Goal: Task Accomplishment & Management: Manage account settings

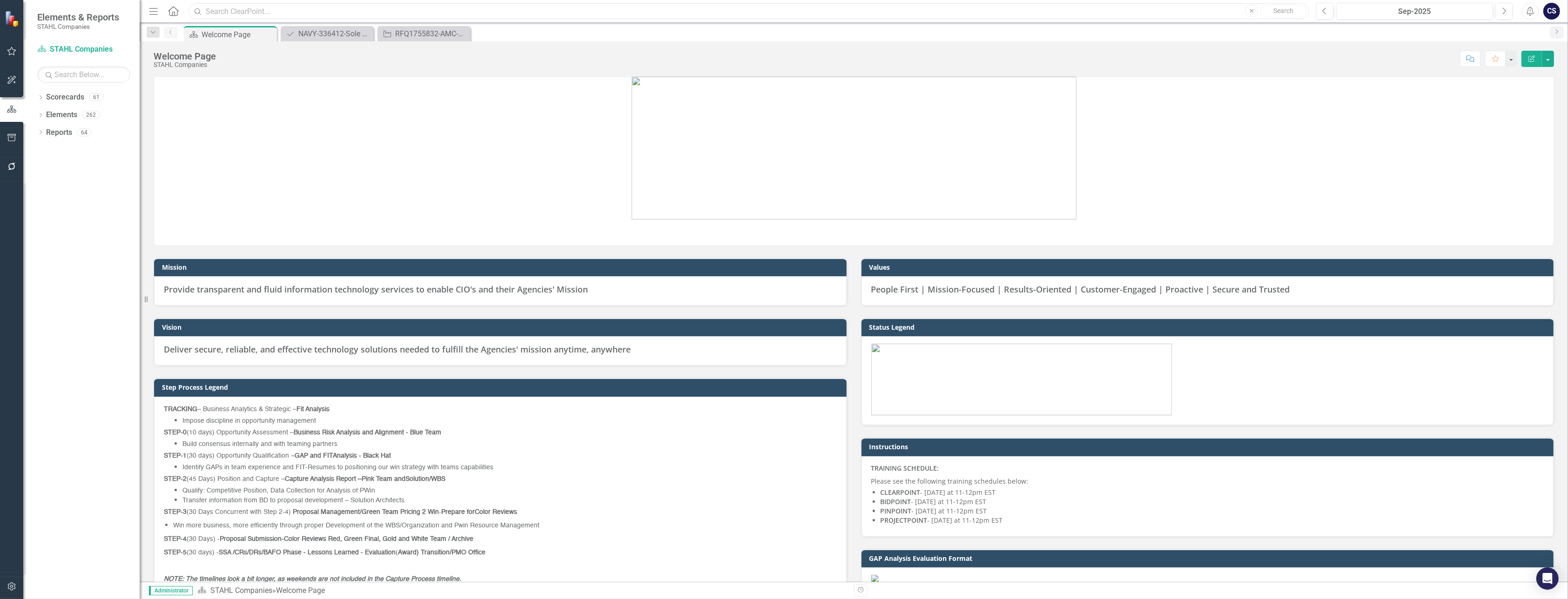
click at [234, 10] on input "text" at bounding box center [749, 11] width 1121 height 16
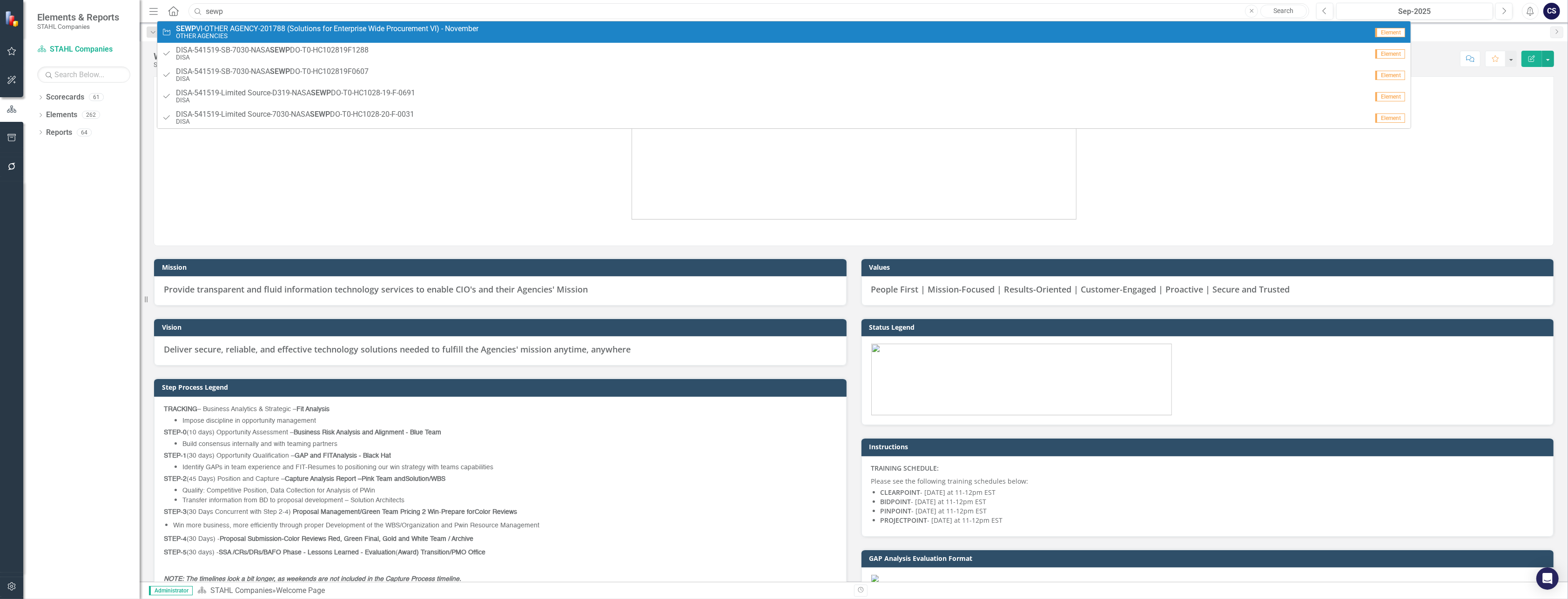
type input "sewp"
click at [235, 28] on span "SEWP VI-OTHER AGENCY-201788 (Solutions for Enterprise Wide Procurement VI) - No…" at bounding box center [328, 29] width 303 height 8
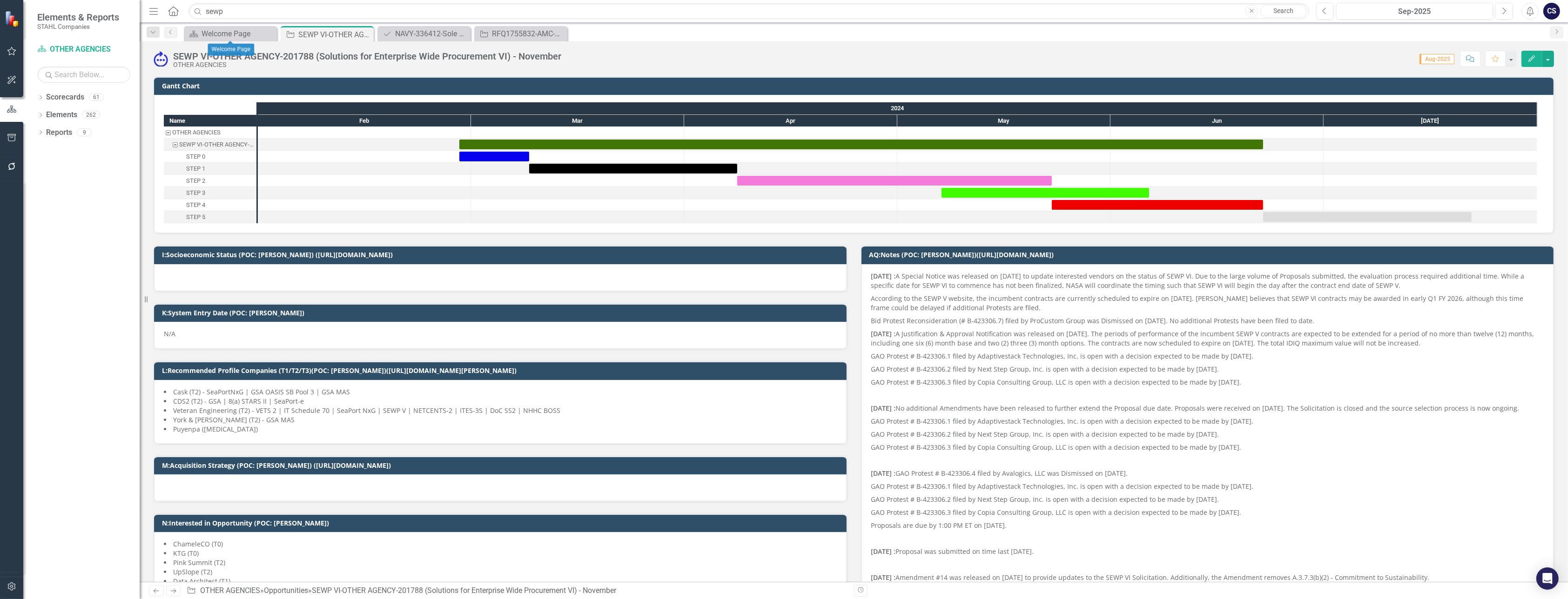
checkbox input "true"
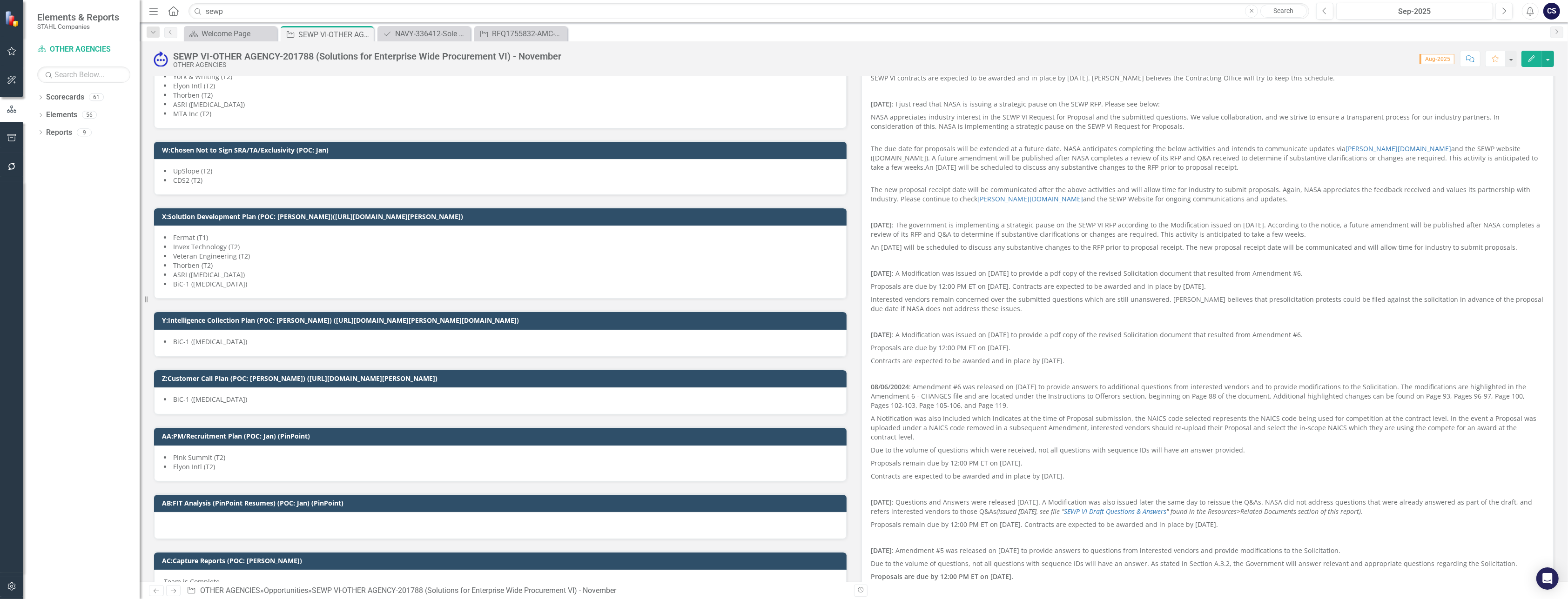
scroll to position [1997, 0]
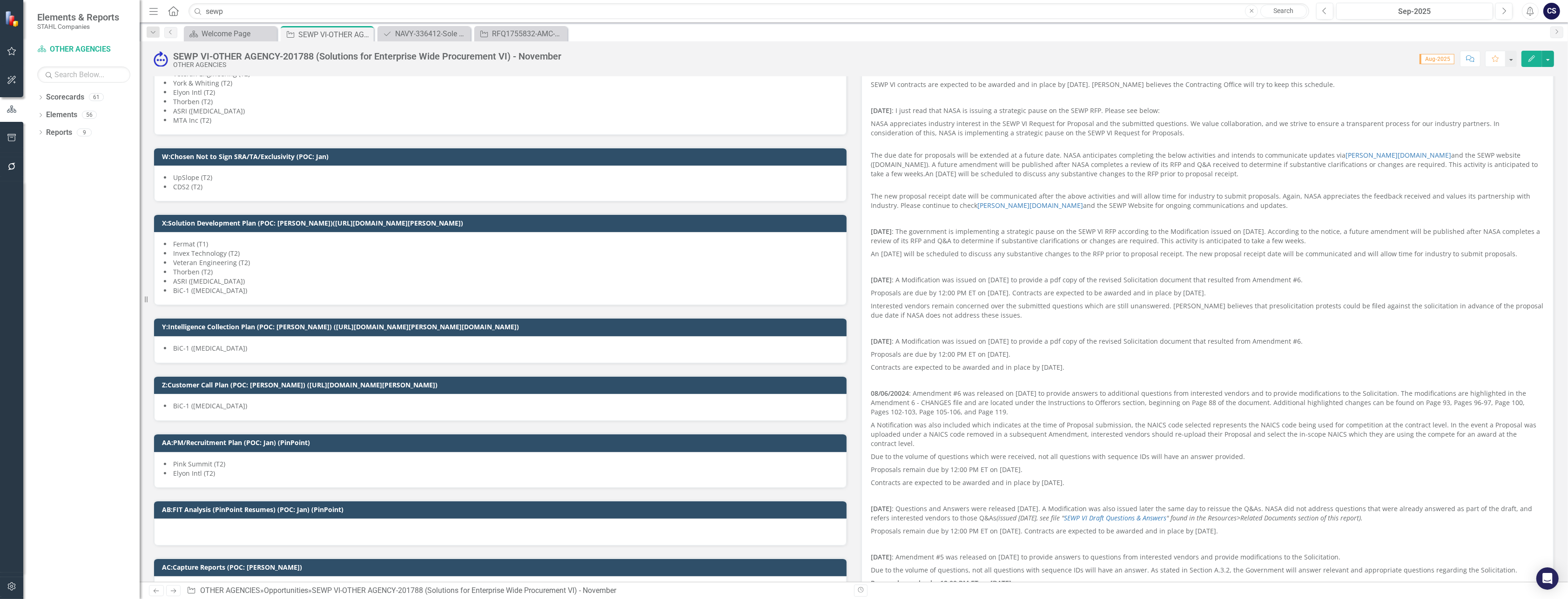
click at [235, 174] on li "UpSlope (T2)" at bounding box center [500, 177] width 673 height 9
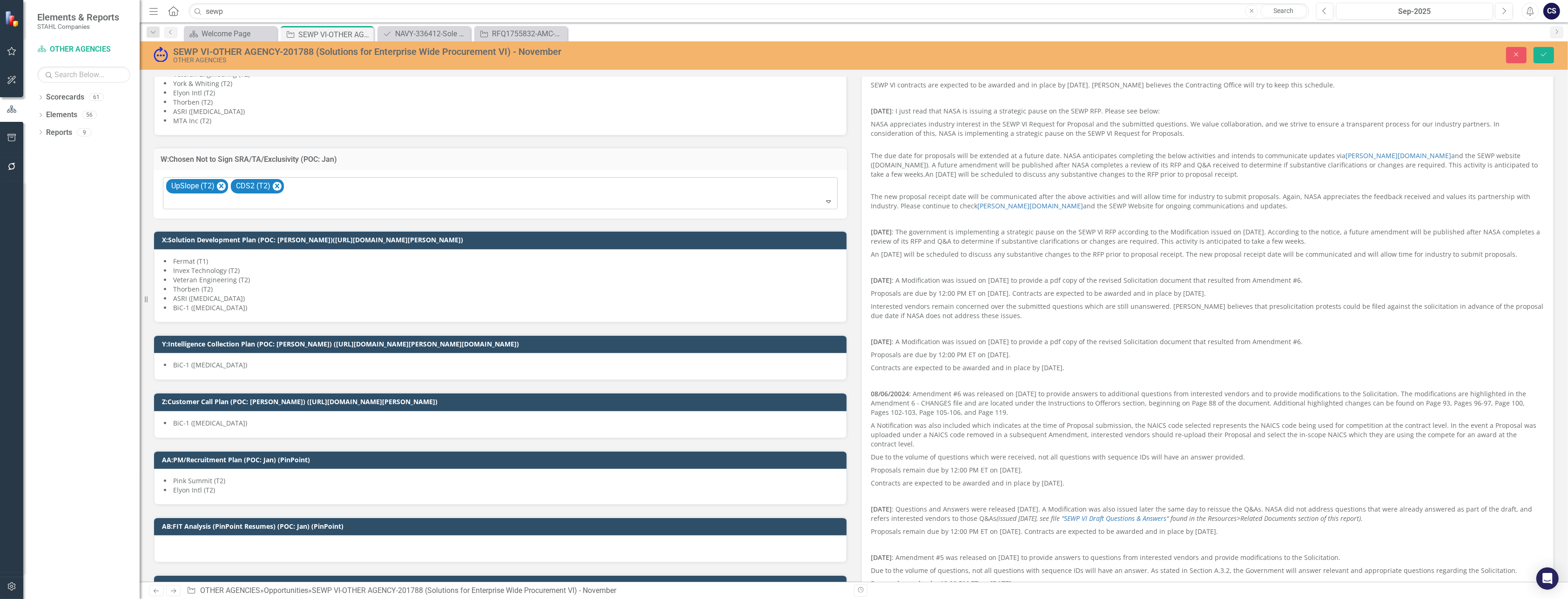
click at [825, 198] on icon "Expand" at bounding box center [829, 201] width 9 height 7
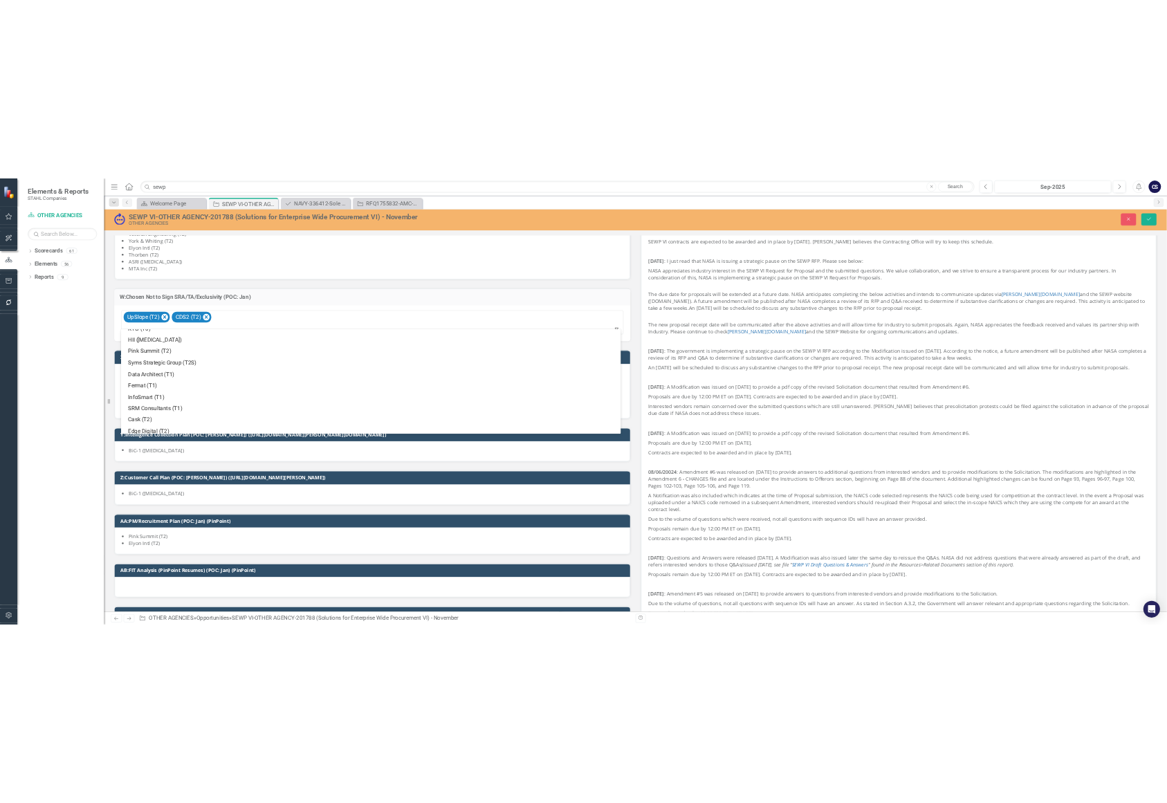
scroll to position [460, 0]
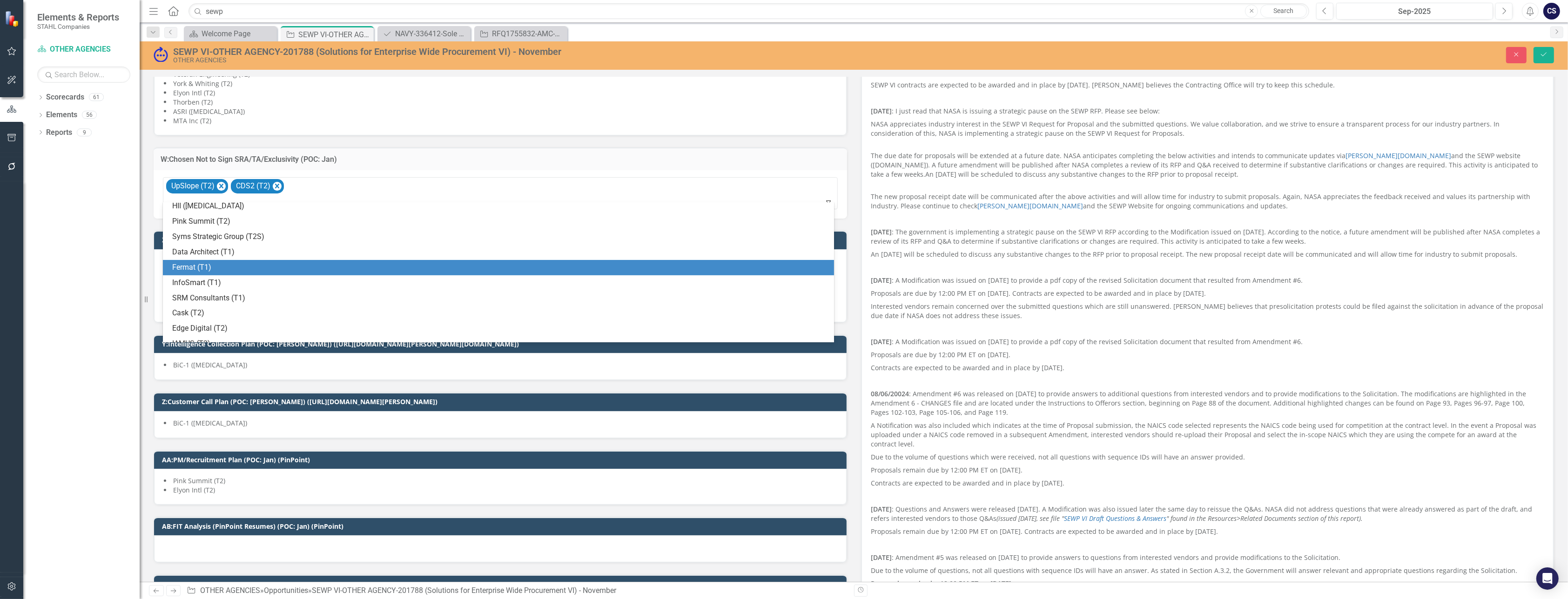
click at [276, 265] on div "Fermat (T1)" at bounding box center [500, 268] width 657 height 11
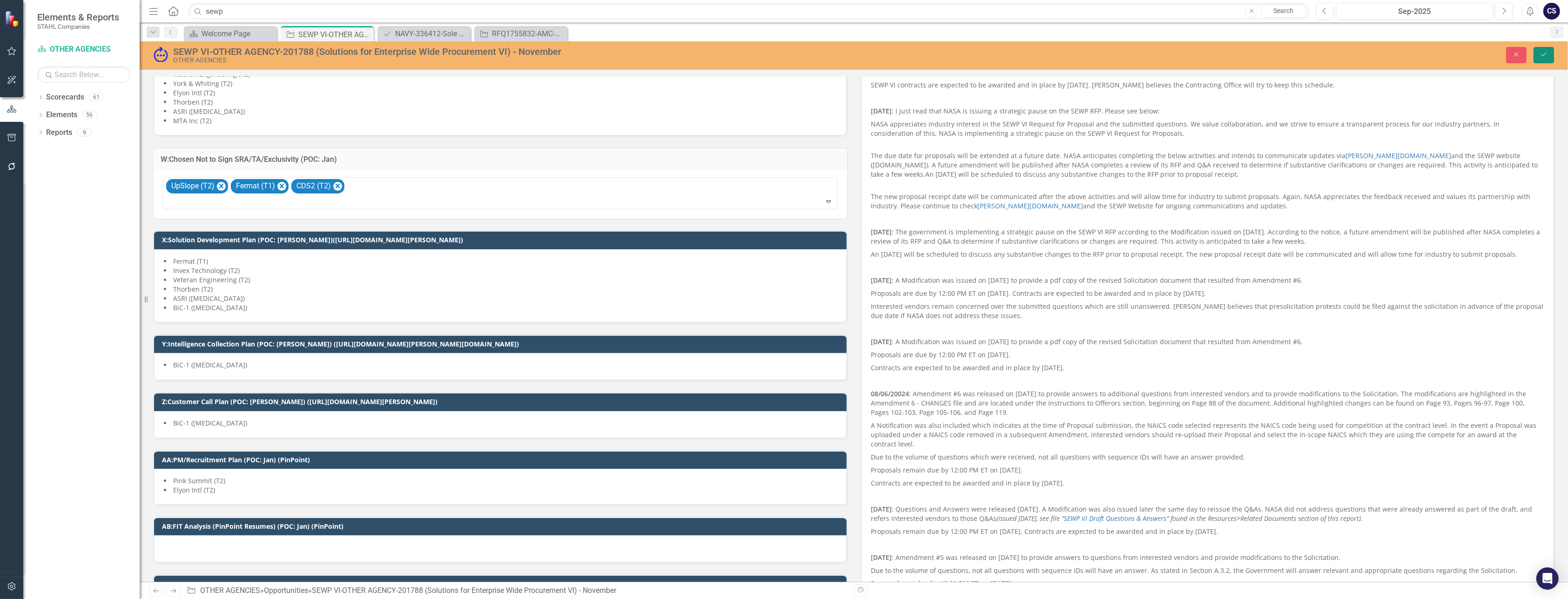
click at [1544, 52] on icon "Save" at bounding box center [1544, 54] width 8 height 7
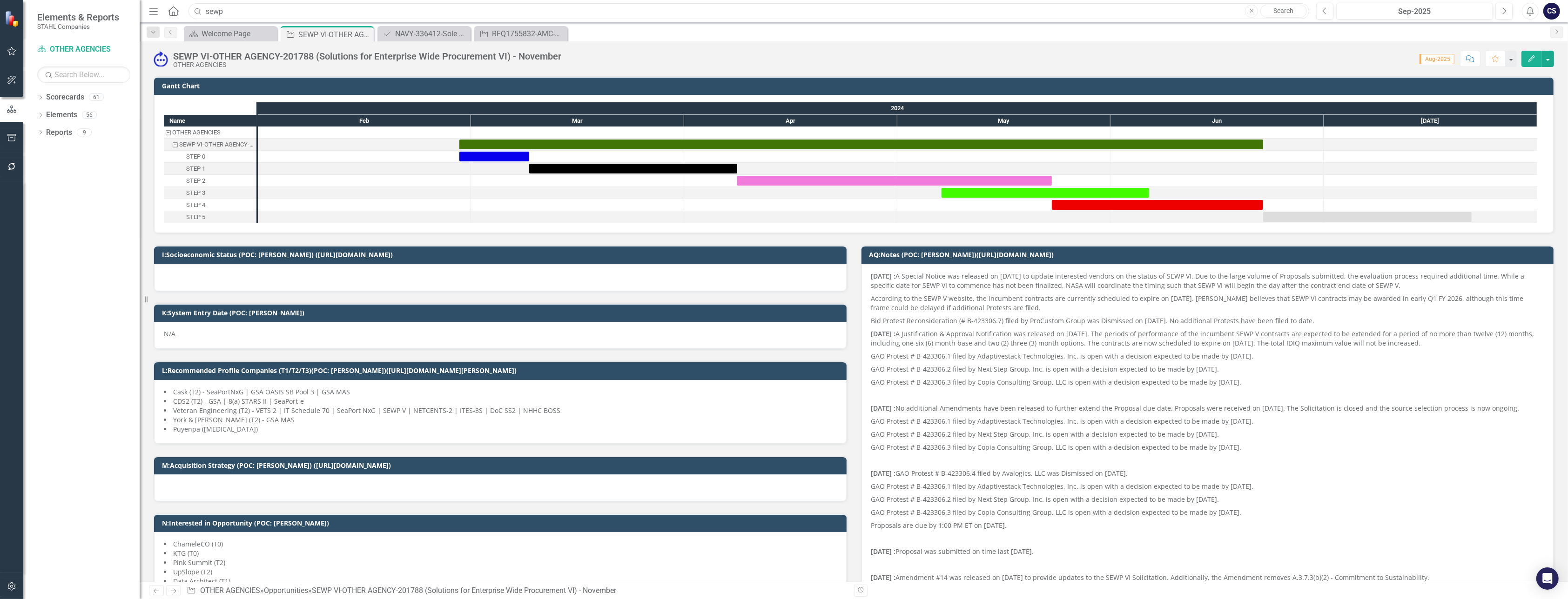
click at [231, 11] on input "sewp" at bounding box center [749, 11] width 1121 height 16
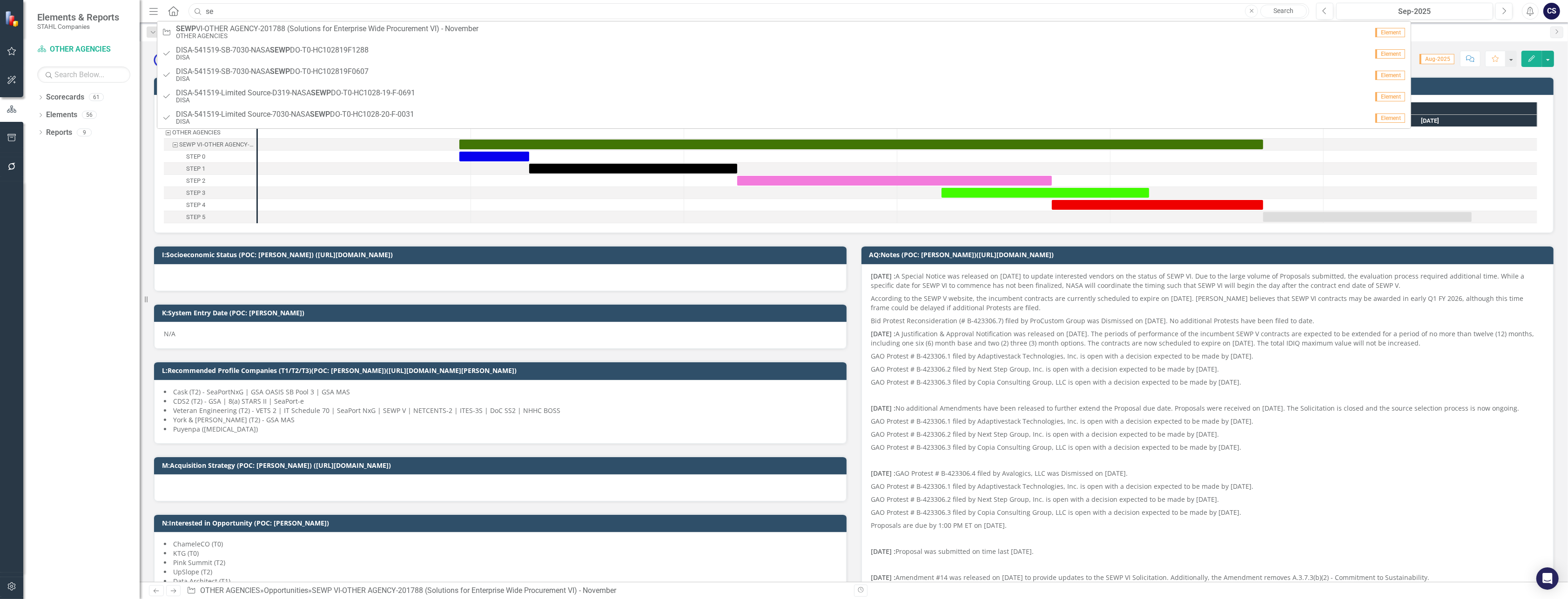
type input "s"
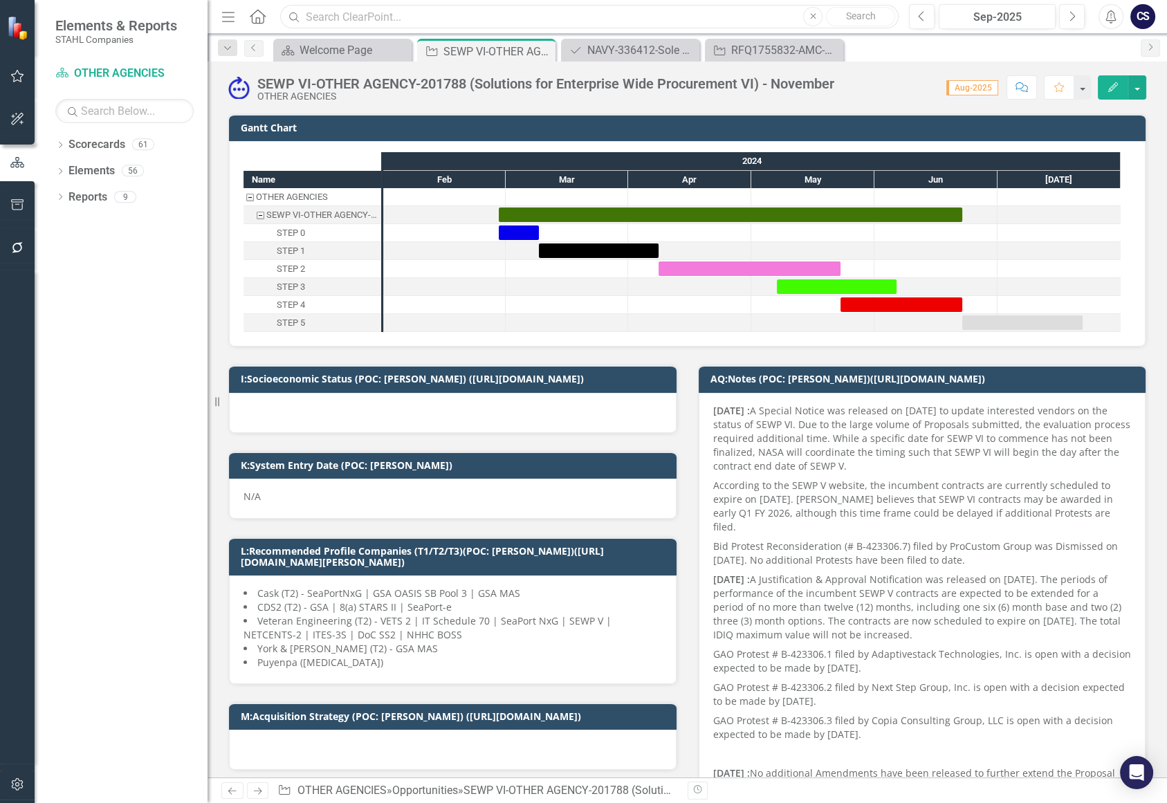
click at [315, 19] on input "text" at bounding box center [589, 17] width 619 height 24
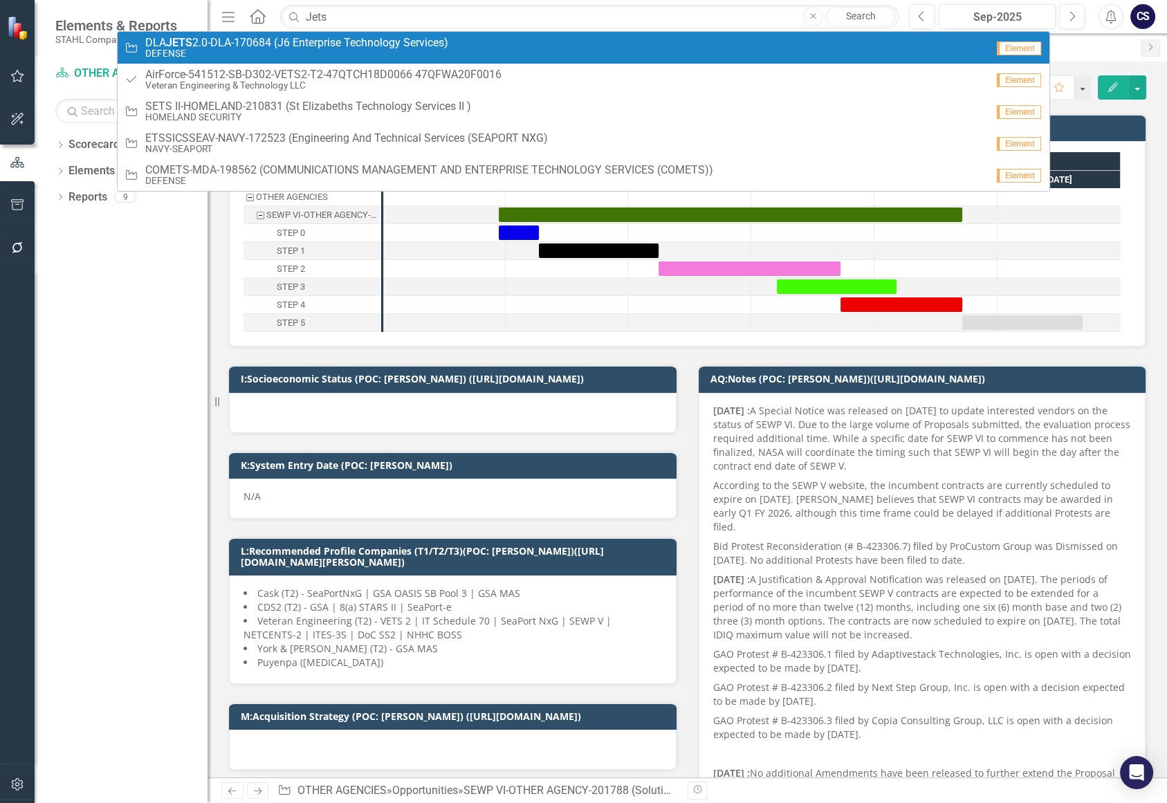
click at [313, 47] on span "DLA JETS 2.0-DLA-170684 (J6 Enterprise Technology Services)" at bounding box center [296, 43] width 303 height 12
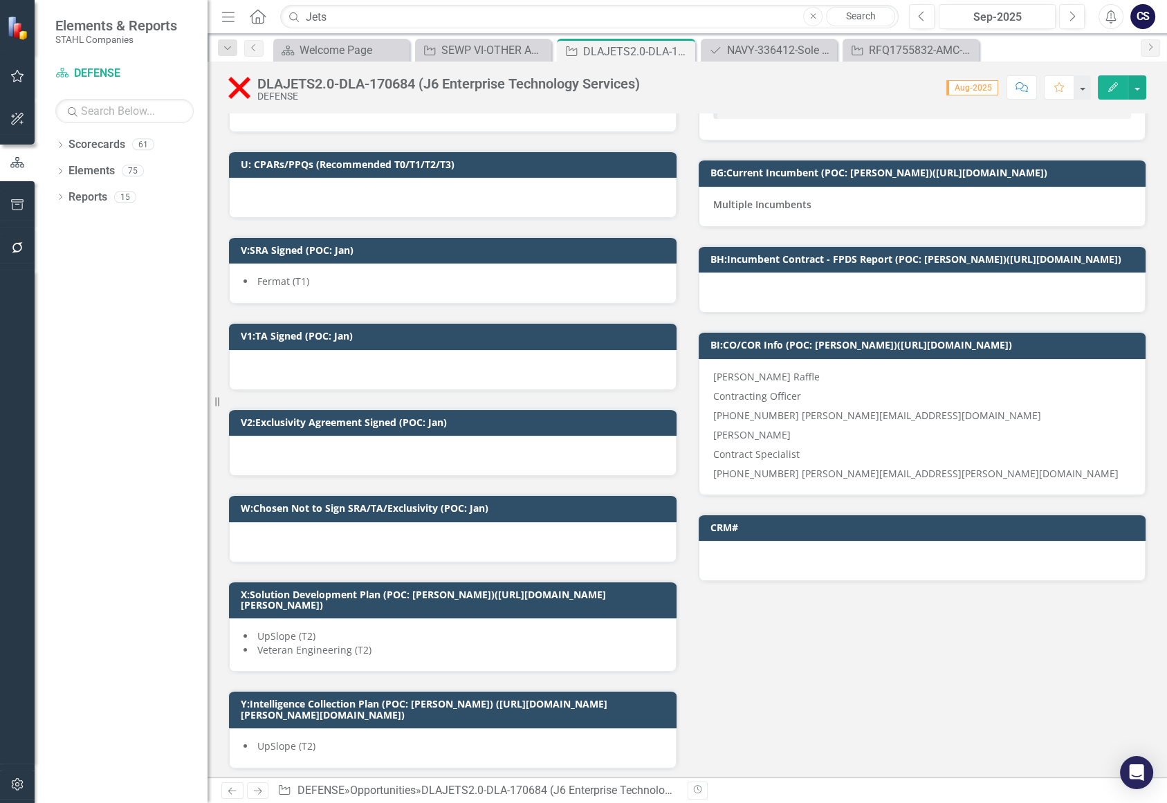
scroll to position [1695, 0]
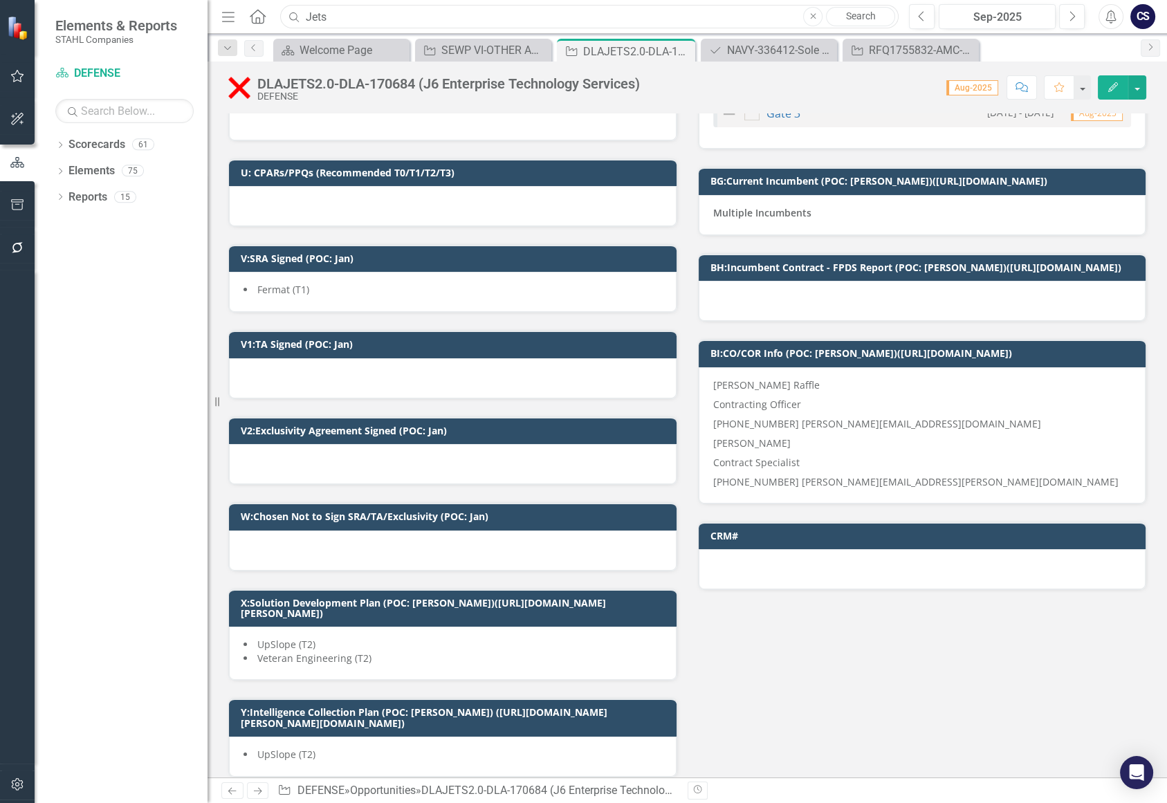
click at [333, 19] on input "Jets" at bounding box center [589, 17] width 619 height 24
type input "J"
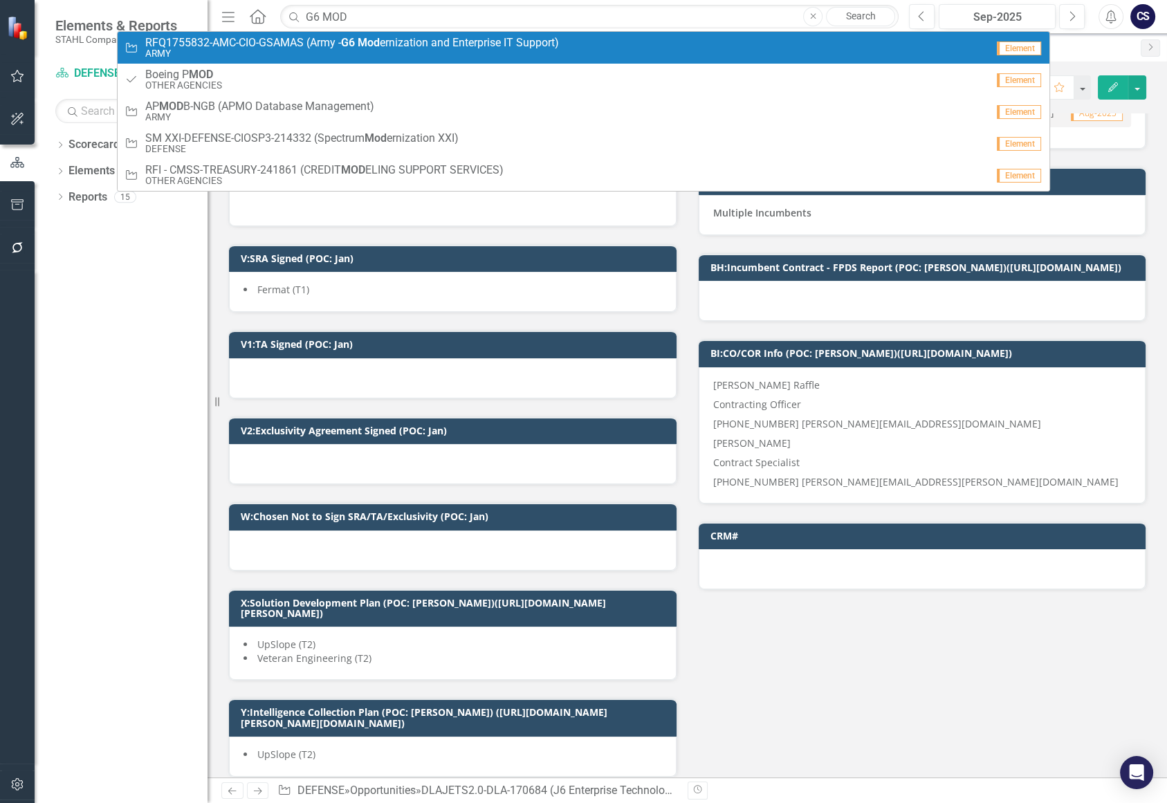
click at [353, 39] on strong "G6" at bounding box center [348, 42] width 14 height 13
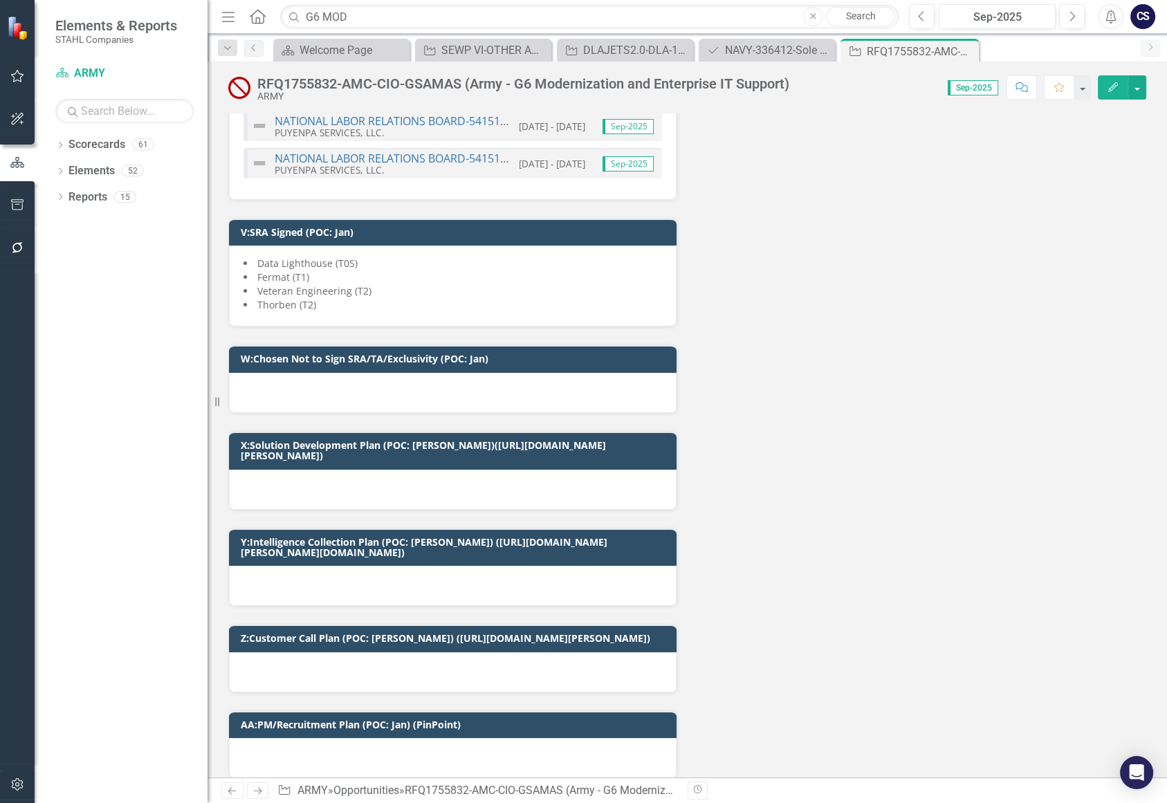
scroll to position [5418, 0]
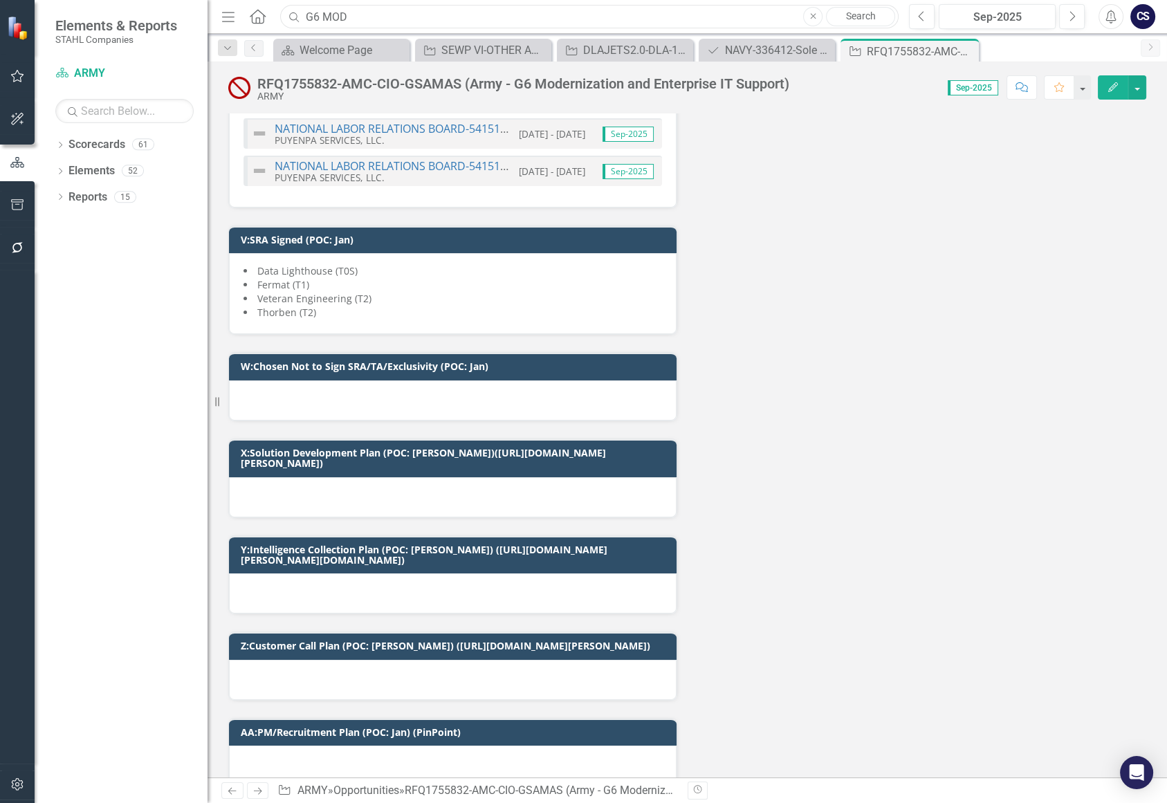
click at [352, 17] on input "G6 MOD" at bounding box center [589, 17] width 619 height 24
type input "G"
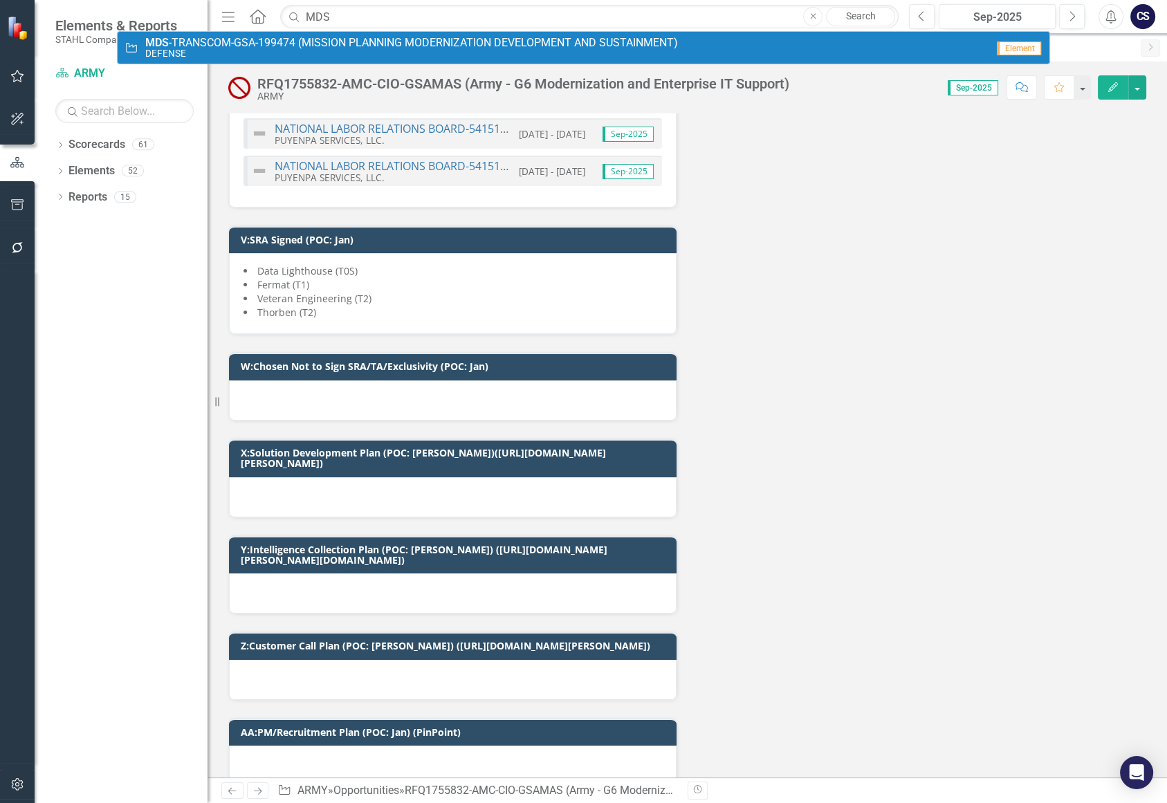
click at [589, 48] on small "DEFENSE" at bounding box center [411, 53] width 533 height 10
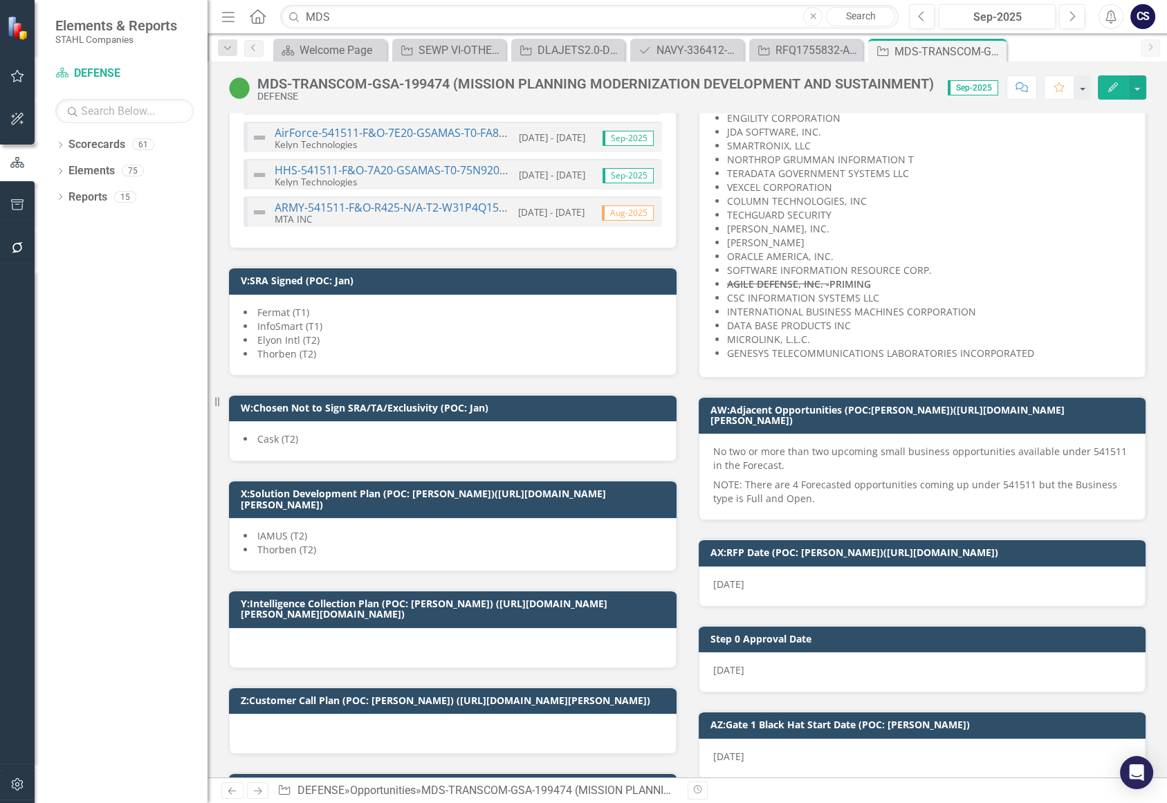
scroll to position [3162, 0]
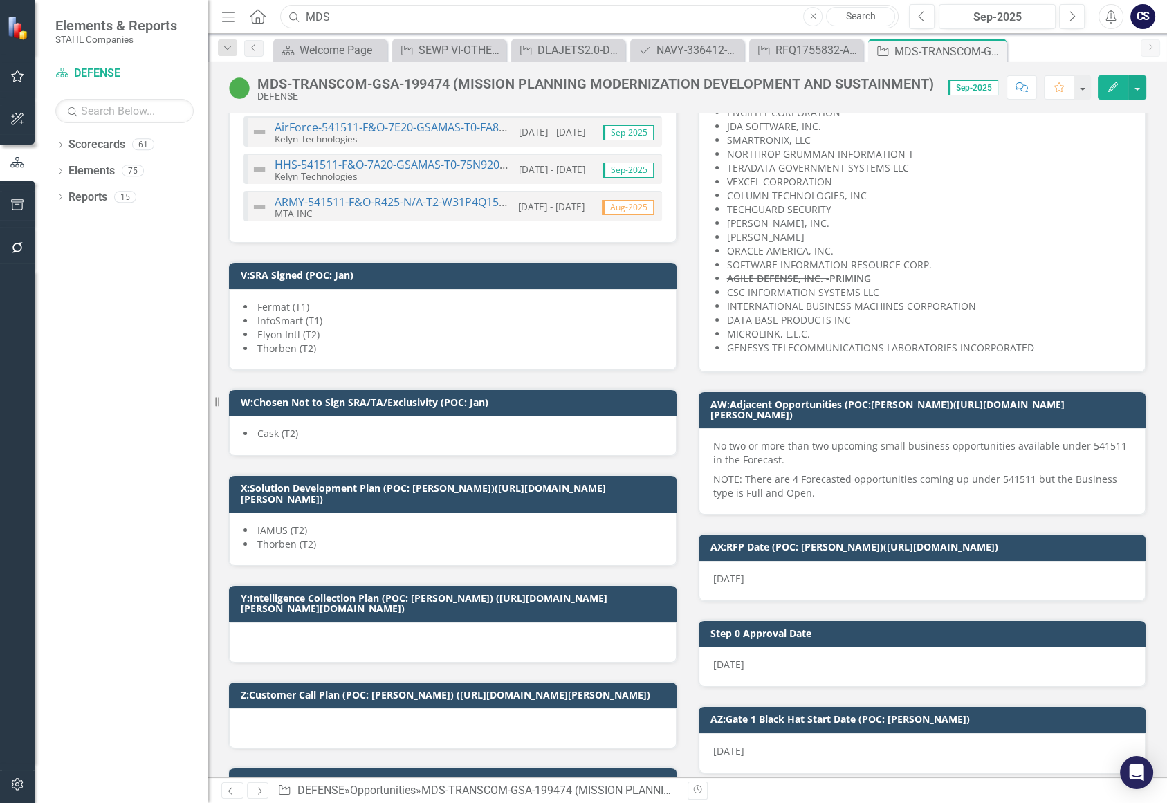
click at [331, 14] on input "MDS" at bounding box center [589, 17] width 619 height 24
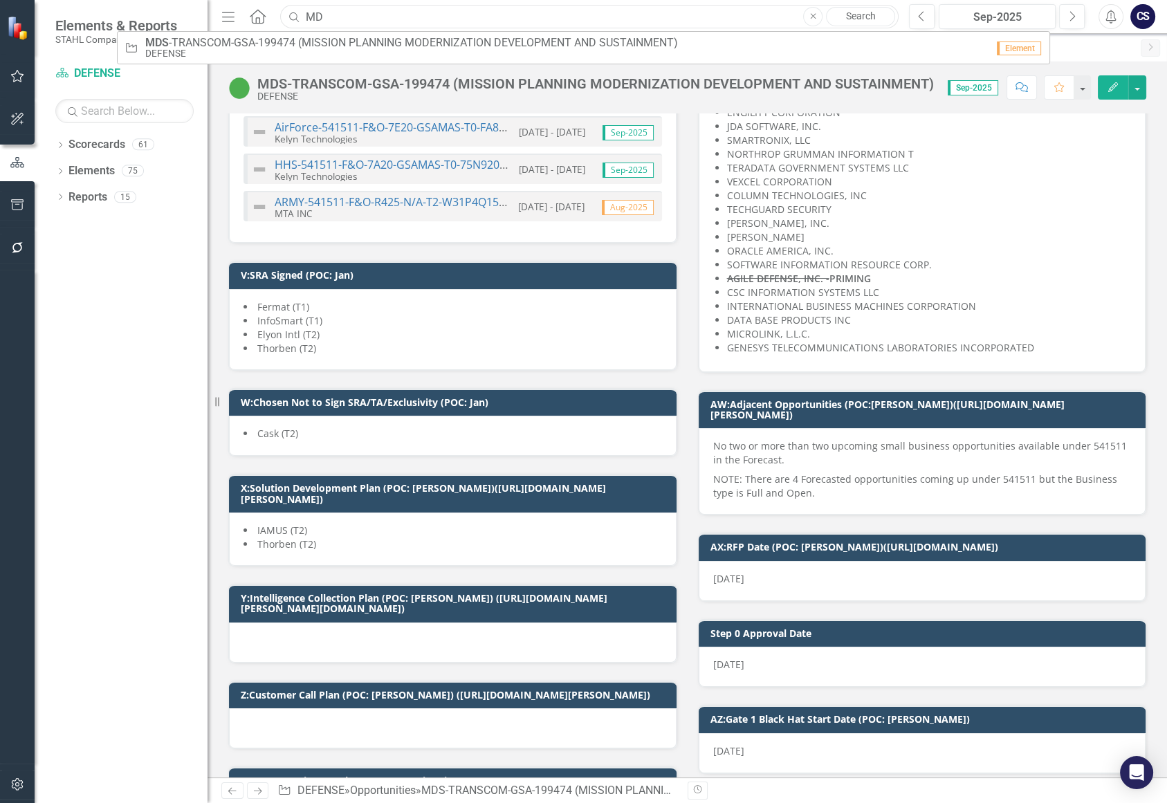
type input "M"
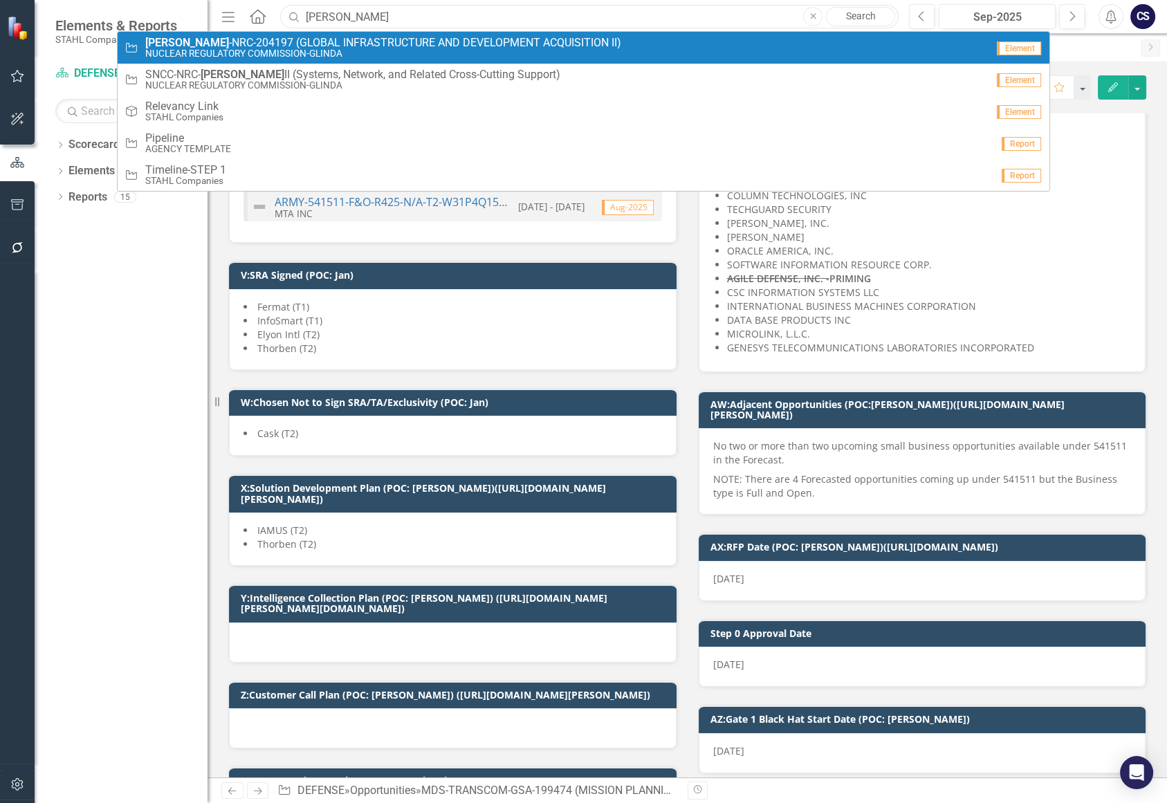
type input "[PERSON_NAME]"
click at [319, 42] on span "[PERSON_NAME] -NRC-204197 (GLOBAL INFRASTRUCTURE AND DEVELOPMENT ACQUISITION II)" at bounding box center [383, 43] width 476 height 12
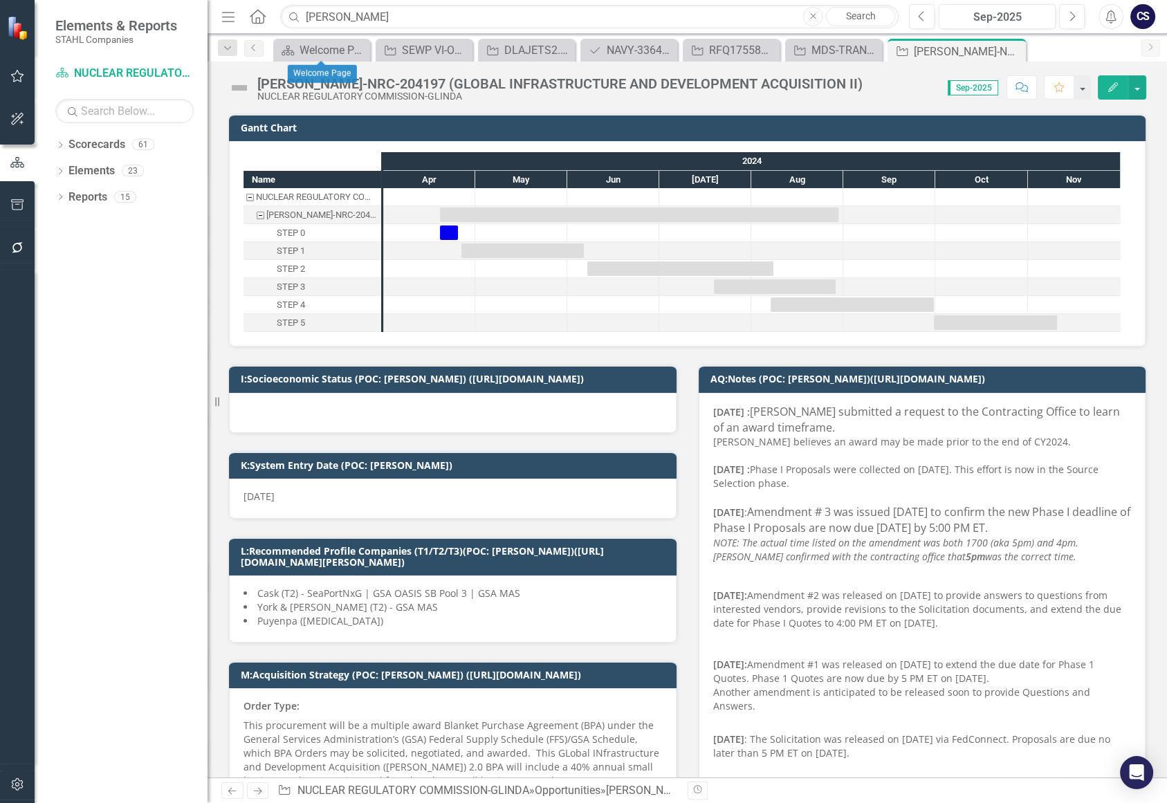
checkbox input "true"
click at [347, 15] on input "[PERSON_NAME]" at bounding box center [589, 17] width 619 height 24
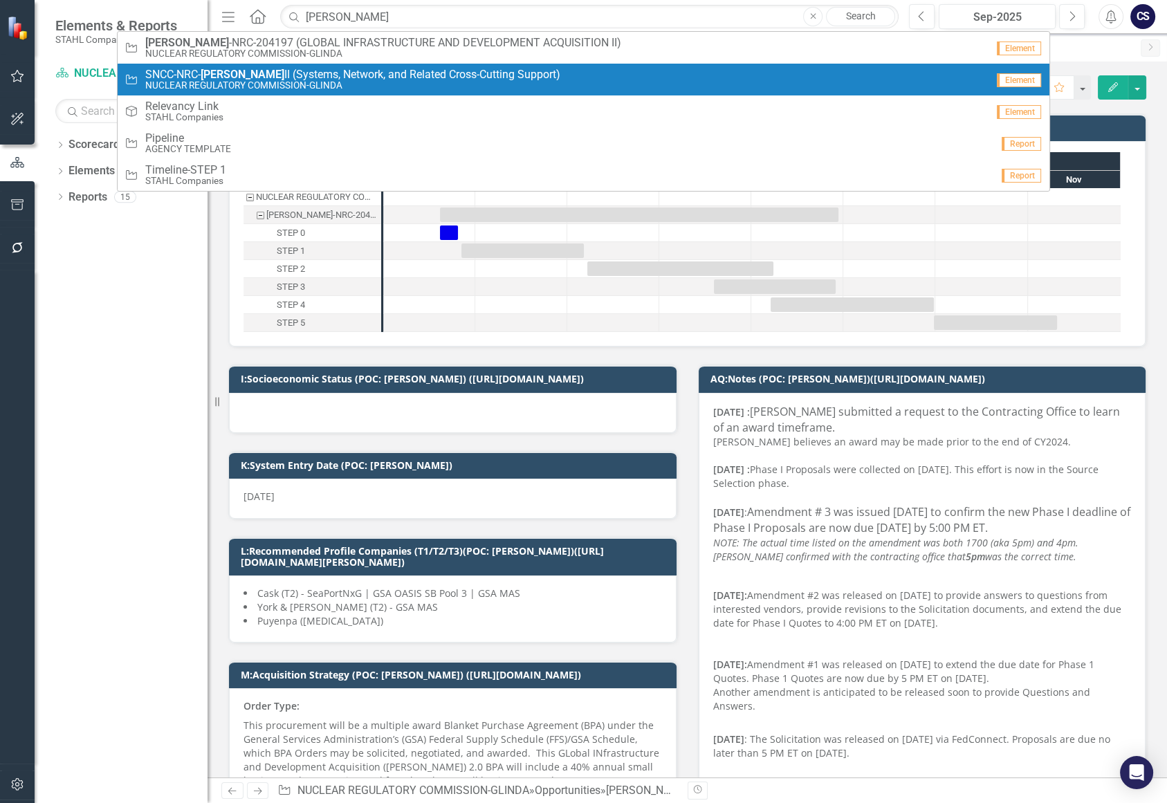
click at [311, 79] on span "SNCC-NRC- [PERSON_NAME] (Systems, Network, and Related Cross-Cutting Support)" at bounding box center [352, 75] width 415 height 12
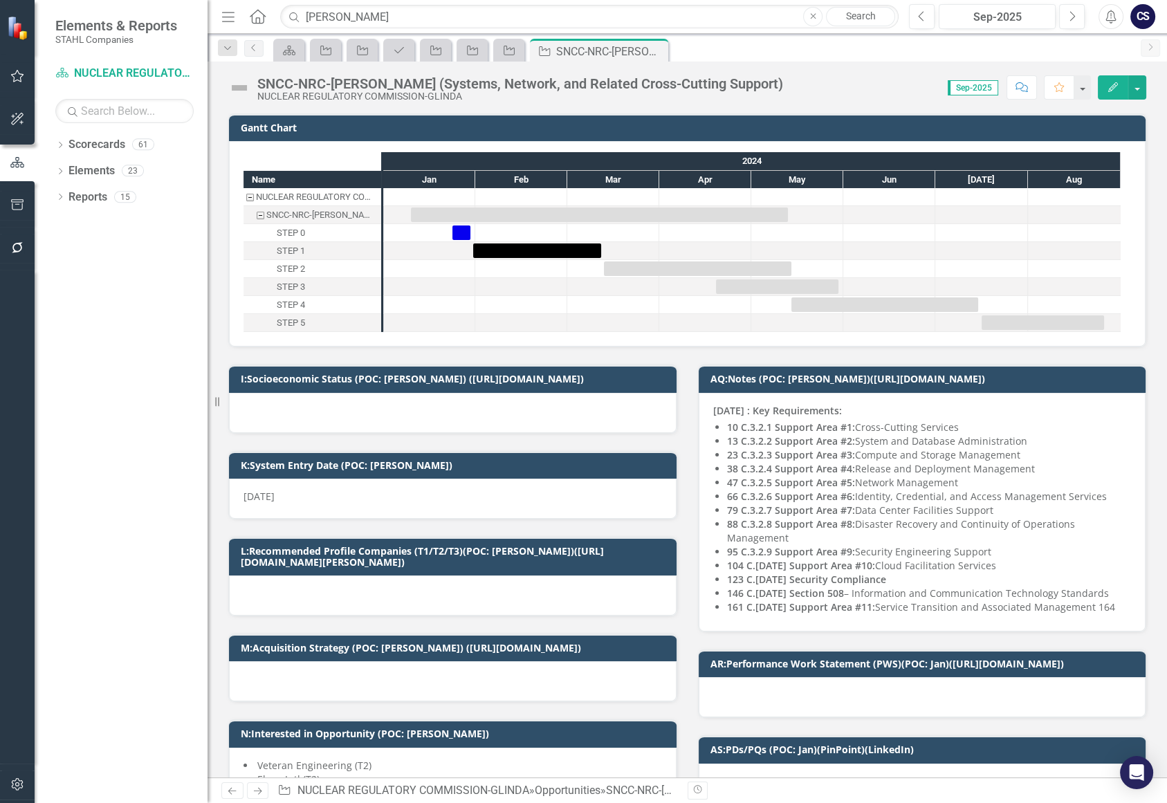
checkbox input "true"
click at [352, 11] on input "[PERSON_NAME]" at bounding box center [589, 17] width 619 height 24
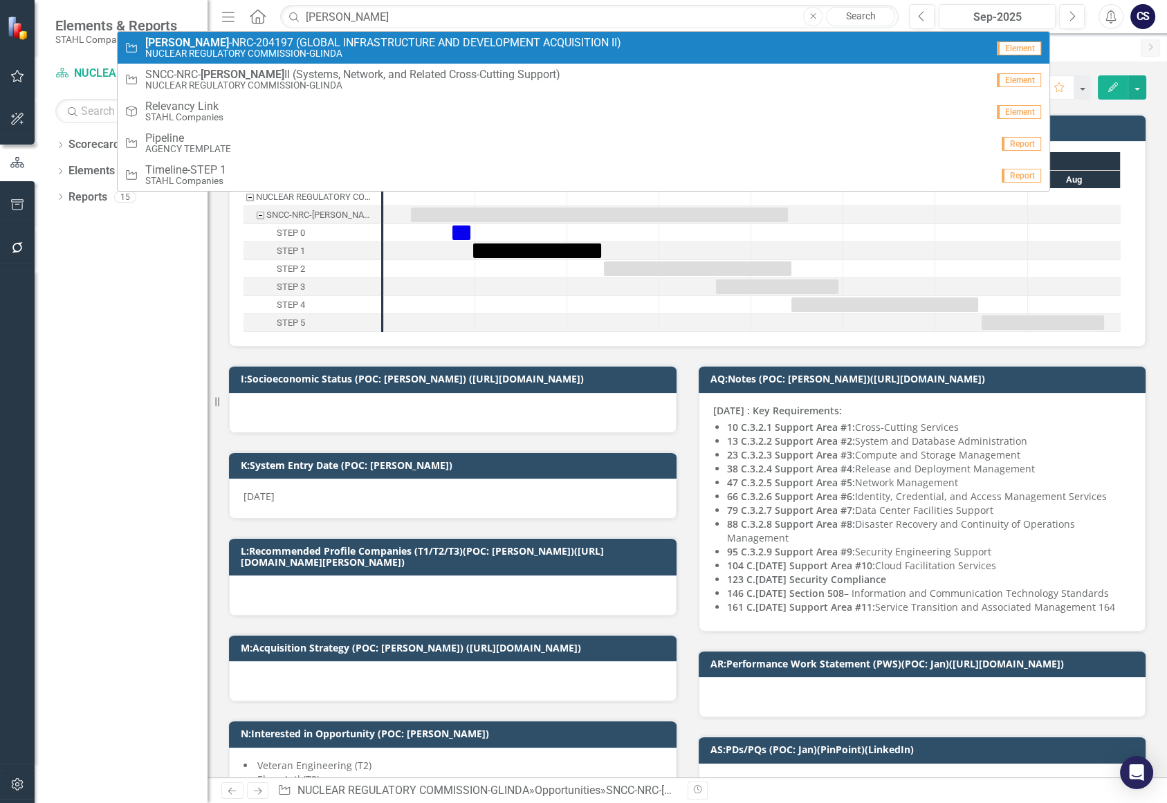
click at [328, 35] on link "Opportunity [PERSON_NAME] -NRC-204197 (GLOBAL INFRASTRUCTURE AND DEVELOPMENT AC…" at bounding box center [584, 48] width 933 height 32
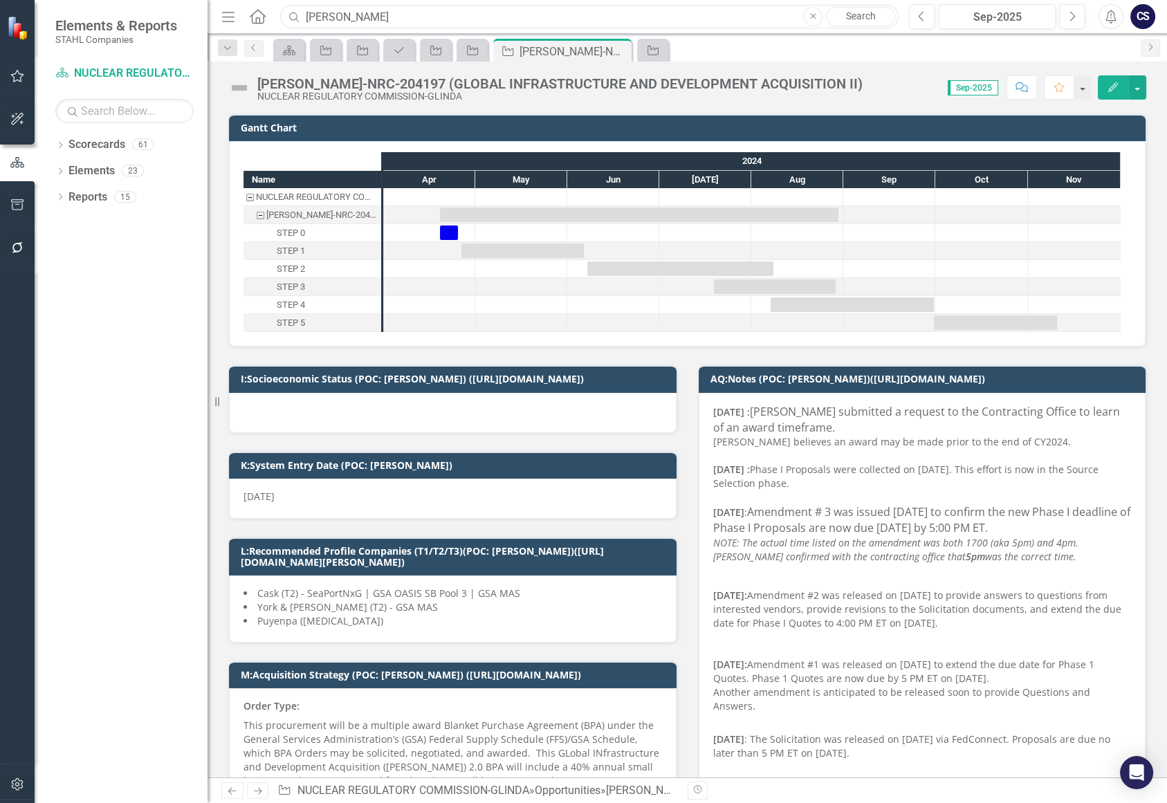
click at [356, 12] on input "[PERSON_NAME]" at bounding box center [589, 17] width 619 height 24
type input "G"
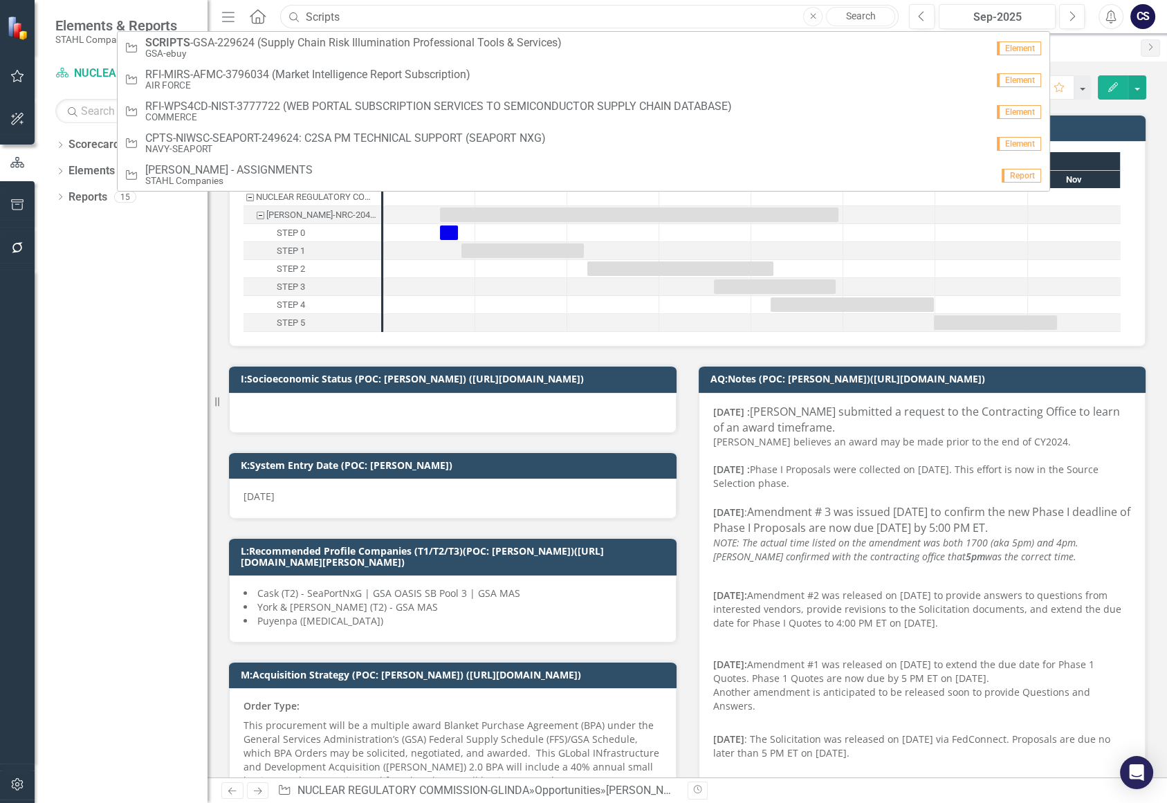
click at [356, 12] on input "Scripts" at bounding box center [589, 17] width 619 height 24
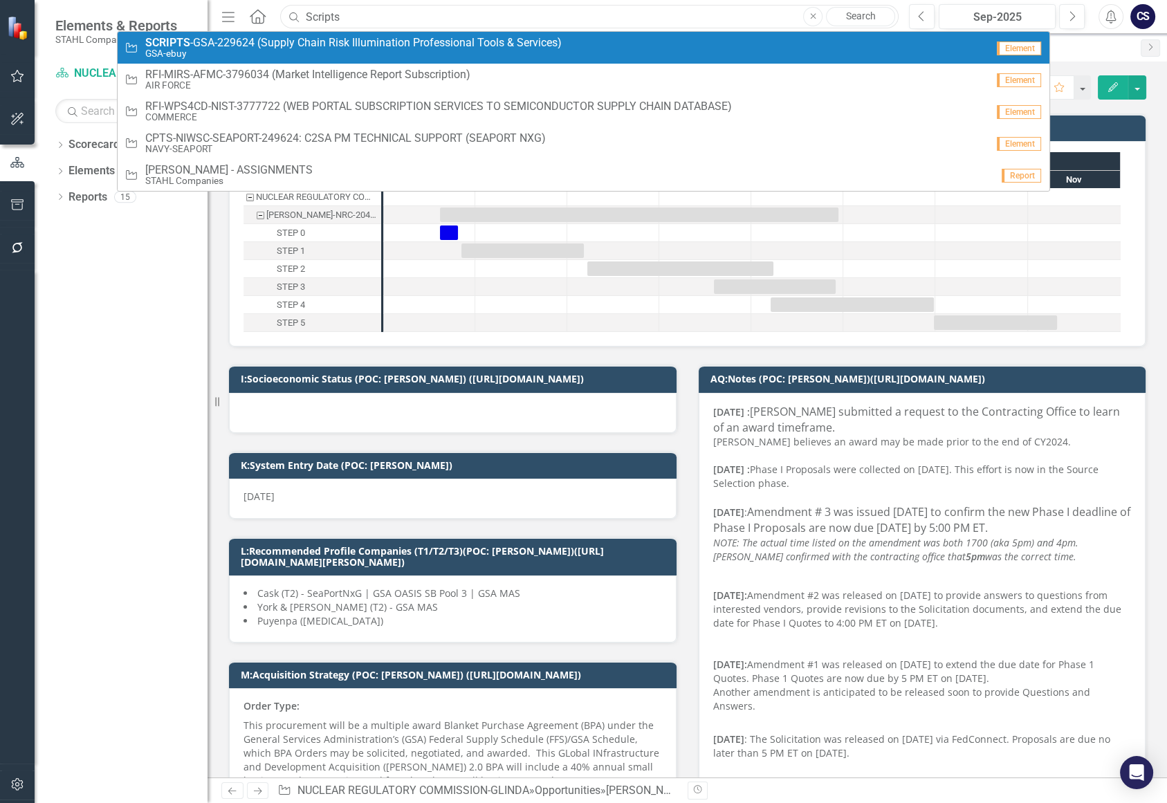
type input "Scripts"
click at [333, 52] on small "GSA-ebuy" at bounding box center [353, 53] width 417 height 10
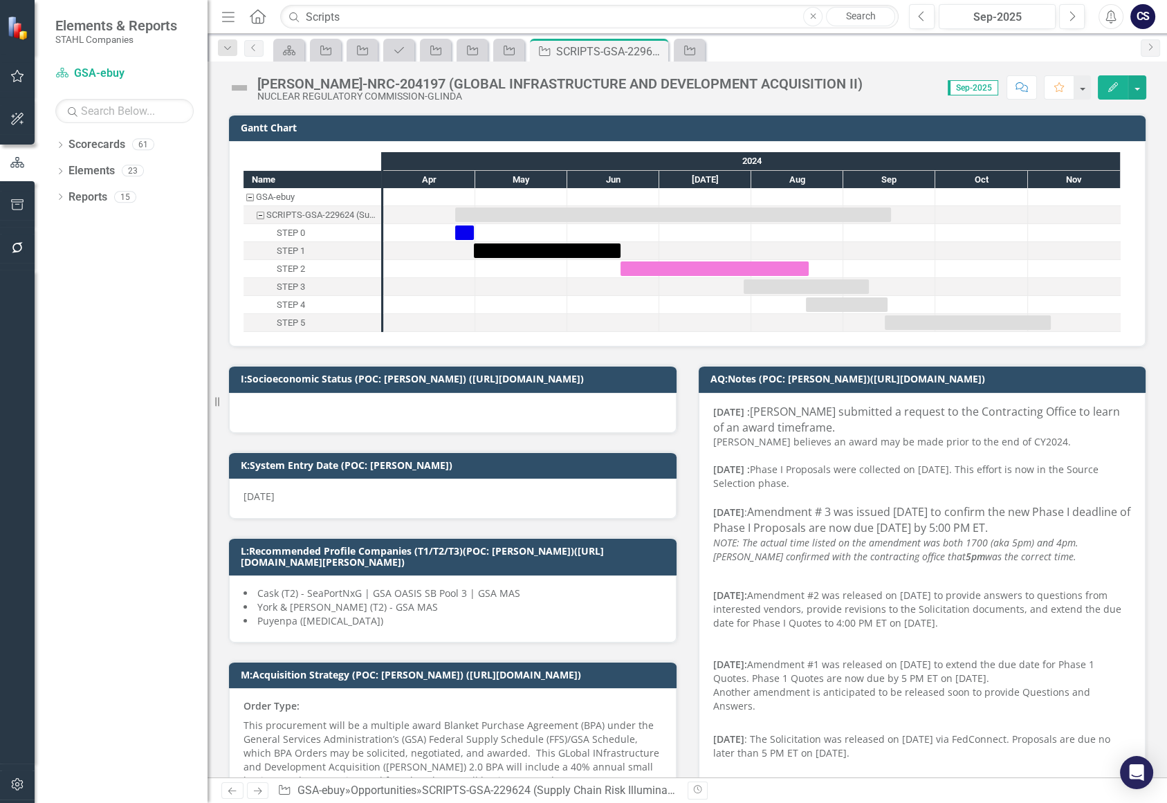
checkbox input "true"
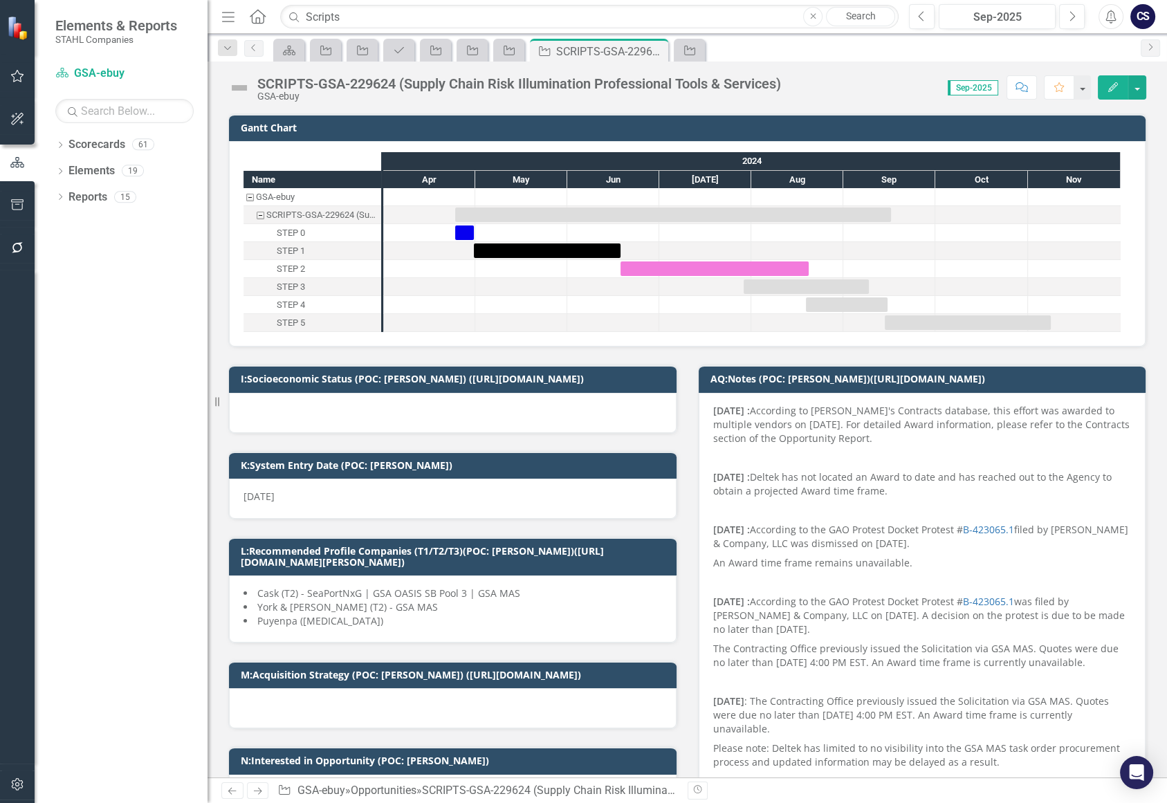
checkbox input "true"
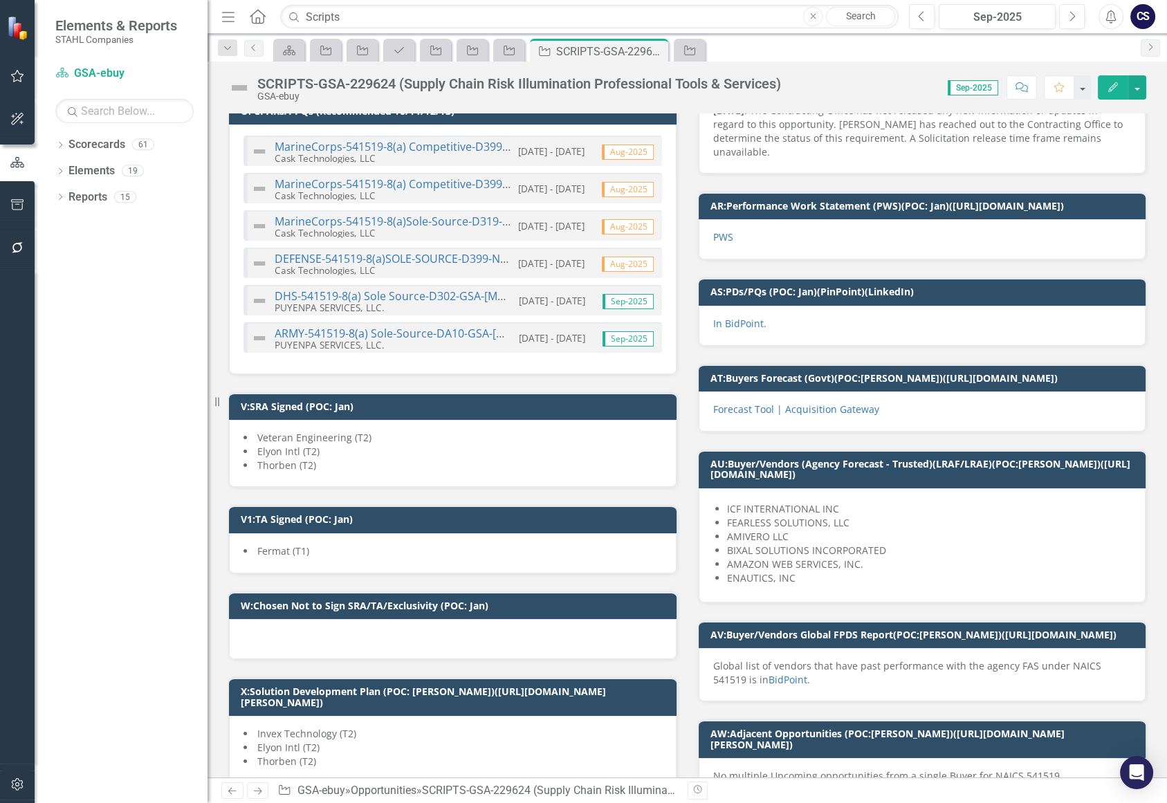
scroll to position [1778, 0]
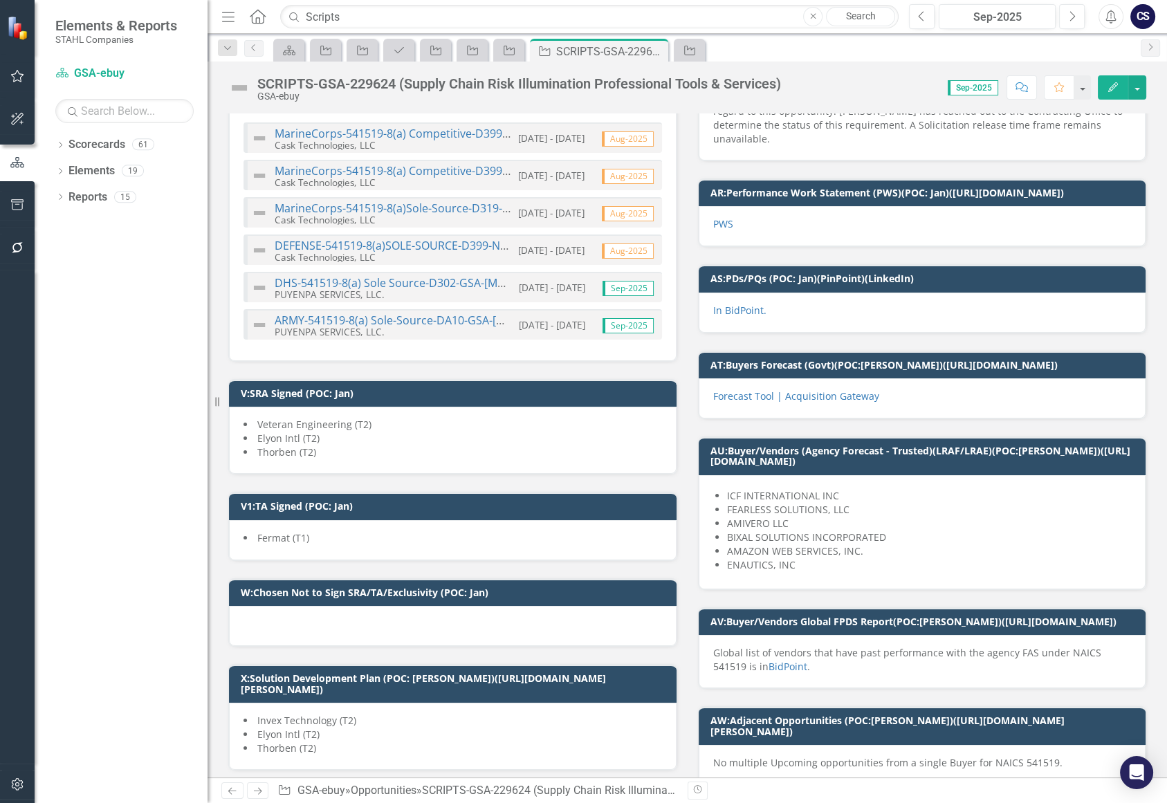
click at [419, 531] on li "Fermat (T1)" at bounding box center [453, 538] width 419 height 14
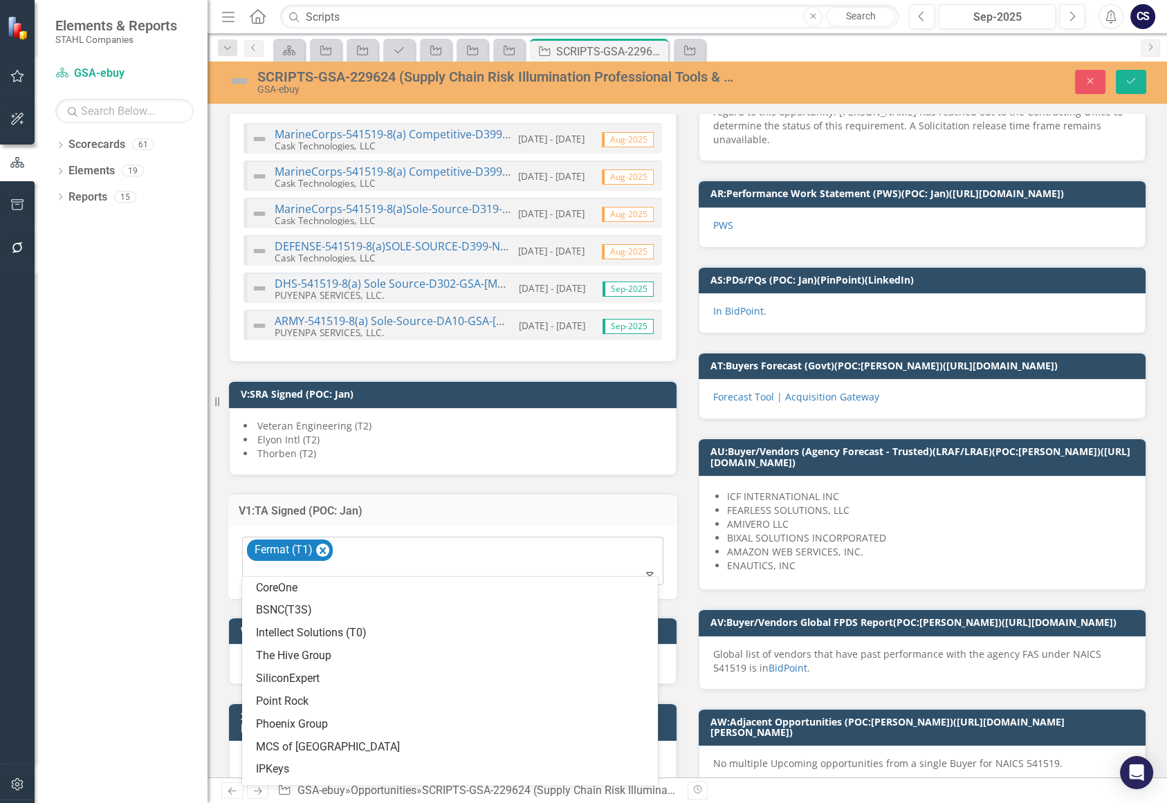
click at [643, 568] on icon "Expand" at bounding box center [650, 573] width 14 height 11
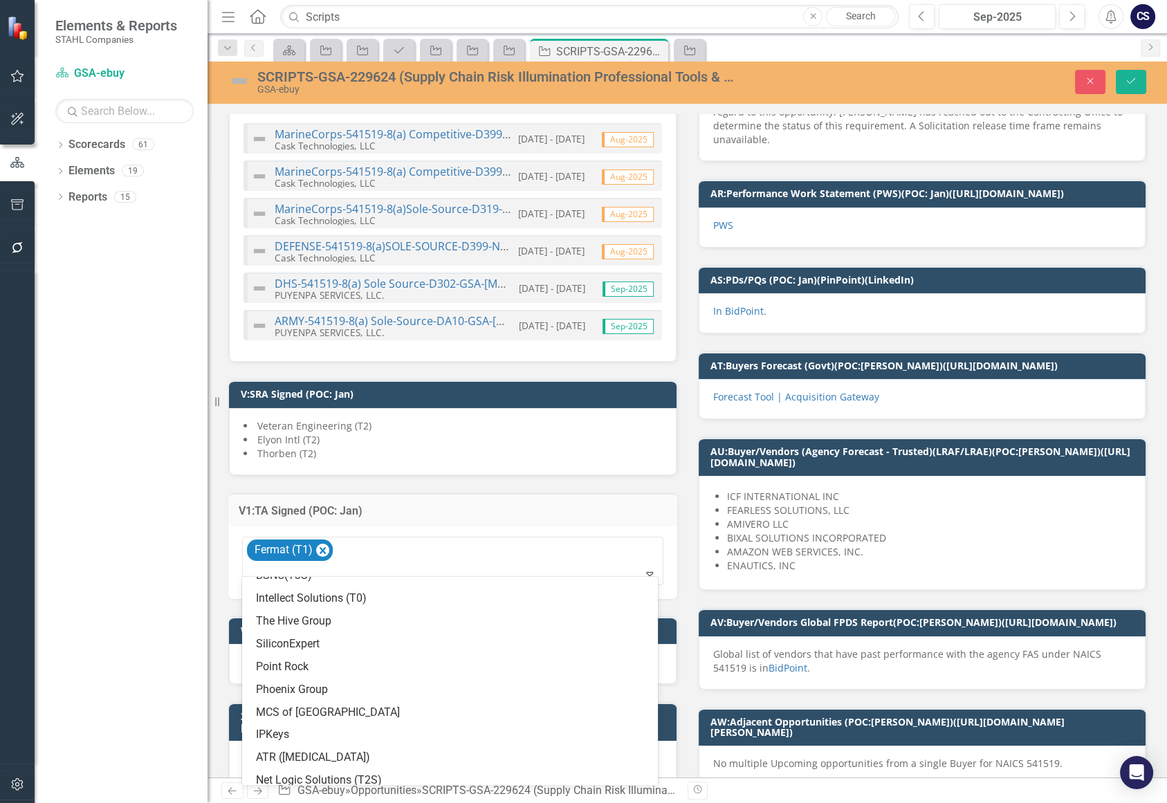
scroll to position [37, 0]
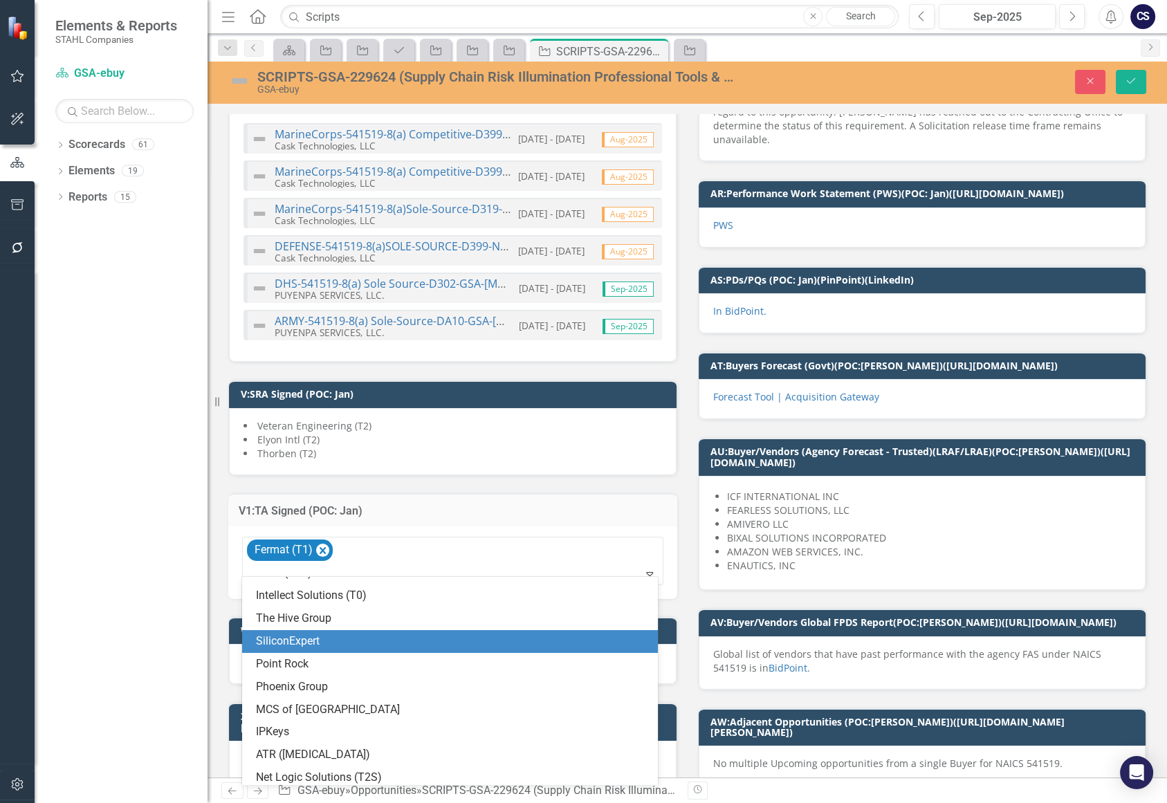
click at [389, 635] on div "SiliconExpert" at bounding box center [453, 642] width 394 height 16
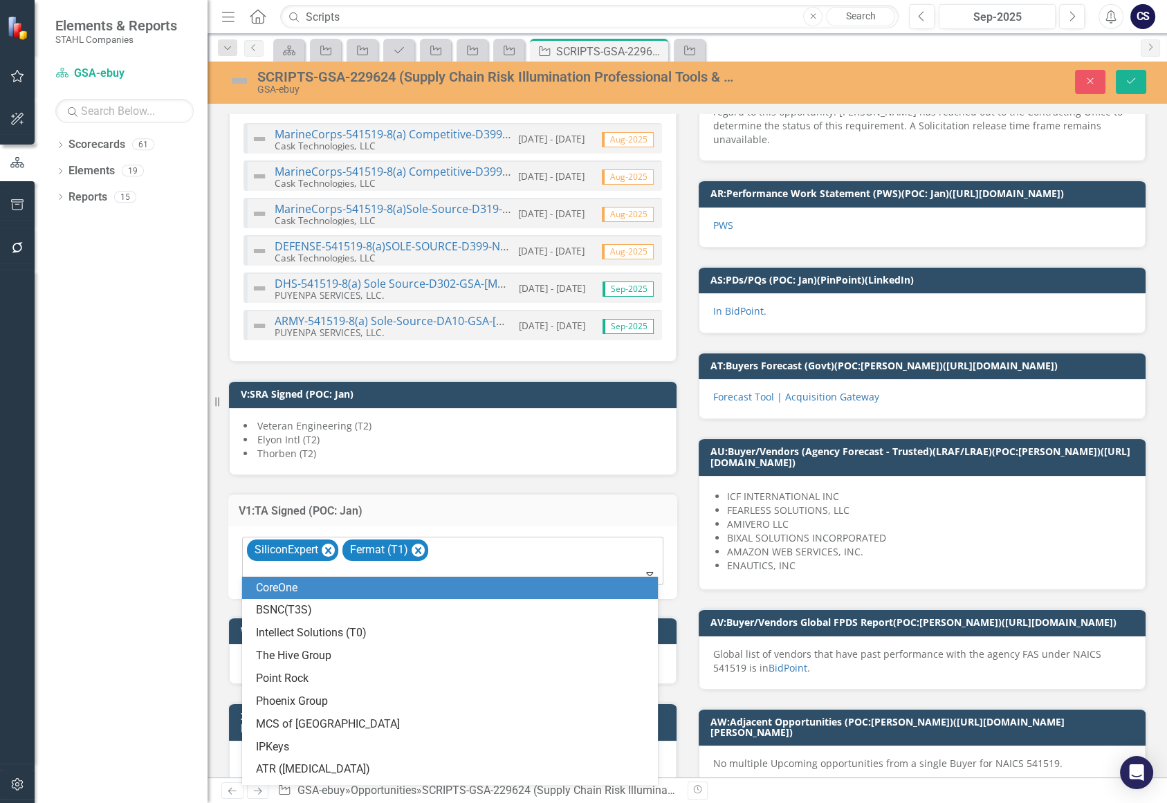
click at [643, 568] on icon "Expand" at bounding box center [650, 573] width 14 height 11
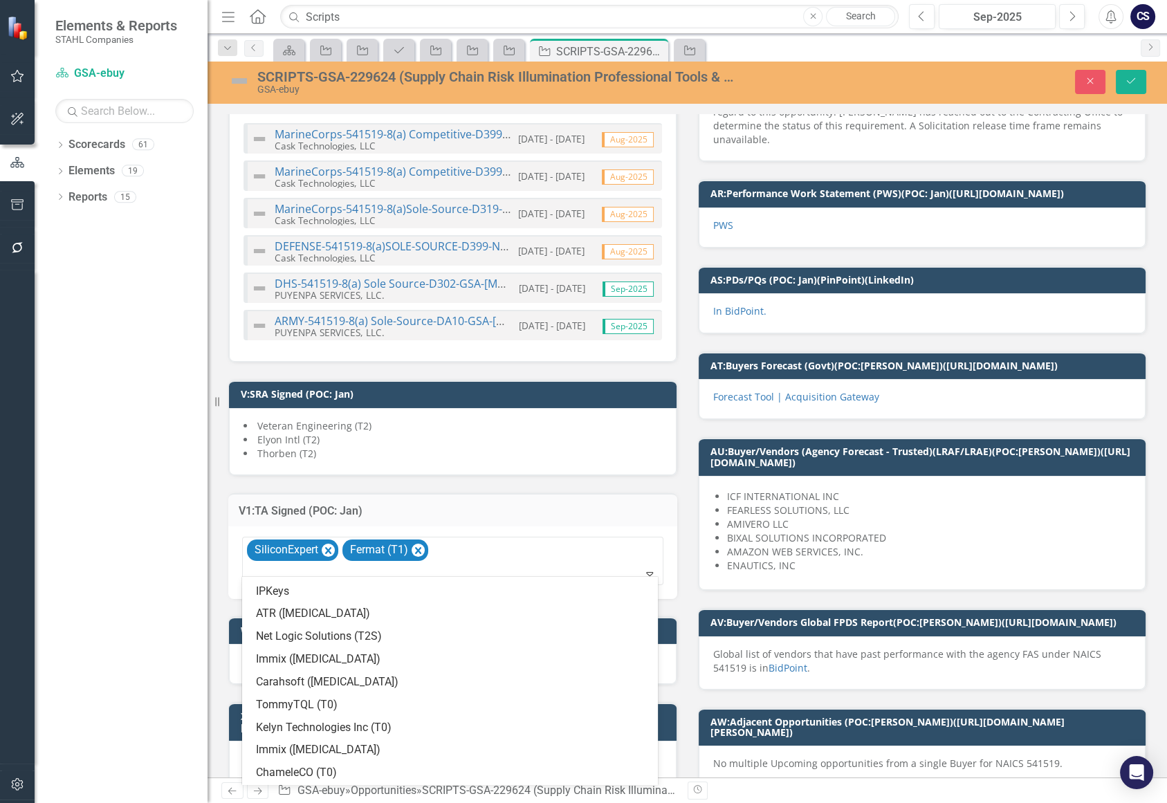
scroll to position [233, 0]
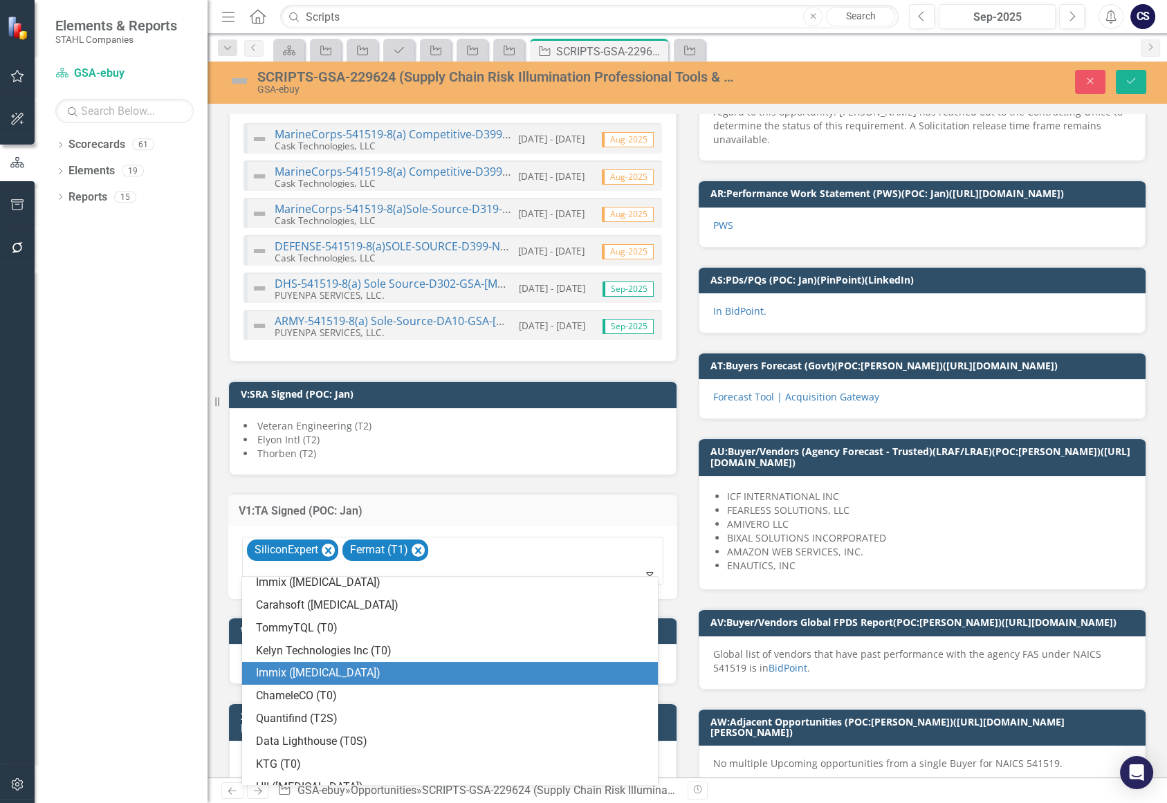
click at [412, 675] on div "Immix ([MEDICAL_DATA])" at bounding box center [453, 674] width 394 height 16
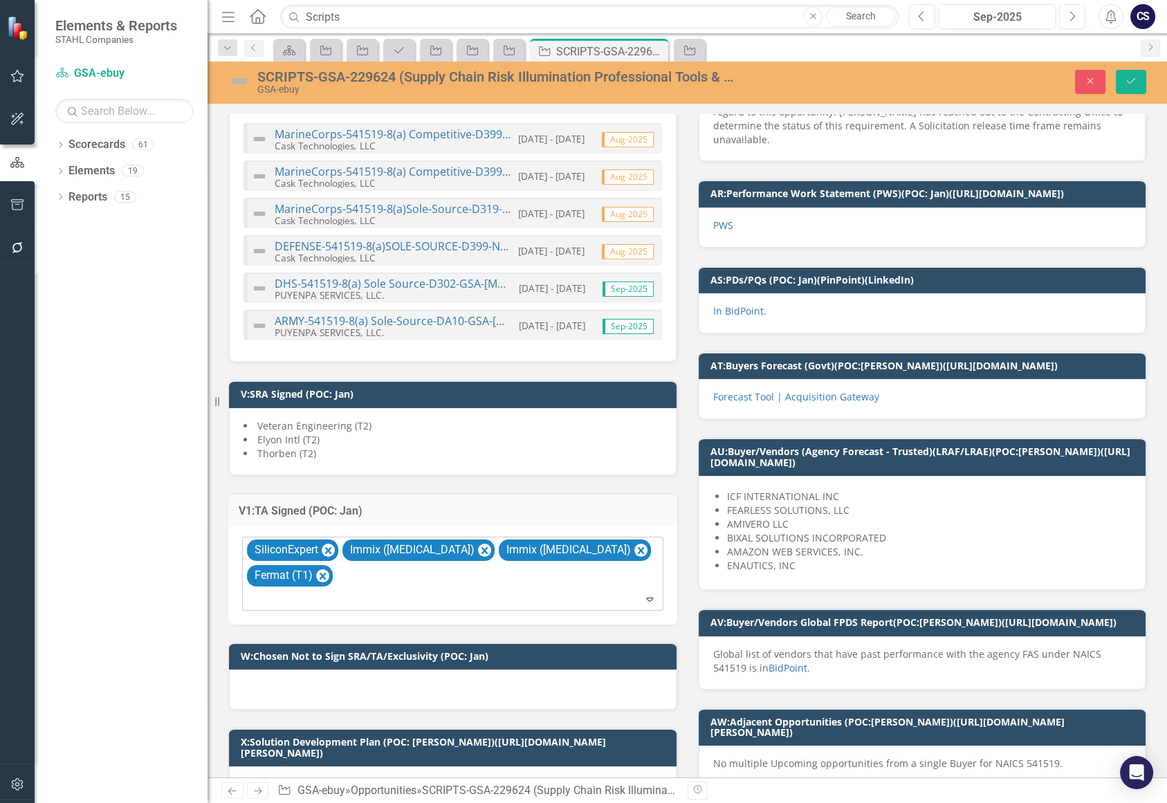
click at [643, 594] on icon "Expand" at bounding box center [650, 599] width 14 height 11
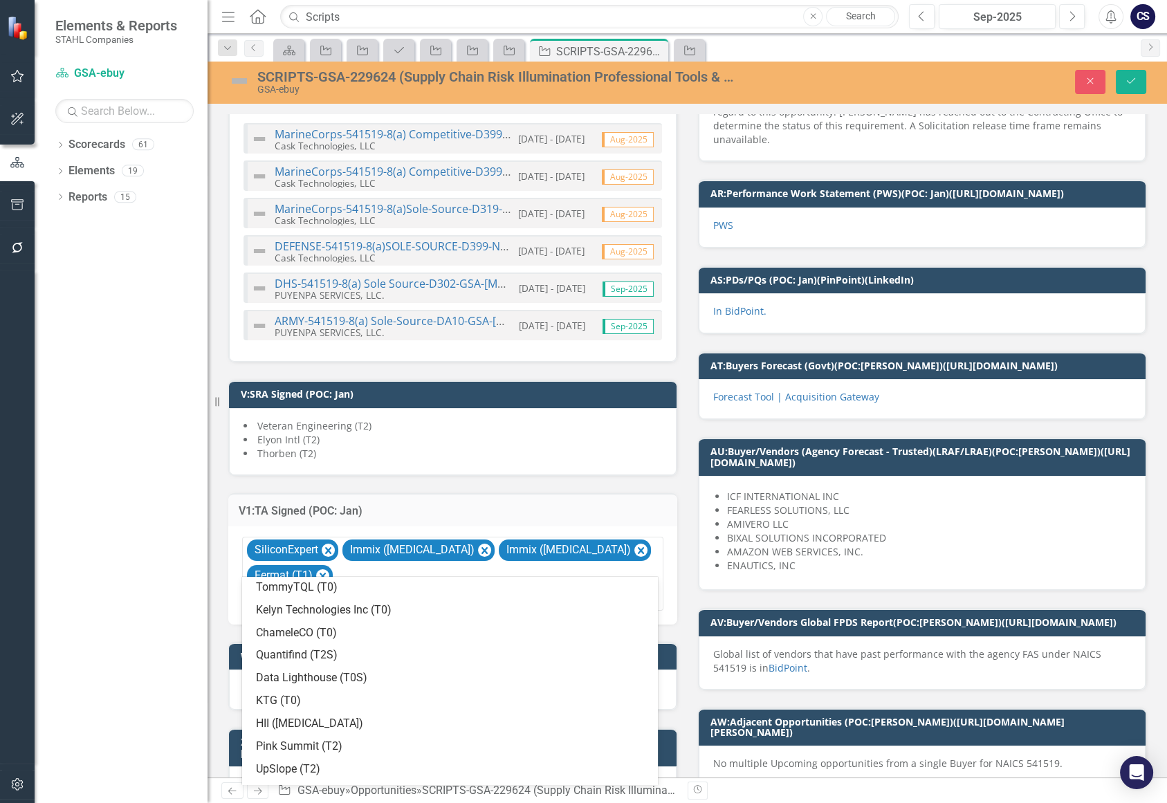
scroll to position [257, 0]
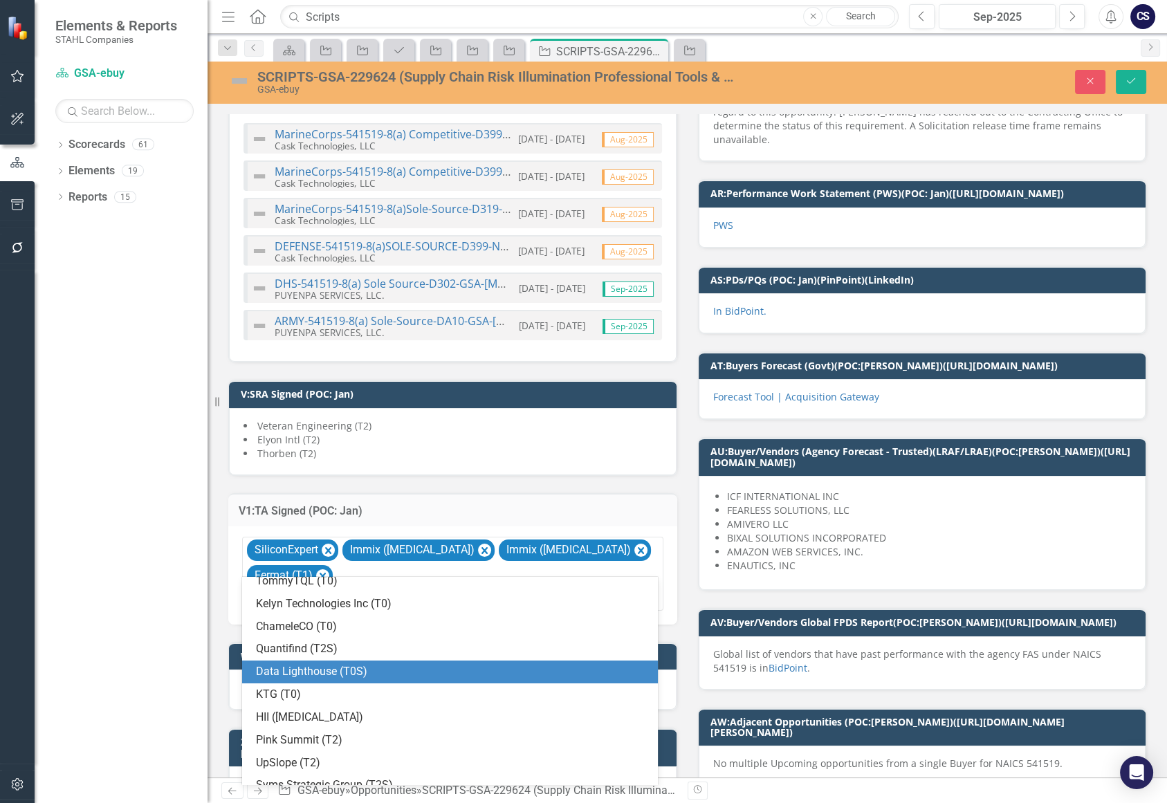
click at [545, 669] on div "Data Lighthouse (T0S)" at bounding box center [453, 672] width 394 height 16
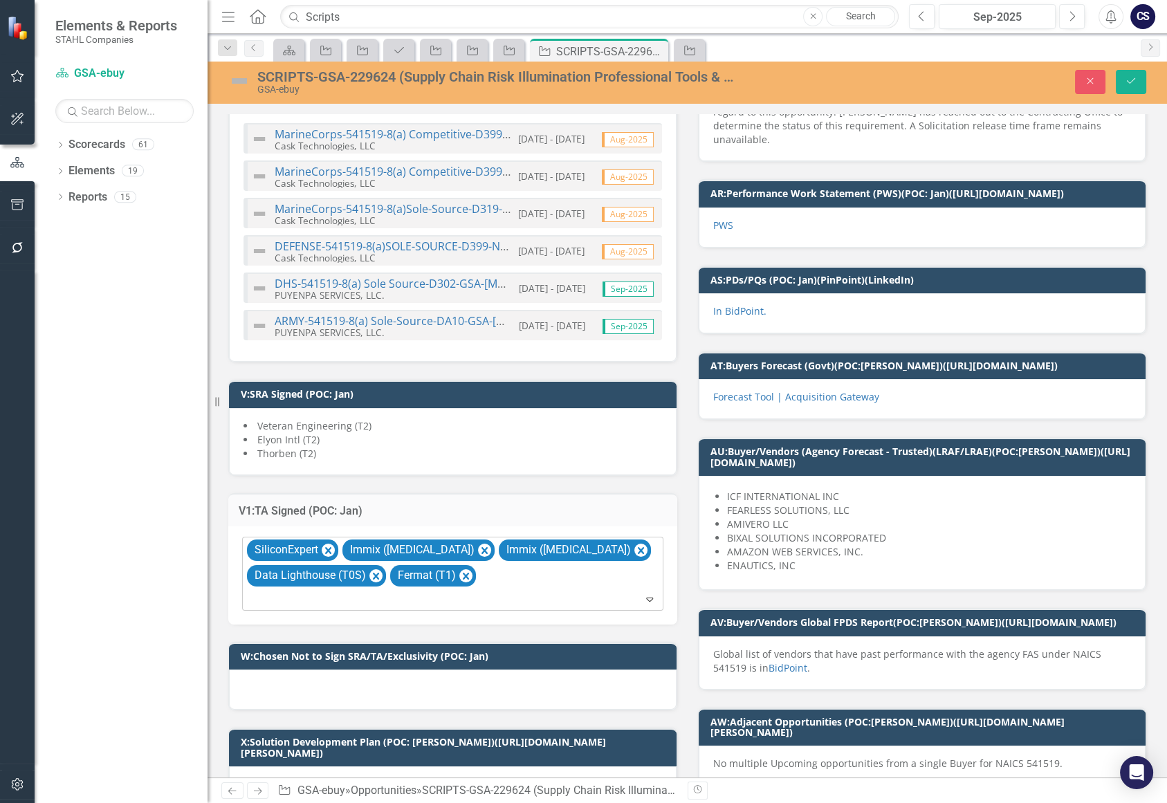
click at [645, 594] on icon "Expand" at bounding box center [650, 599] width 14 height 11
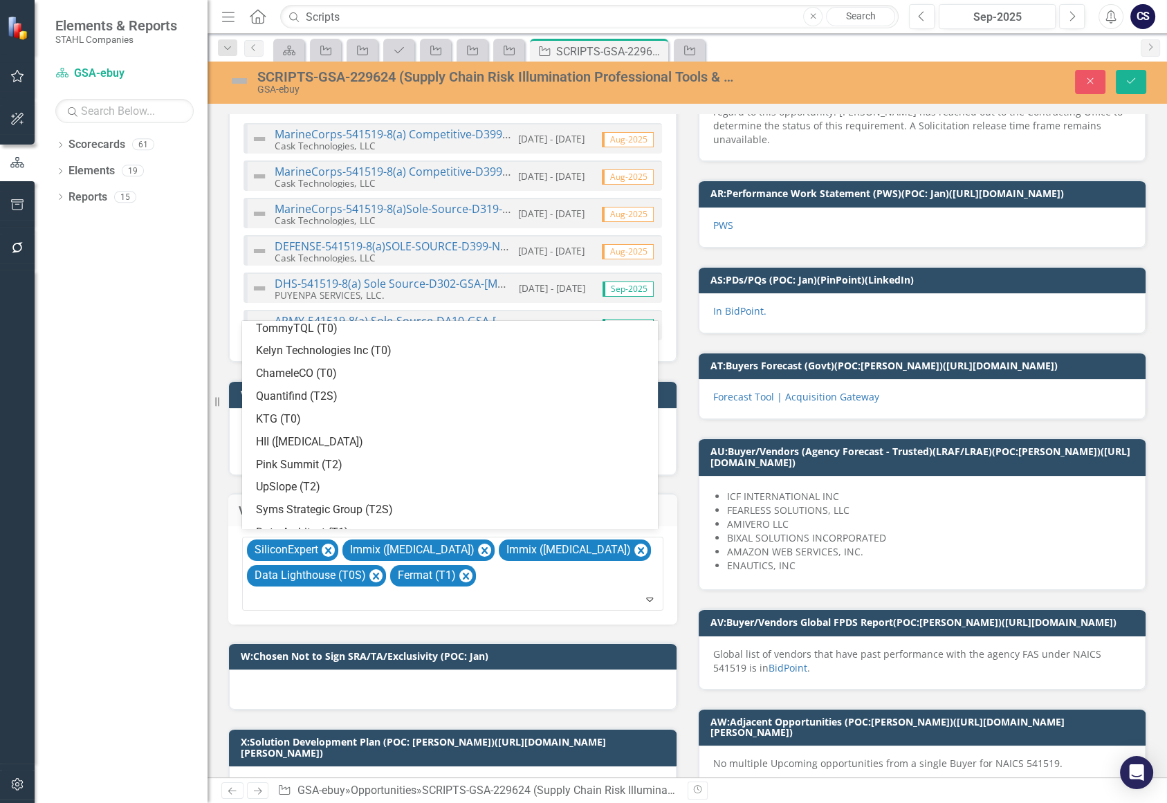
scroll to position [258, 0]
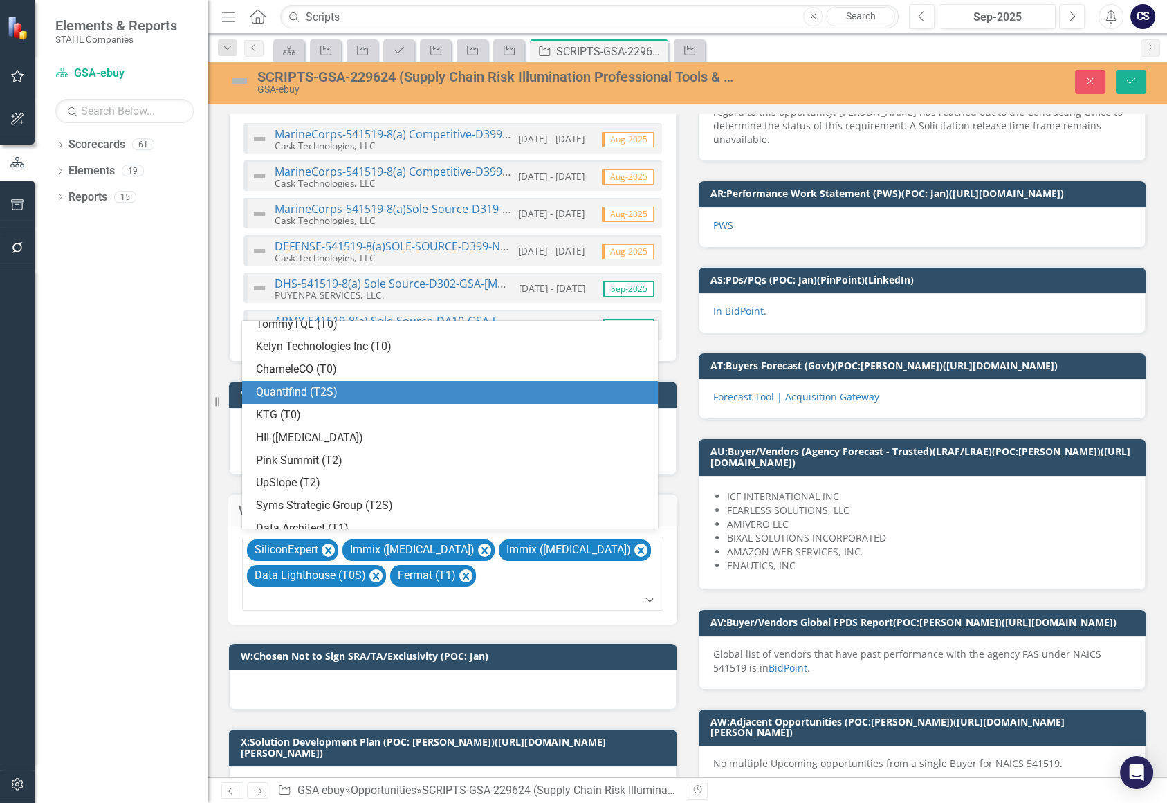
click at [484, 383] on div "Quantifind (T2S)" at bounding box center [450, 392] width 416 height 23
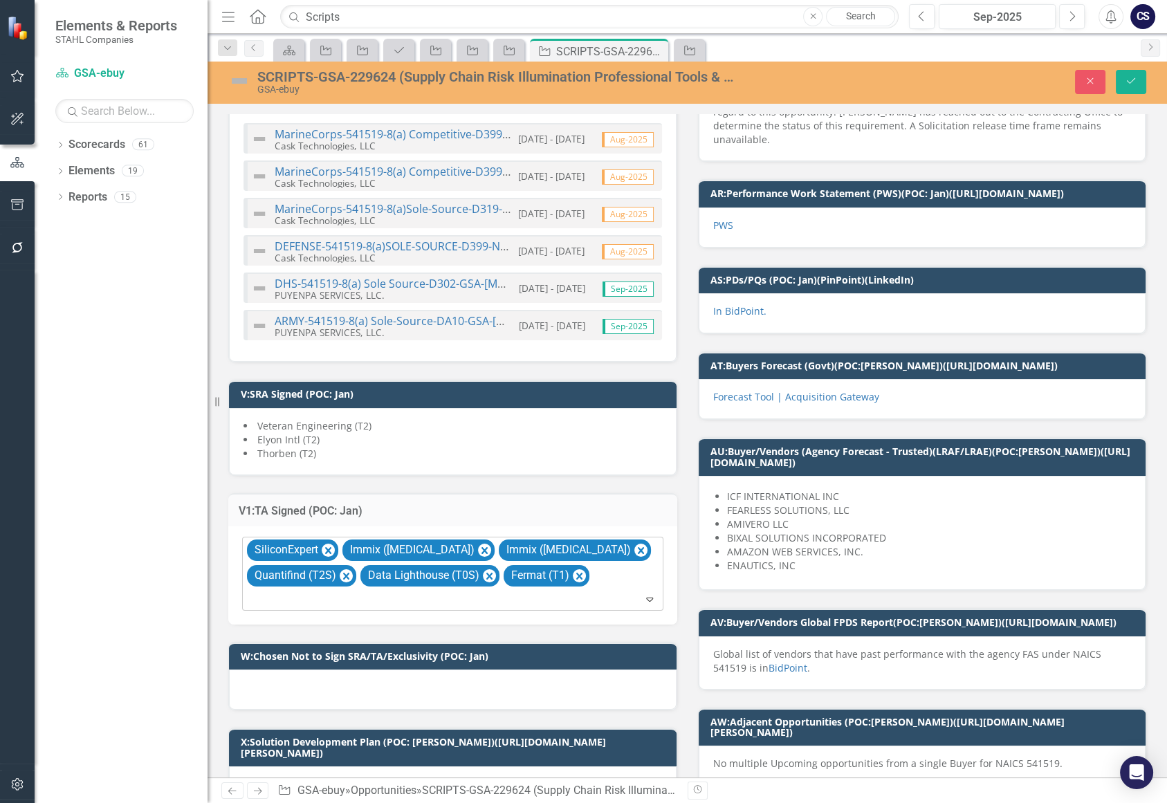
click at [646, 598] on icon at bounding box center [649, 600] width 7 height 4
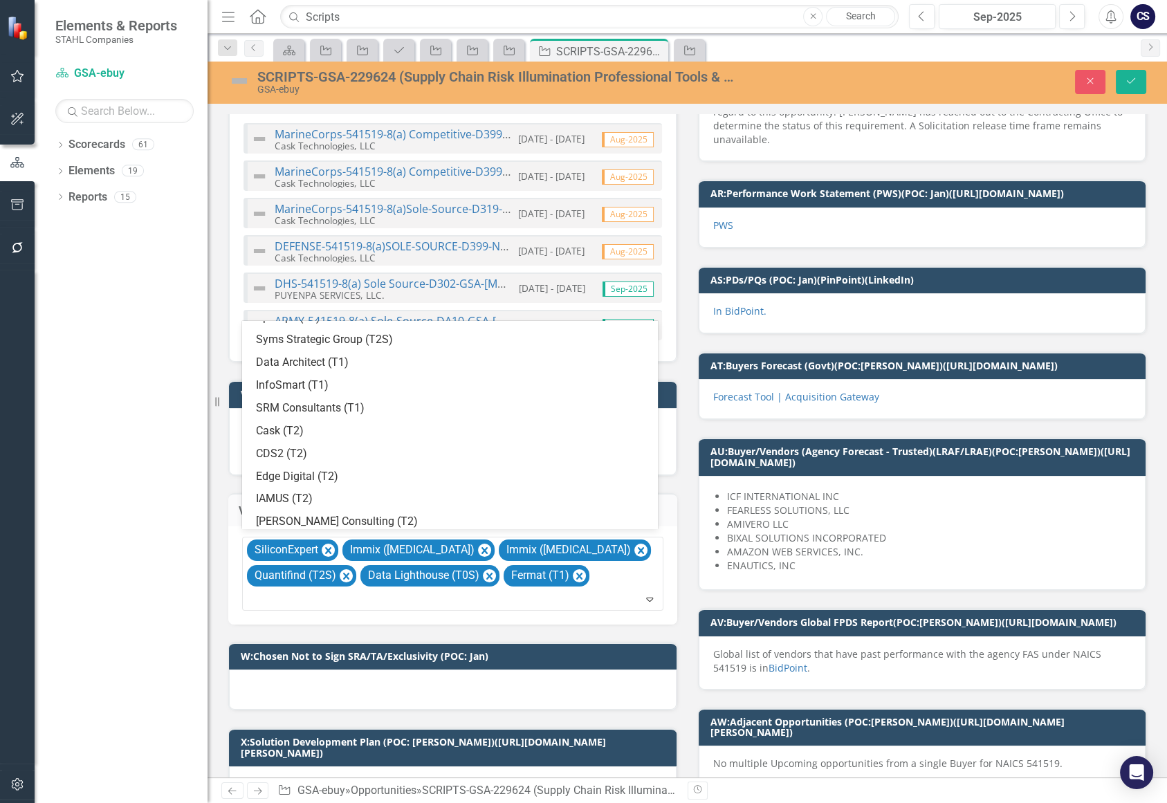
scroll to position [390, 0]
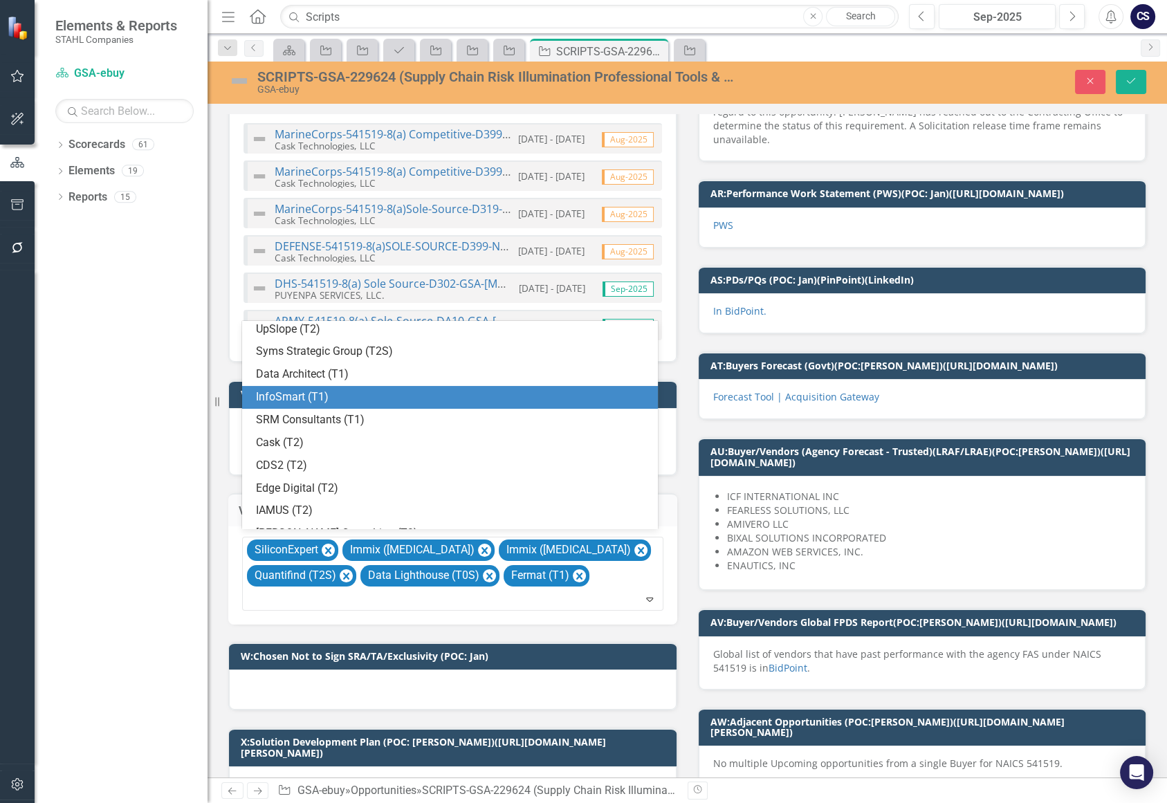
click at [453, 399] on div "InfoSmart (T1)" at bounding box center [453, 398] width 394 height 16
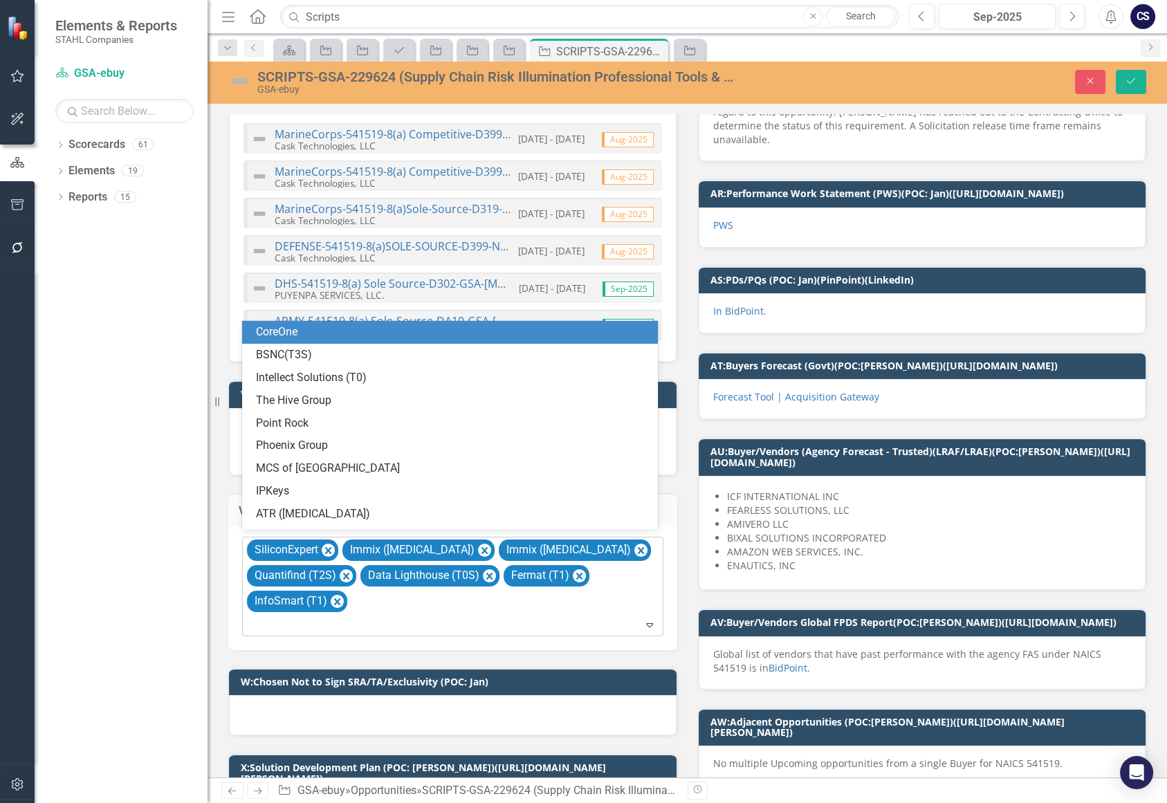
click at [644, 619] on icon "Expand" at bounding box center [650, 624] width 14 height 11
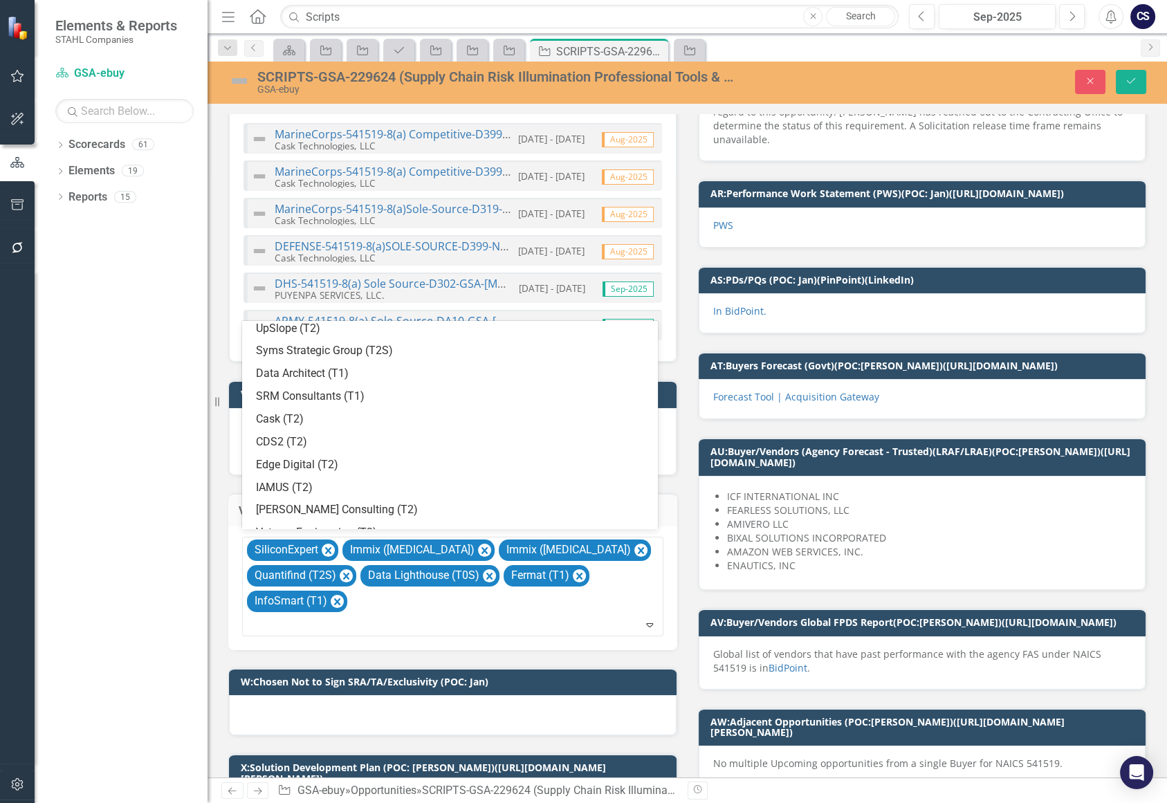
scroll to position [397, 0]
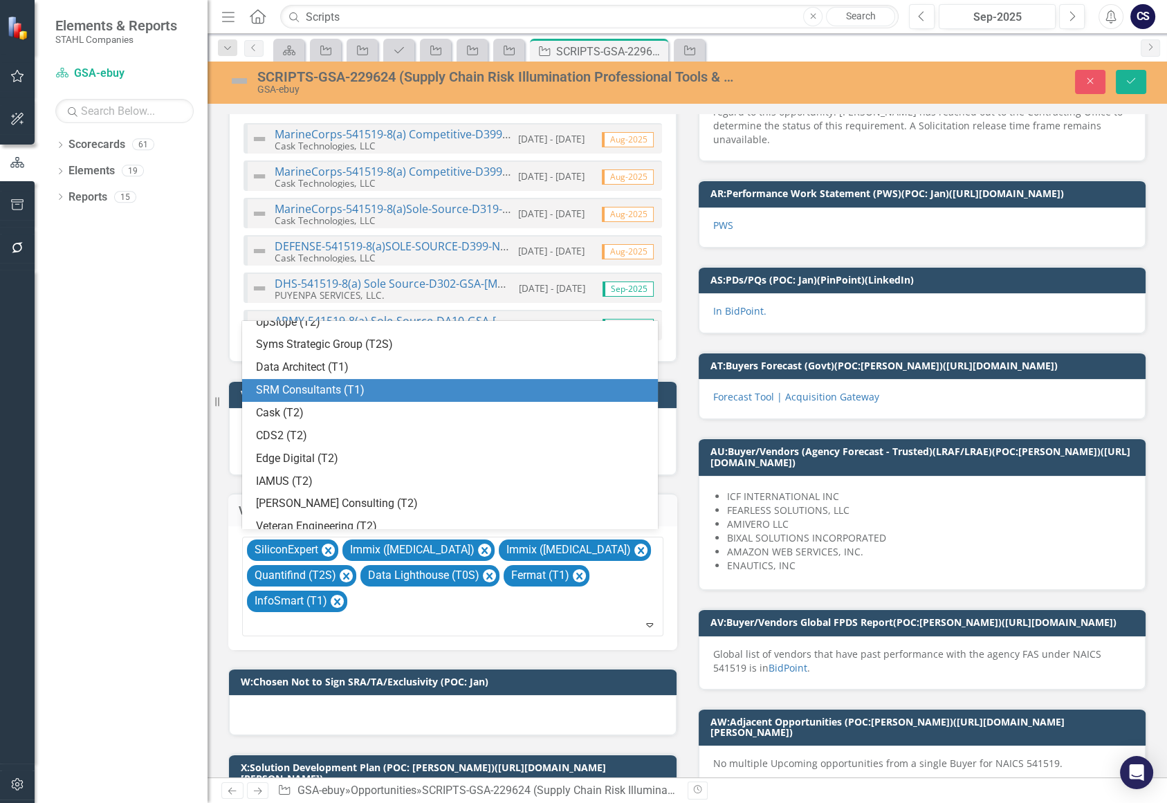
click at [628, 390] on div "SRM Consultants (T1)" at bounding box center [453, 391] width 394 height 16
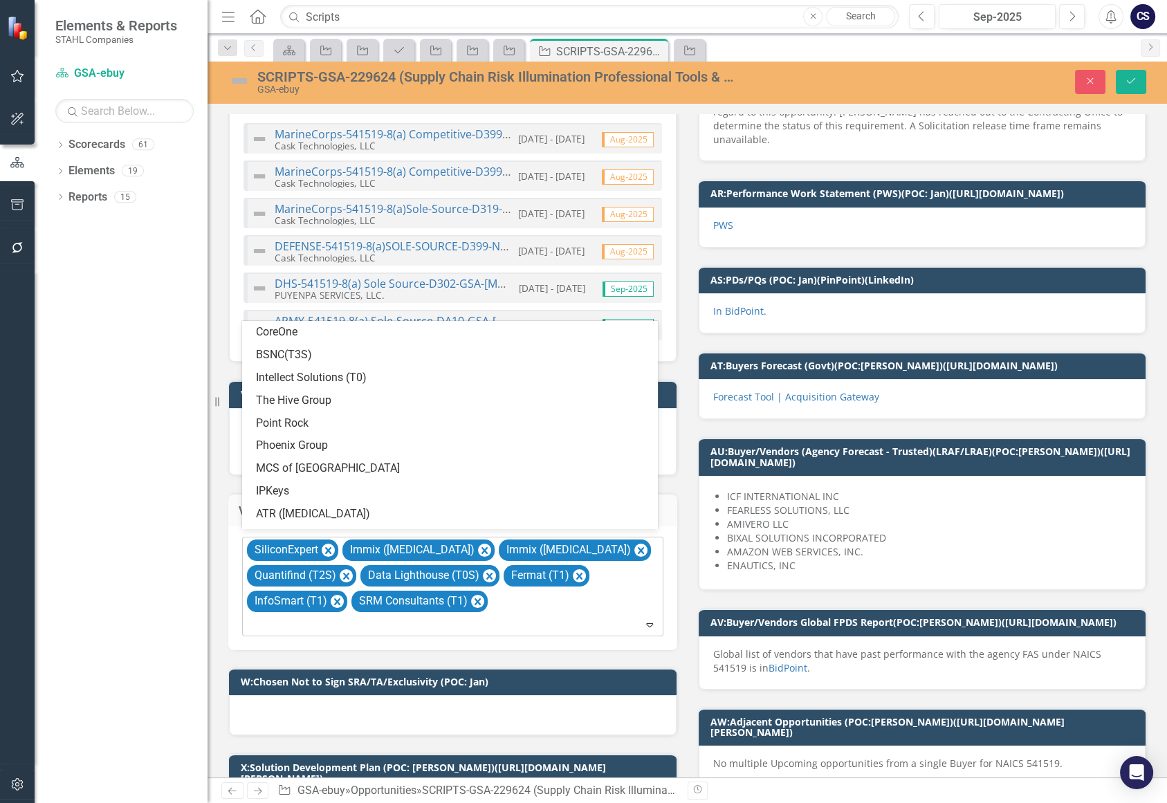
click at [644, 614] on div "Expand" at bounding box center [652, 625] width 19 height 22
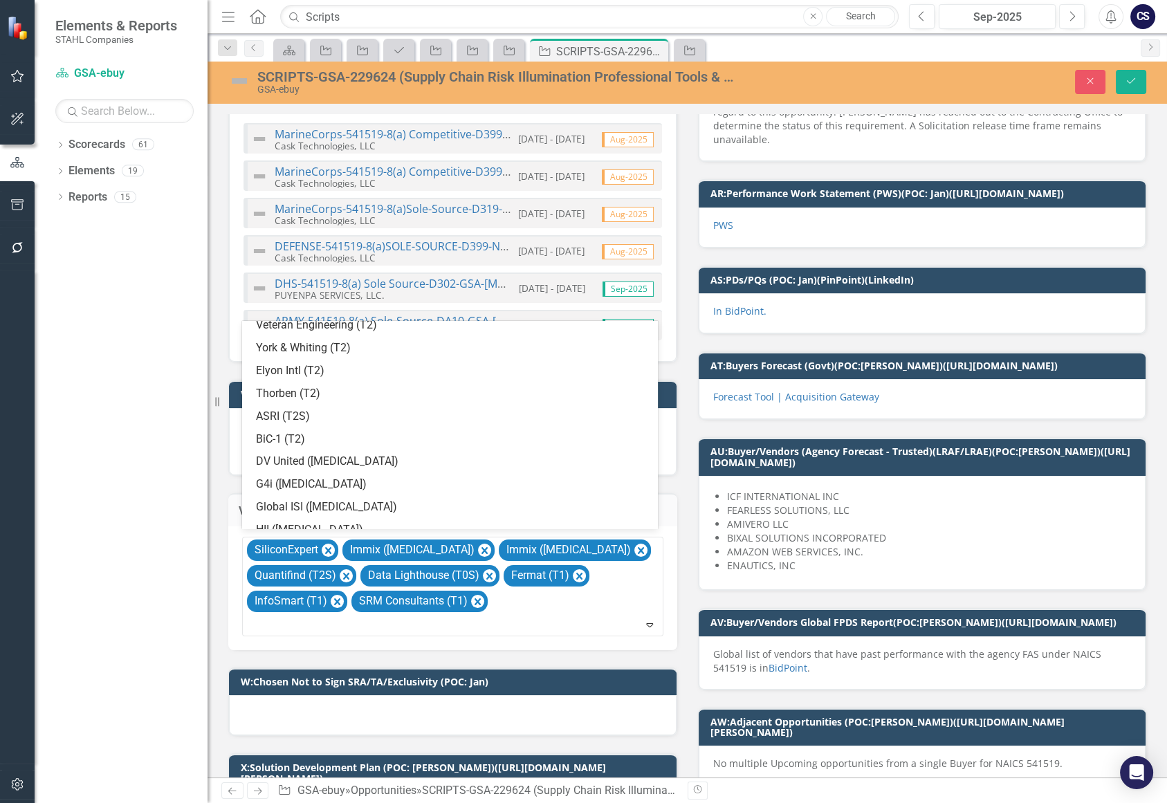
scroll to position [576, 0]
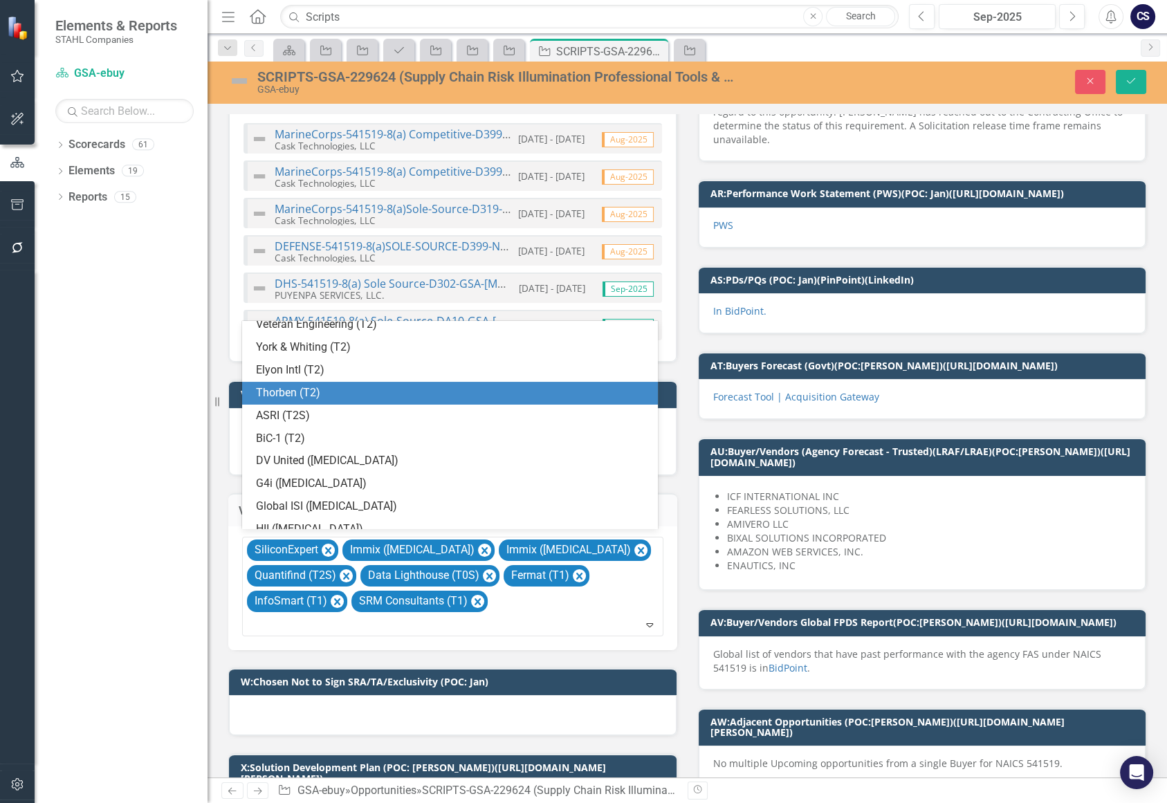
click at [636, 393] on div "Thorben (T2)" at bounding box center [453, 393] width 394 height 16
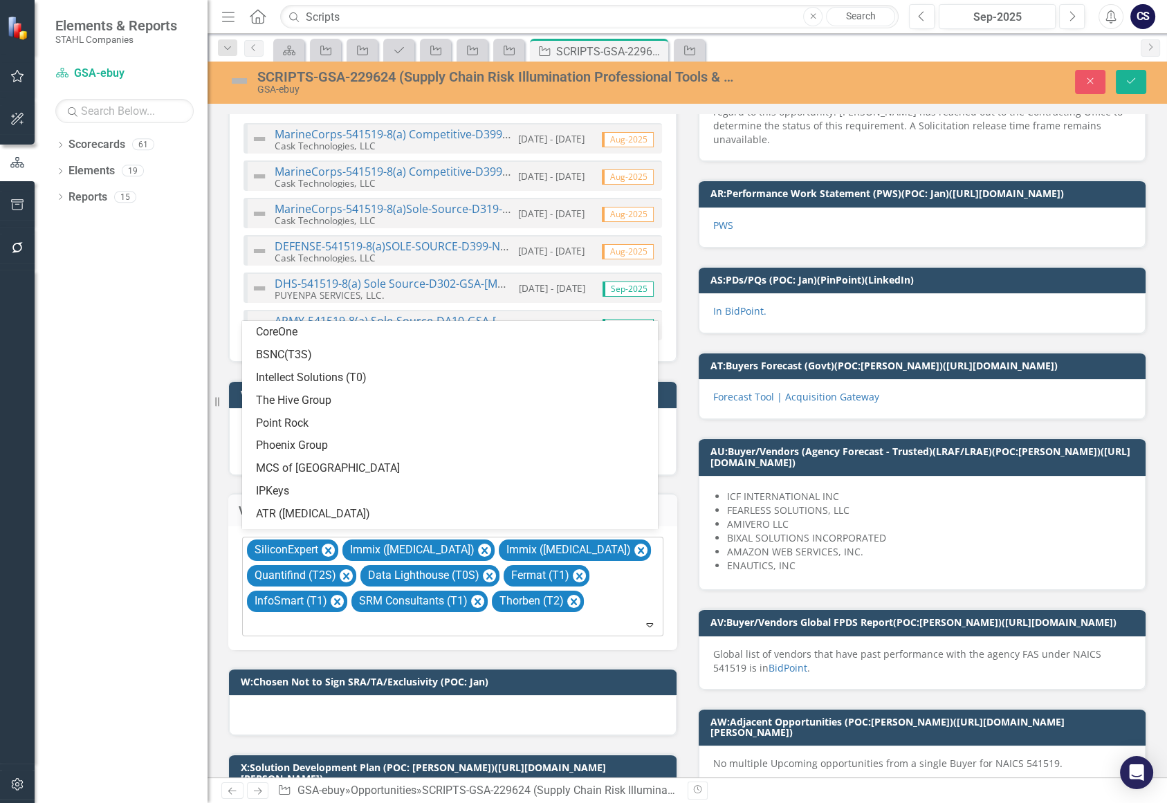
click at [643, 619] on icon "Expand" at bounding box center [650, 624] width 14 height 11
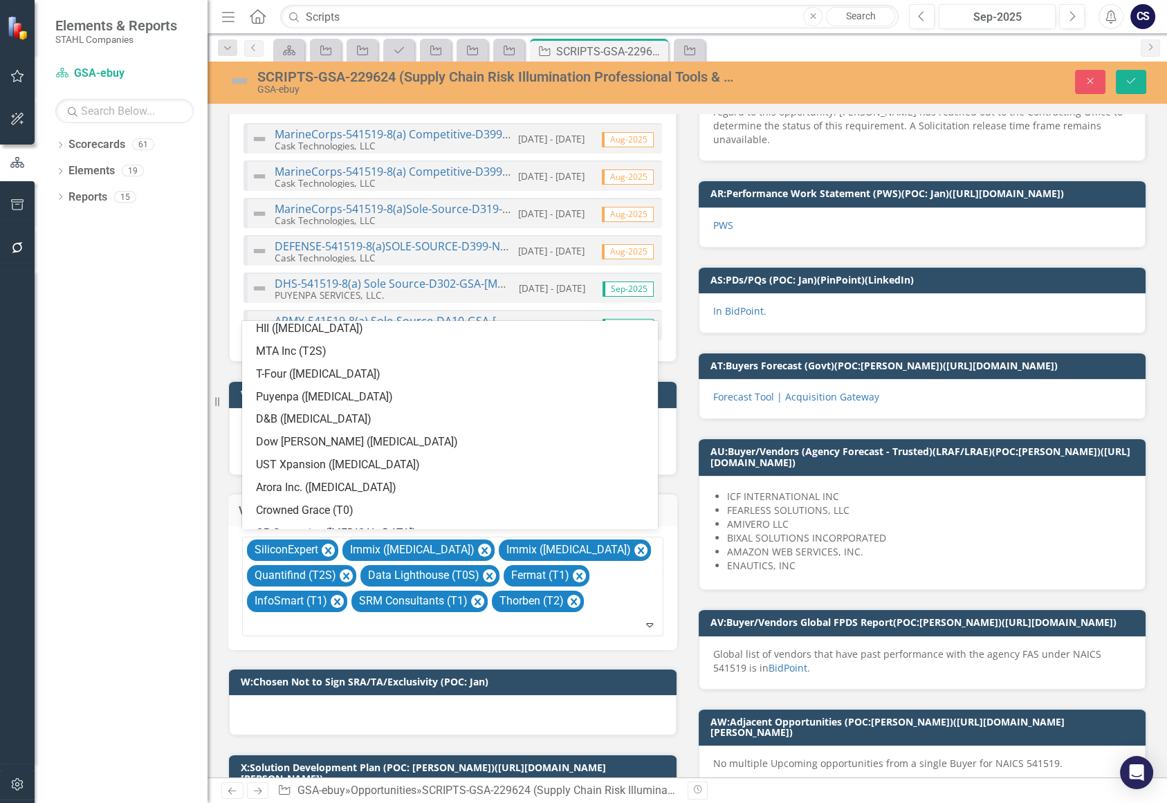
scroll to position [754, 0]
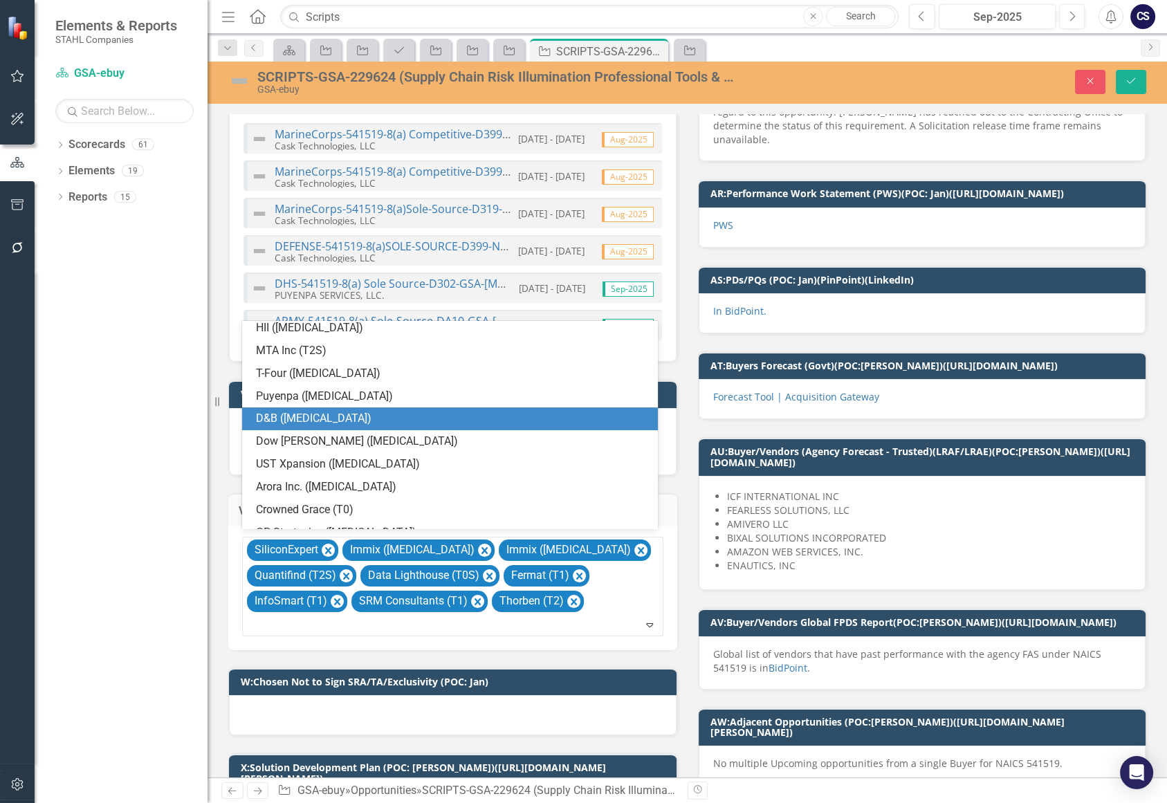
click at [571, 421] on div "D&B ([MEDICAL_DATA])" at bounding box center [453, 419] width 394 height 16
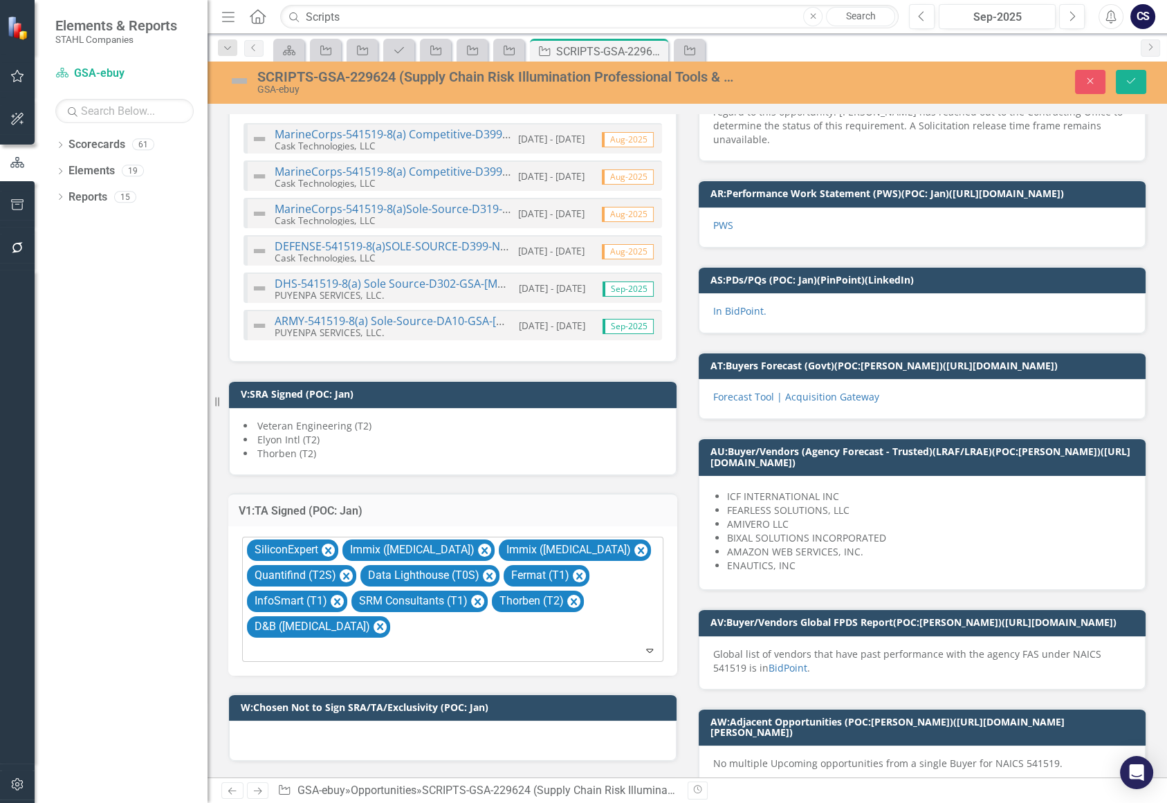
click at [645, 645] on icon "Expand" at bounding box center [650, 650] width 14 height 11
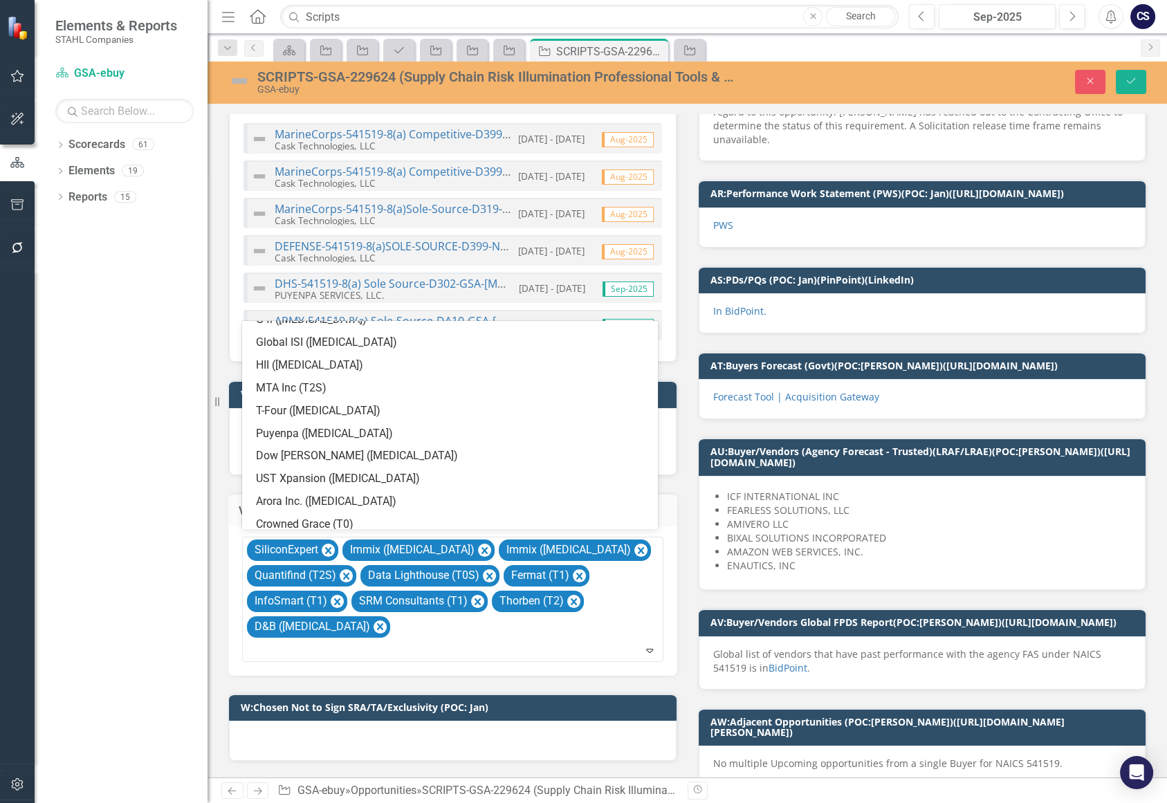
scroll to position [769, 0]
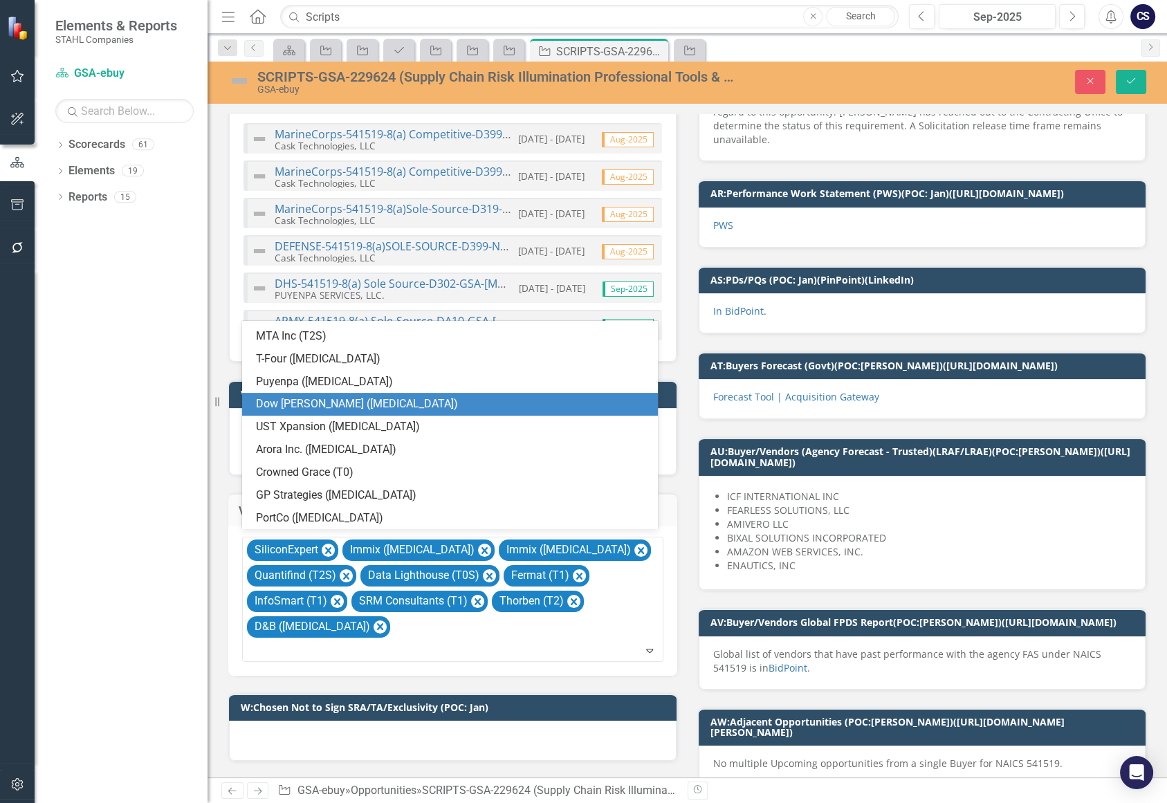
click at [605, 411] on div "Dow [PERSON_NAME] ([MEDICAL_DATA])" at bounding box center [453, 405] width 394 height 16
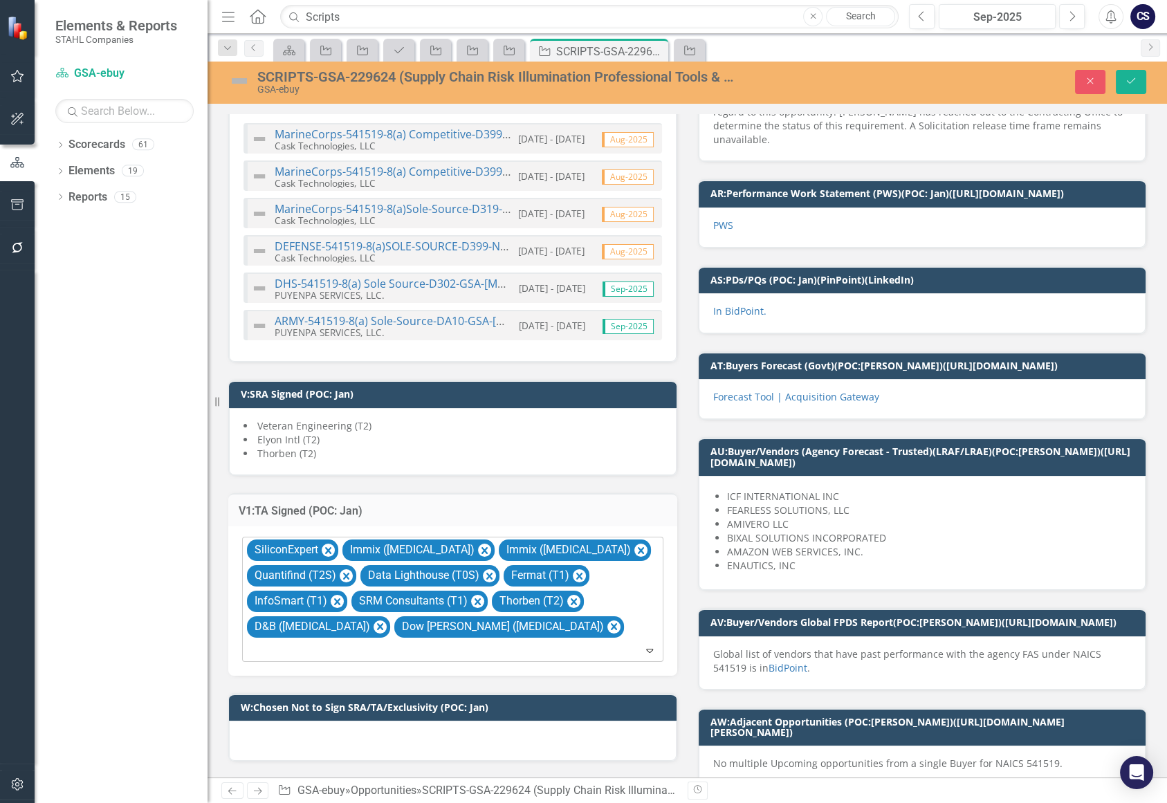
click at [646, 645] on icon "Expand" at bounding box center [650, 650] width 14 height 11
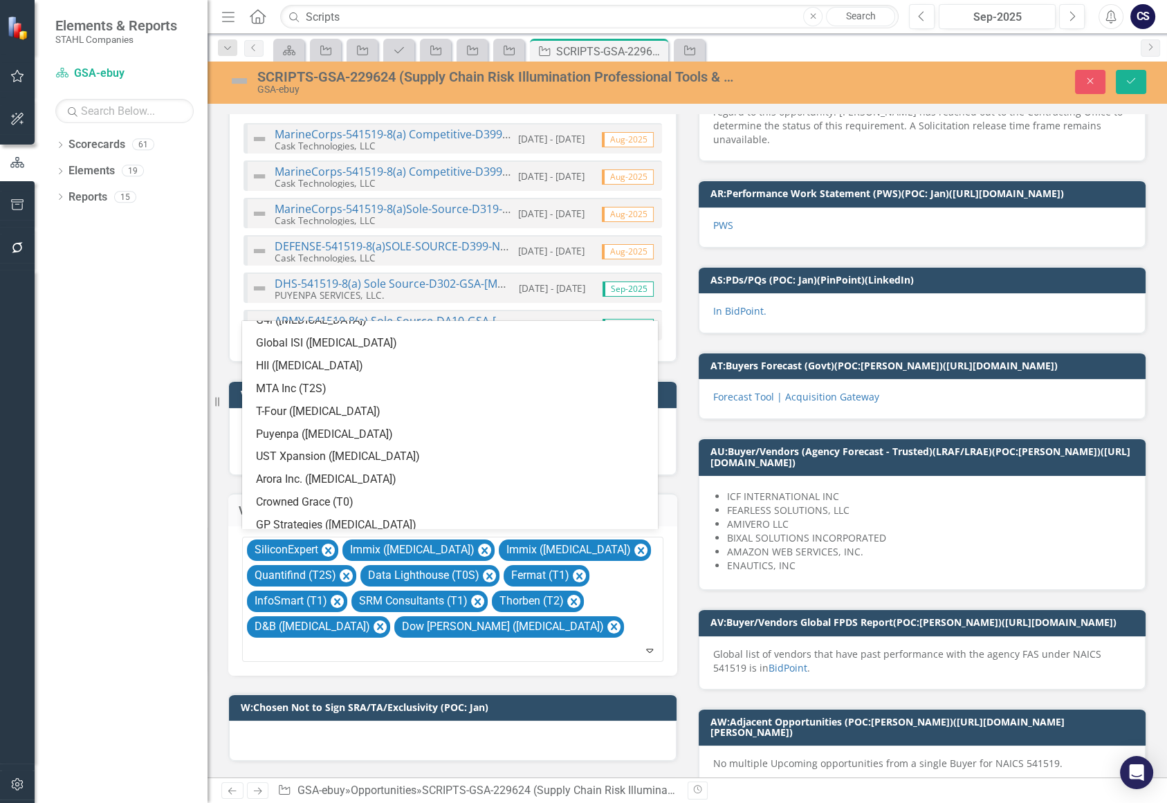
scroll to position [746, 0]
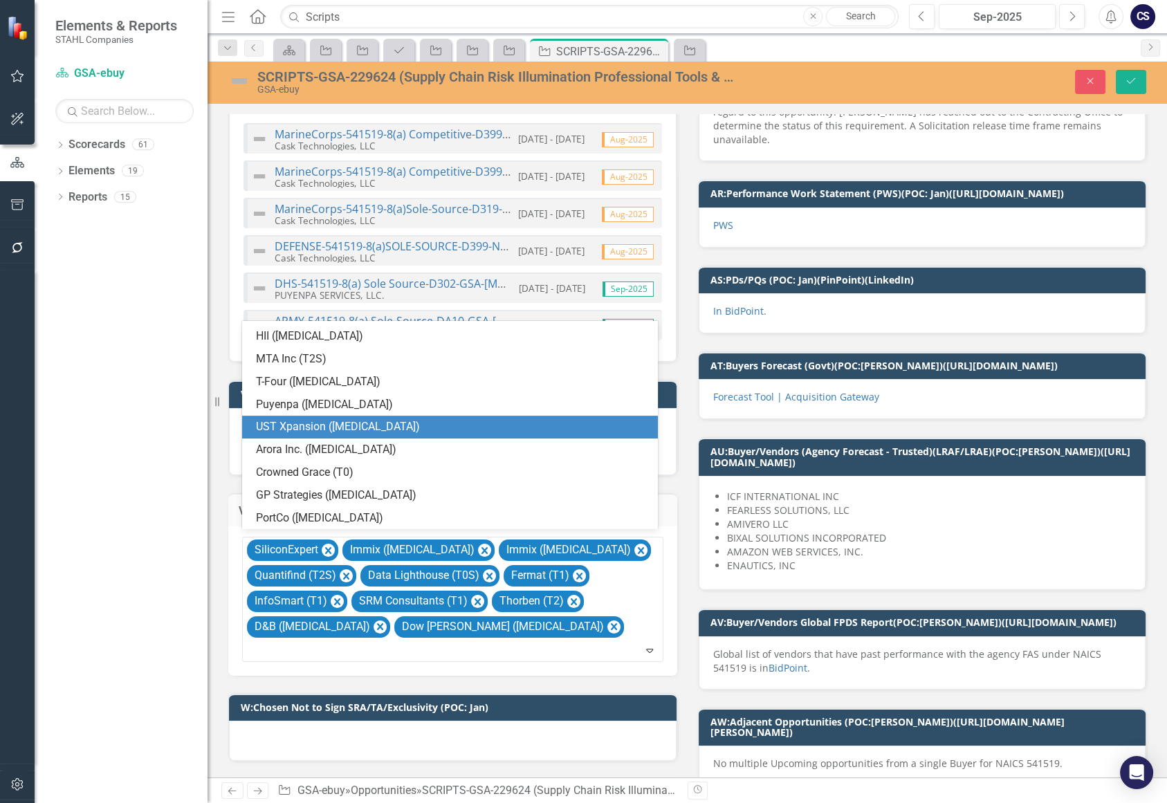
click at [568, 417] on div "UST Xpansion ([MEDICAL_DATA])" at bounding box center [450, 427] width 416 height 23
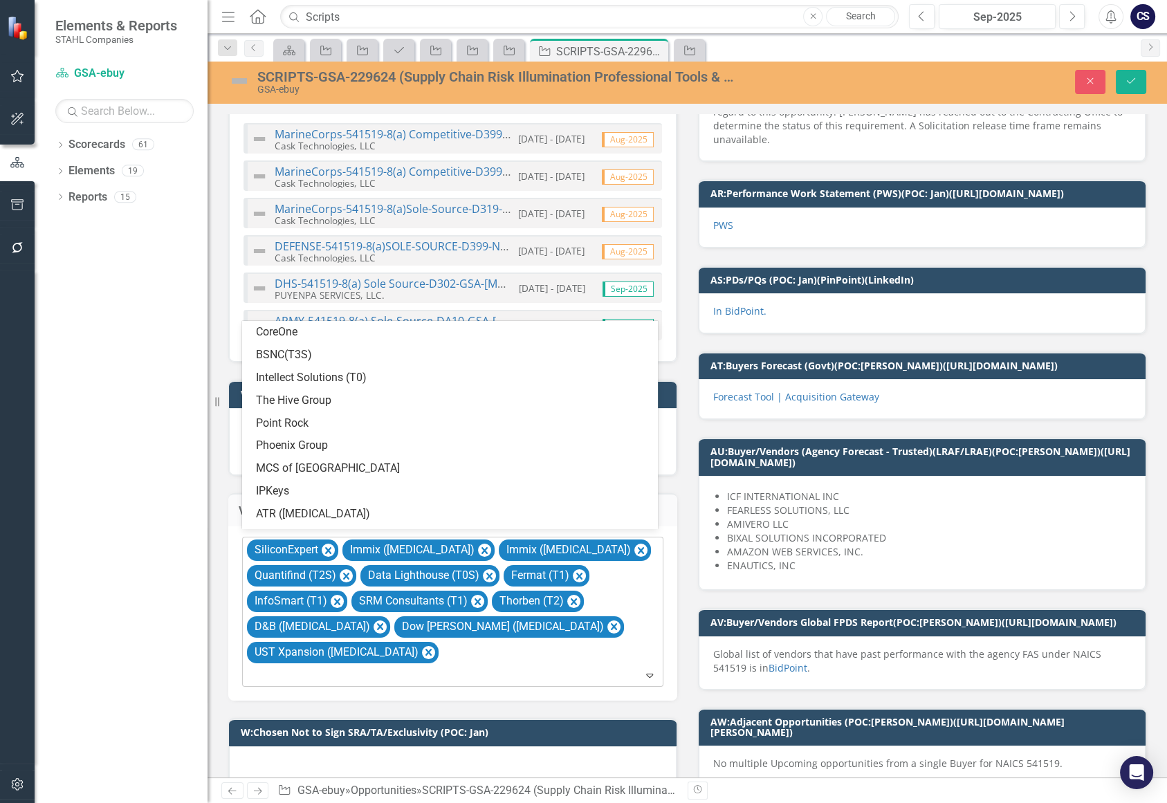
click at [645, 670] on icon "Expand" at bounding box center [650, 675] width 14 height 11
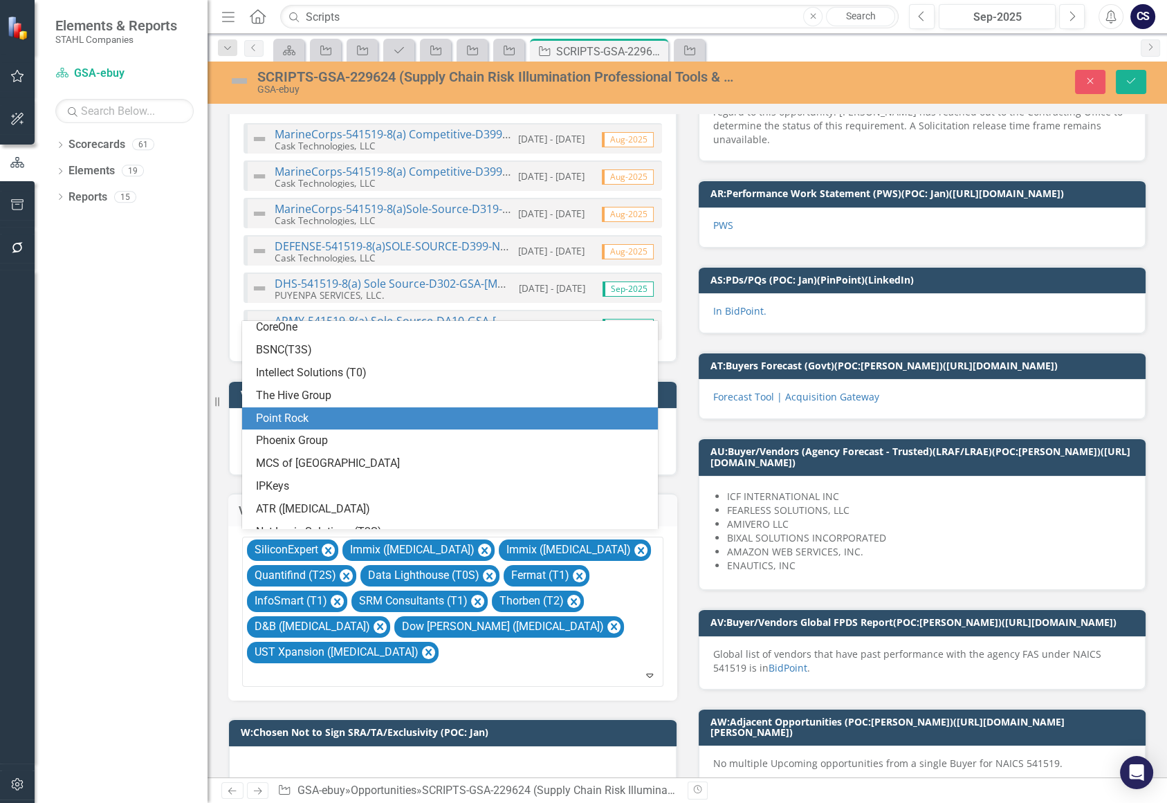
scroll to position [0, 0]
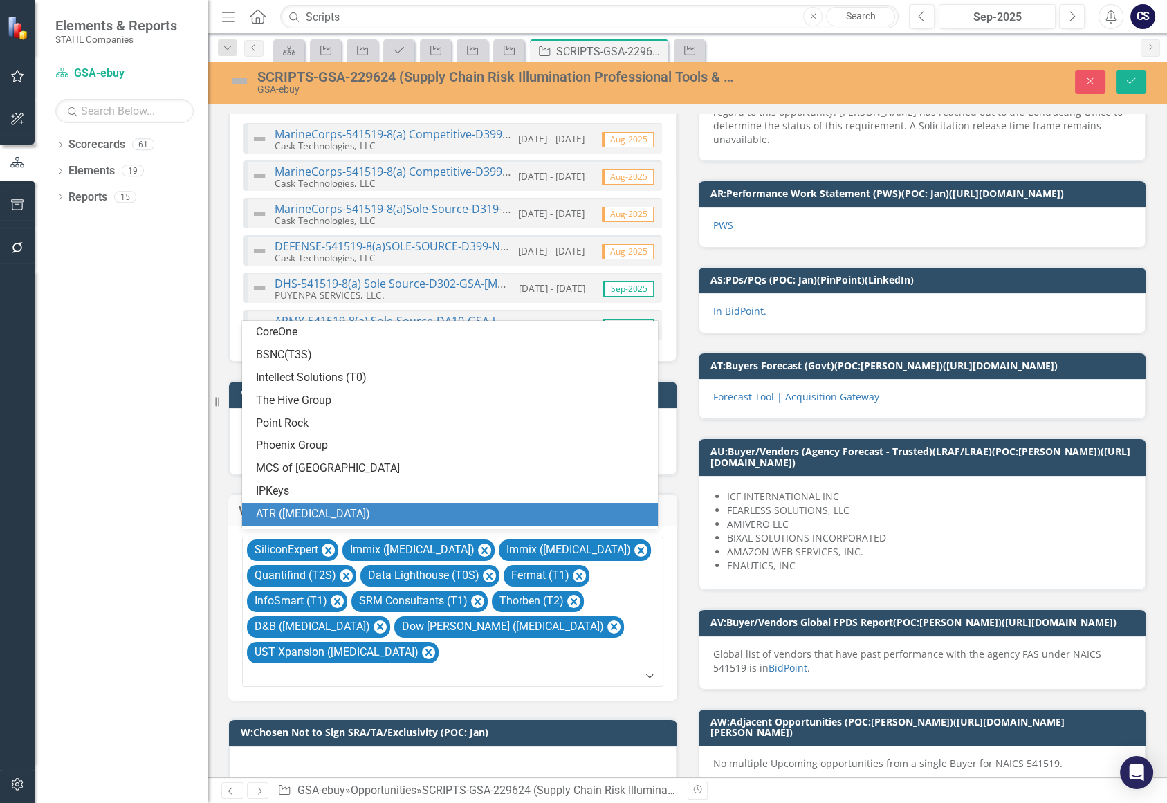
click at [156, 541] on div "Dropdown Scorecards 61 Dropdown [PERSON_NAME] Companies Dropdown ARMY ITES-3s D…" at bounding box center [121, 469] width 173 height 670
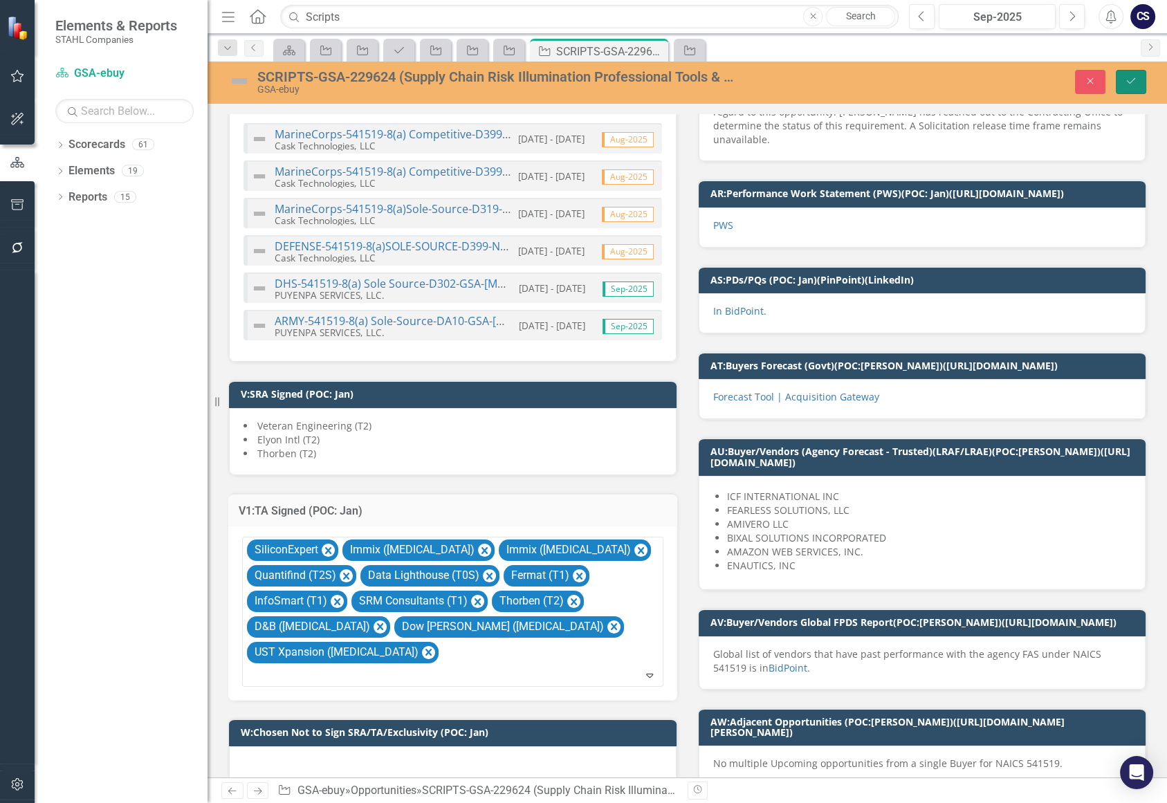
click at [1130, 79] on icon "Save" at bounding box center [1131, 81] width 12 height 10
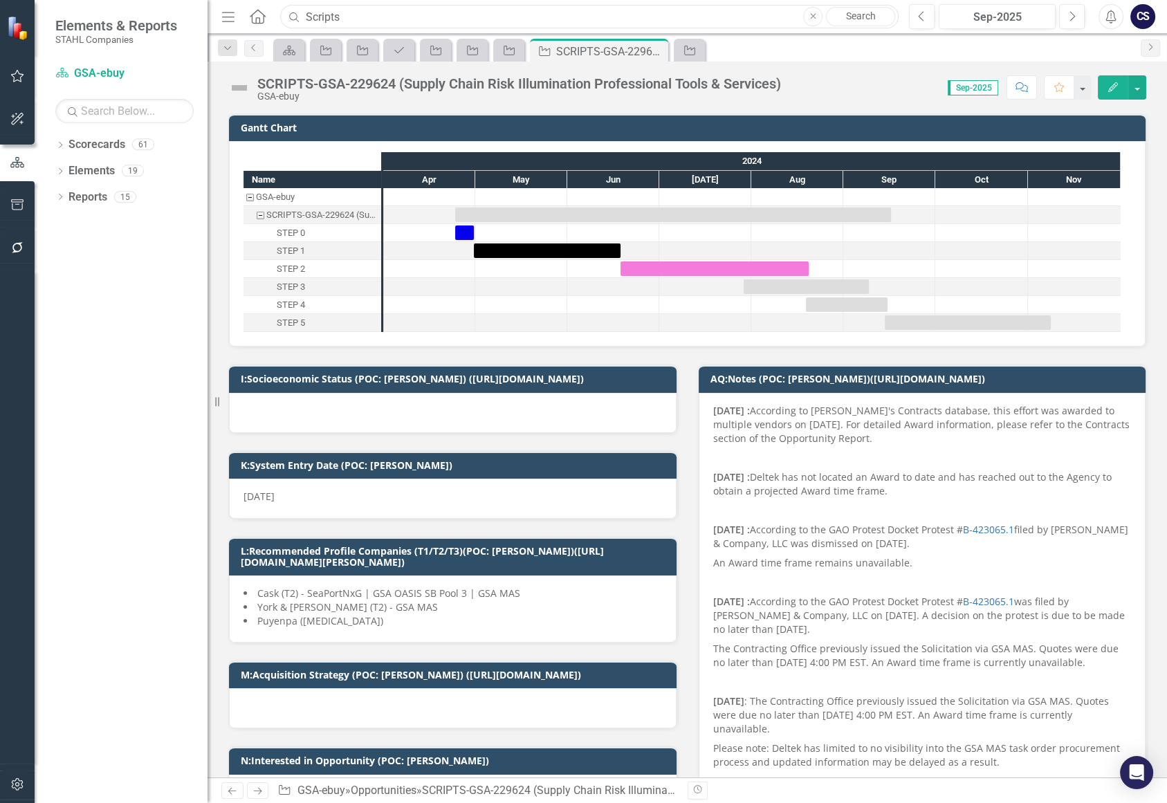
click at [358, 17] on input "Scripts" at bounding box center [589, 17] width 619 height 24
type input "S"
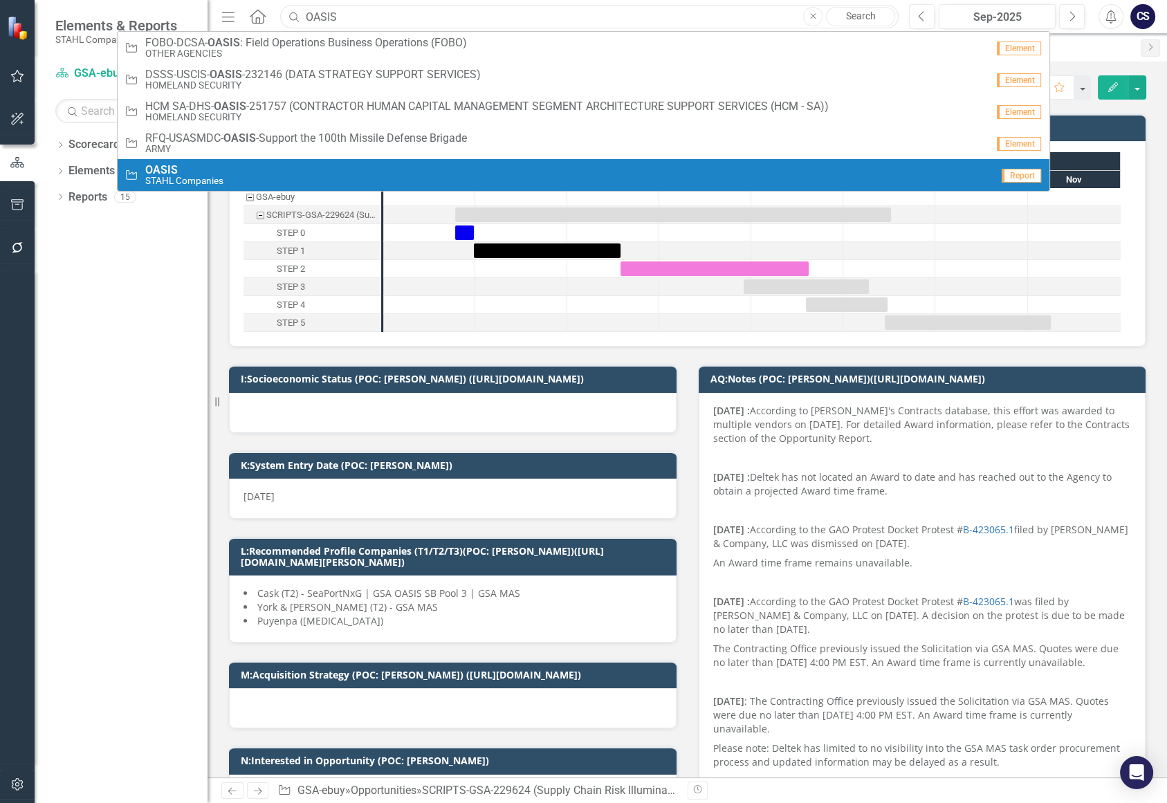
type input "OASIS"
click at [312, 175] on div "Opportunity OASIS [PERSON_NAME] Companies" at bounding box center [559, 175] width 868 height 23
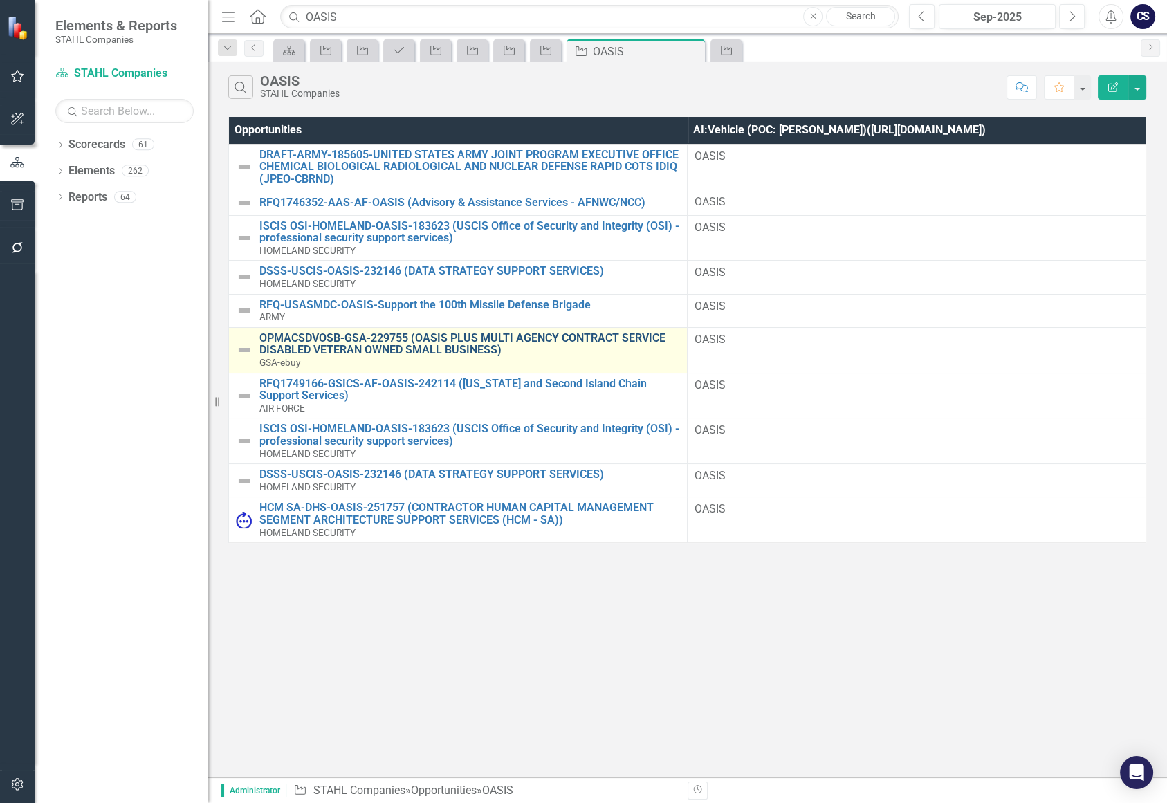
click at [351, 347] on link "OPMACSDVOSB-GSA-229755 (OASIS PLUS MULTI AGENCY CONTRACT SERVICE DISABLED VETER…" at bounding box center [469, 344] width 421 height 24
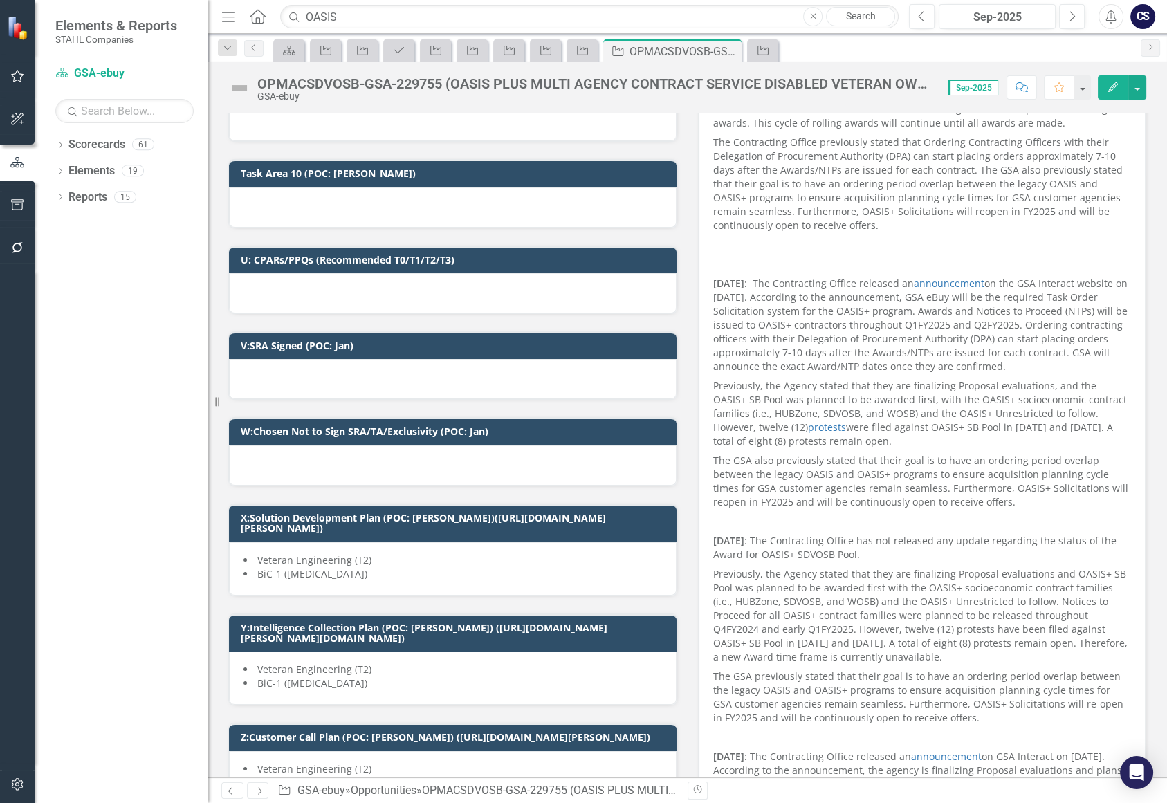
scroll to position [1481, 0]
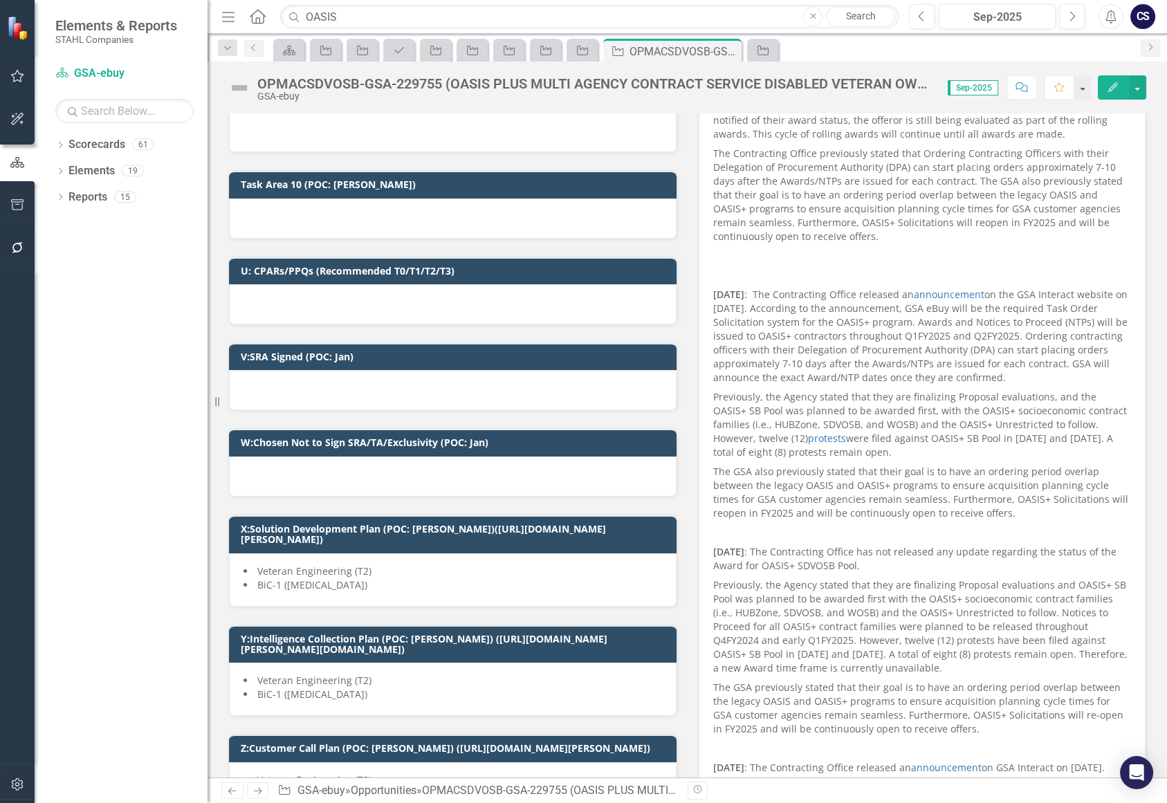
click at [391, 466] on div at bounding box center [453, 477] width 448 height 40
click at [376, 457] on div at bounding box center [453, 477] width 448 height 40
click at [375, 462] on div at bounding box center [453, 477] width 448 height 40
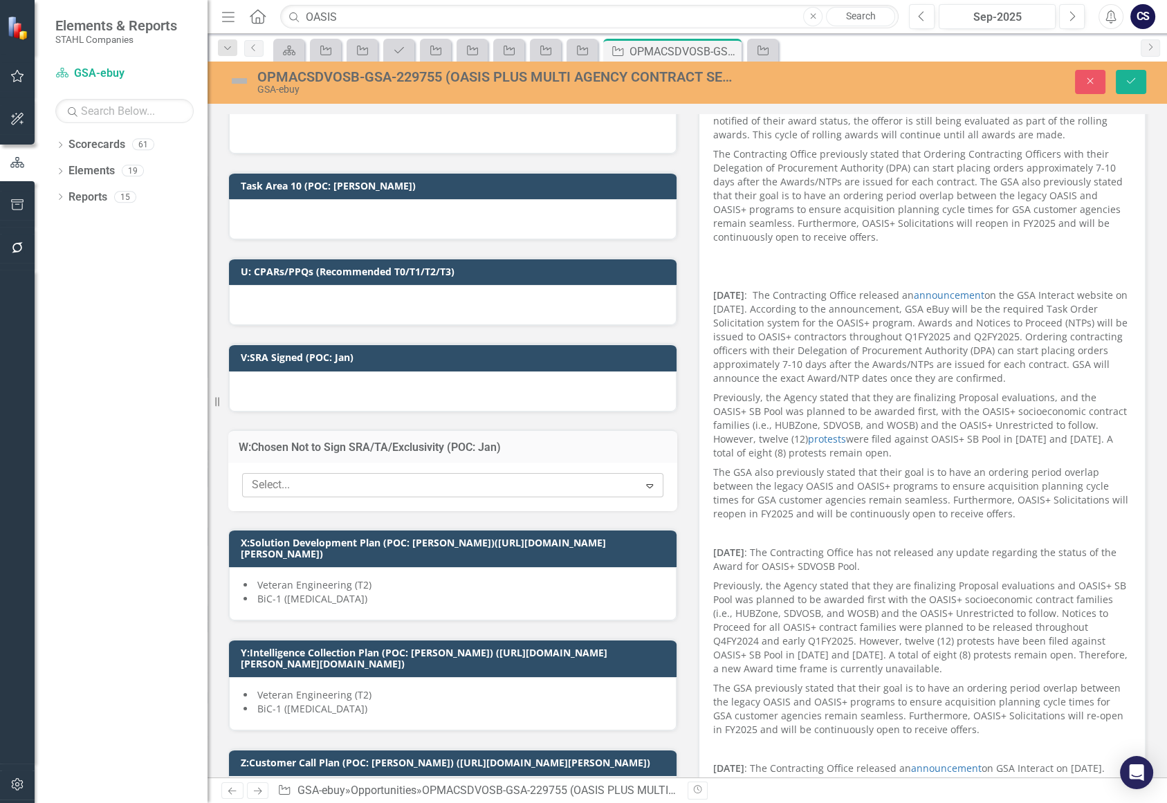
click at [646, 484] on icon at bounding box center [649, 486] width 7 height 4
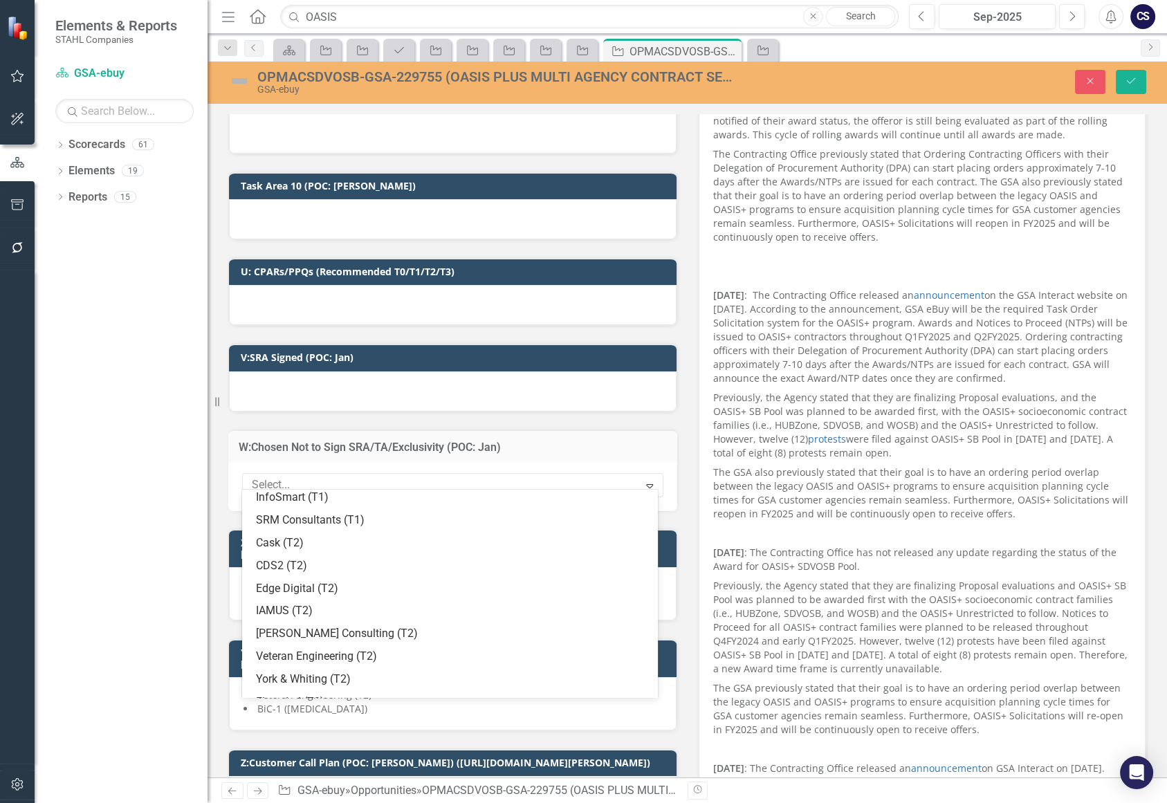
scroll to position [531, 0]
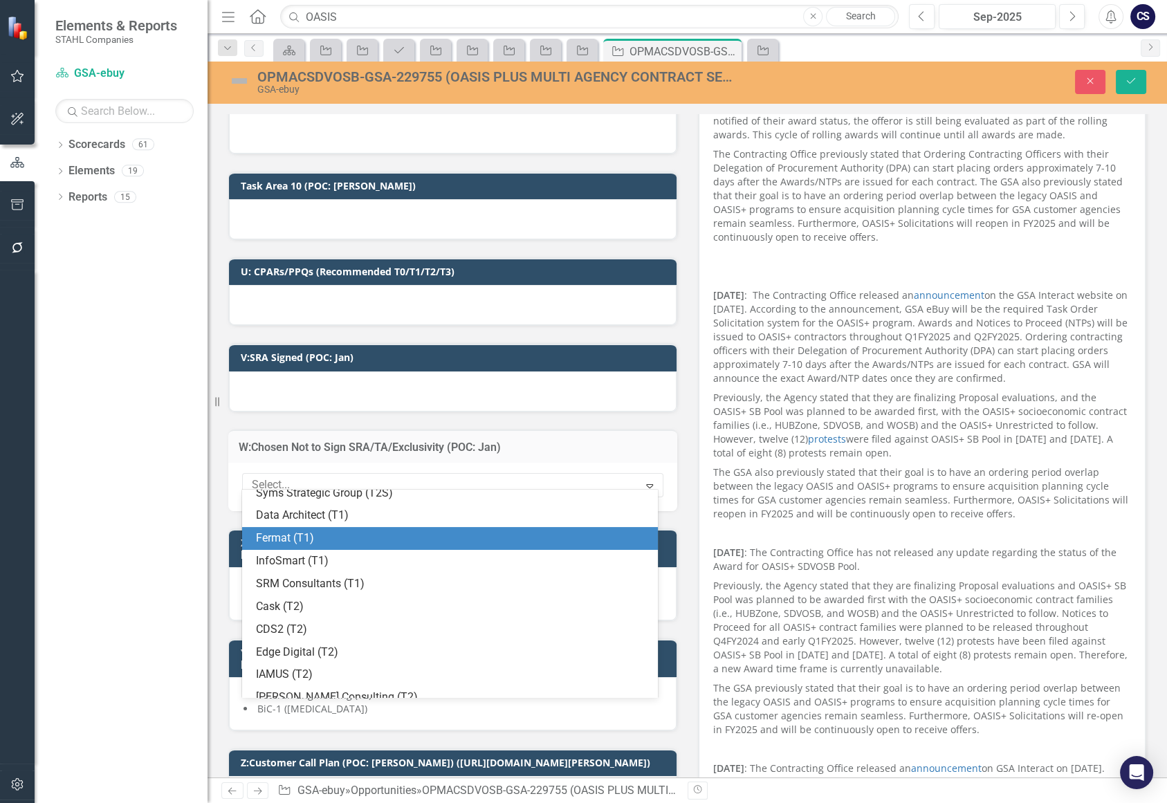
click at [439, 532] on div "Fermat (T1)" at bounding box center [453, 539] width 394 height 16
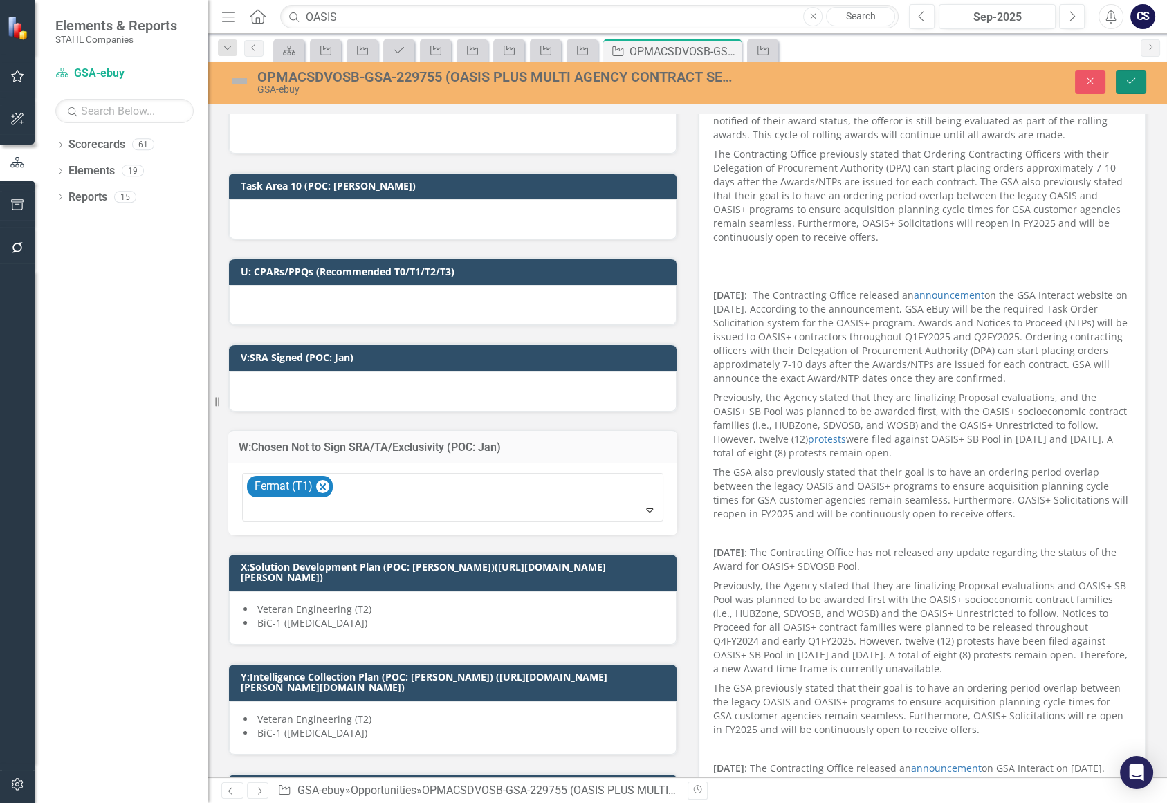
click at [1144, 82] on button "Save" at bounding box center [1131, 82] width 30 height 24
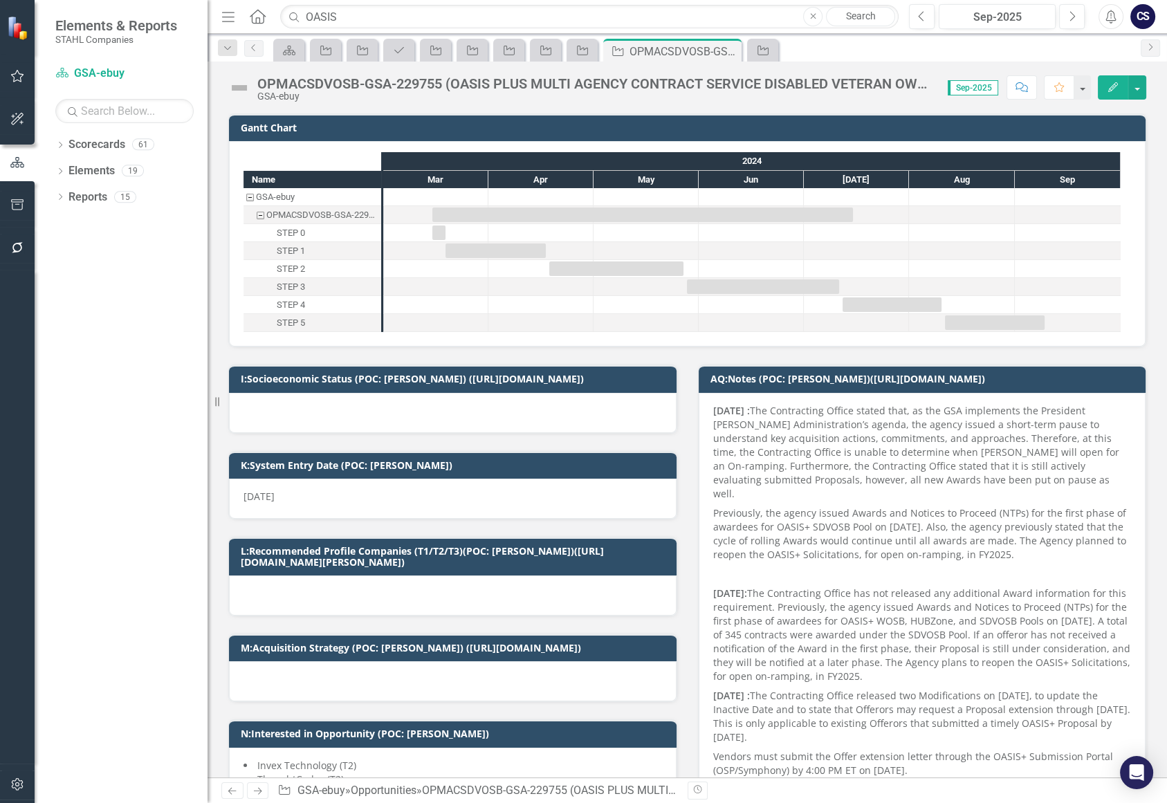
click at [469, 462] on h3 "K:System Entry Date (POC: [PERSON_NAME])" at bounding box center [455, 465] width 429 height 10
checkbox input "true"
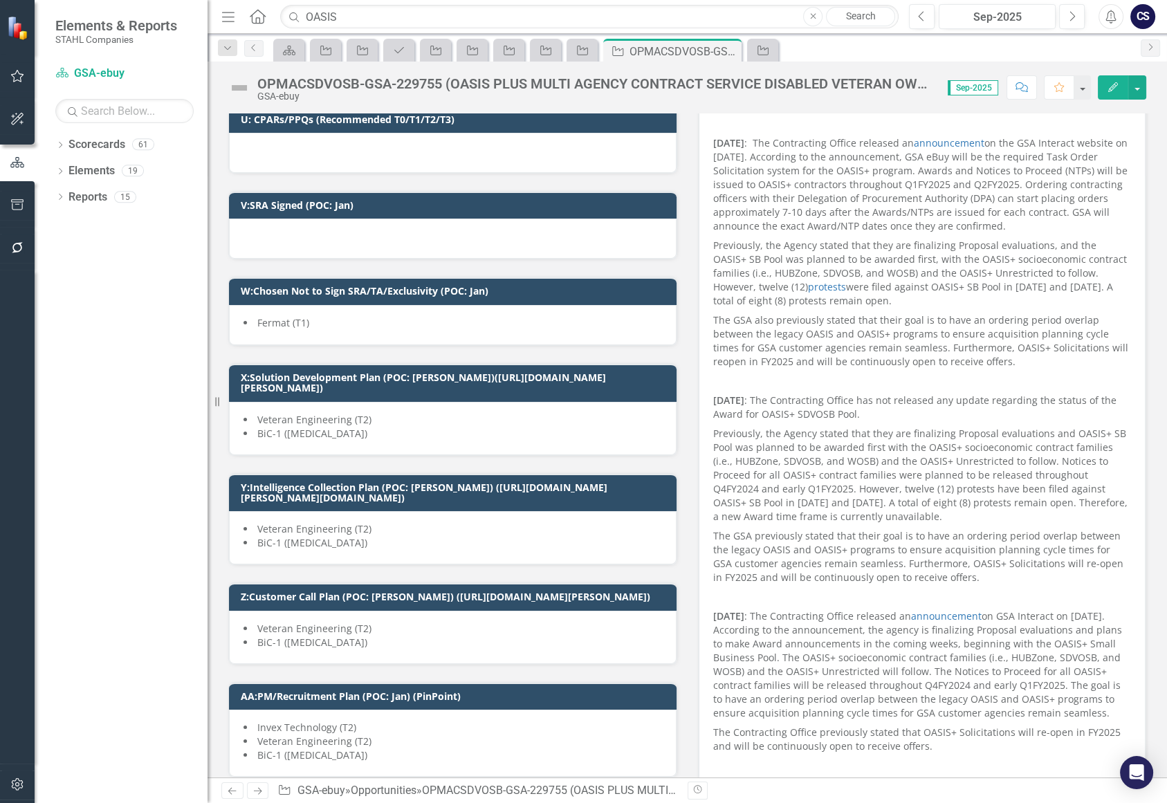
scroll to position [1627, 0]
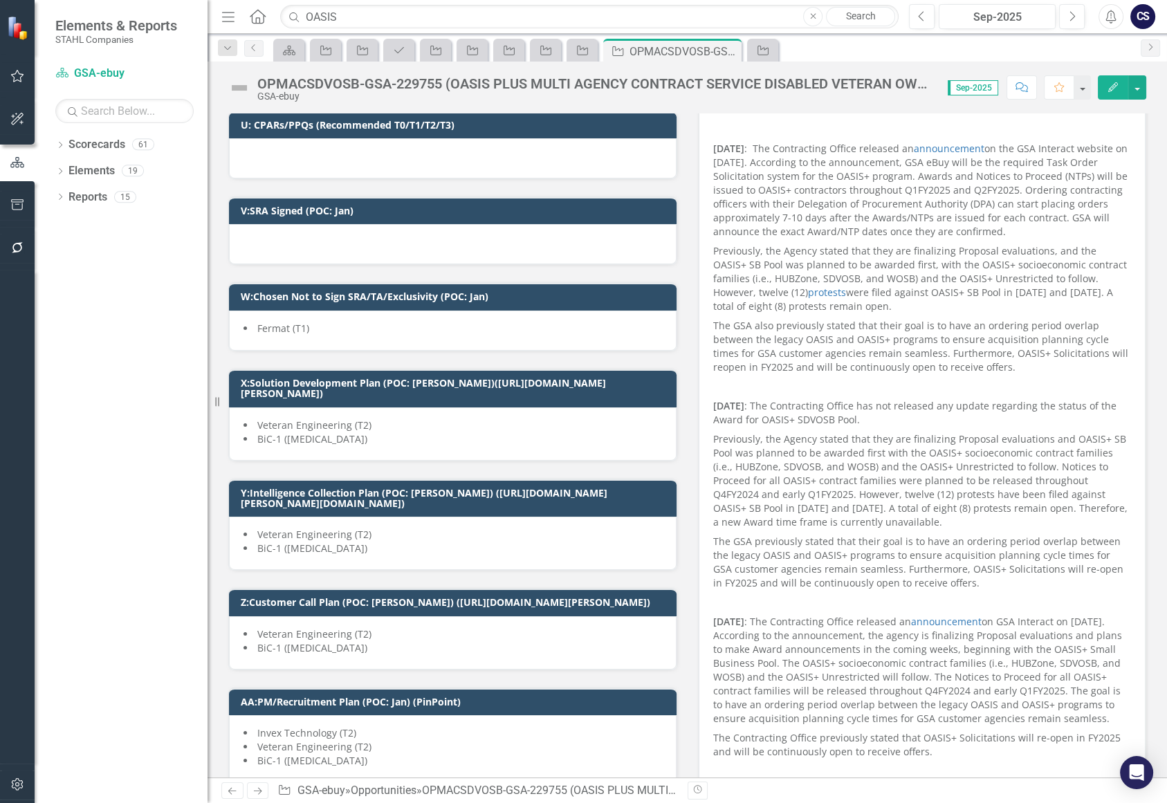
click at [519, 327] on li "Fermat (T1)" at bounding box center [453, 329] width 419 height 14
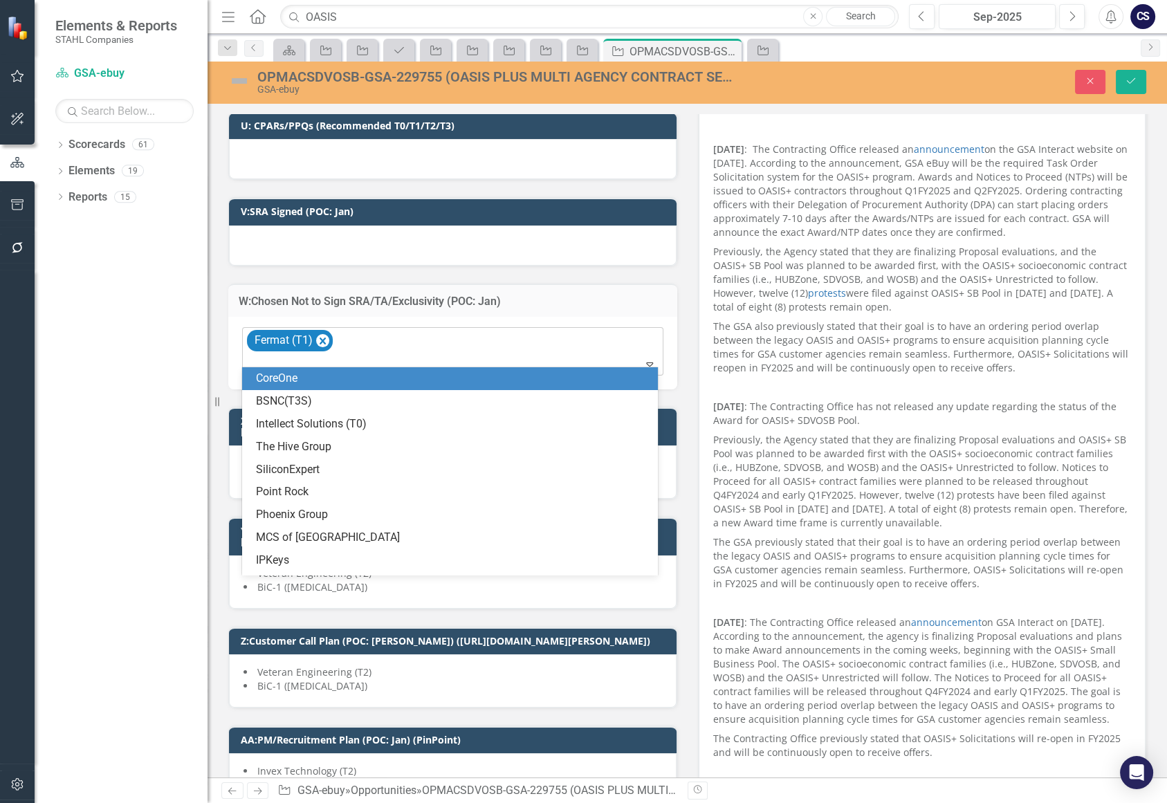
click at [646, 363] on icon at bounding box center [649, 365] width 7 height 4
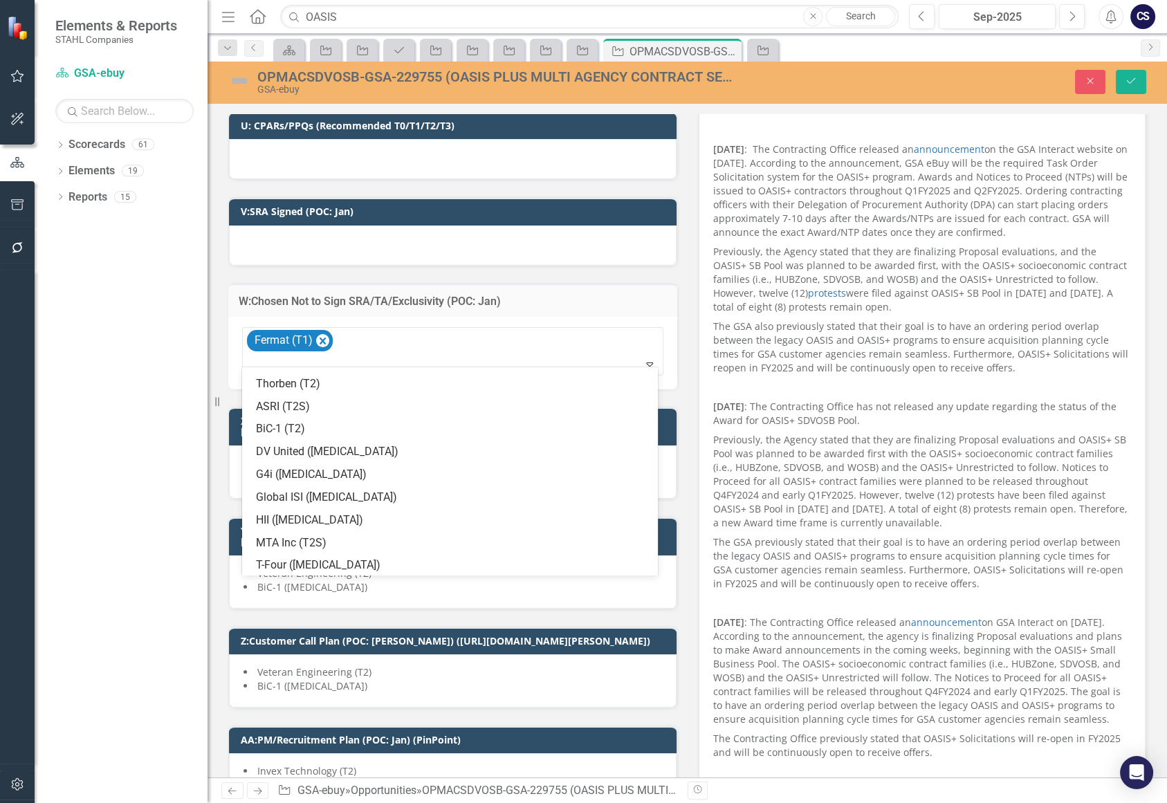
scroll to position [783, 0]
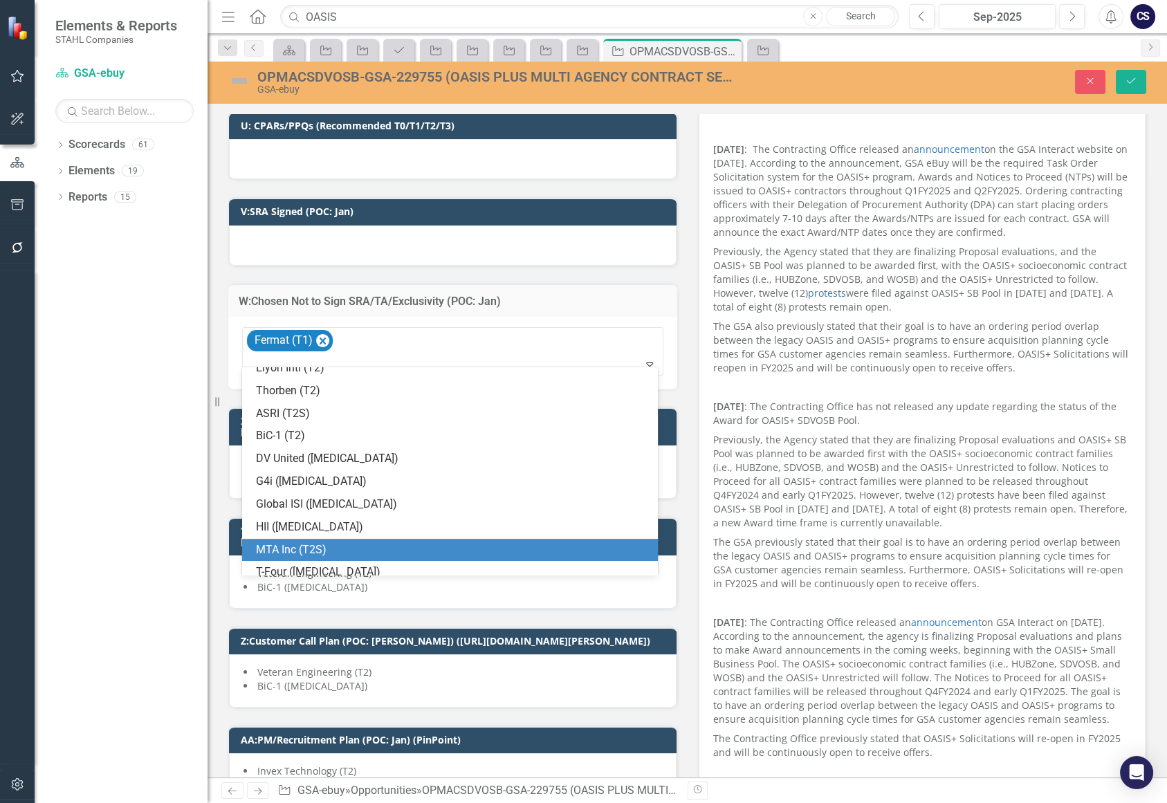
click at [378, 543] on div "MTA Inc (T2S)" at bounding box center [453, 551] width 394 height 16
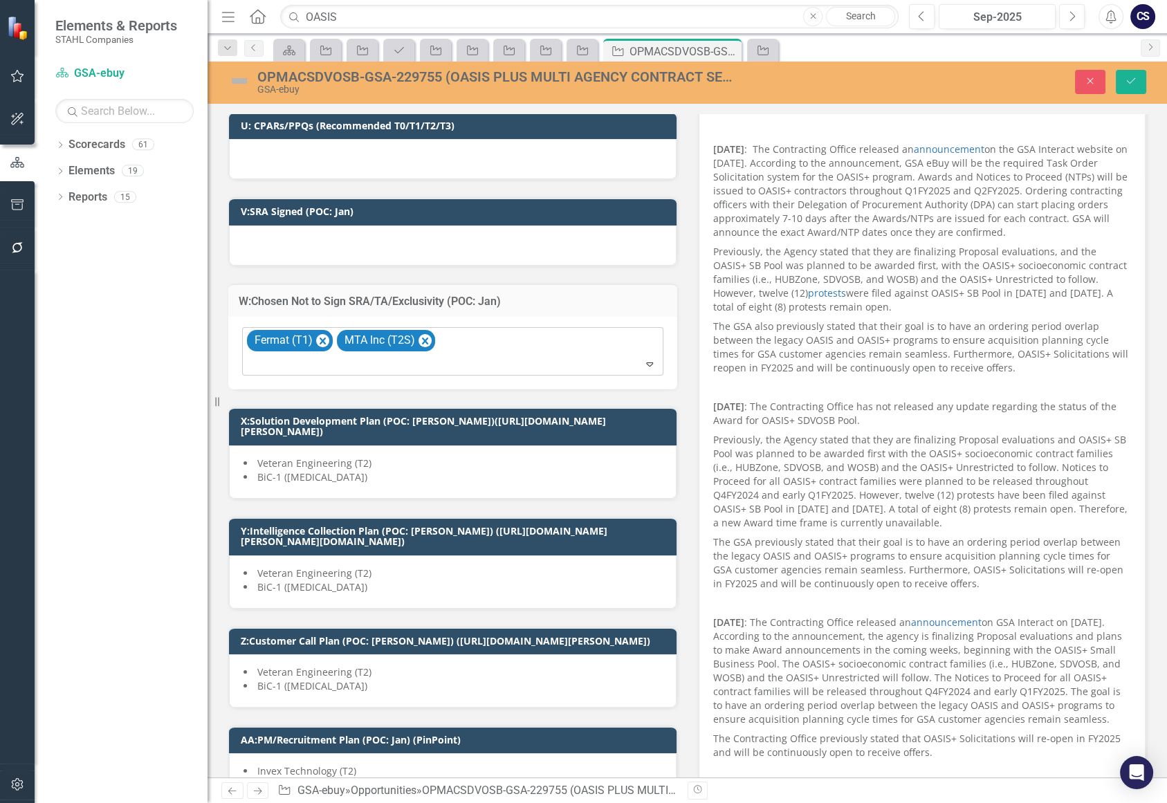
click at [646, 363] on icon at bounding box center [649, 365] width 7 height 4
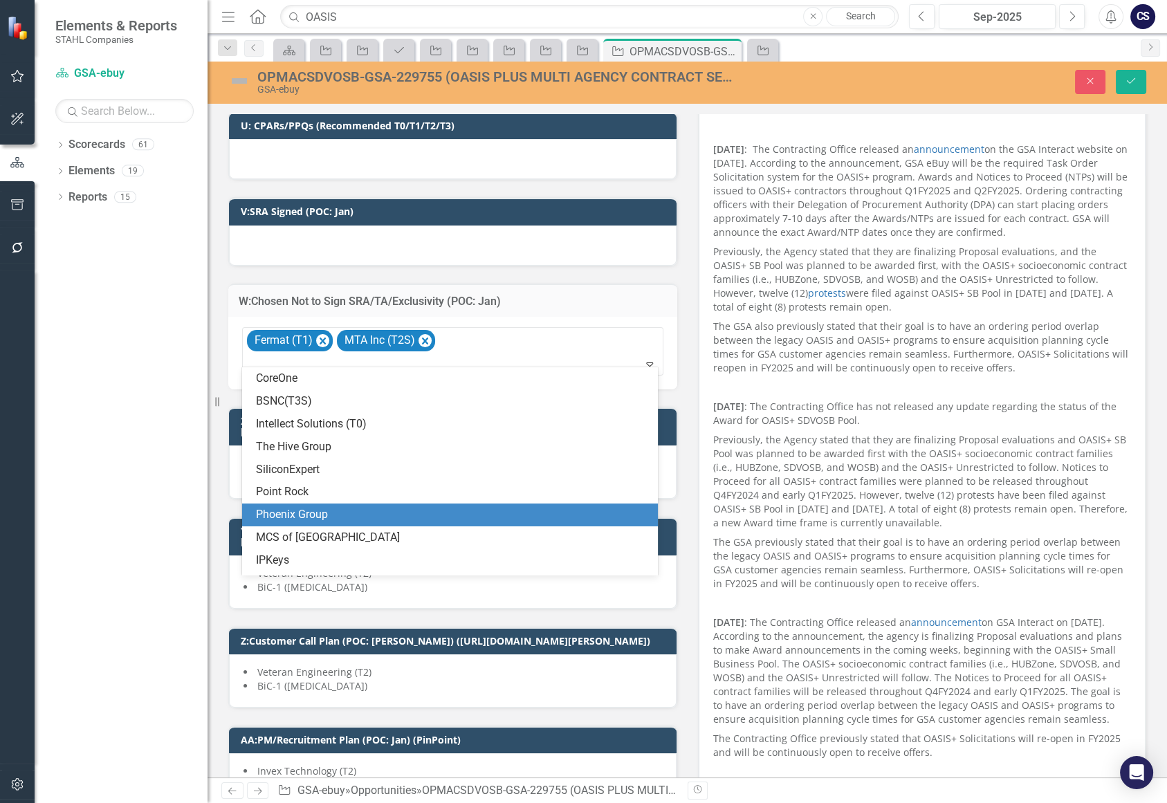
scroll to position [181, 0]
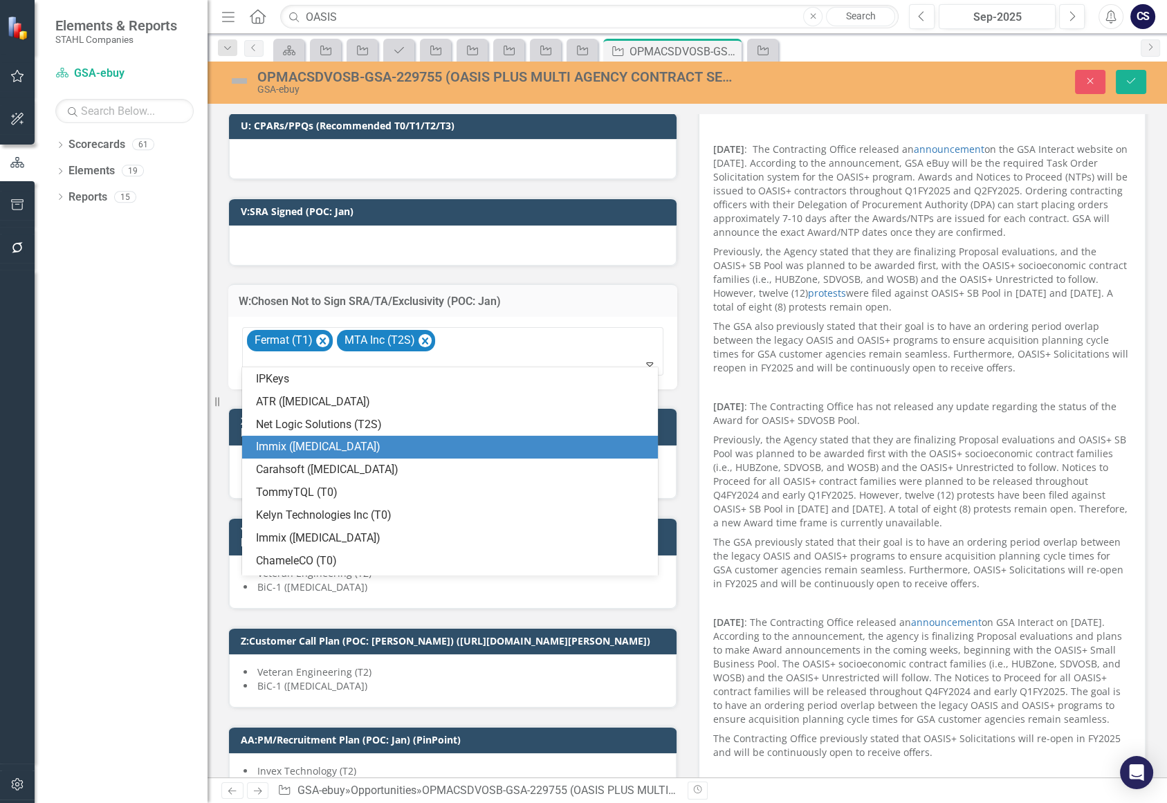
click at [621, 452] on div "Immix ([MEDICAL_DATA])" at bounding box center [453, 447] width 394 height 16
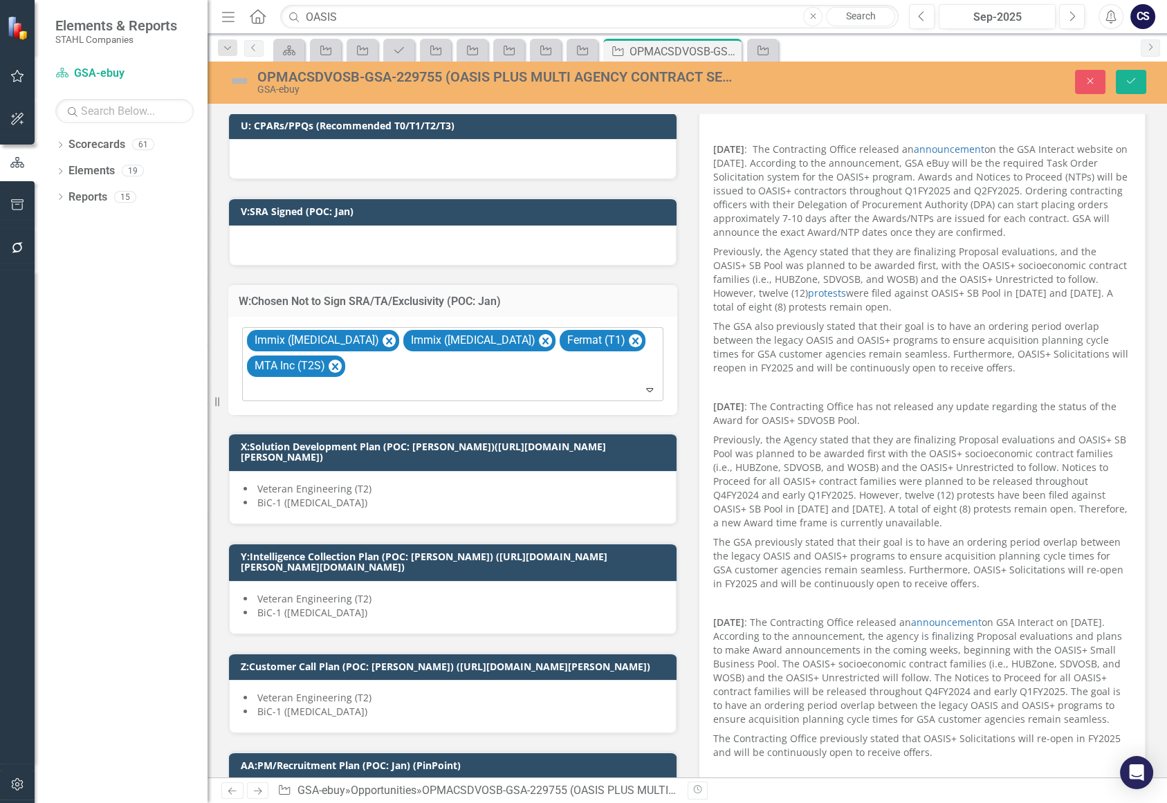
click at [643, 384] on icon "Expand" at bounding box center [650, 389] width 14 height 11
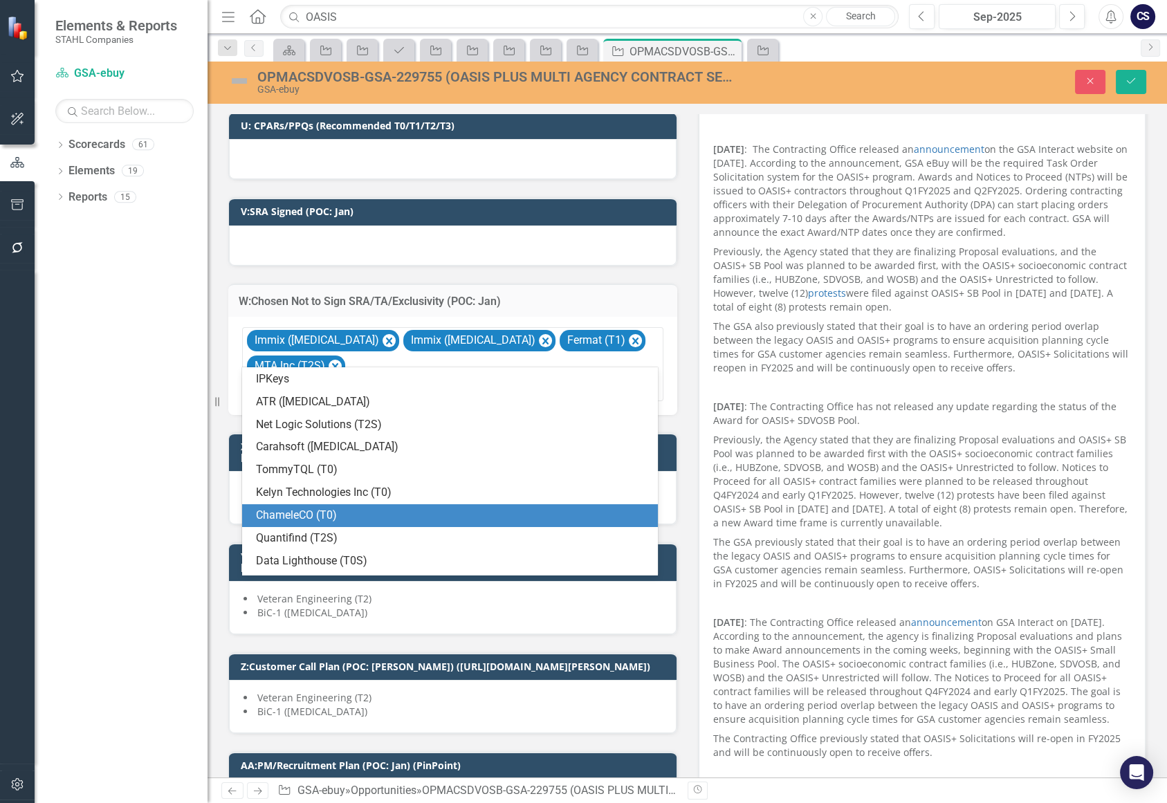
click at [561, 511] on div "ChameleCO (T0)" at bounding box center [453, 516] width 394 height 16
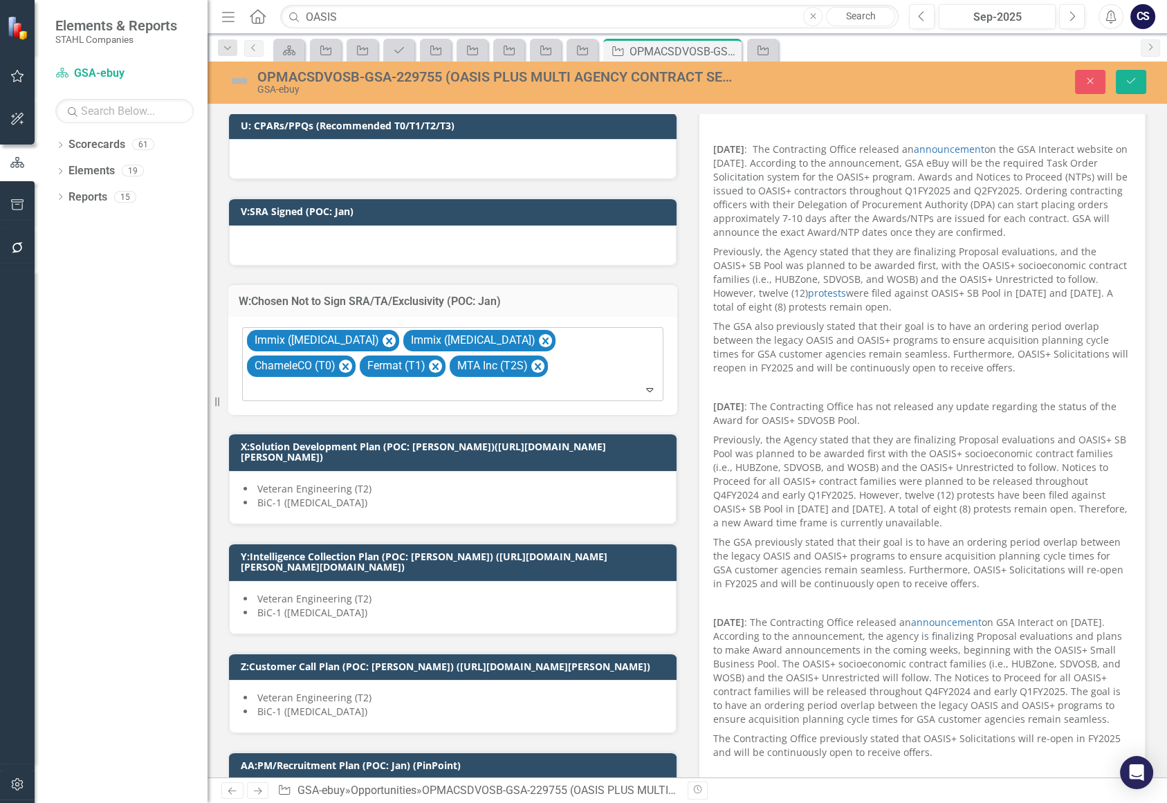
click at [643, 386] on icon "Expand" at bounding box center [650, 389] width 14 height 11
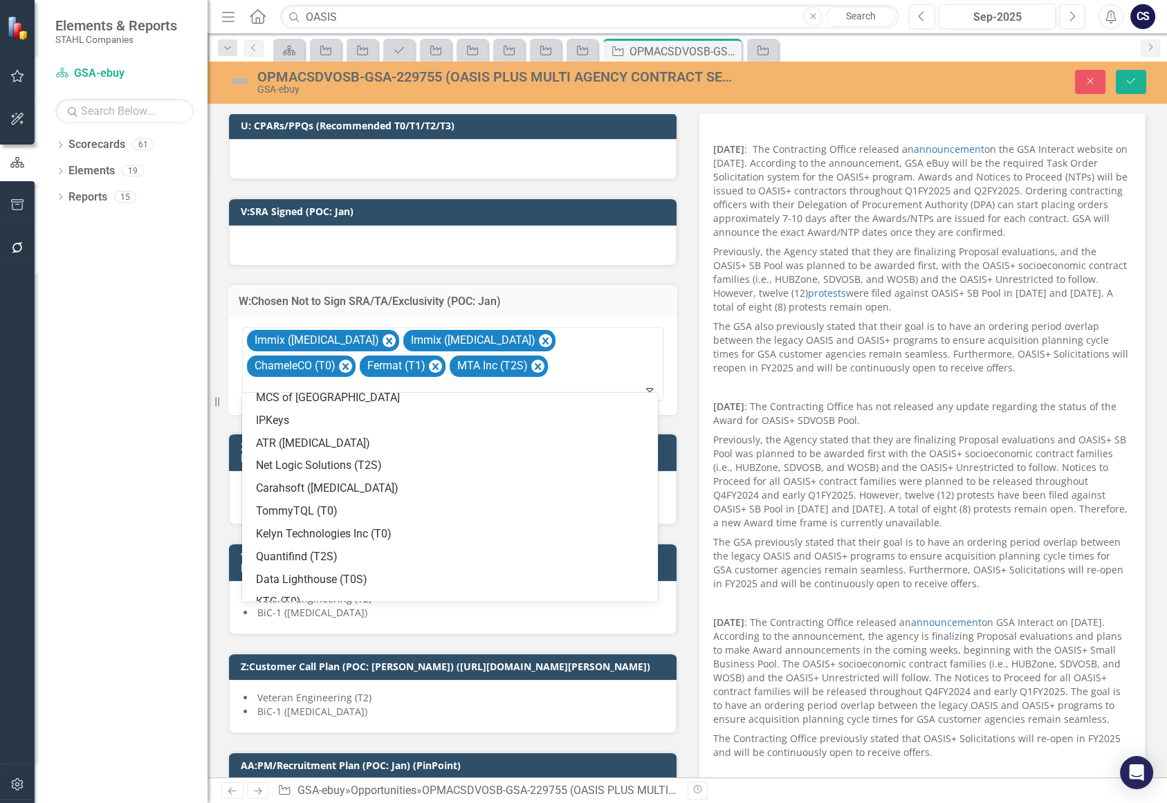
scroll to position [178, 0]
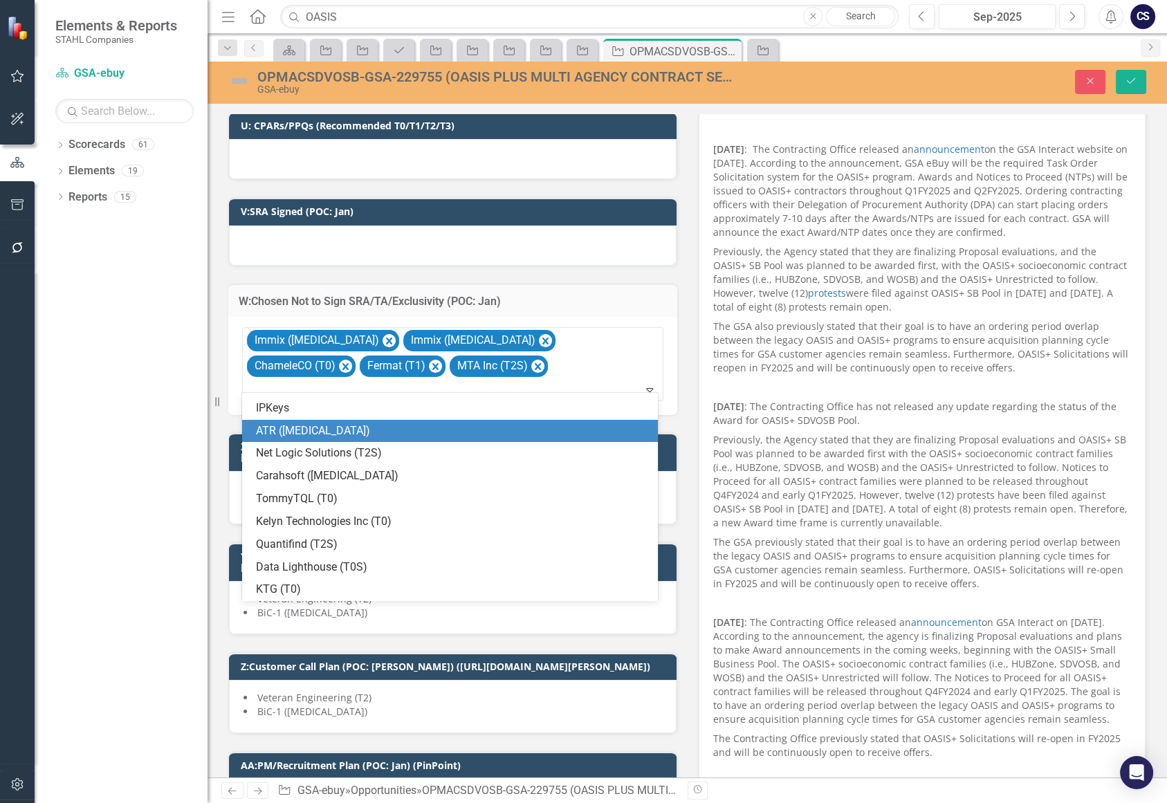
click at [434, 430] on div "ATR ([MEDICAL_DATA])" at bounding box center [453, 431] width 394 height 16
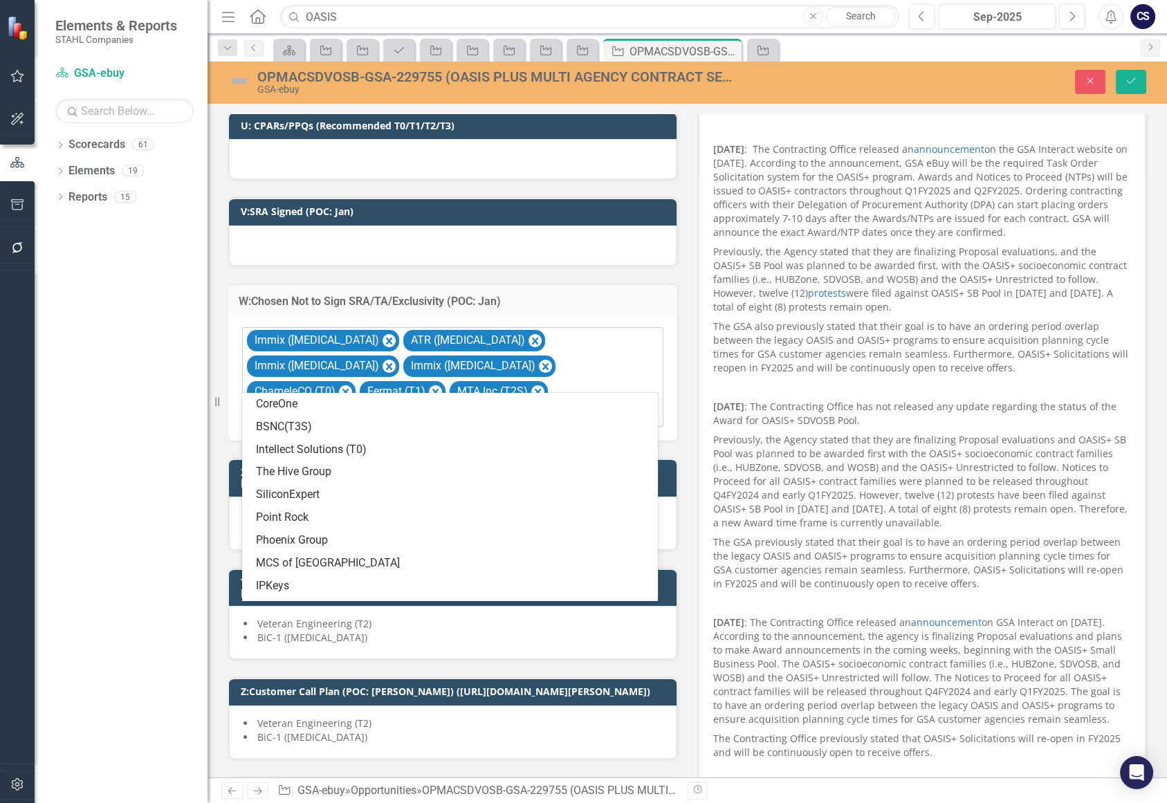
click at [646, 410] on icon "Expand" at bounding box center [650, 415] width 14 height 11
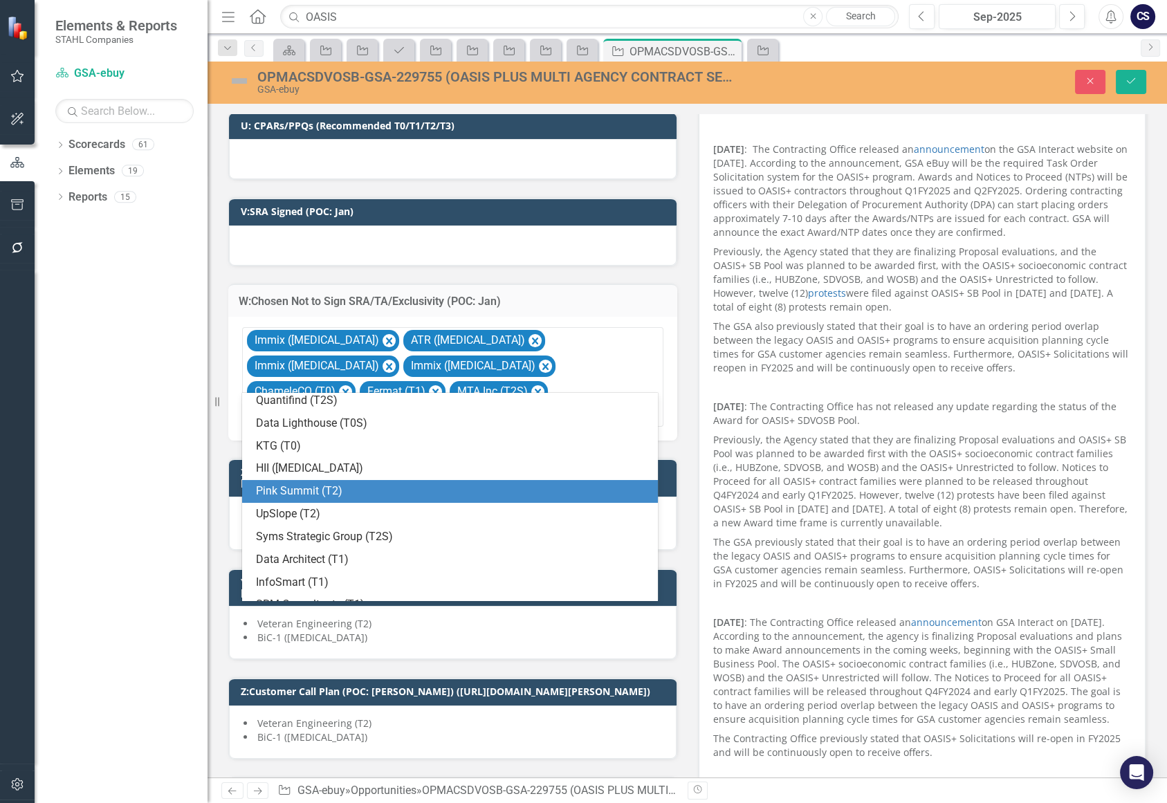
click at [573, 484] on div "Pink Summit (T2)" at bounding box center [453, 492] width 394 height 16
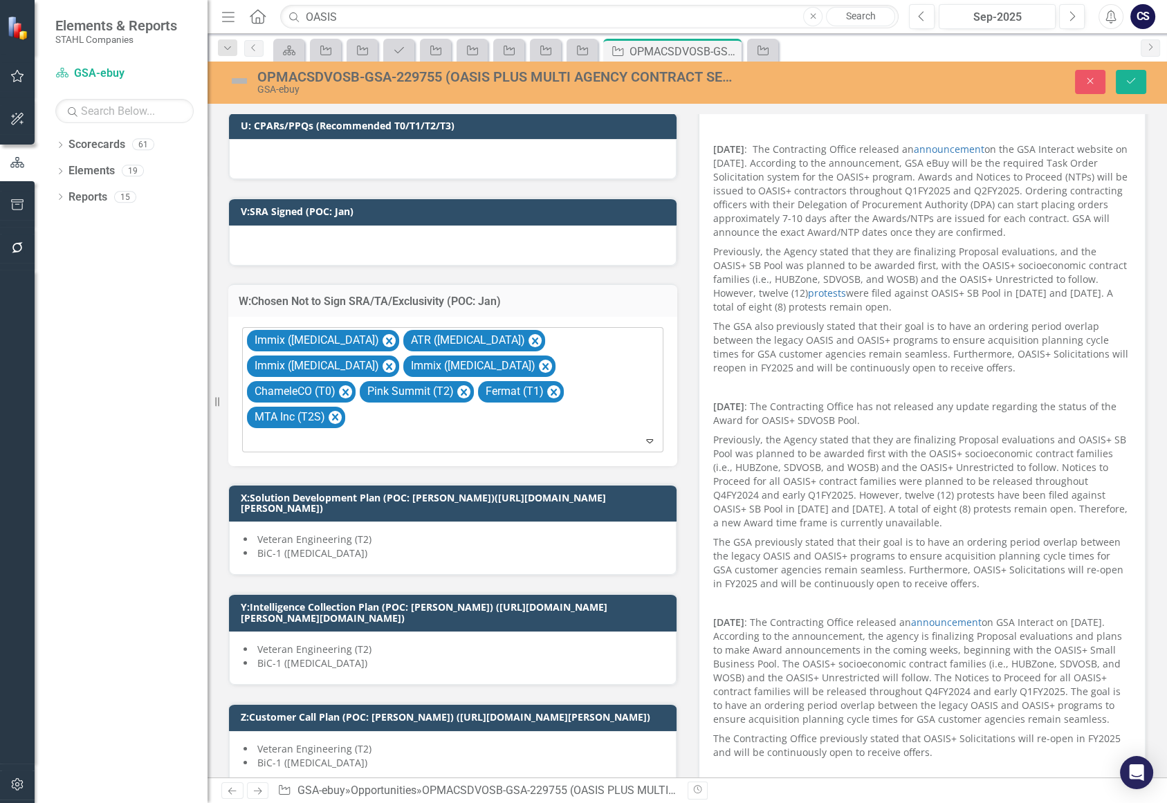
click at [650, 435] on icon "Expand" at bounding box center [650, 440] width 14 height 11
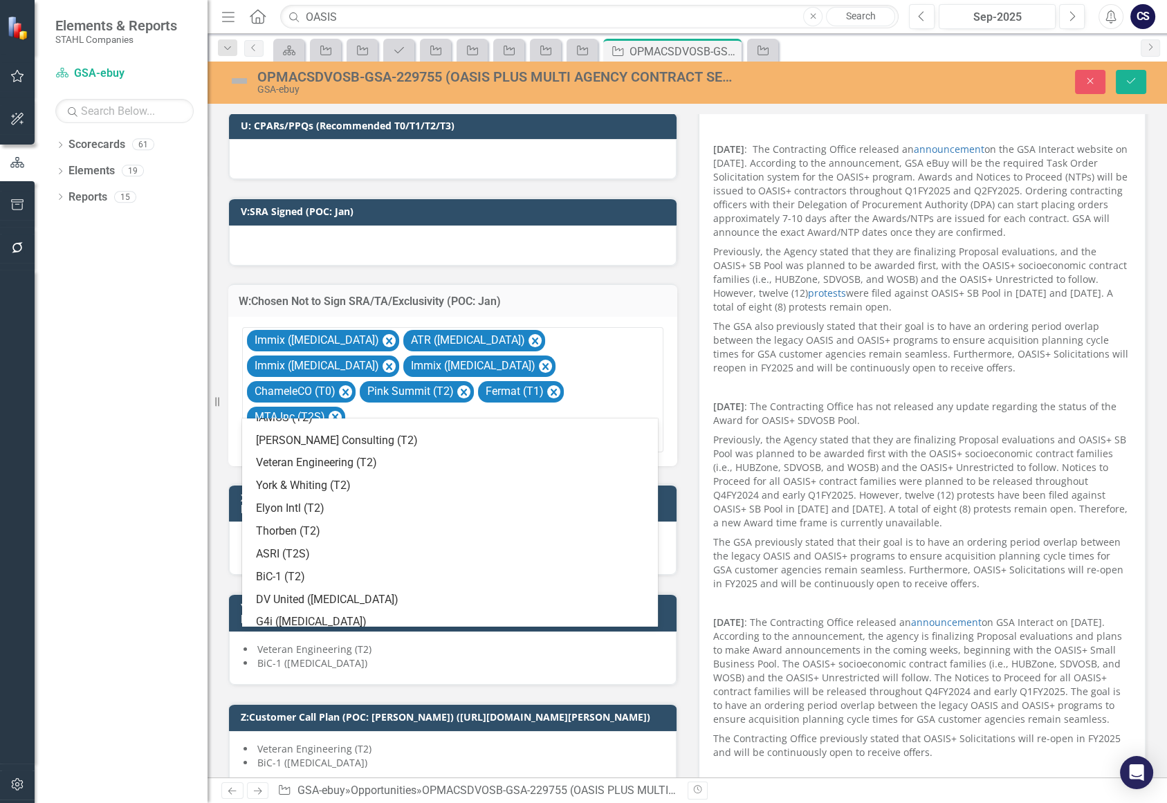
scroll to position [590, 0]
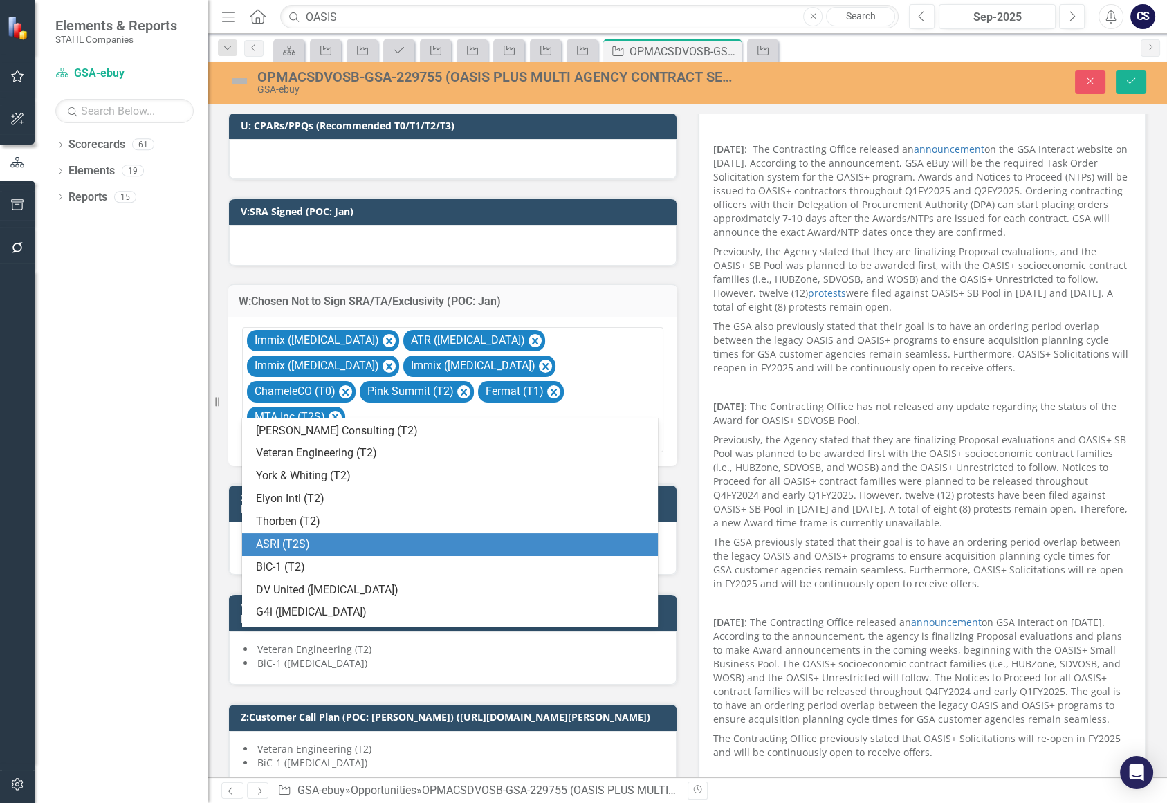
click at [576, 548] on div "ASRI (T2S)" at bounding box center [453, 545] width 394 height 16
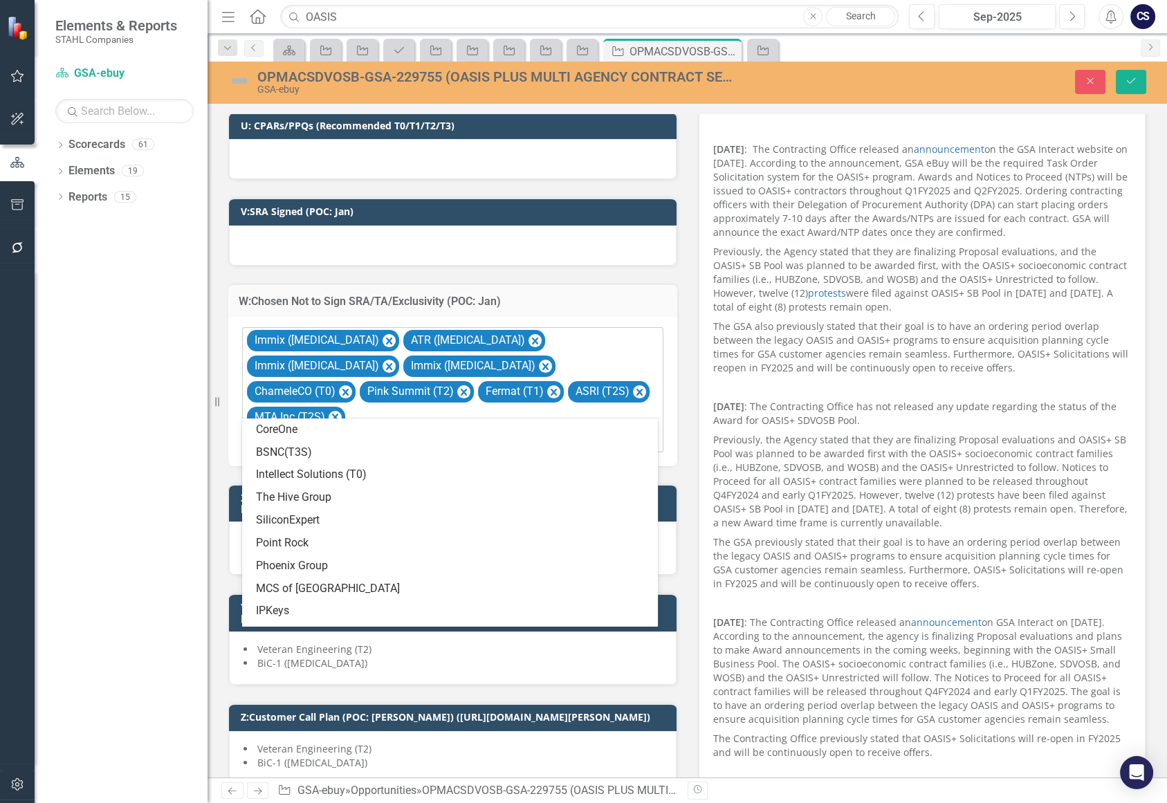
click at [646, 439] on icon at bounding box center [649, 441] width 7 height 4
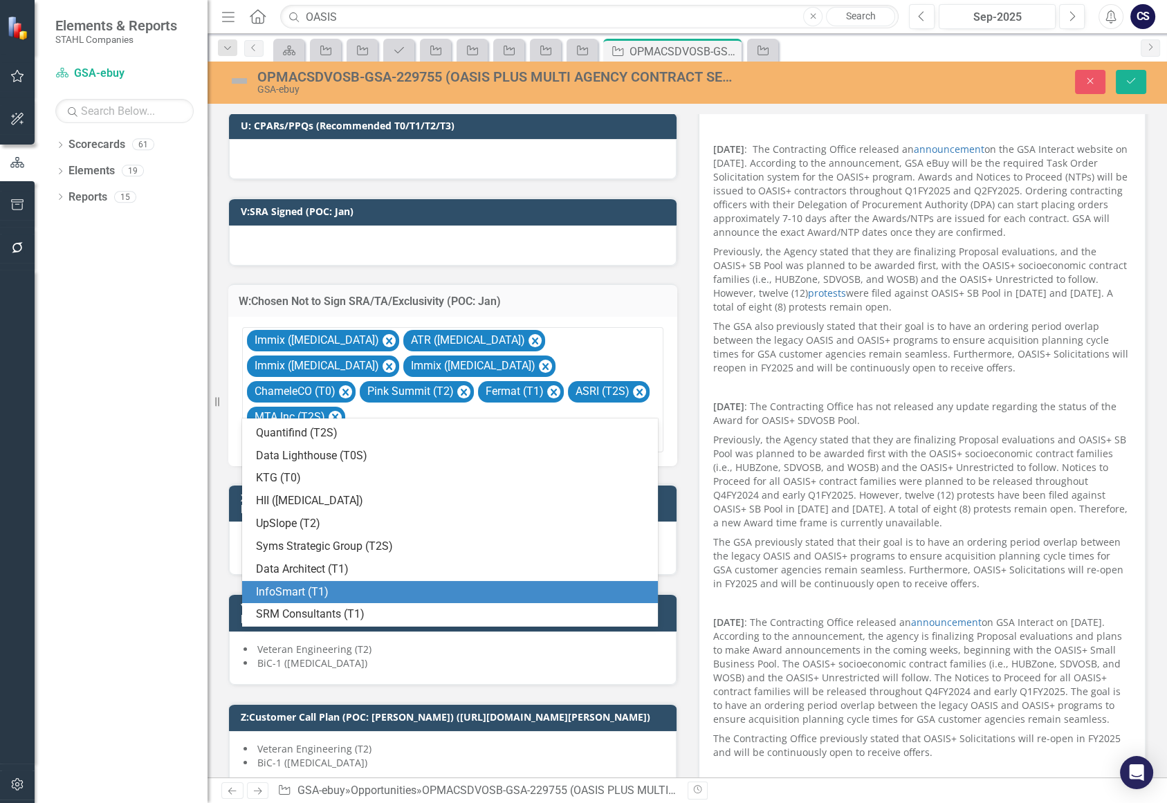
click at [581, 594] on div "InfoSmart (T1)" at bounding box center [453, 593] width 394 height 16
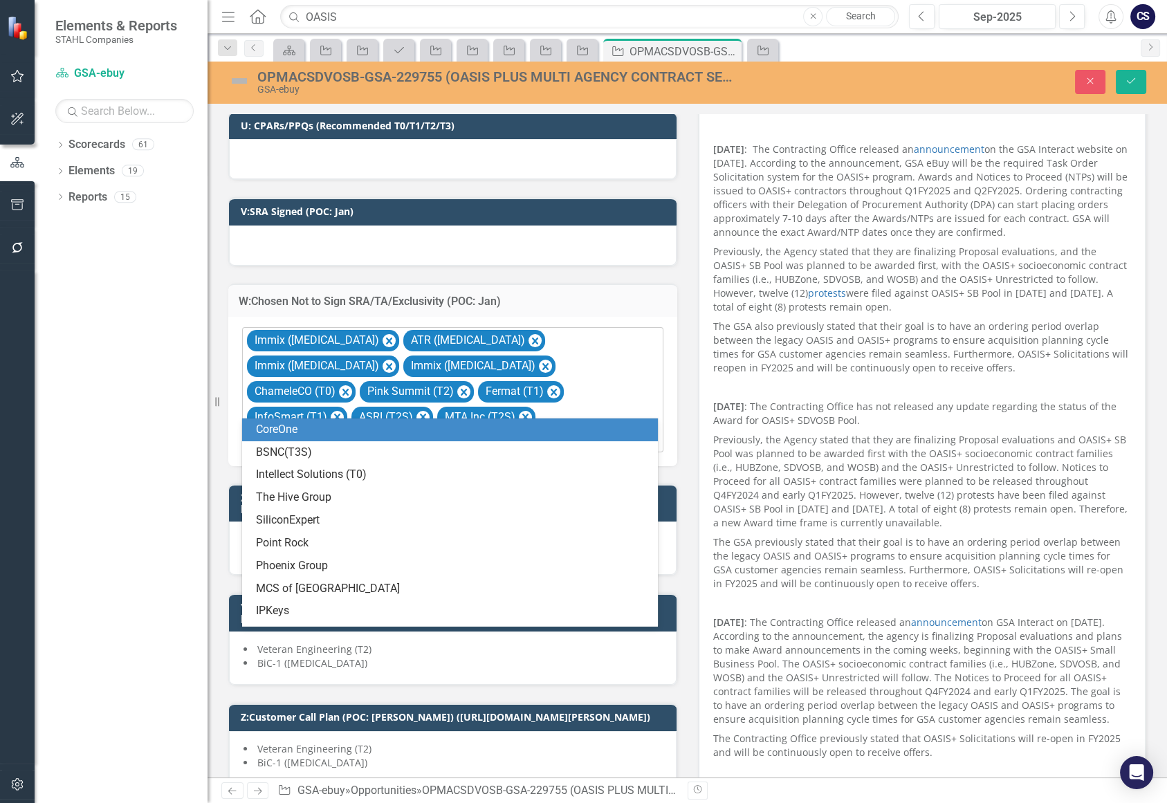
click at [643, 435] on icon "Expand" at bounding box center [650, 440] width 14 height 11
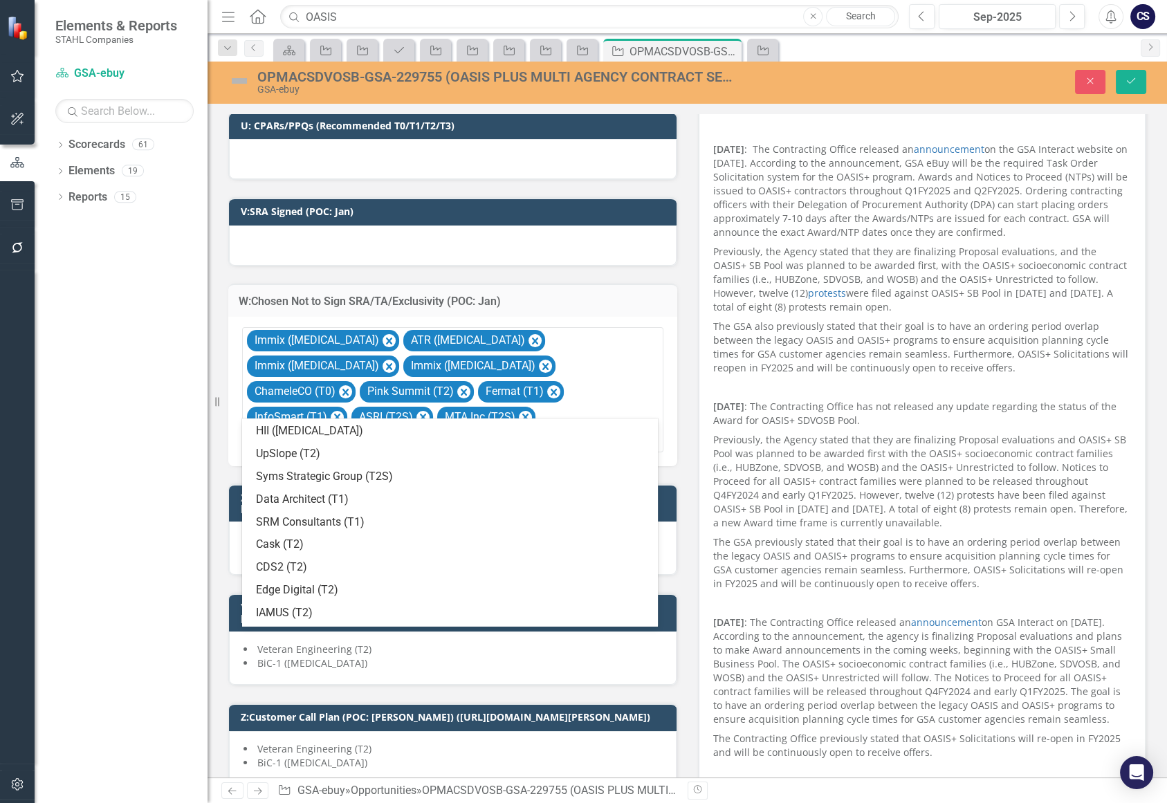
scroll to position [371, 0]
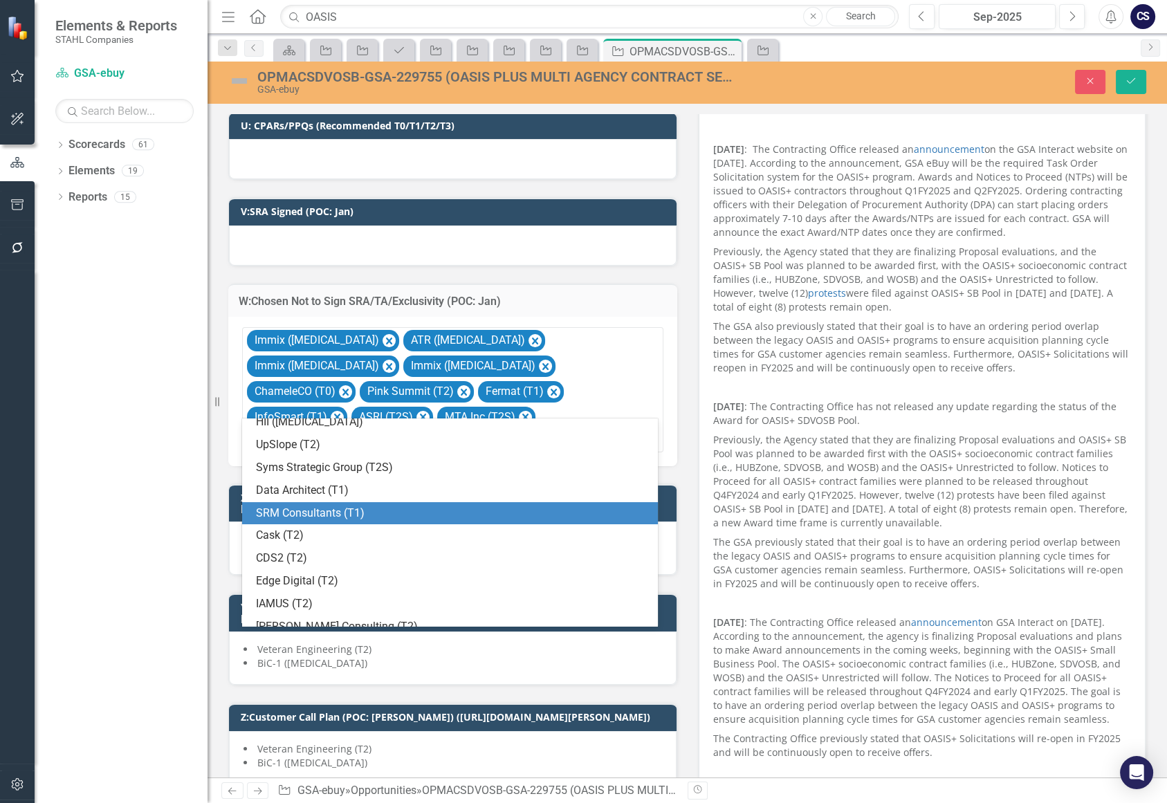
click at [624, 511] on div "SRM Consultants (T1)" at bounding box center [453, 514] width 394 height 16
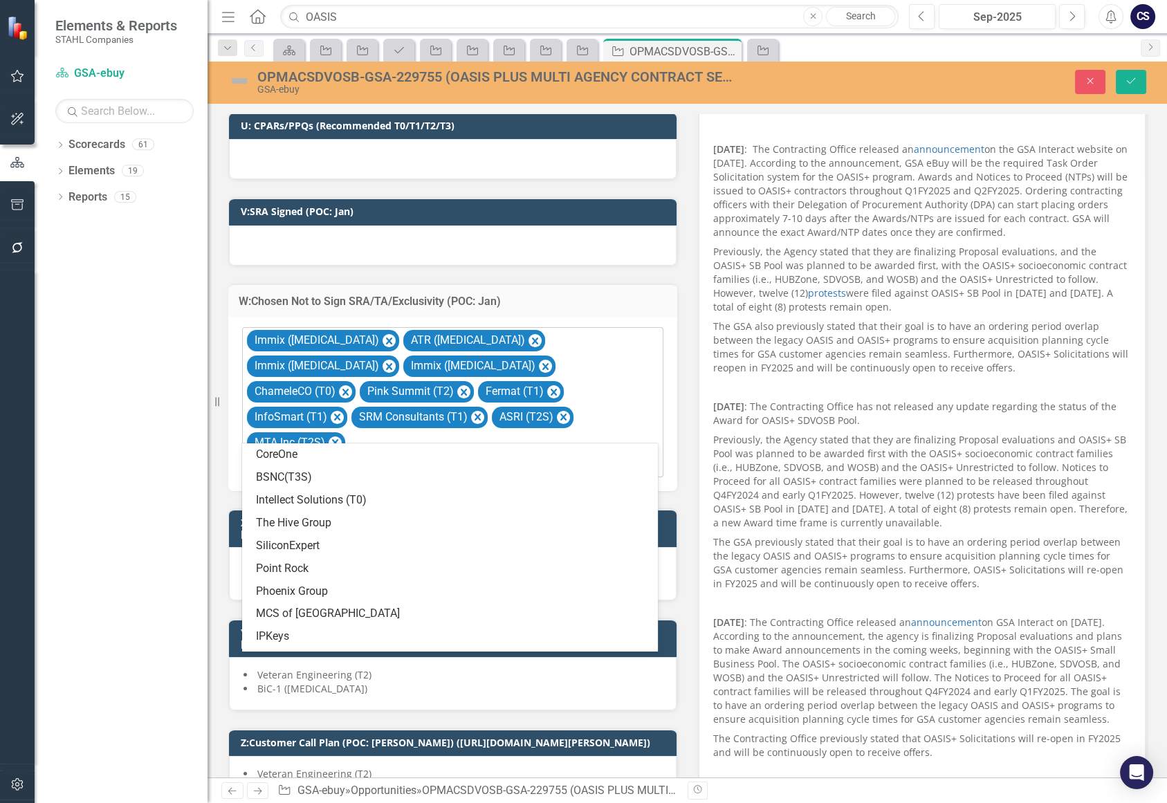
click at [647, 464] on icon at bounding box center [649, 466] width 7 height 4
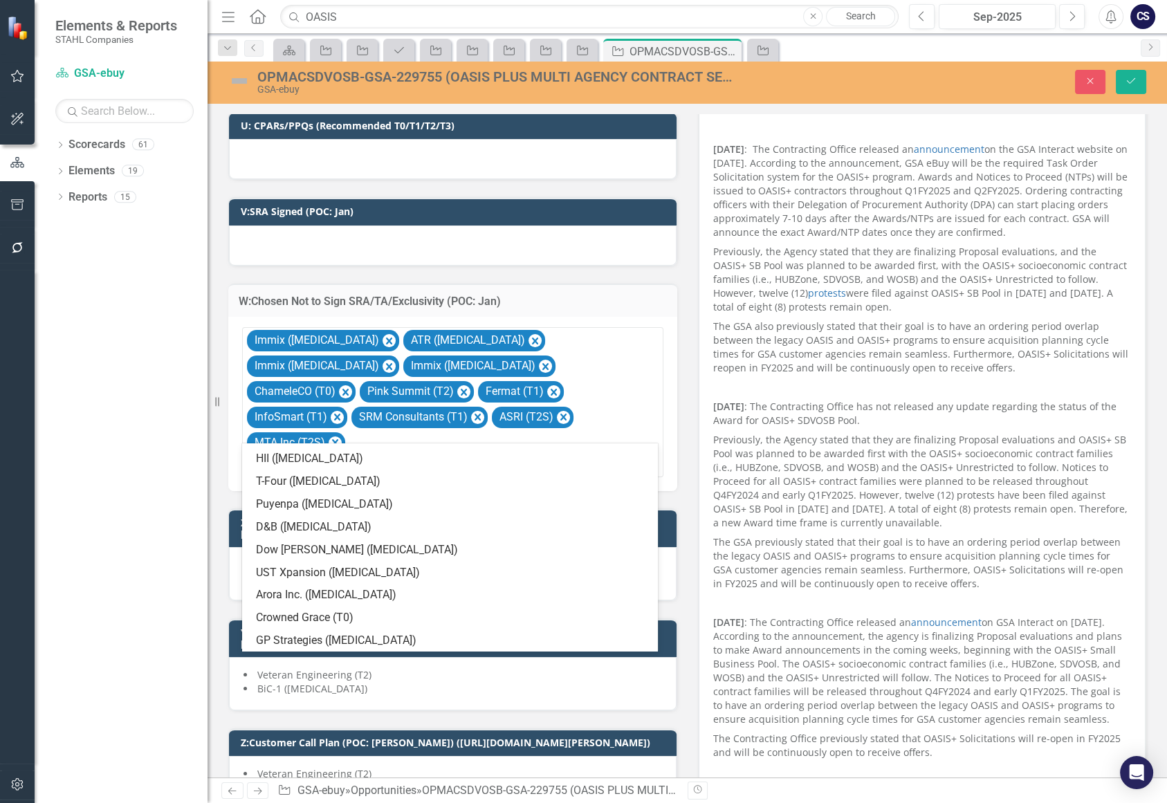
scroll to position [760, 0]
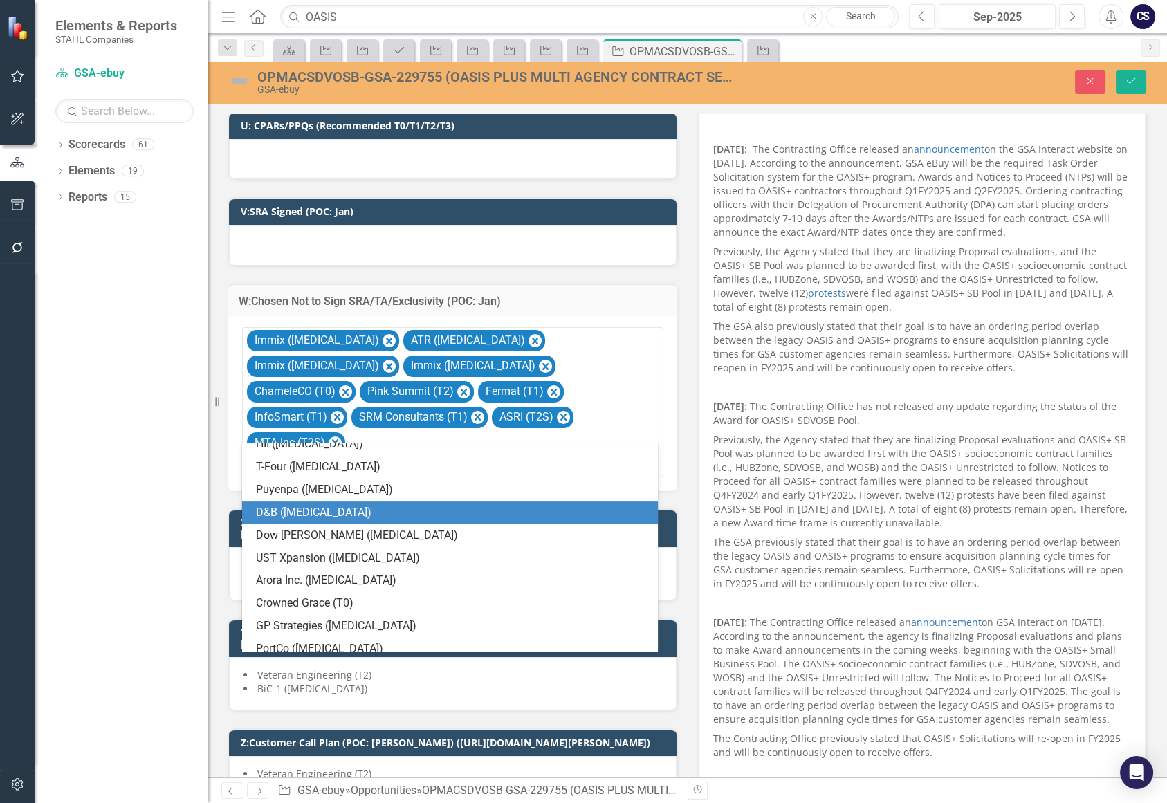
click at [576, 519] on div "D&B ([MEDICAL_DATA])" at bounding box center [453, 513] width 394 height 16
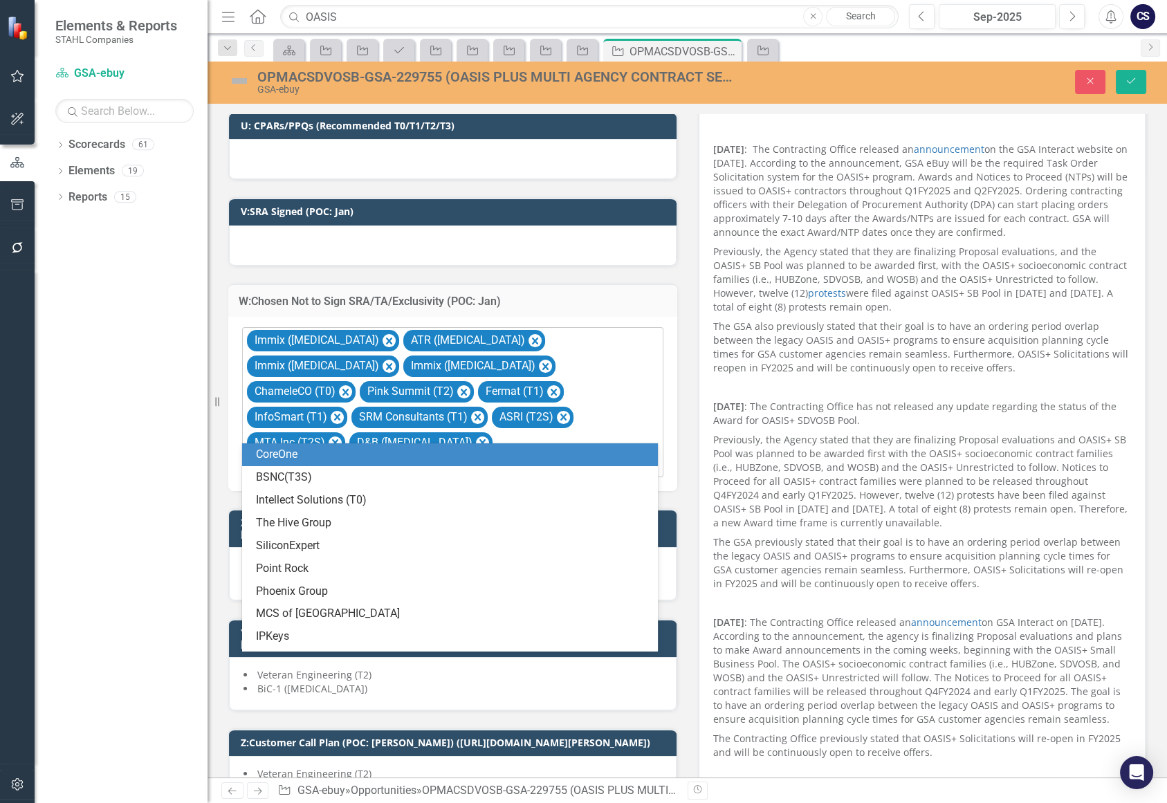
click at [646, 460] on icon "Expand" at bounding box center [650, 465] width 14 height 11
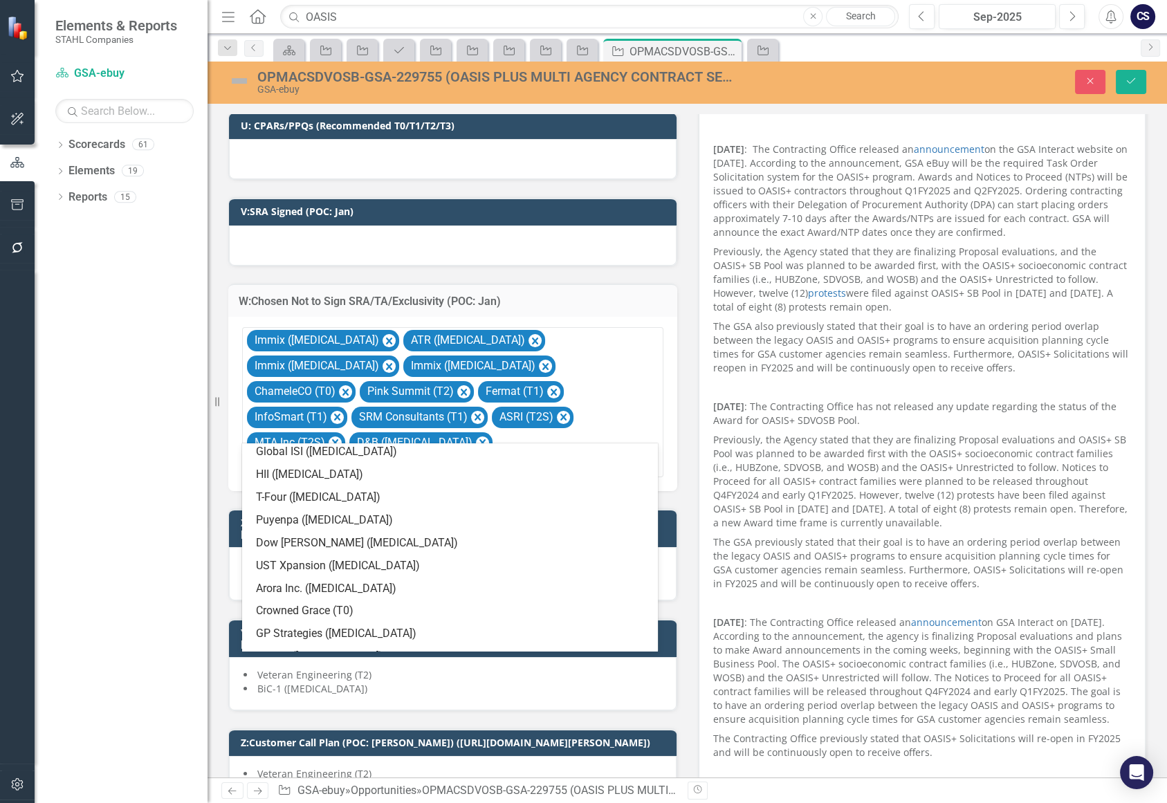
scroll to position [710, 0]
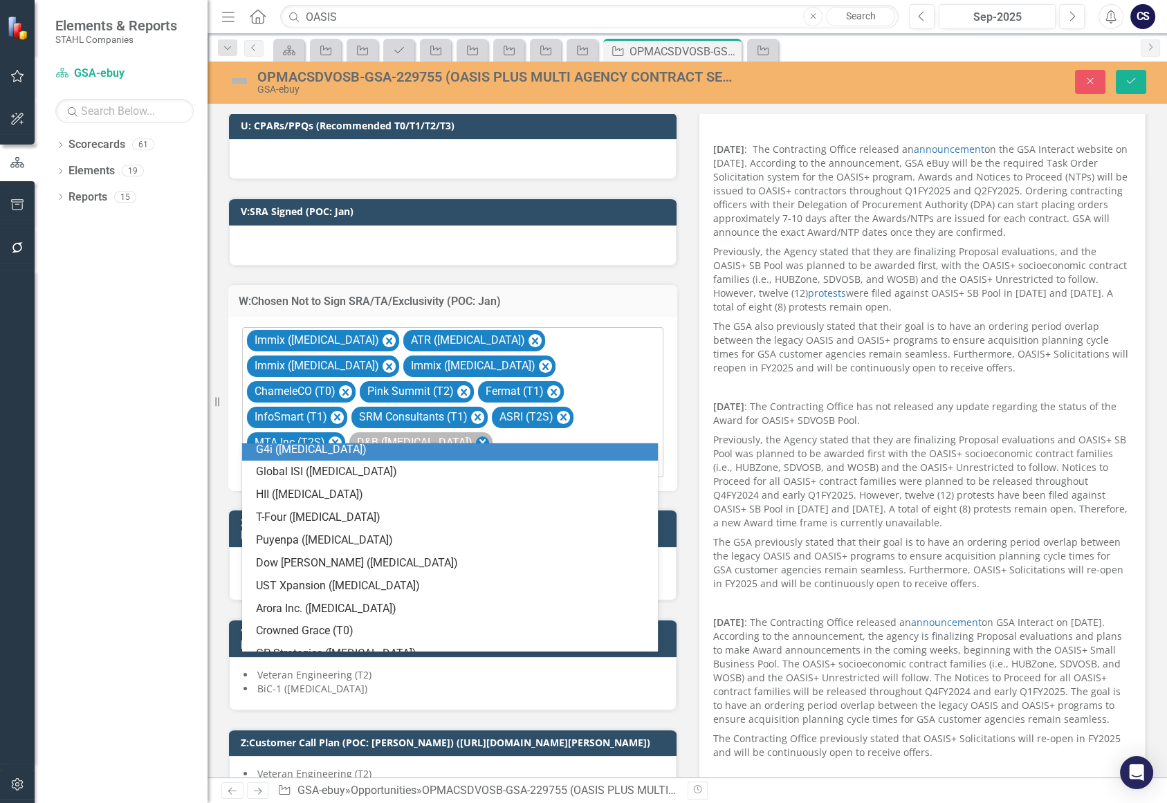
click at [476, 435] on icon "Remove D&B (T3)" at bounding box center [482, 443] width 13 height 17
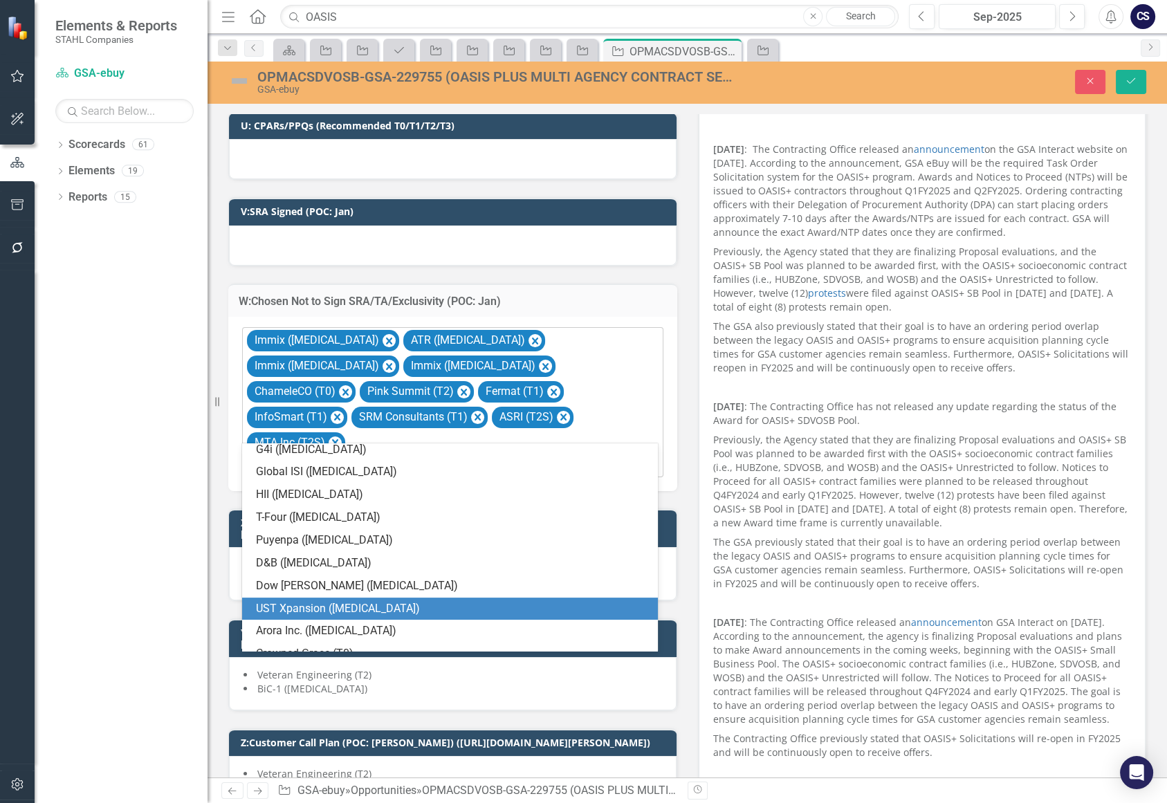
click at [435, 604] on div "UST Xpansion ([MEDICAL_DATA])" at bounding box center [453, 609] width 394 height 16
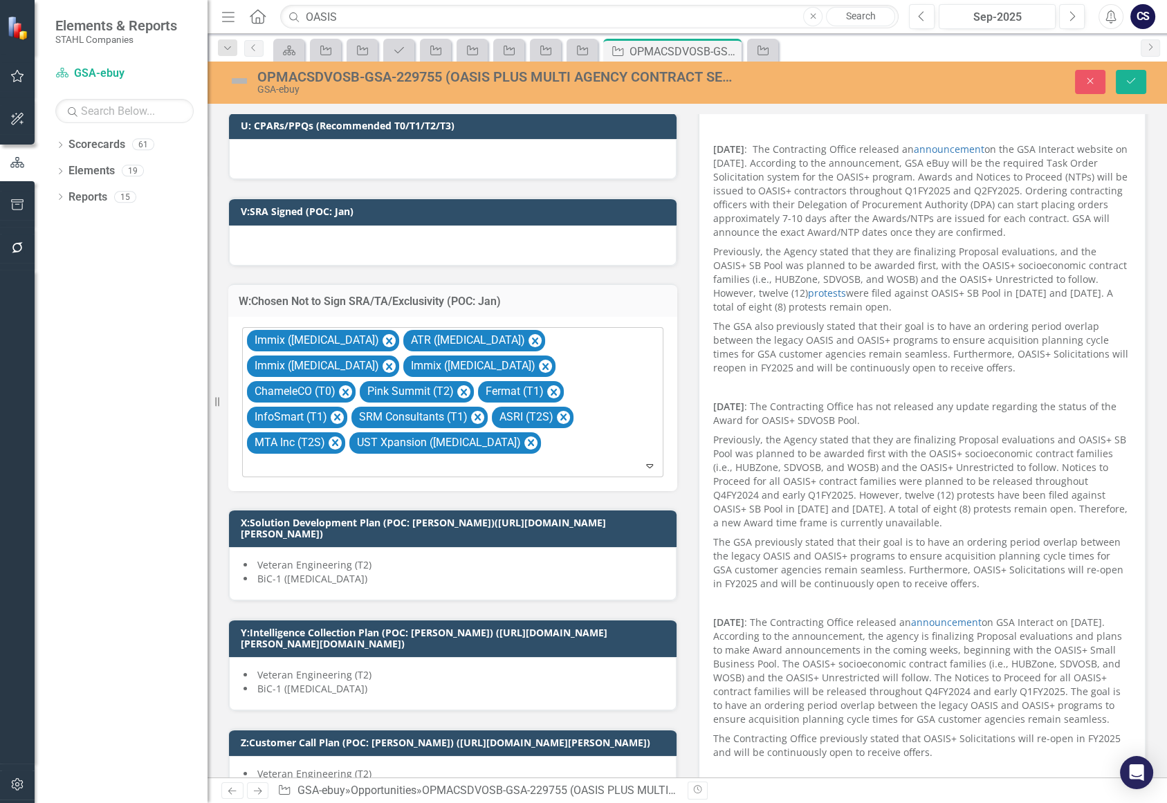
click at [644, 460] on icon "Expand" at bounding box center [650, 465] width 14 height 11
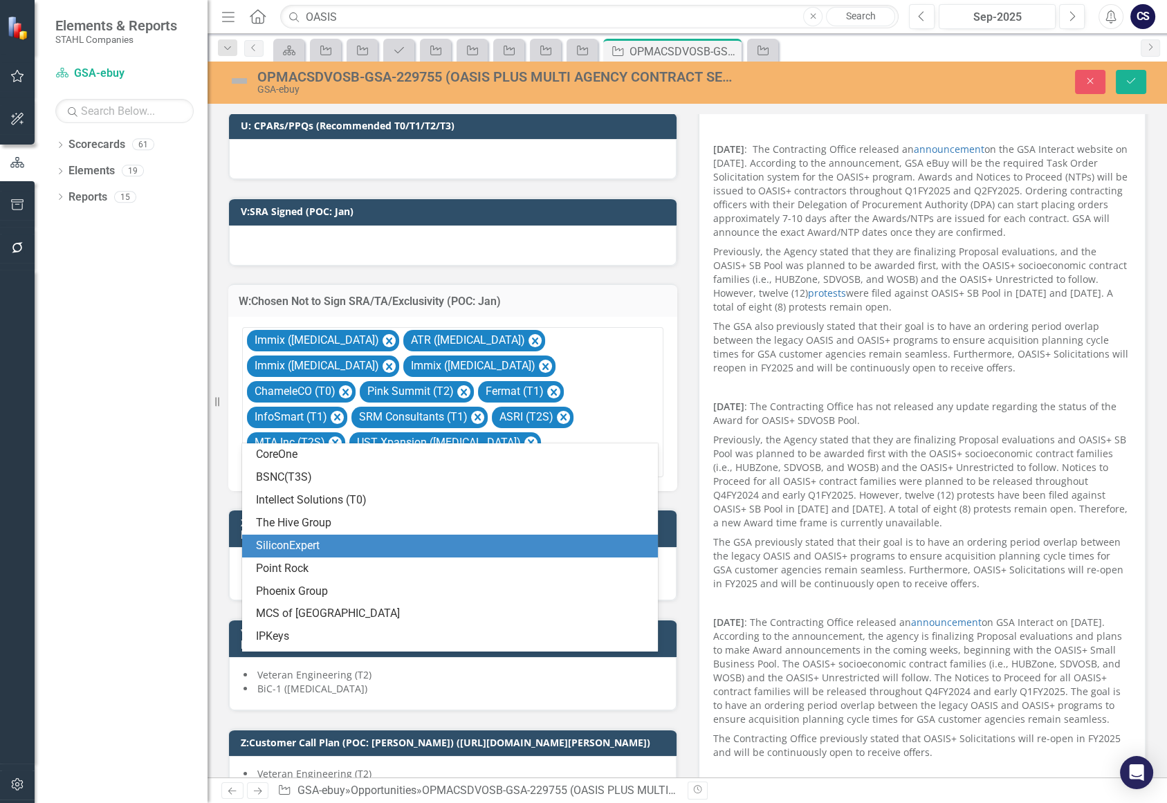
click at [590, 543] on div "SiliconExpert" at bounding box center [453, 546] width 394 height 16
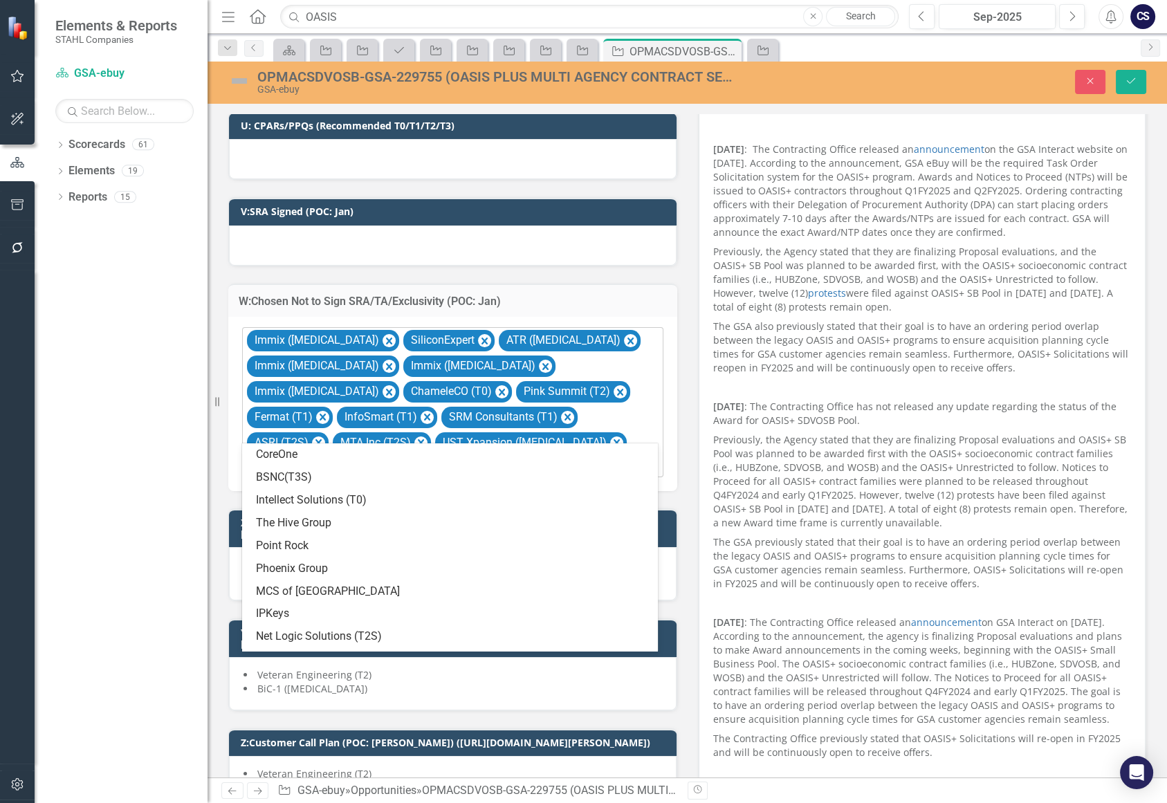
click at [646, 464] on icon at bounding box center [649, 466] width 7 height 4
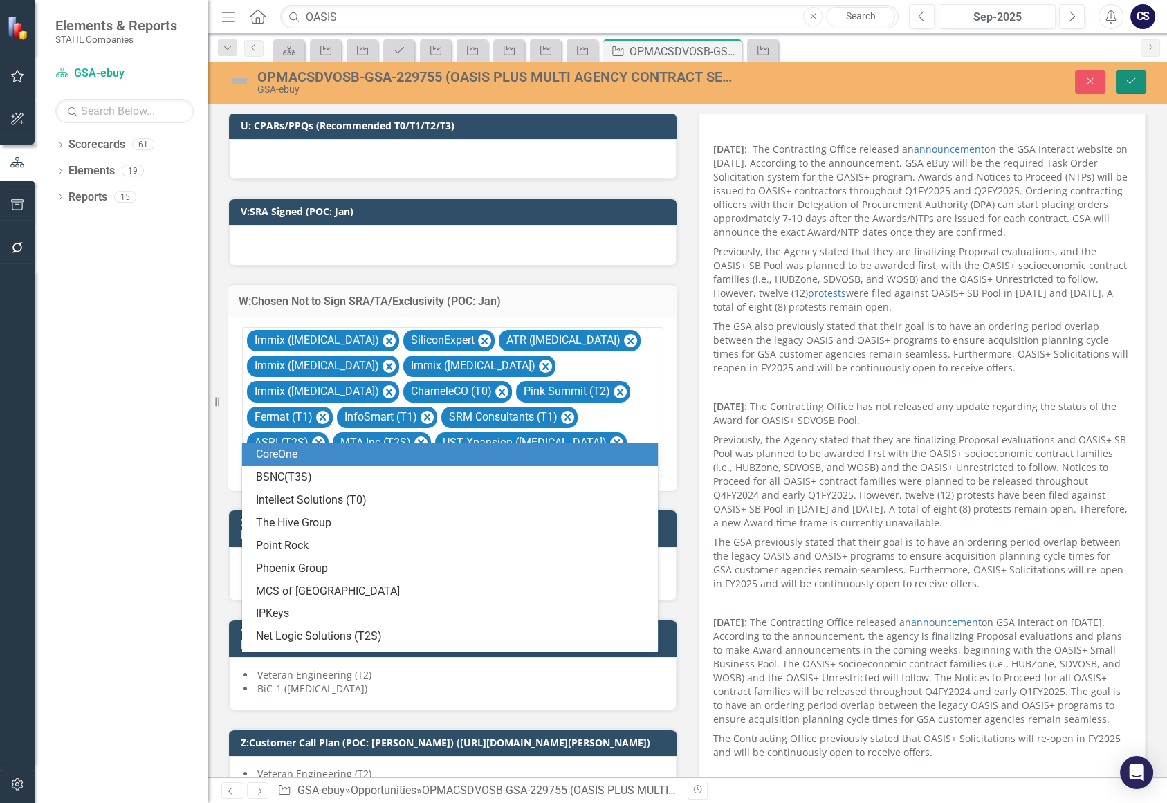
click at [1133, 76] on icon "Save" at bounding box center [1131, 81] width 12 height 10
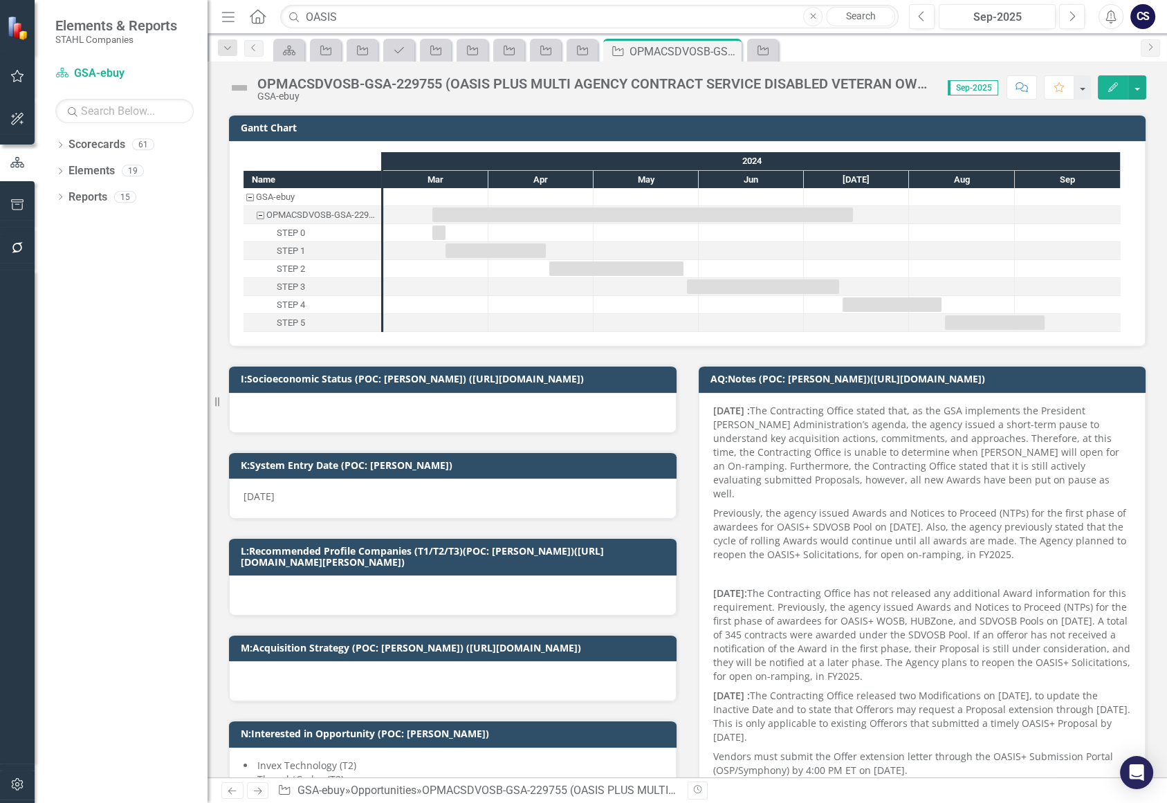
checkbox input "true"
click at [590, 299] on div at bounding box center [541, 304] width 105 height 17
click at [237, 88] on img at bounding box center [239, 88] width 22 height 22
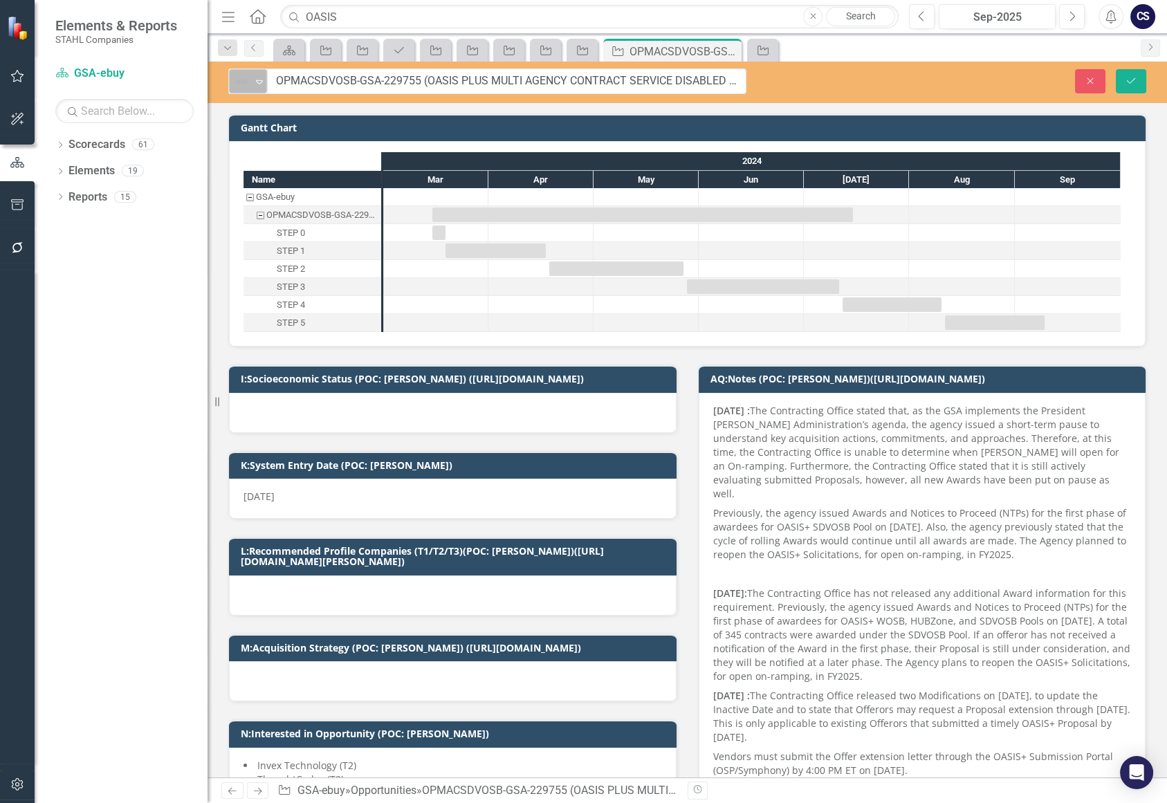
click at [257, 80] on icon "Expand" at bounding box center [260, 81] width 14 height 11
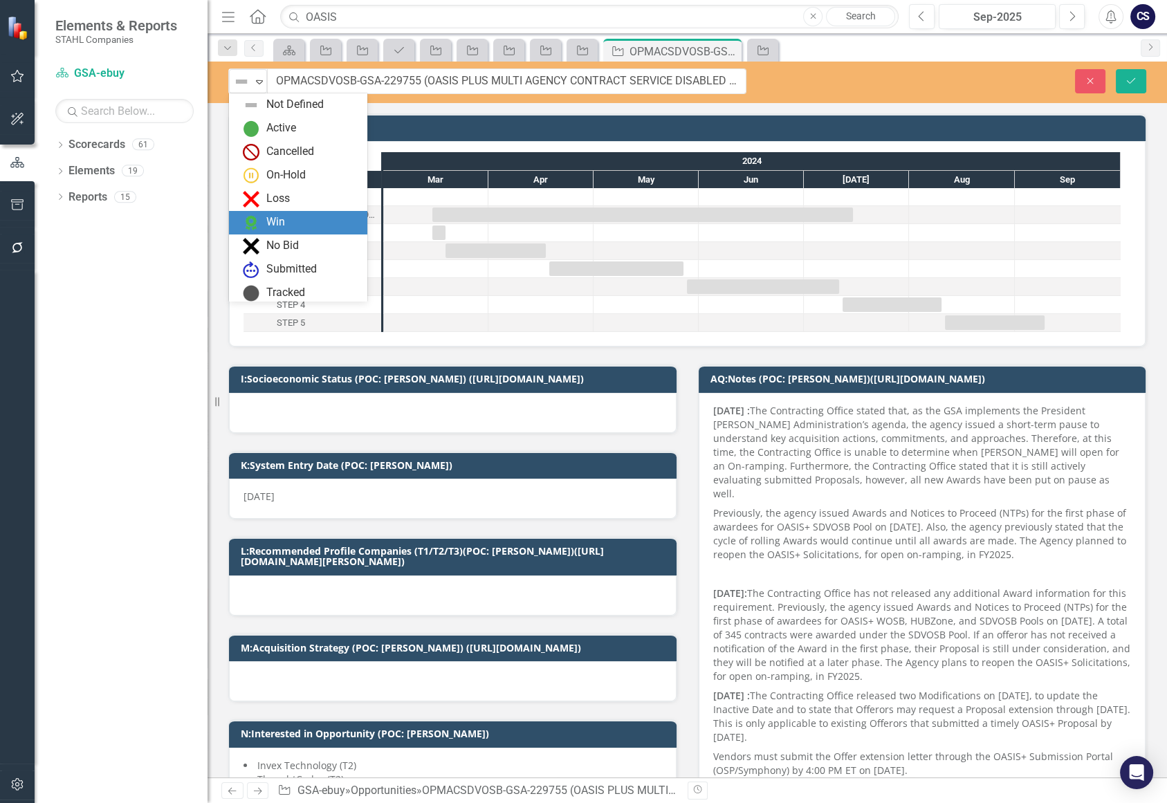
click at [283, 221] on div "Win" at bounding box center [275, 223] width 19 height 16
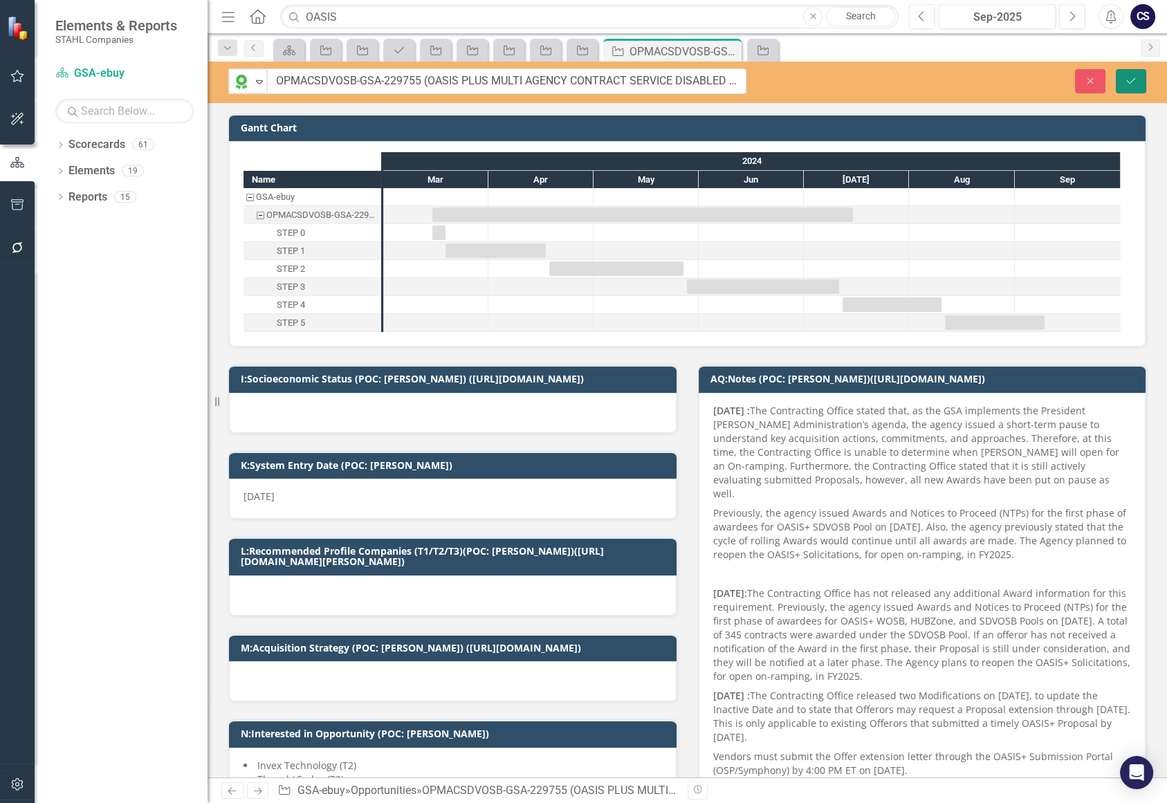
click at [1139, 76] on button "Save" at bounding box center [1131, 81] width 30 height 24
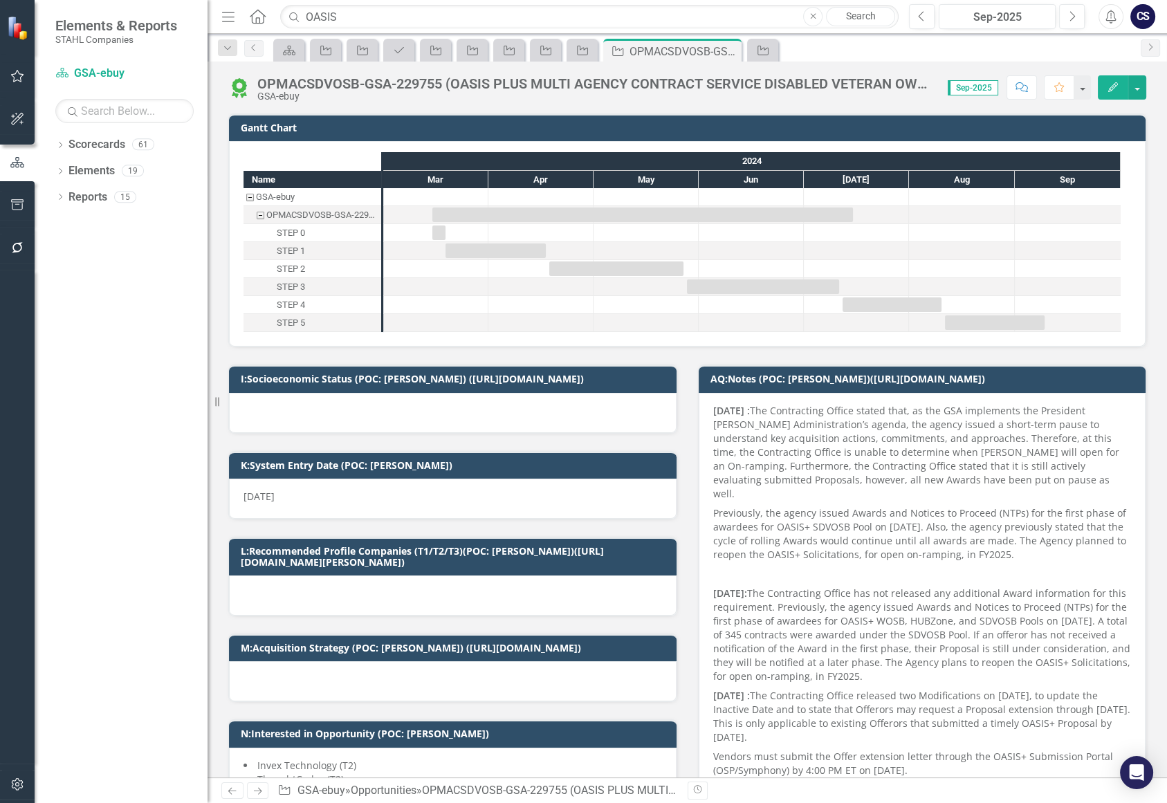
checkbox input "true"
click at [336, 15] on input "OASIS" at bounding box center [589, 17] width 619 height 24
type input "OASIS SB"
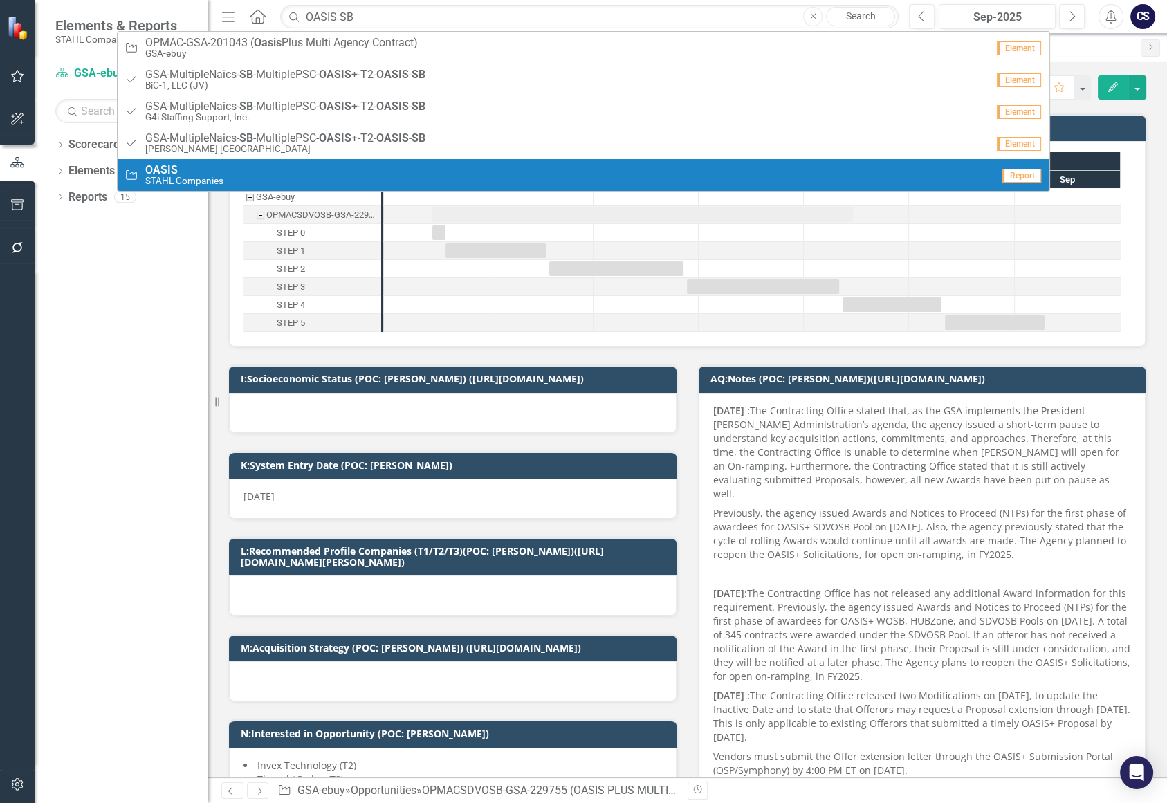
type input "OASIS SB"
click at [262, 181] on div "Opportunity OASIS [PERSON_NAME] Companies" at bounding box center [559, 175] width 868 height 23
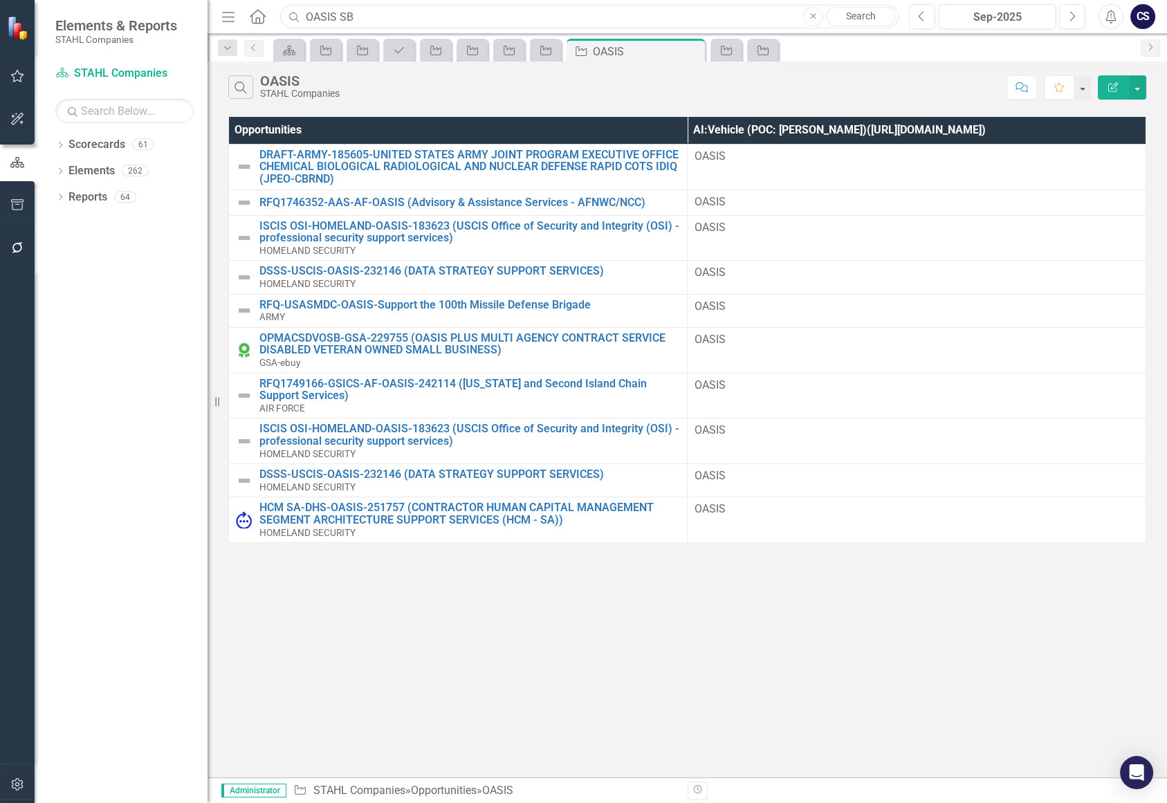
click at [365, 12] on input "OASIS SB" at bounding box center [589, 17] width 619 height 24
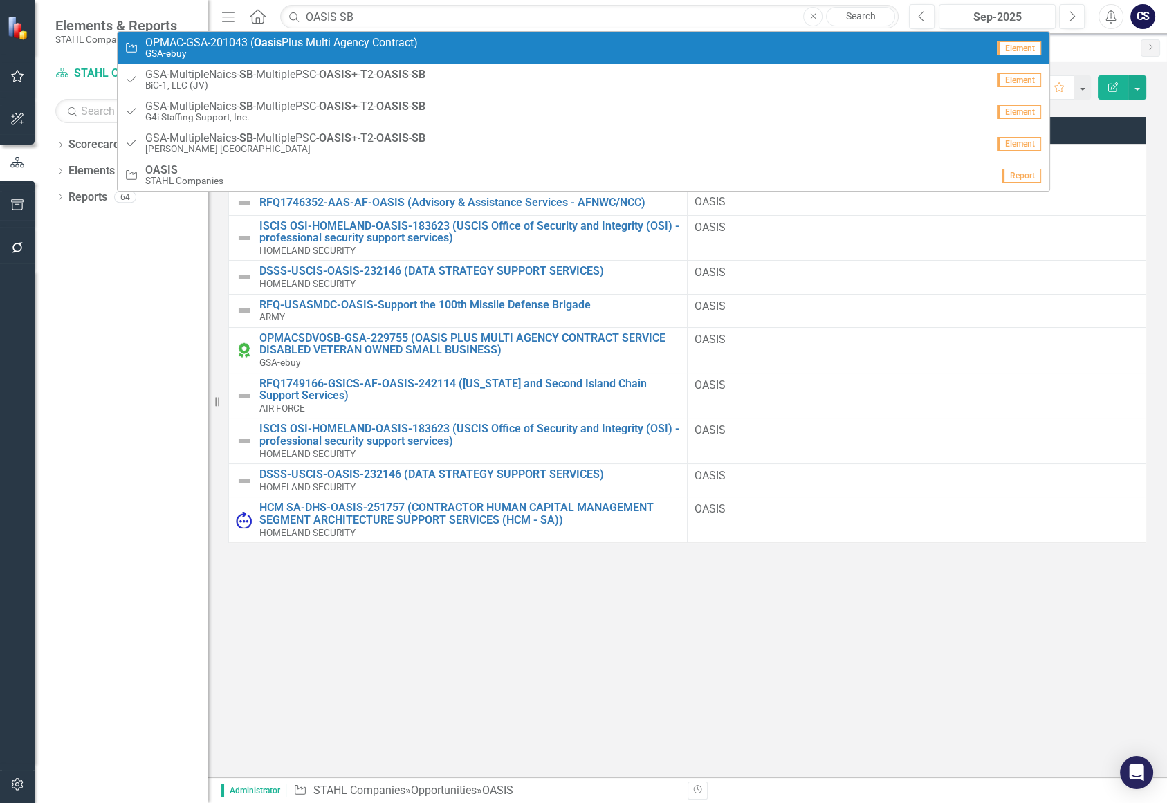
click at [352, 44] on span "OPMAC-GSA-201043 ( Oasis Plus Multi Agency Contract)" at bounding box center [281, 43] width 273 height 12
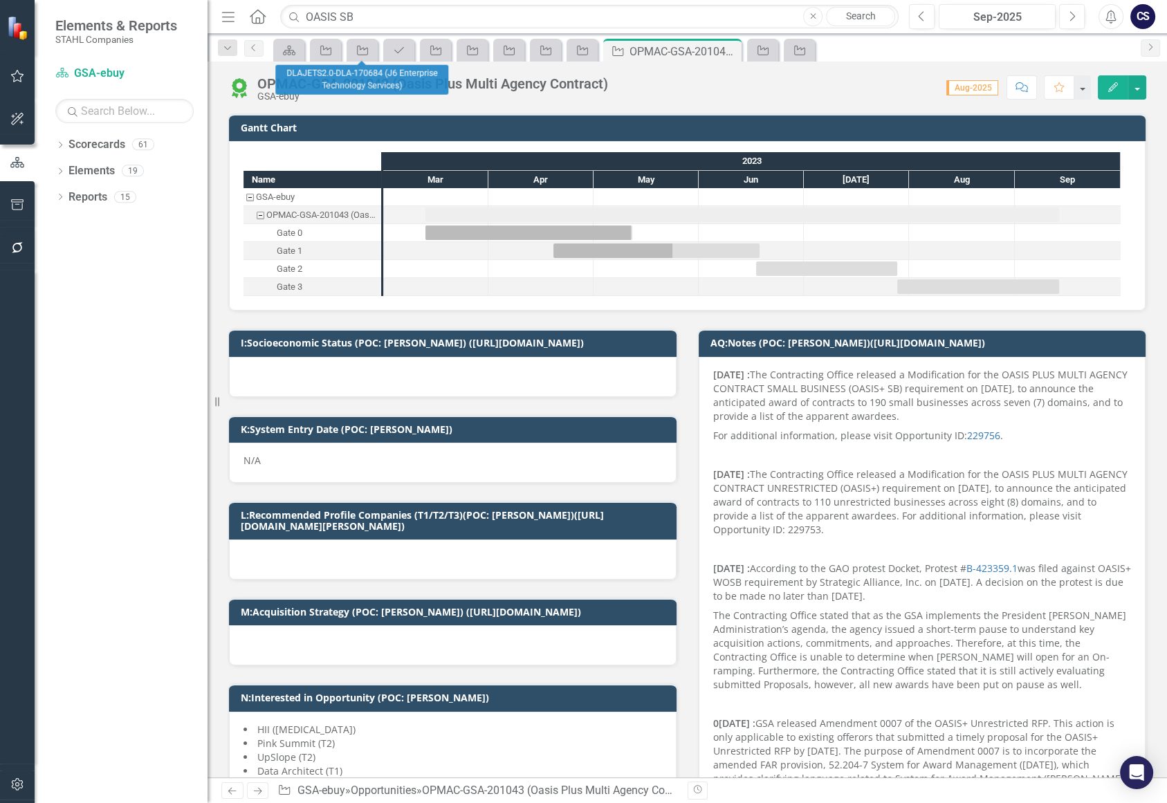
checkbox input "true"
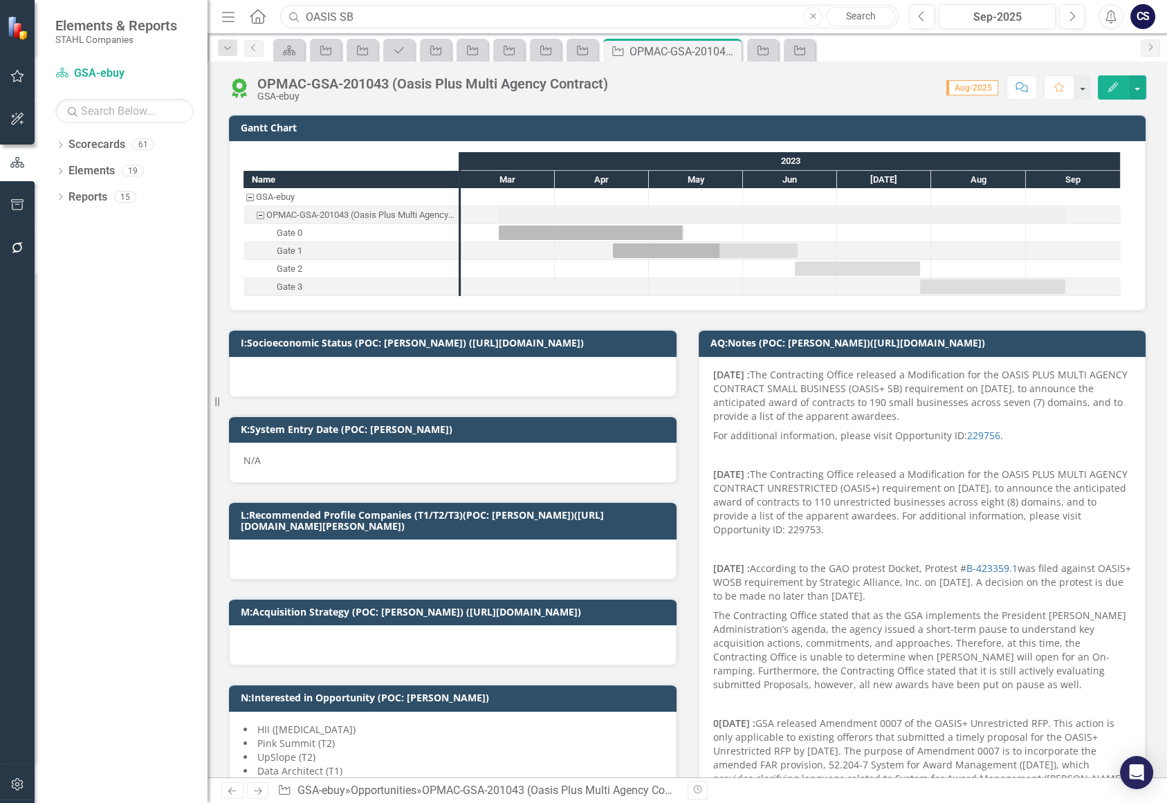
click at [361, 19] on input "OASIS SB" at bounding box center [589, 17] width 619 height 24
type input "O"
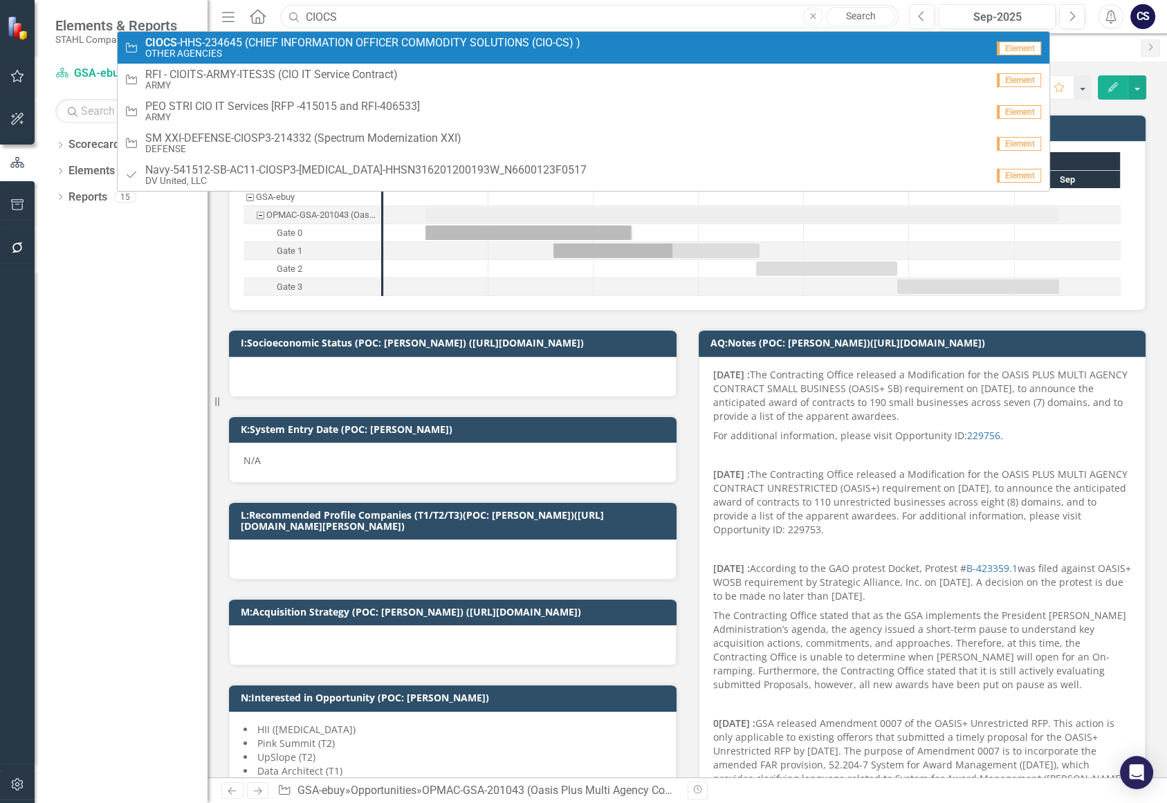
type input "CIOCS"
click at [338, 39] on span "CIOCS -HHS-234645 (CHIEF INFORMATION OFFICER COMMODITY SOLUTIONS (CIO-CS) )" at bounding box center [362, 43] width 435 height 12
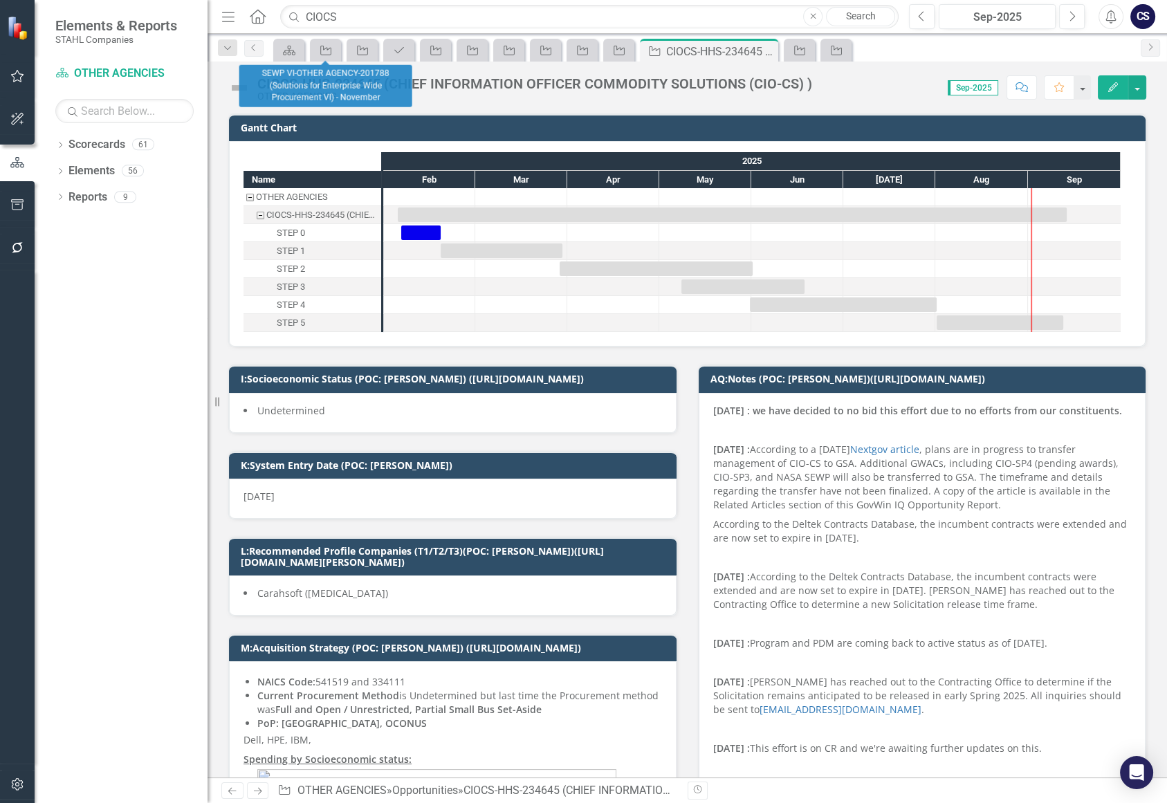
checkbox input "true"
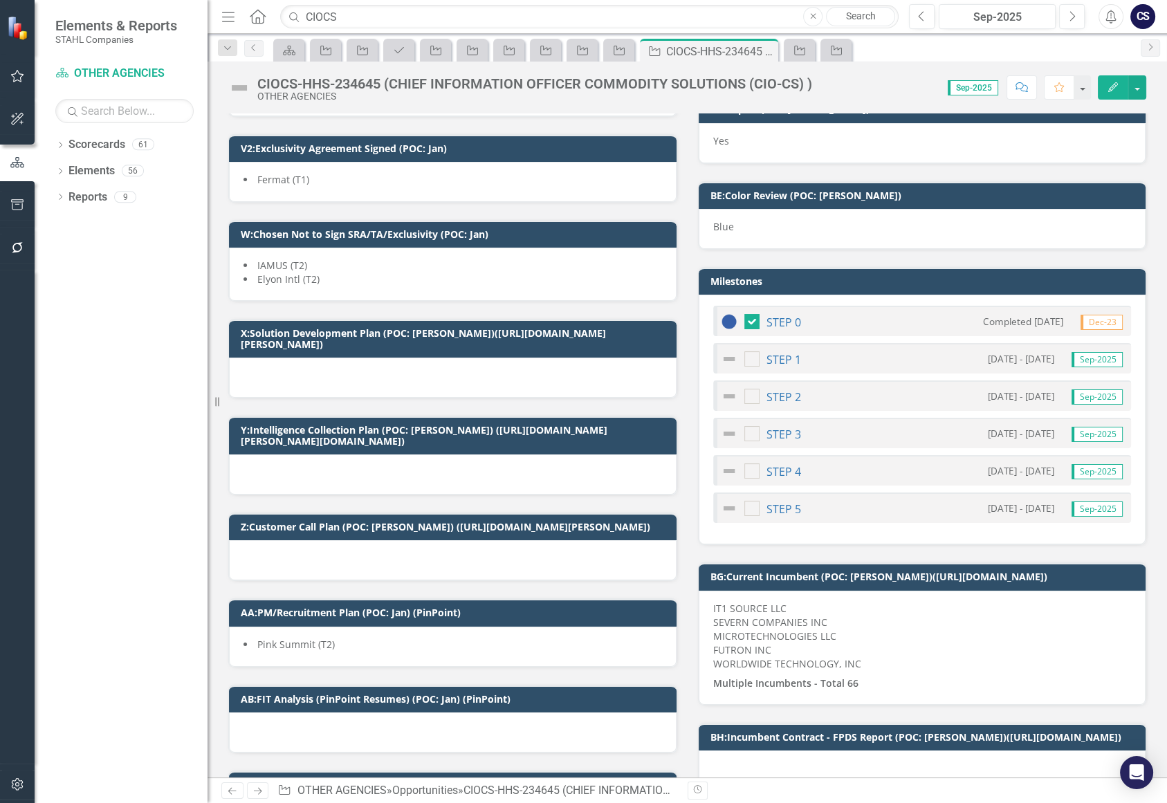
scroll to position [3131, 0]
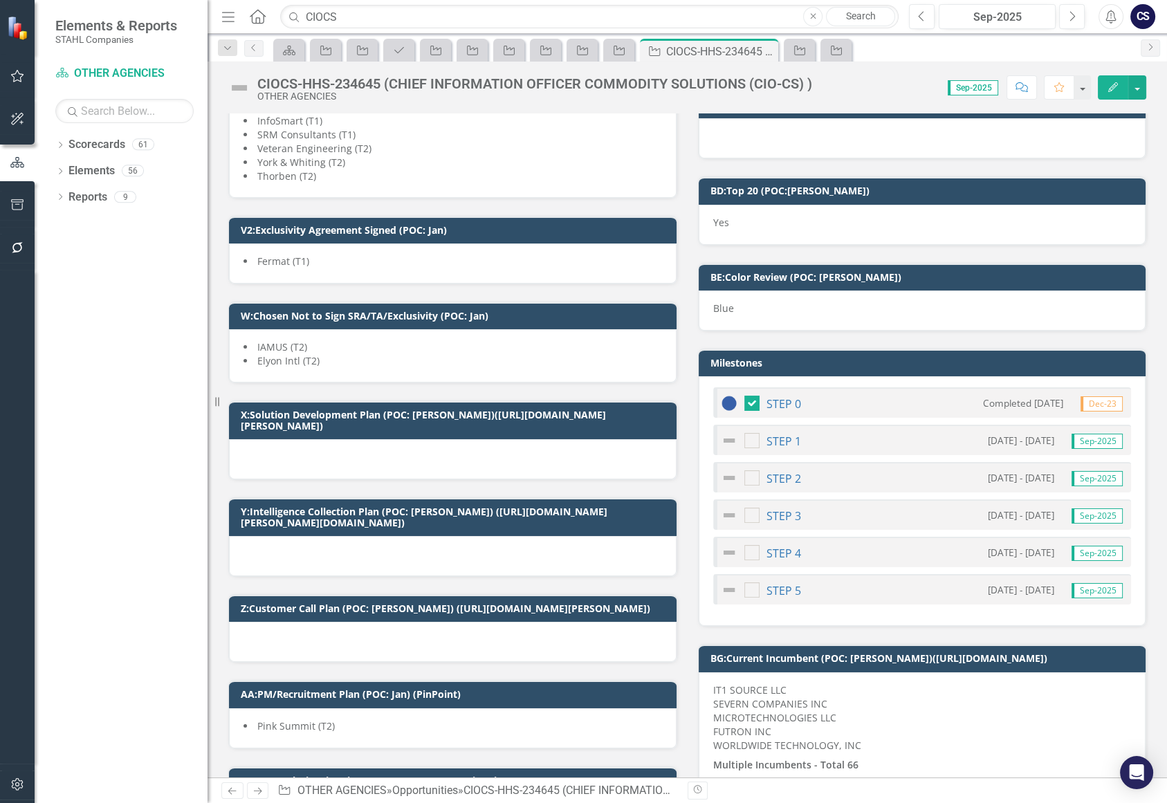
click at [507, 255] on li "Fermat (T1)" at bounding box center [453, 262] width 419 height 14
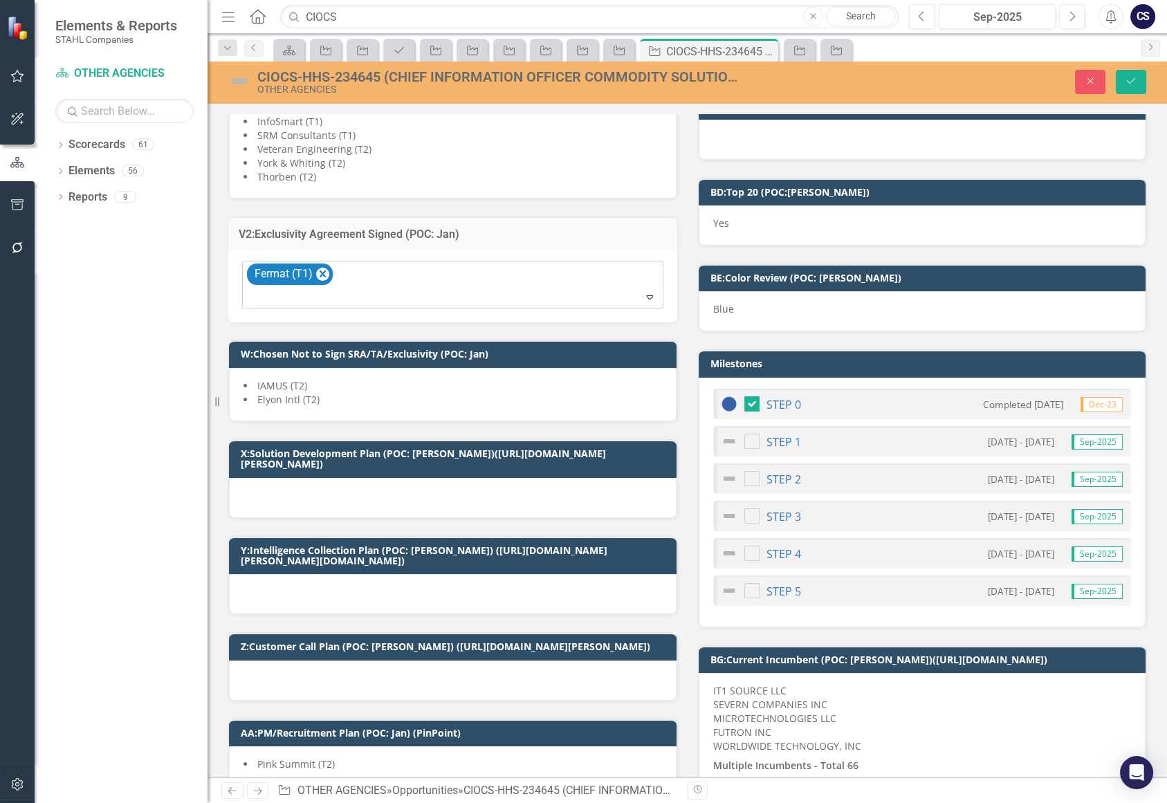
click at [644, 291] on icon "Expand" at bounding box center [650, 296] width 14 height 11
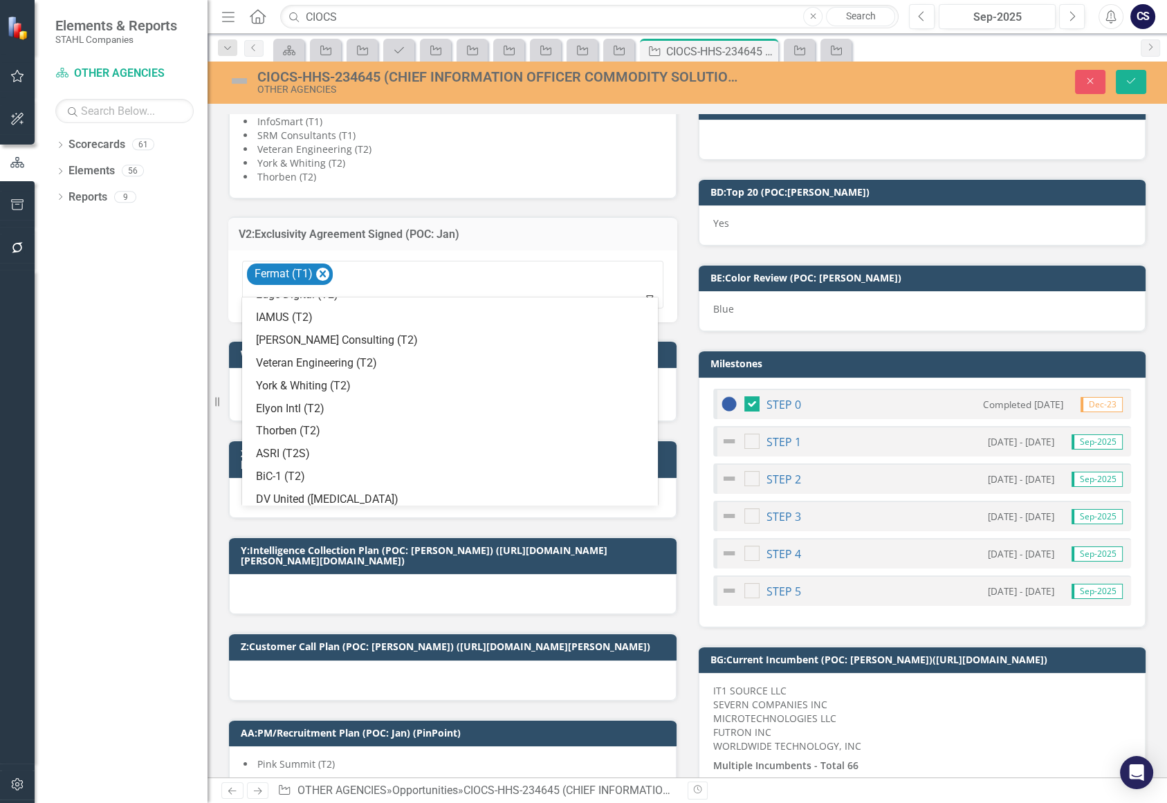
scroll to position [707, 0]
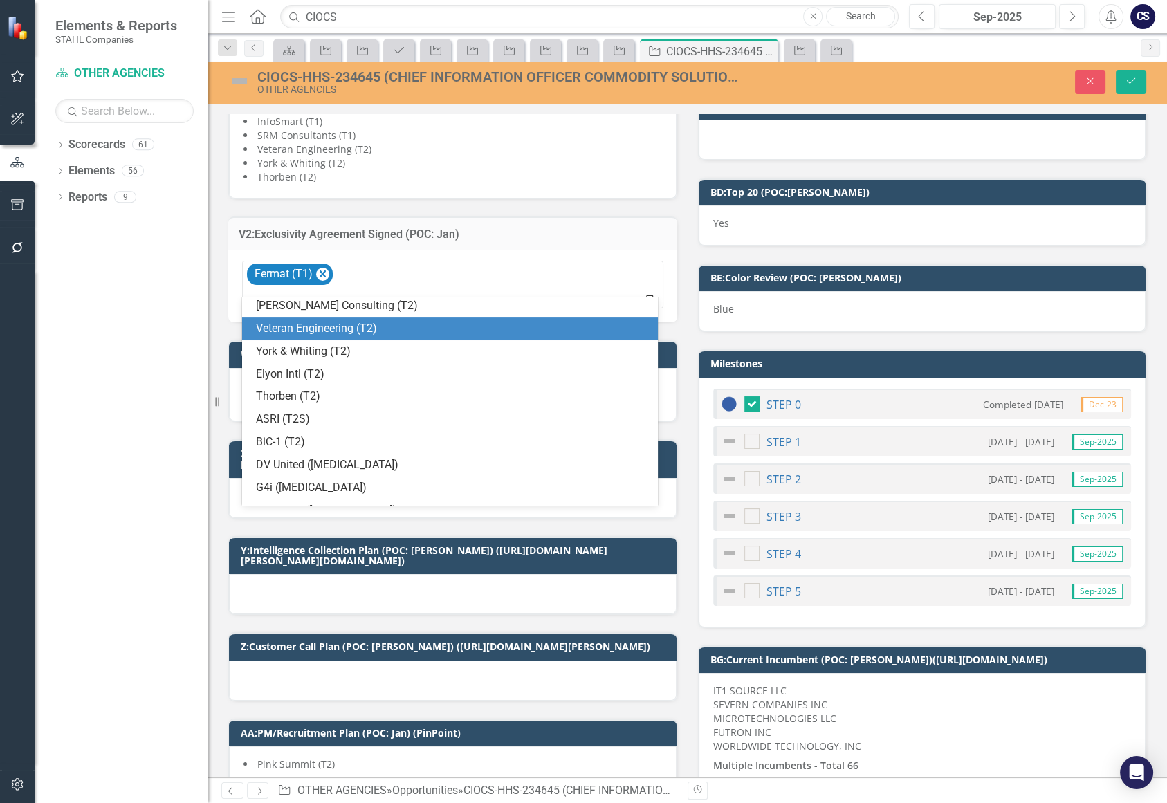
click at [542, 330] on div "Veteran Engineering (T2)" at bounding box center [453, 329] width 394 height 16
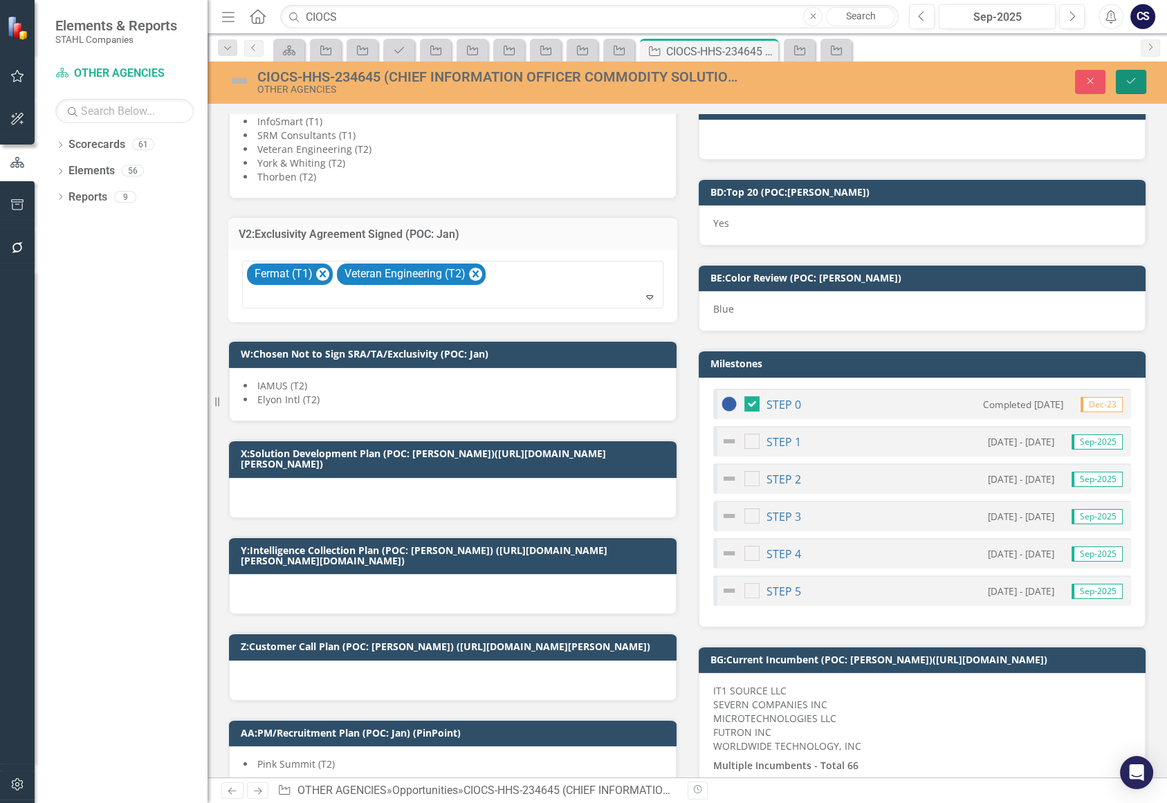
click at [1136, 76] on icon "Save" at bounding box center [1131, 81] width 12 height 10
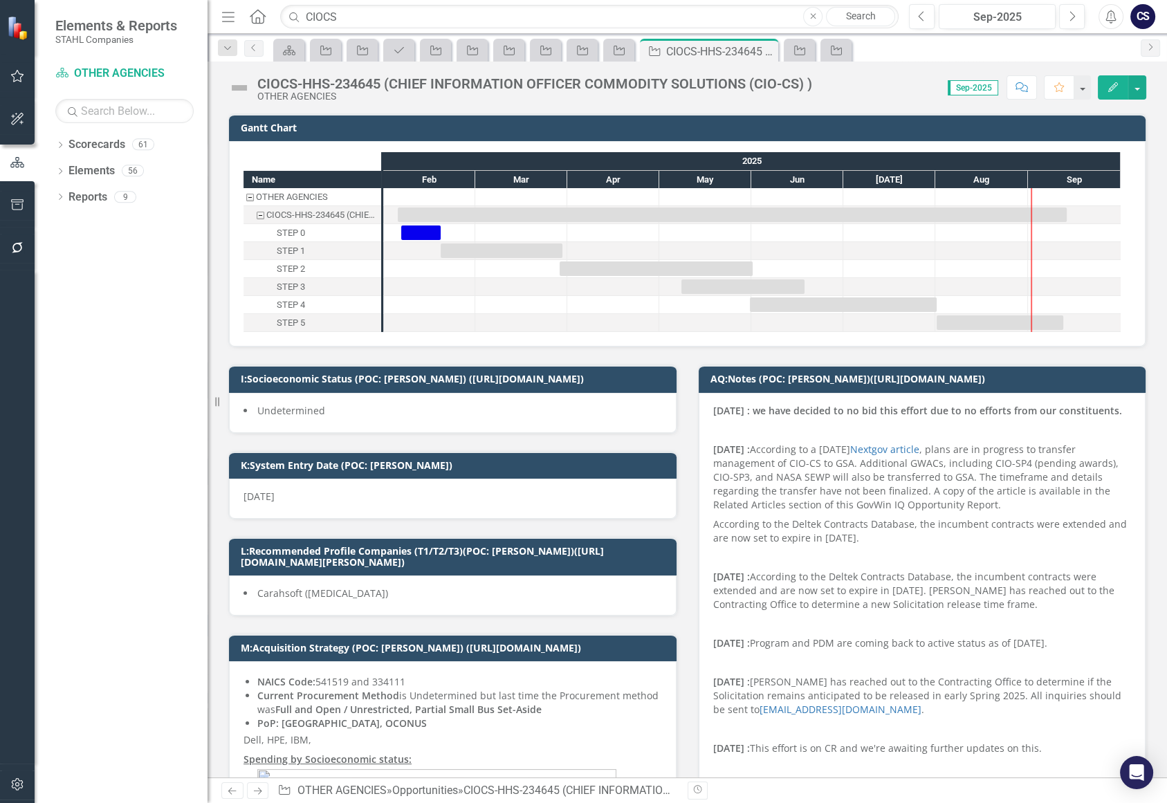
checkbox input "true"
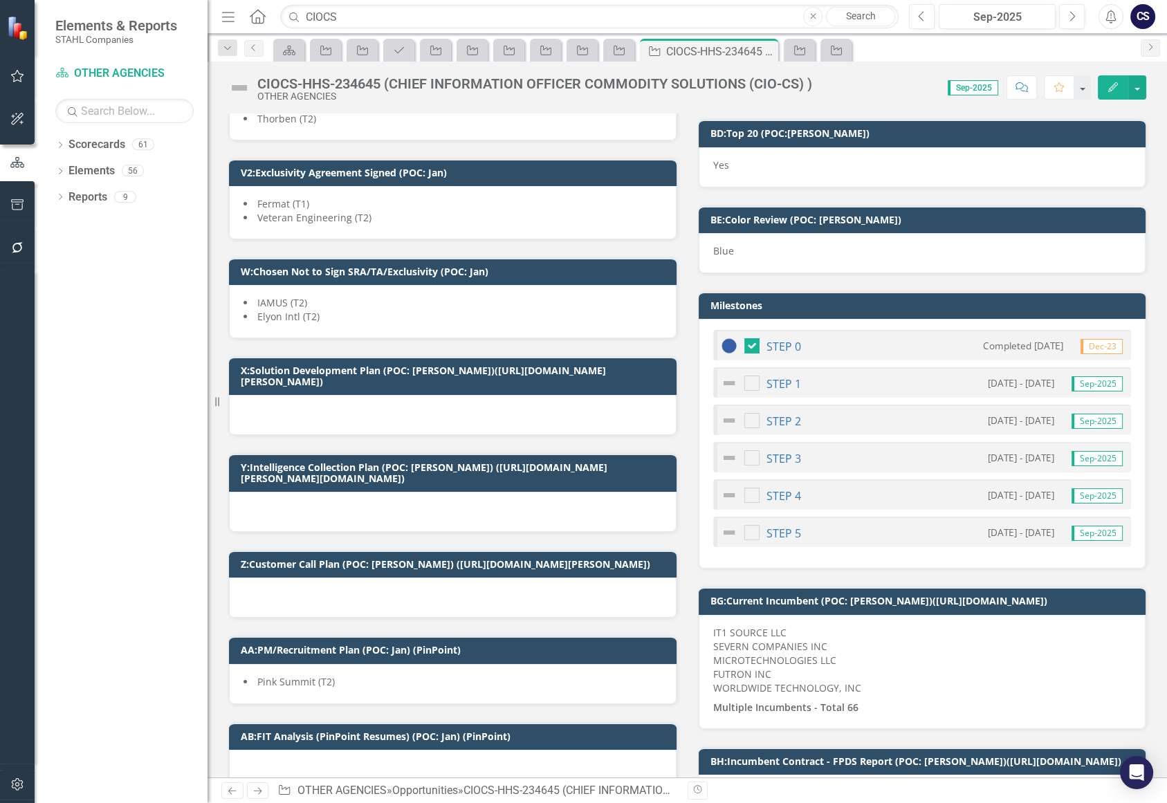
scroll to position [3062, 0]
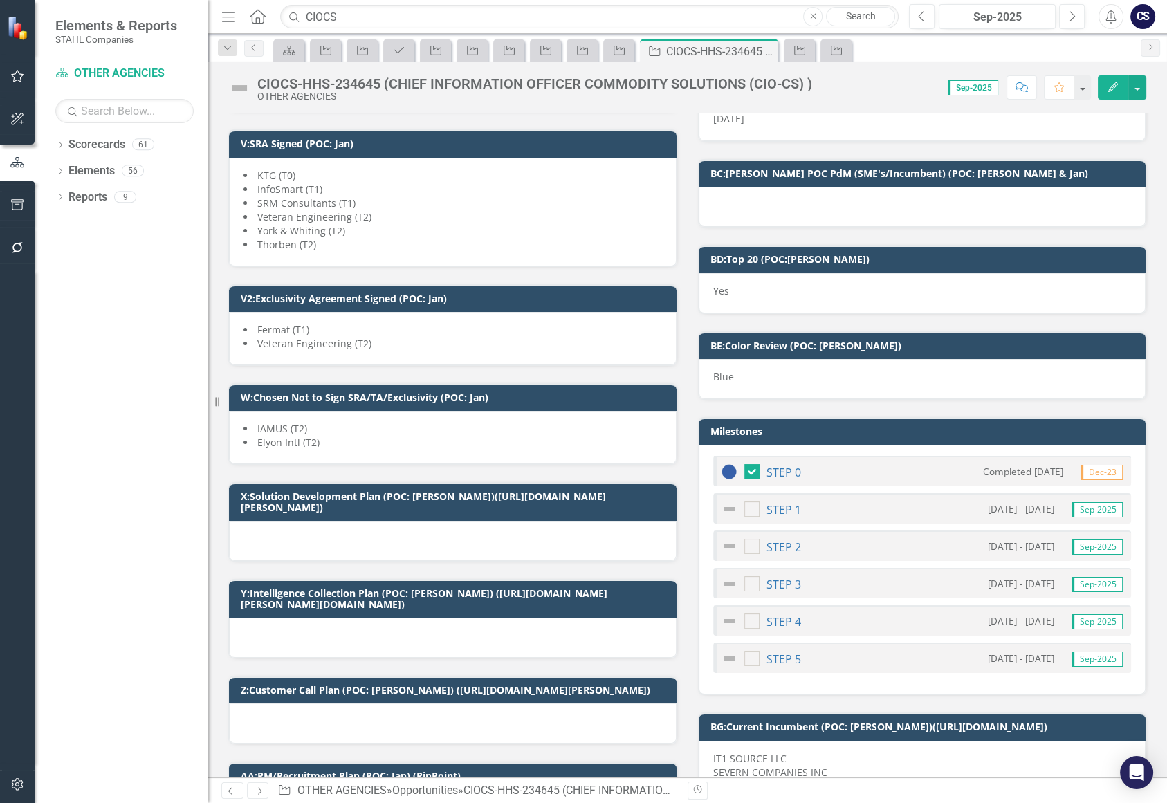
click at [511, 210] on li "Veteran Engineering (T2)" at bounding box center [453, 217] width 419 height 14
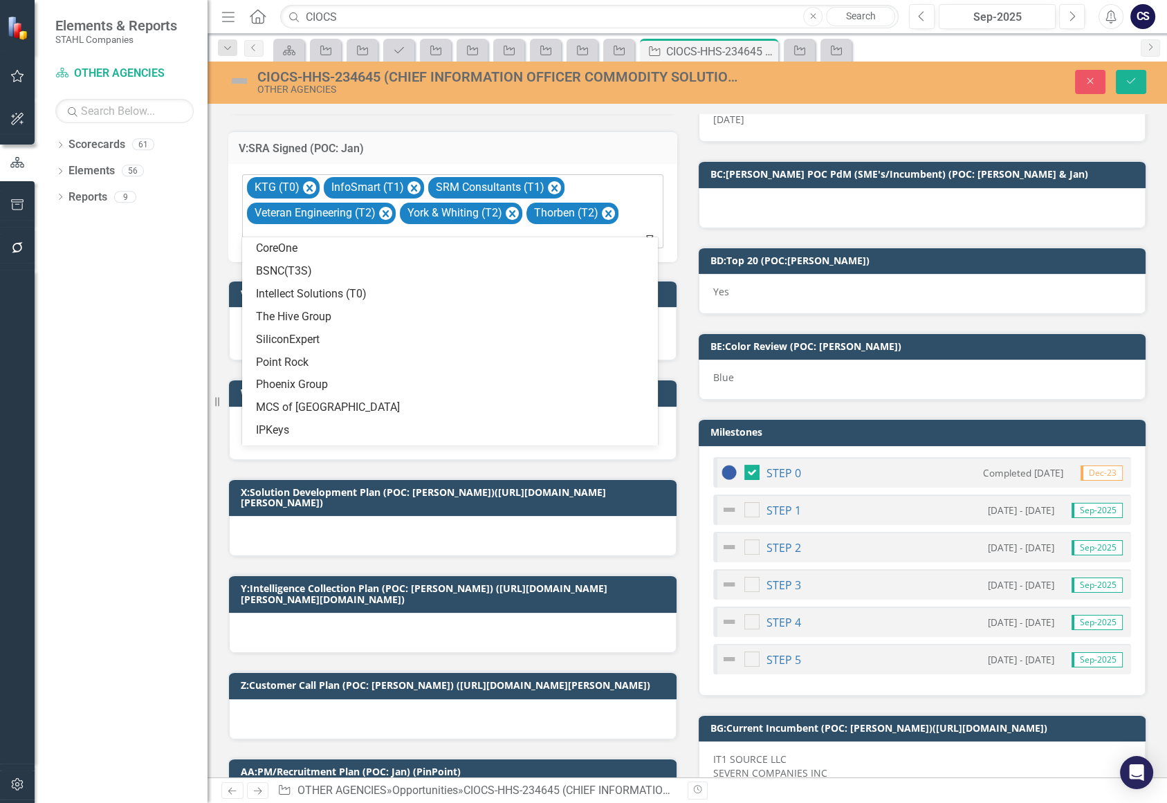
click at [645, 231] on icon "Expand" at bounding box center [650, 236] width 14 height 11
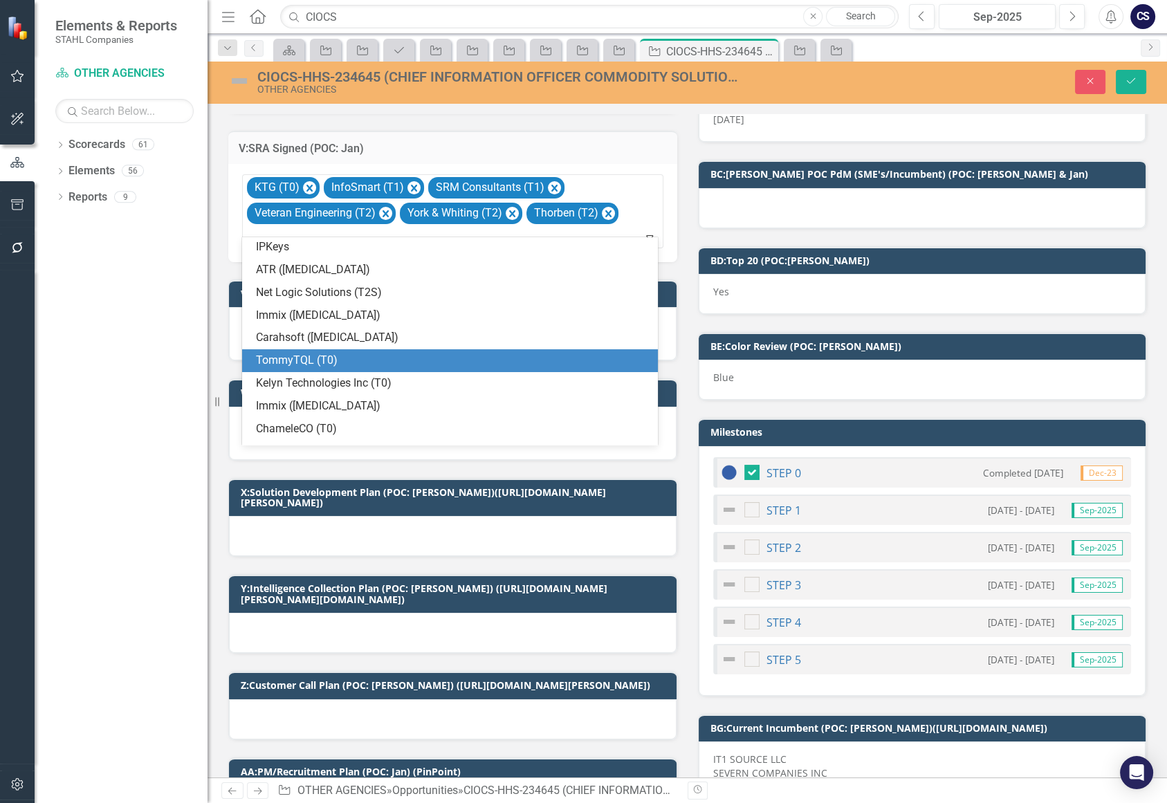
click at [446, 358] on div "TommyTQL (T0)" at bounding box center [453, 361] width 394 height 16
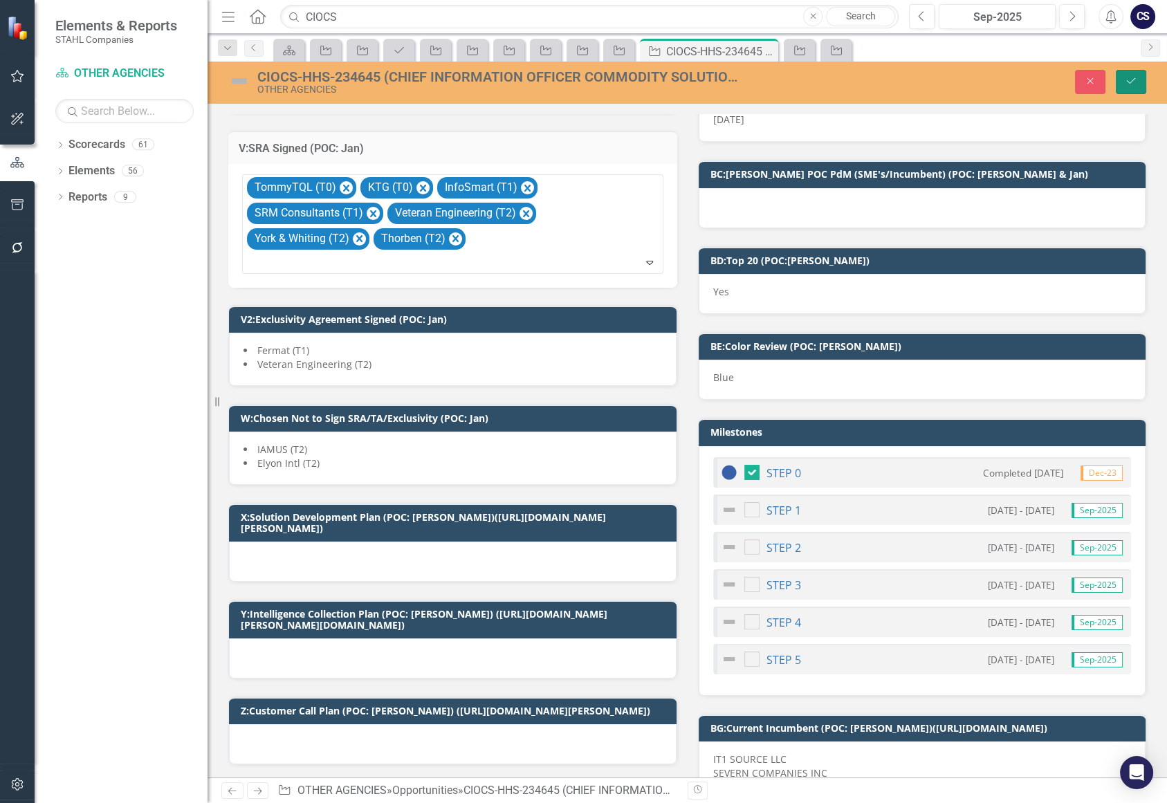
click at [1127, 78] on icon "Save" at bounding box center [1131, 81] width 12 height 10
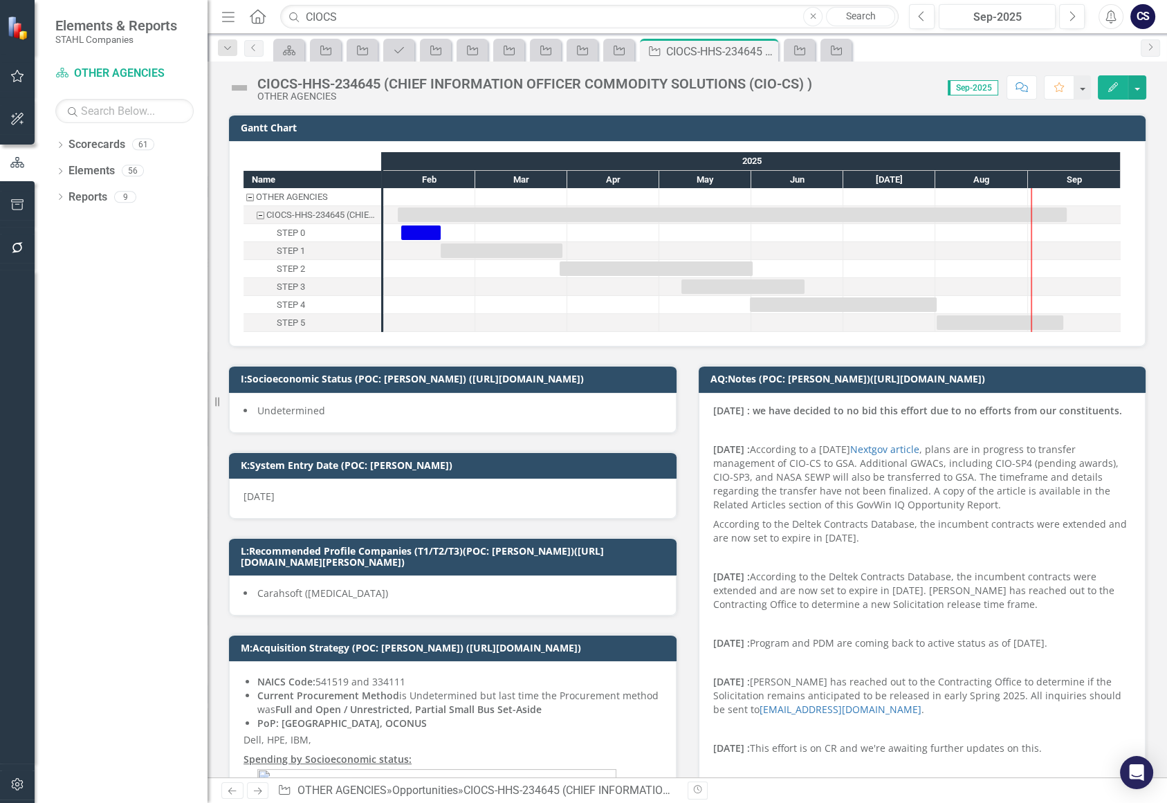
checkbox input "true"
click at [350, 11] on input "CIOCS" at bounding box center [589, 17] width 619 height 24
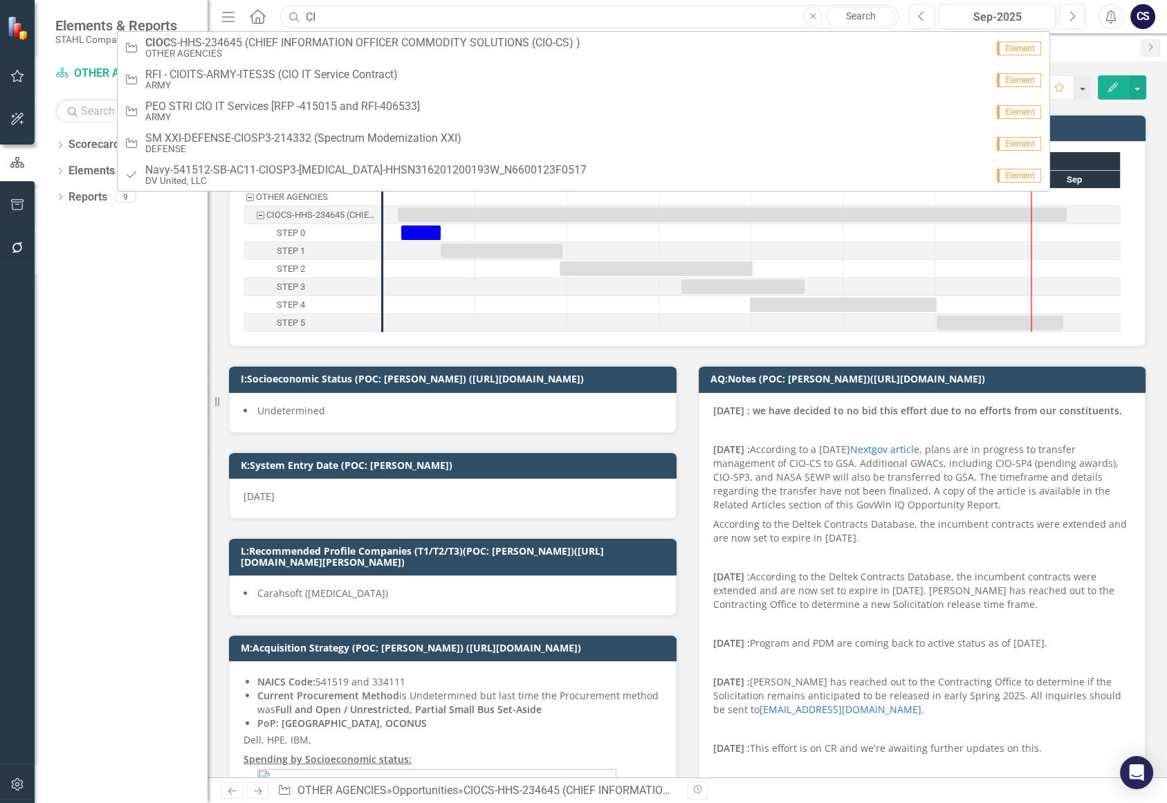
type input "C"
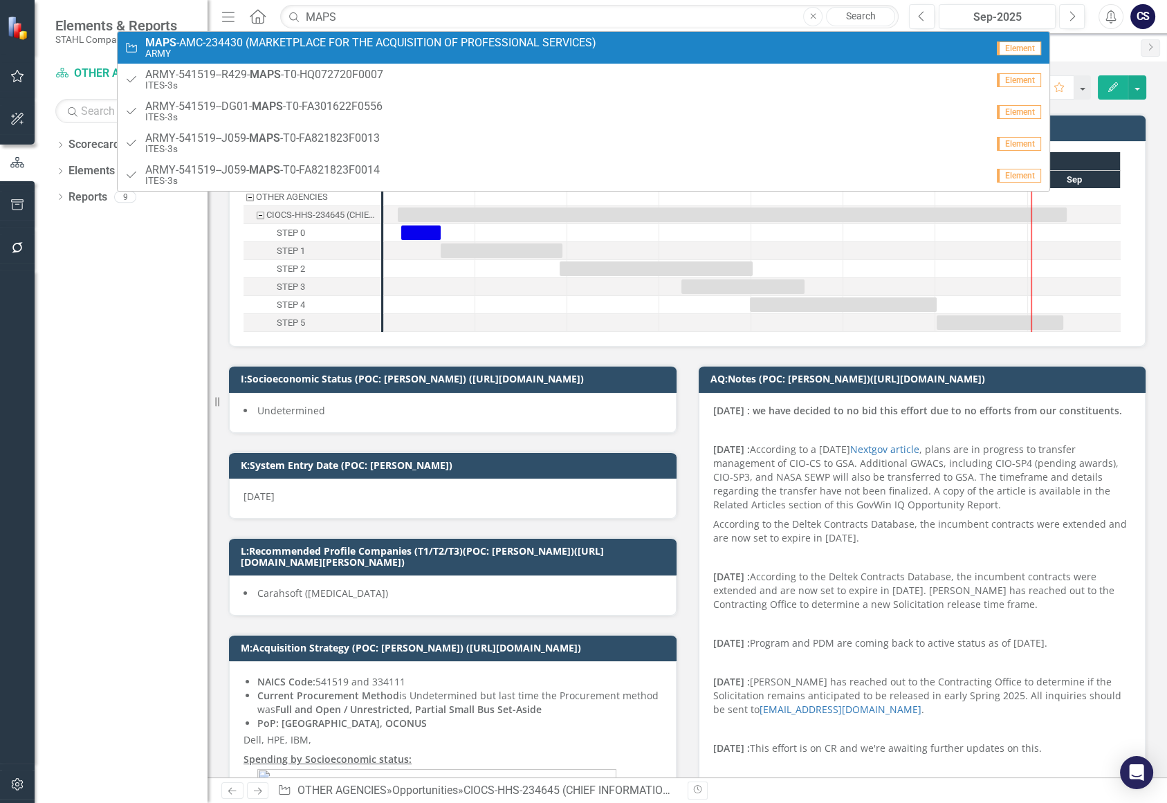
click at [331, 44] on span "MAPS -AMC-234430 (MARKETPLACE FOR THE ACQUISITION OF PROFESSIONAL SERVICES)" at bounding box center [370, 43] width 451 height 12
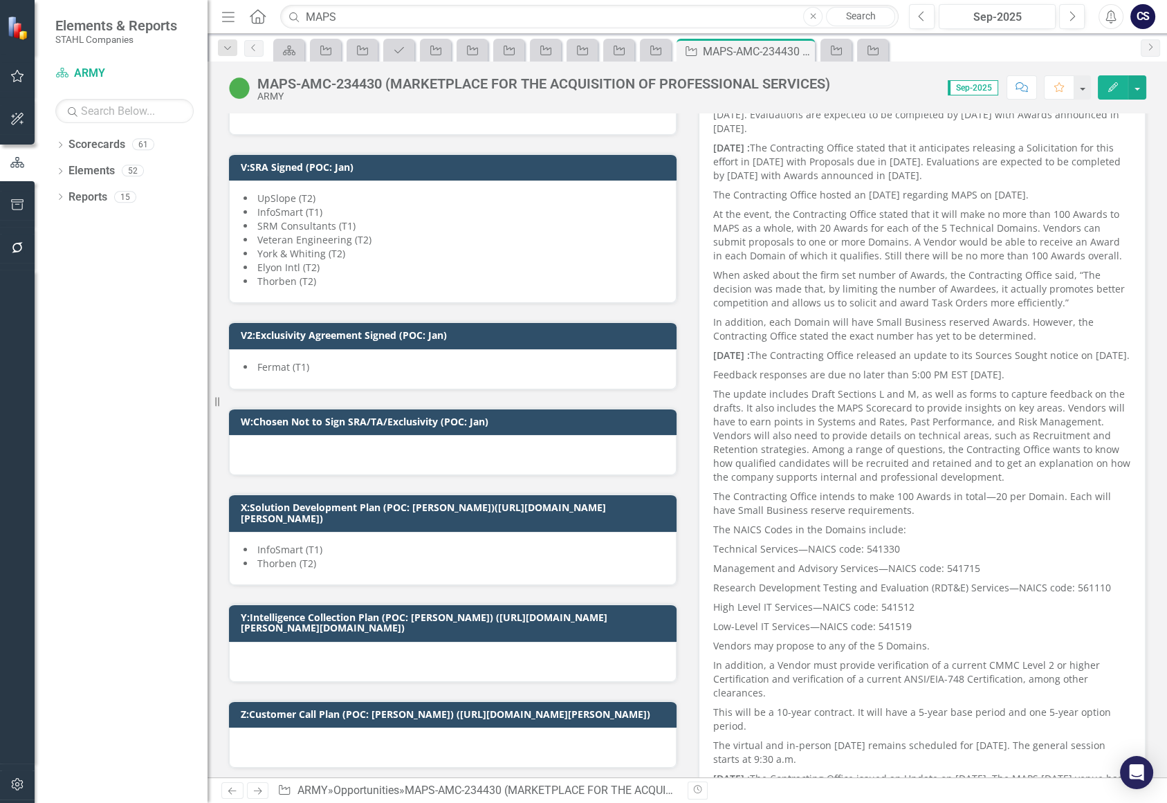
scroll to position [2206, 0]
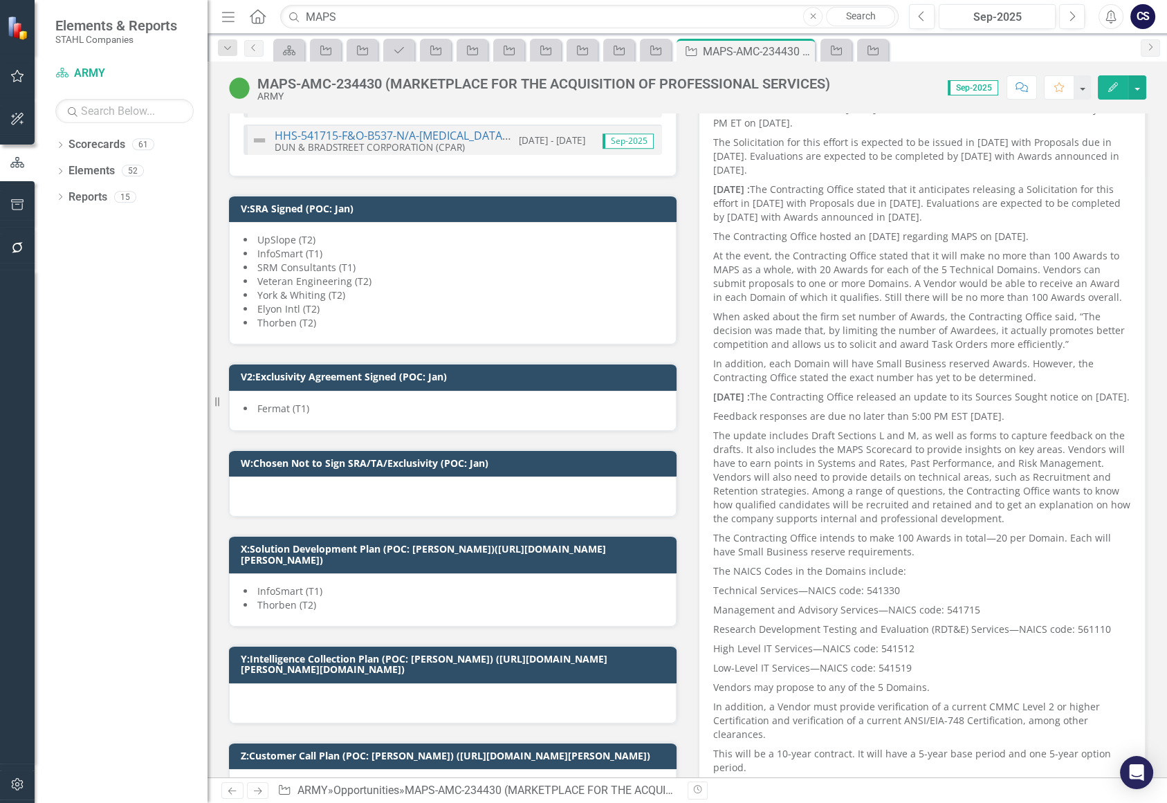
click at [466, 289] on li "York & Whiting (T2)" at bounding box center [453, 296] width 419 height 14
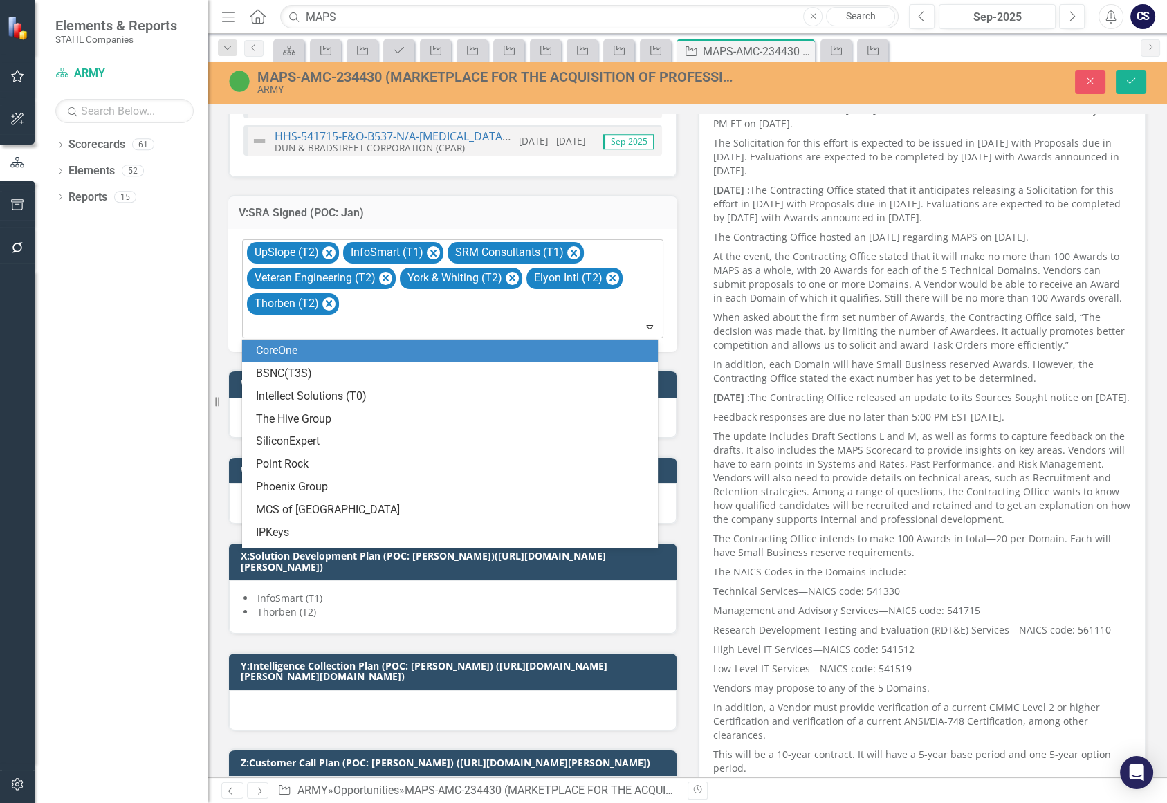
click at [644, 326] on icon "Expand" at bounding box center [650, 326] width 14 height 11
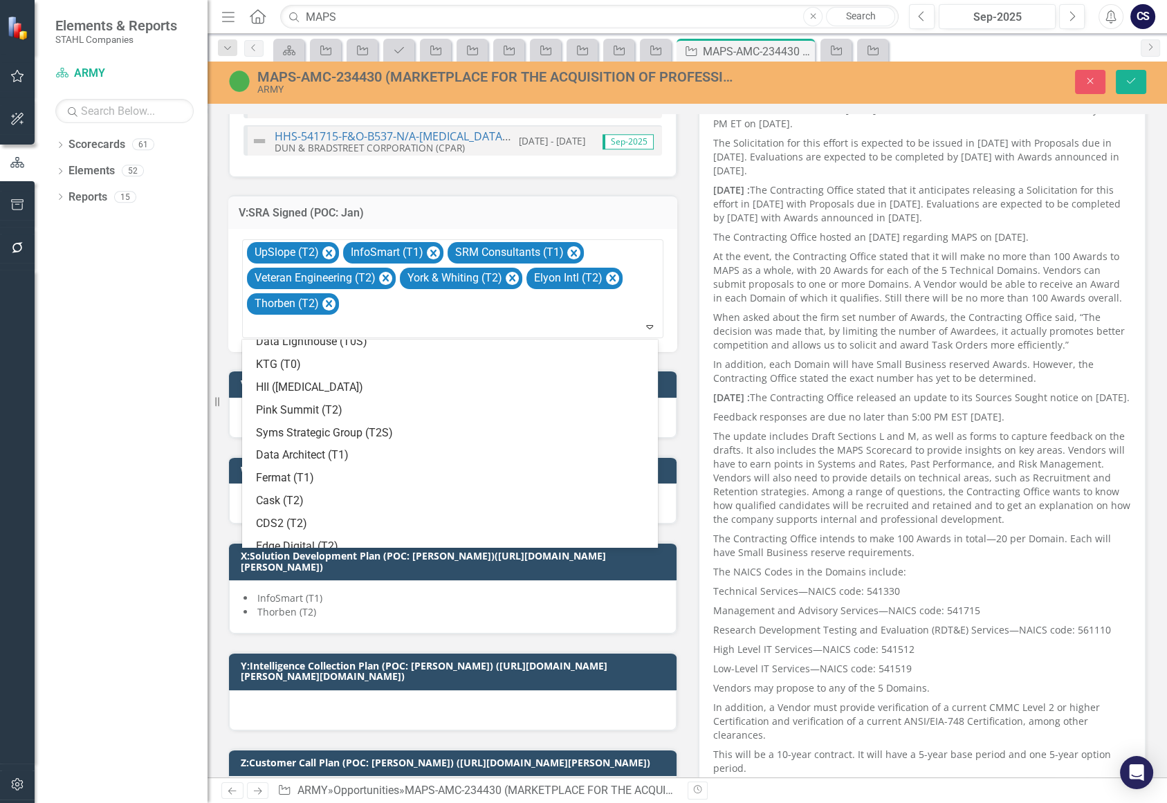
scroll to position [425, 0]
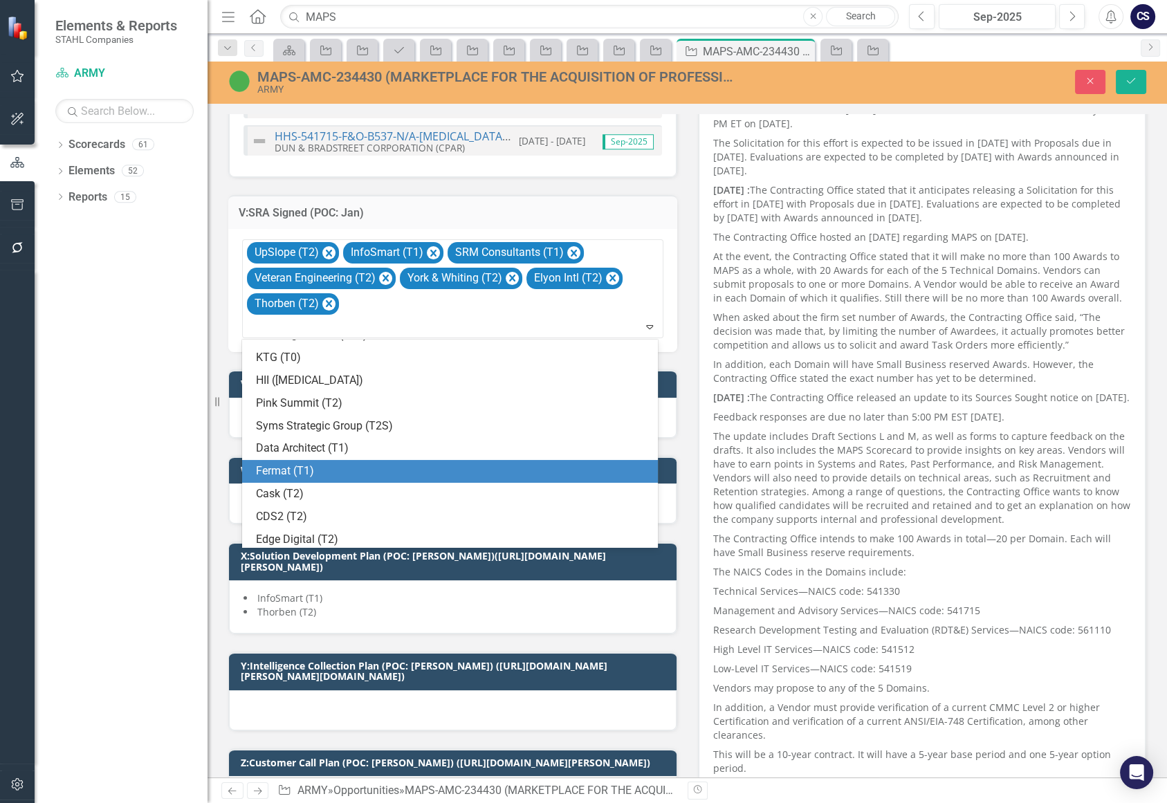
drag, startPoint x: 418, startPoint y: 486, endPoint x: 415, endPoint y: 468, distance: 18.9
click at [415, 468] on div "CoreOne BSNC(T3S) Intellect Solutions (T0) The Hive Group SiliconExpert Point R…" at bounding box center [450, 444] width 416 height 208
click at [415, 468] on div "Fermat (T1)" at bounding box center [453, 472] width 394 height 16
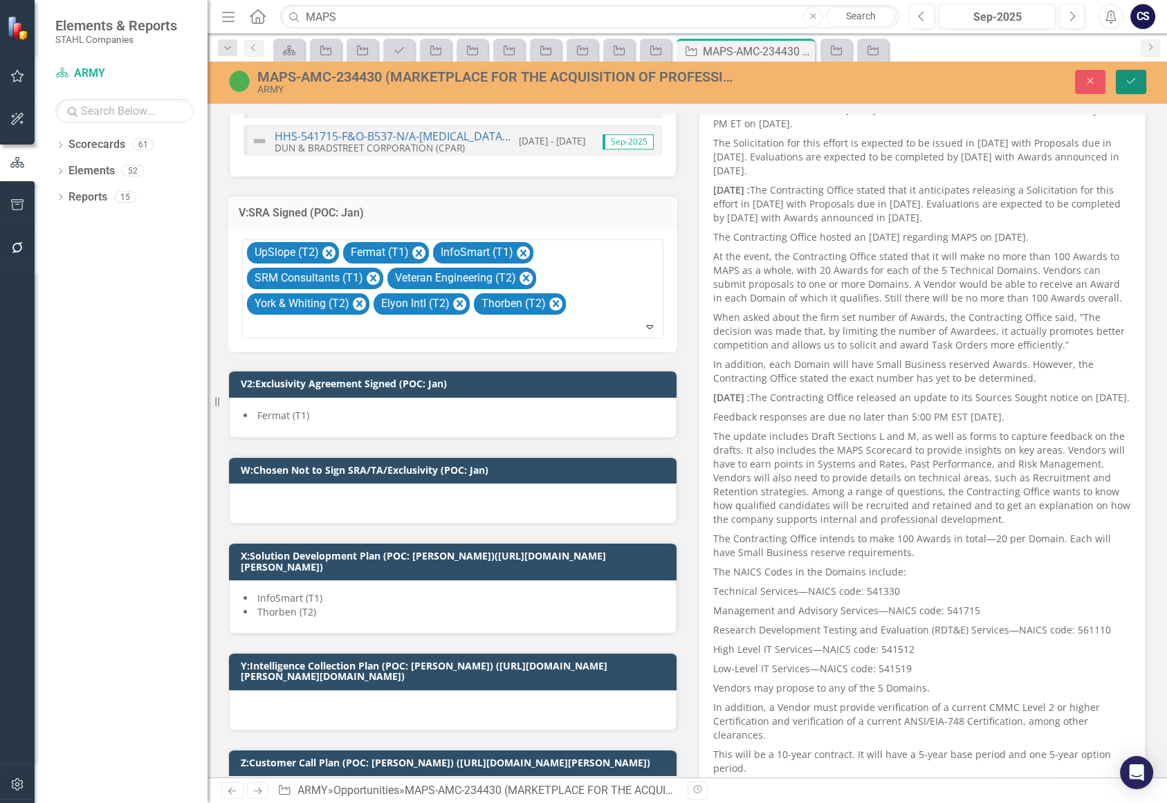
click at [1131, 78] on icon "Save" at bounding box center [1131, 81] width 12 height 10
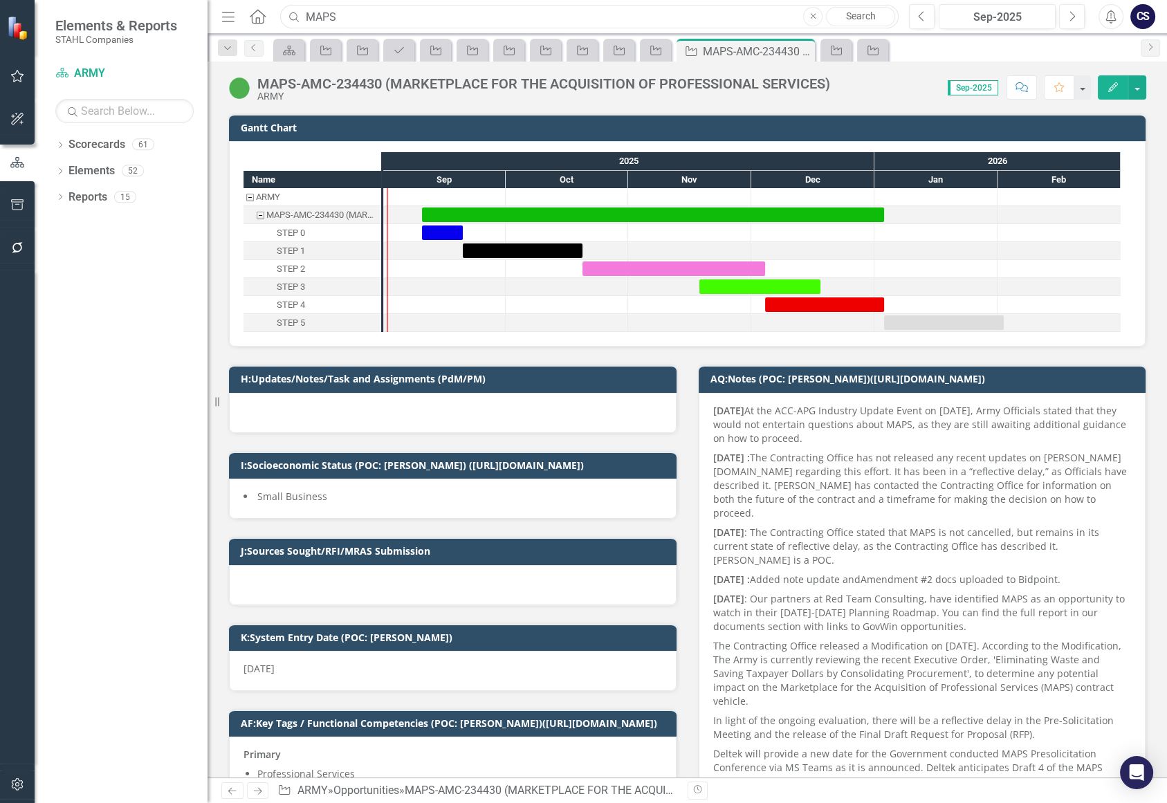
click at [347, 17] on input "MAPS" at bounding box center [589, 17] width 619 height 24
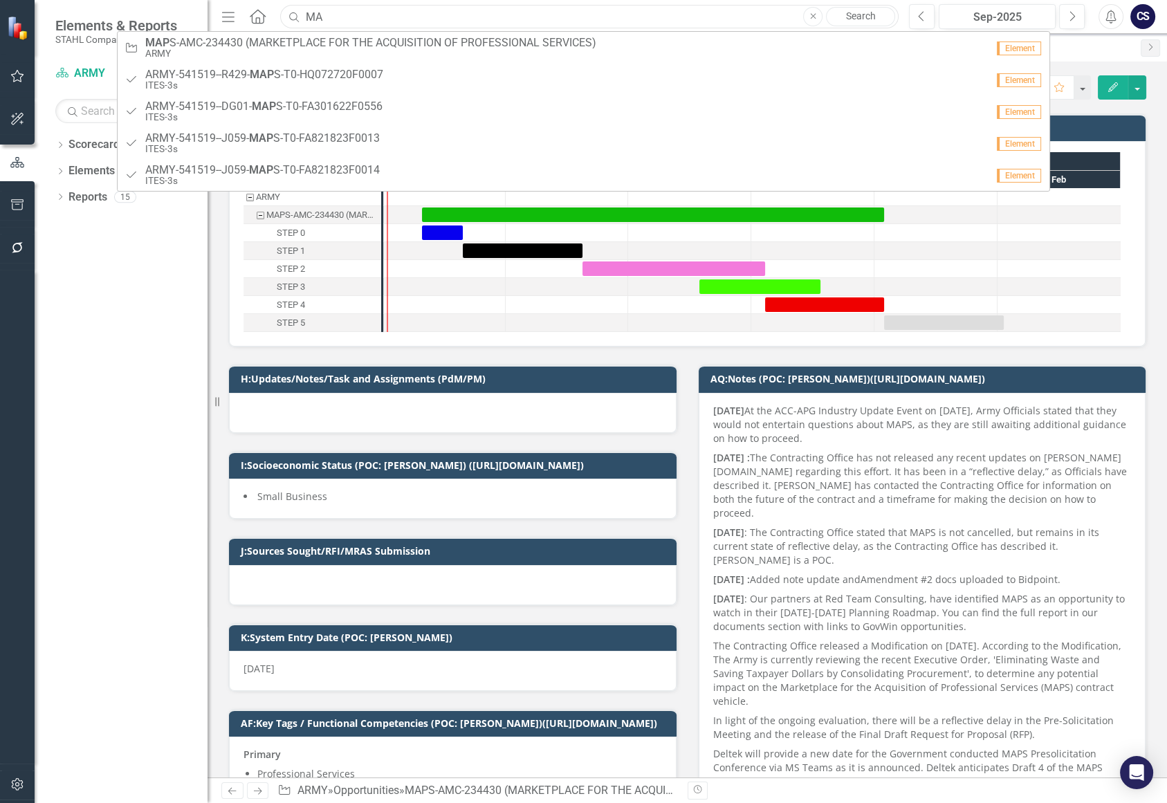
type input "M"
click at [374, 18] on input "ITES4S" at bounding box center [589, 17] width 619 height 24
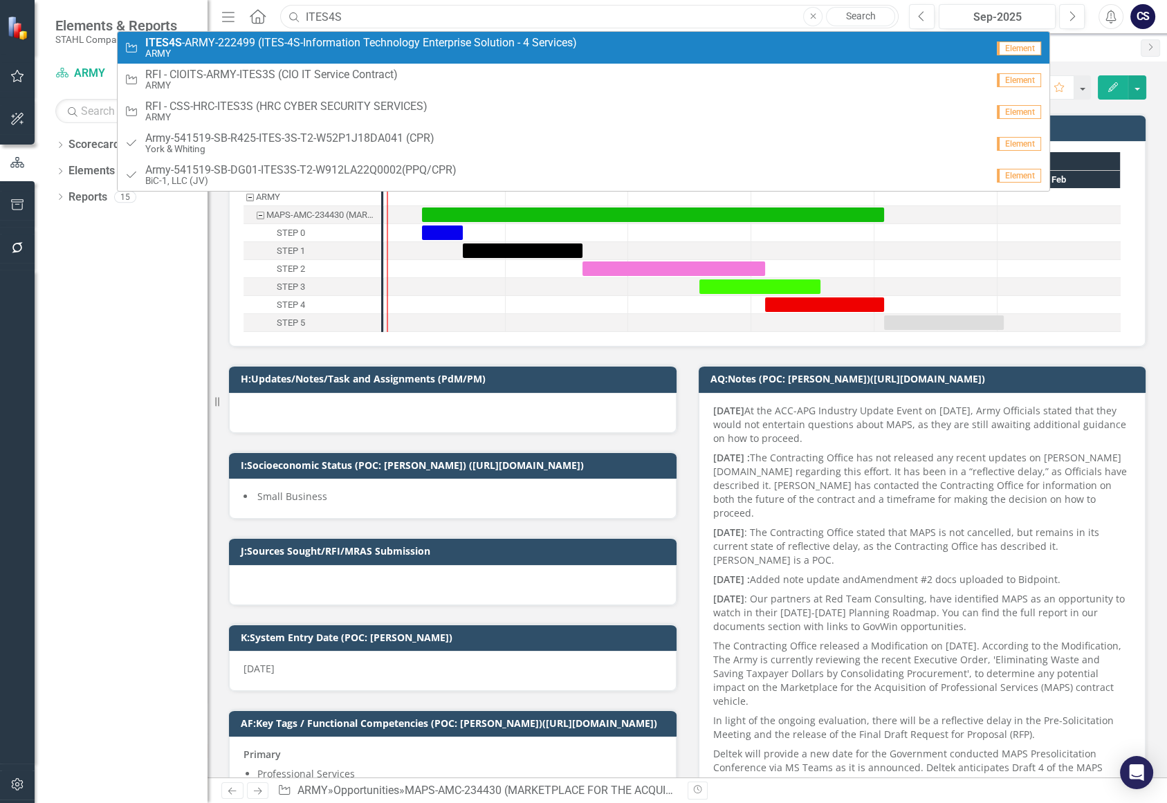
type input "ITES4S"
click at [359, 44] on span "ITES4S -ARMY-222499 (ITES-4S-Information Technology Enterprise Solution - 4 Ser…" at bounding box center [361, 43] width 432 height 12
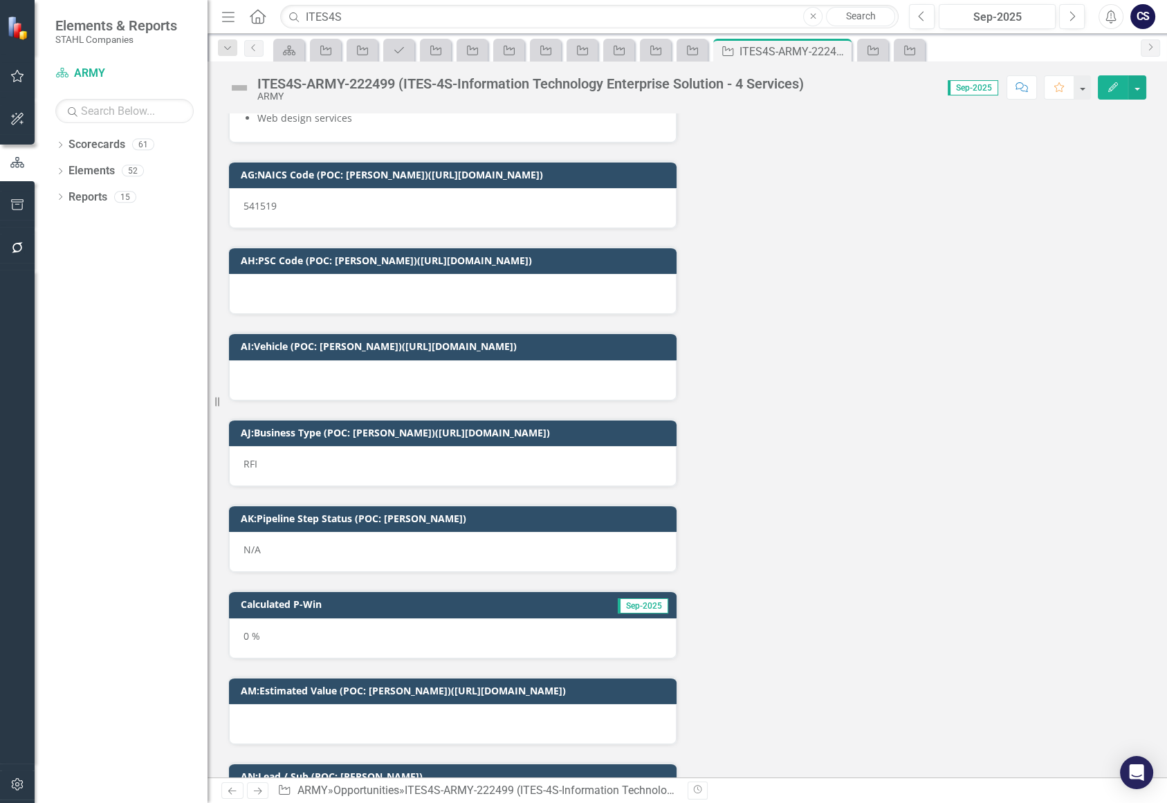
scroll to position [5293, 0]
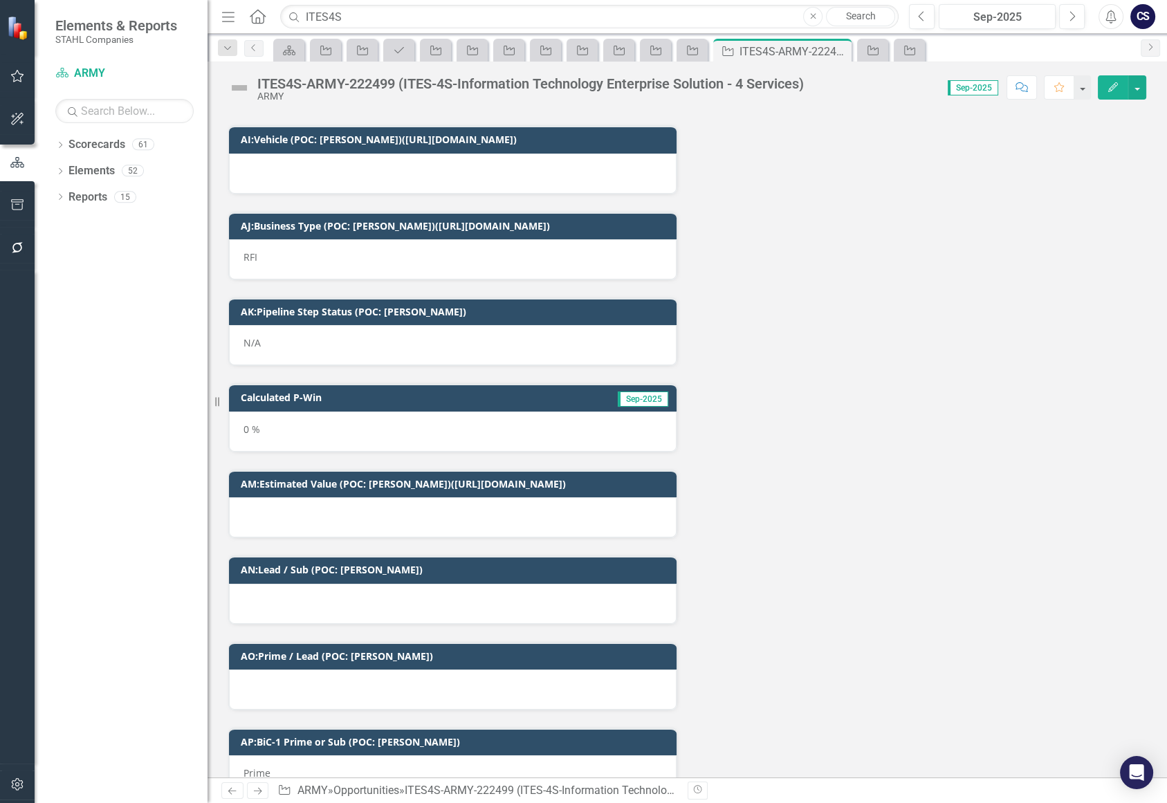
click at [312, 756] on div "Prime" at bounding box center [453, 776] width 448 height 40
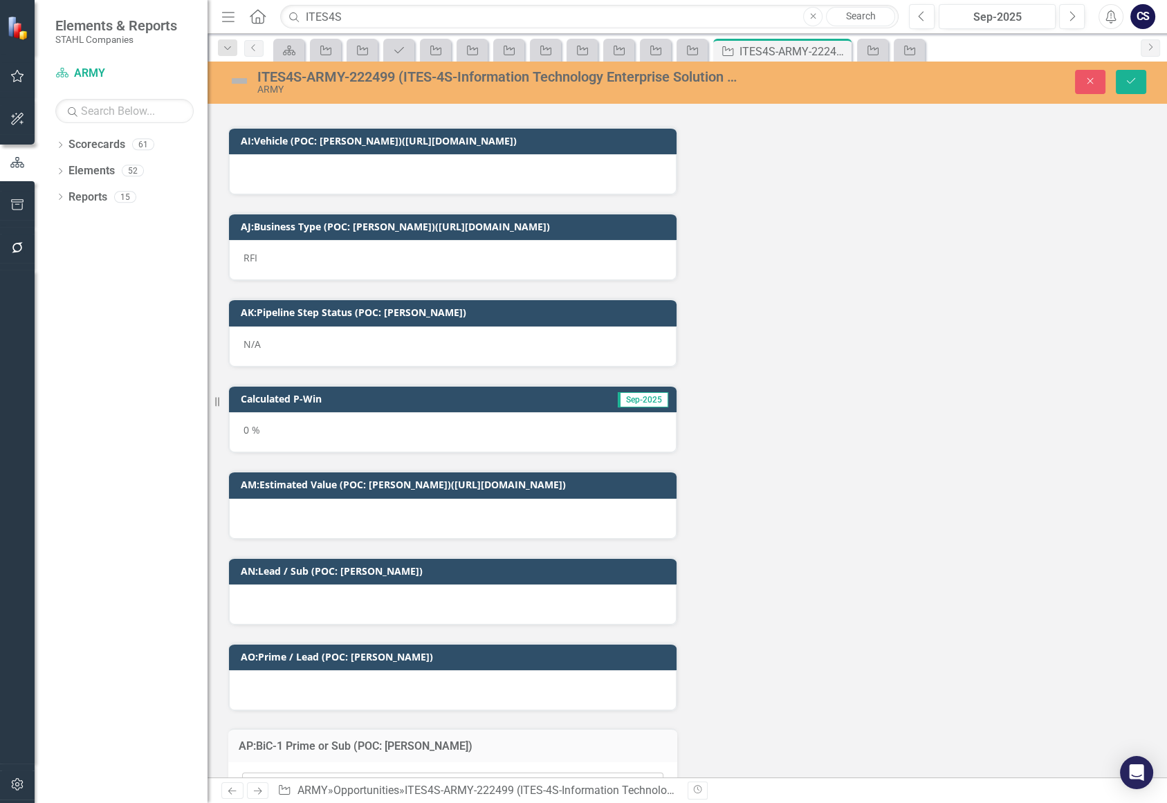
click at [643, 780] on icon "Expand" at bounding box center [650, 785] width 14 height 11
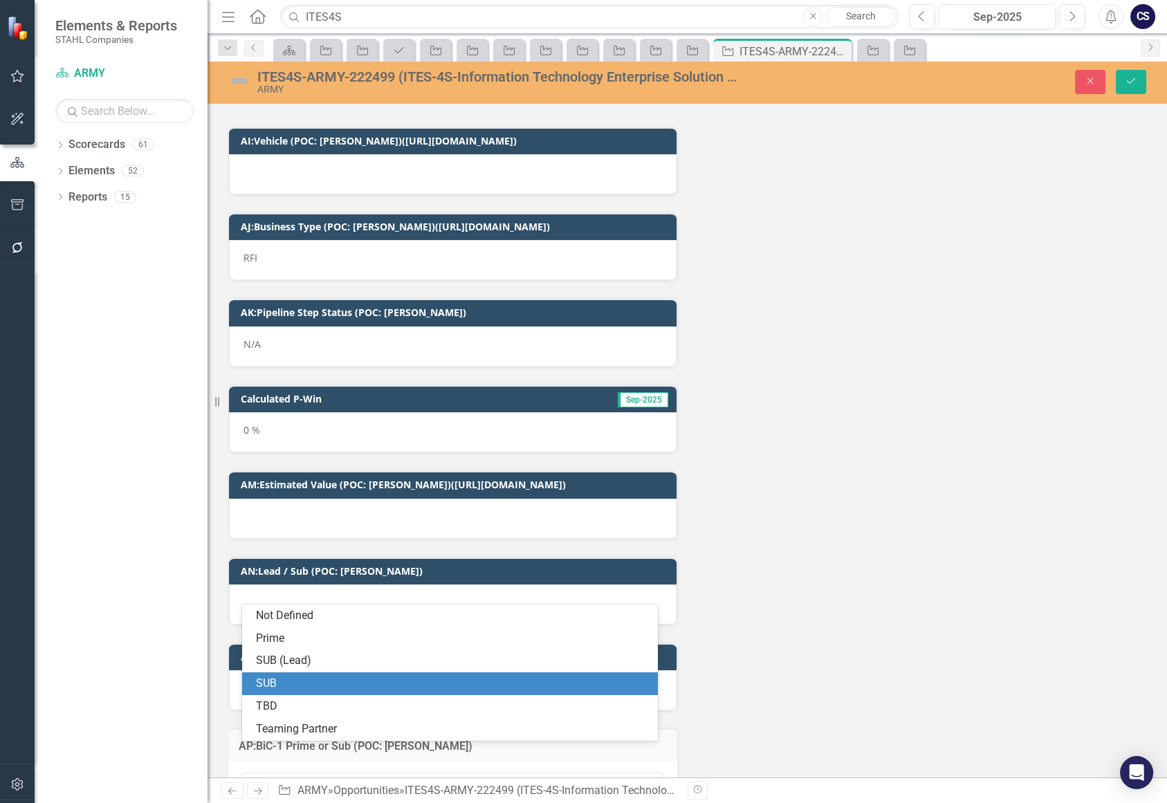
click at [409, 673] on div "SUB" at bounding box center [450, 684] width 416 height 23
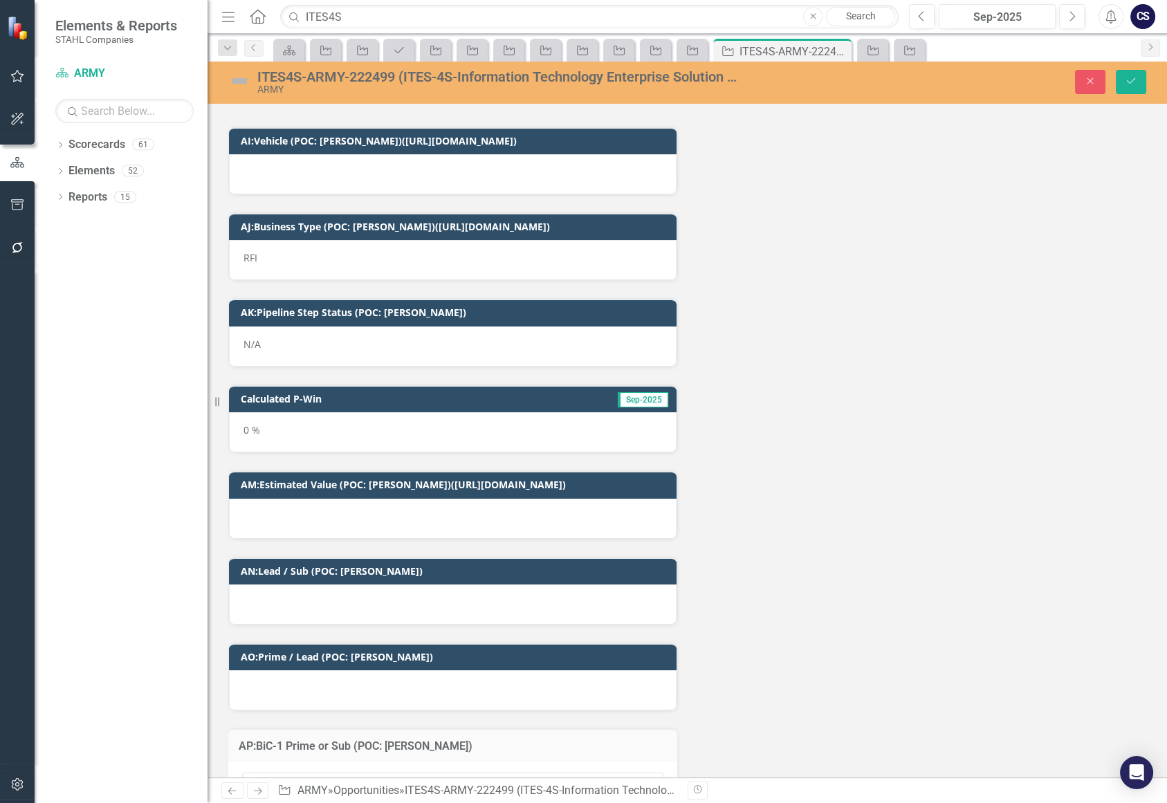
click at [340, 671] on div at bounding box center [453, 691] width 448 height 40
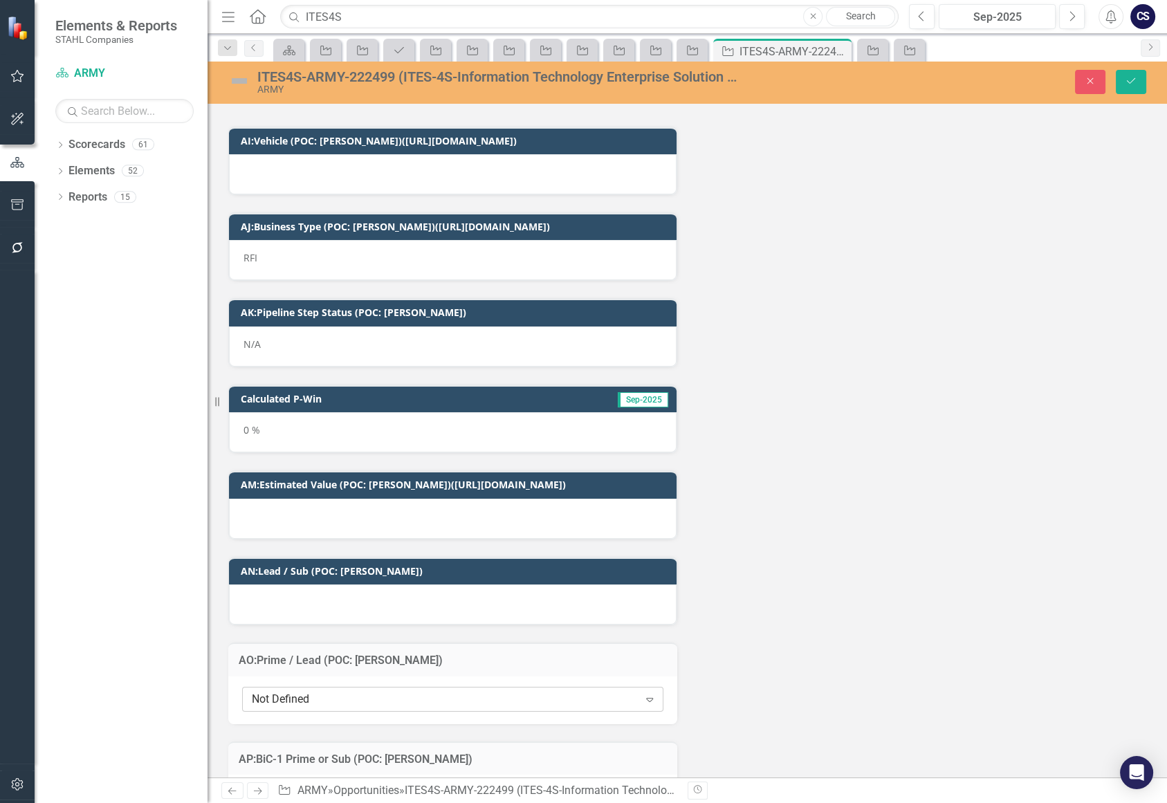
click at [643, 694] on icon "Expand" at bounding box center [650, 699] width 14 height 11
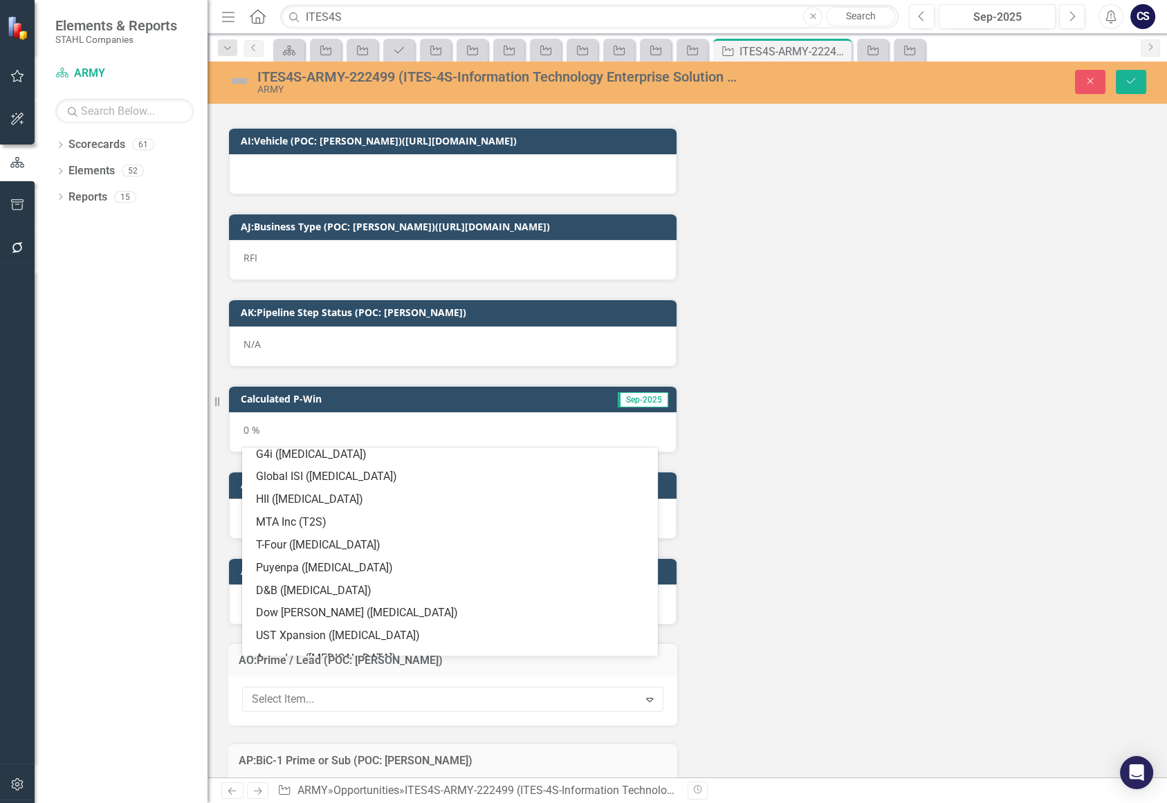
scroll to position [880, 0]
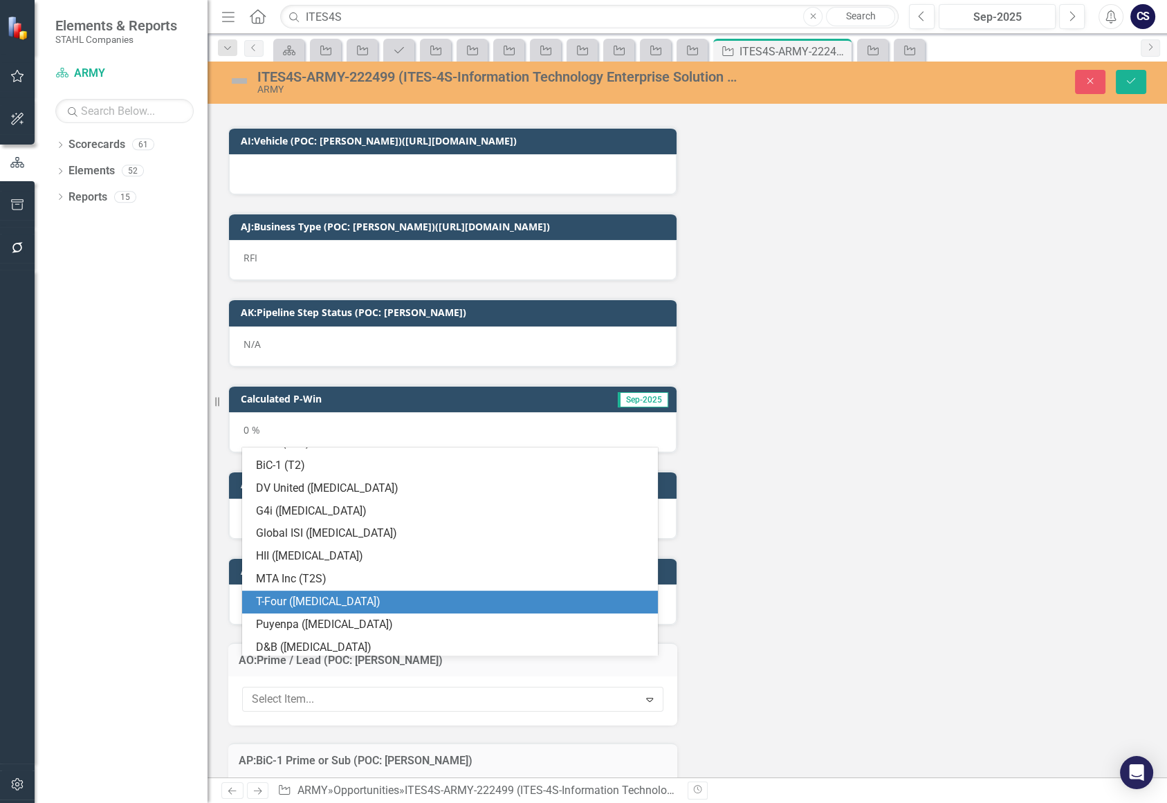
click at [516, 600] on div "T-Four ([MEDICAL_DATA])" at bounding box center [453, 602] width 394 height 16
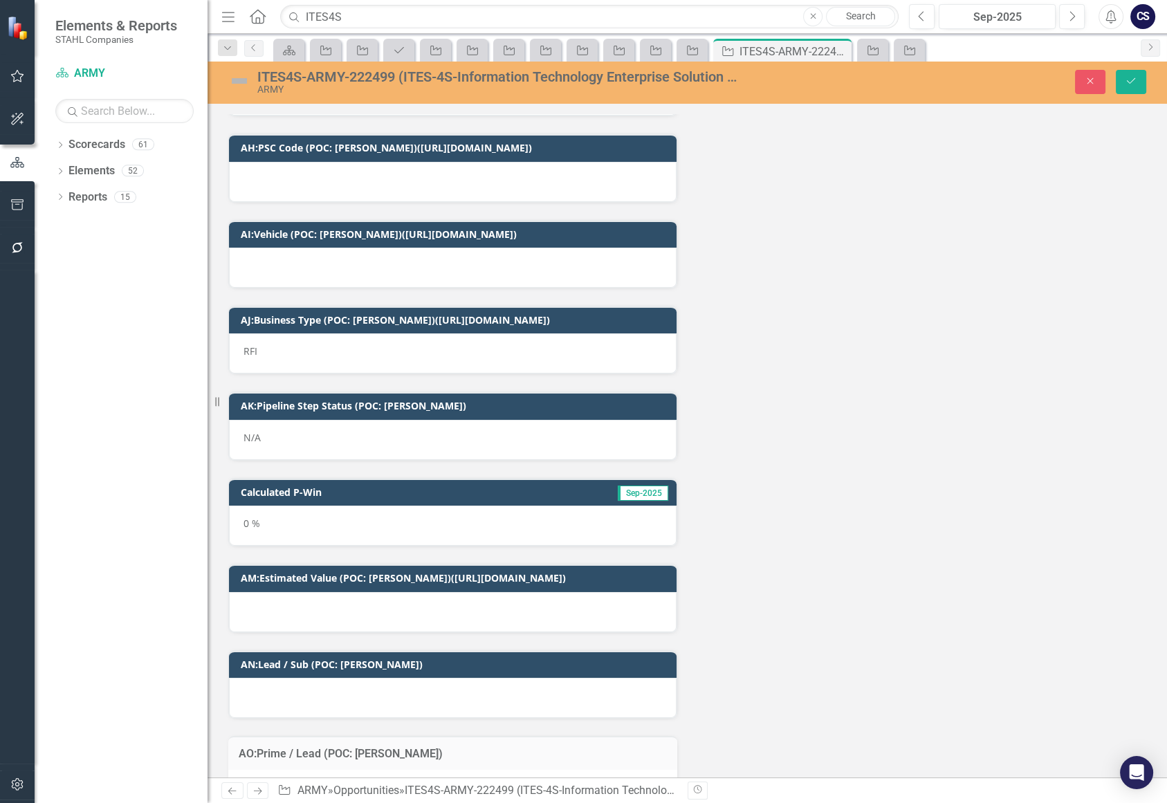
scroll to position [5319, 0]
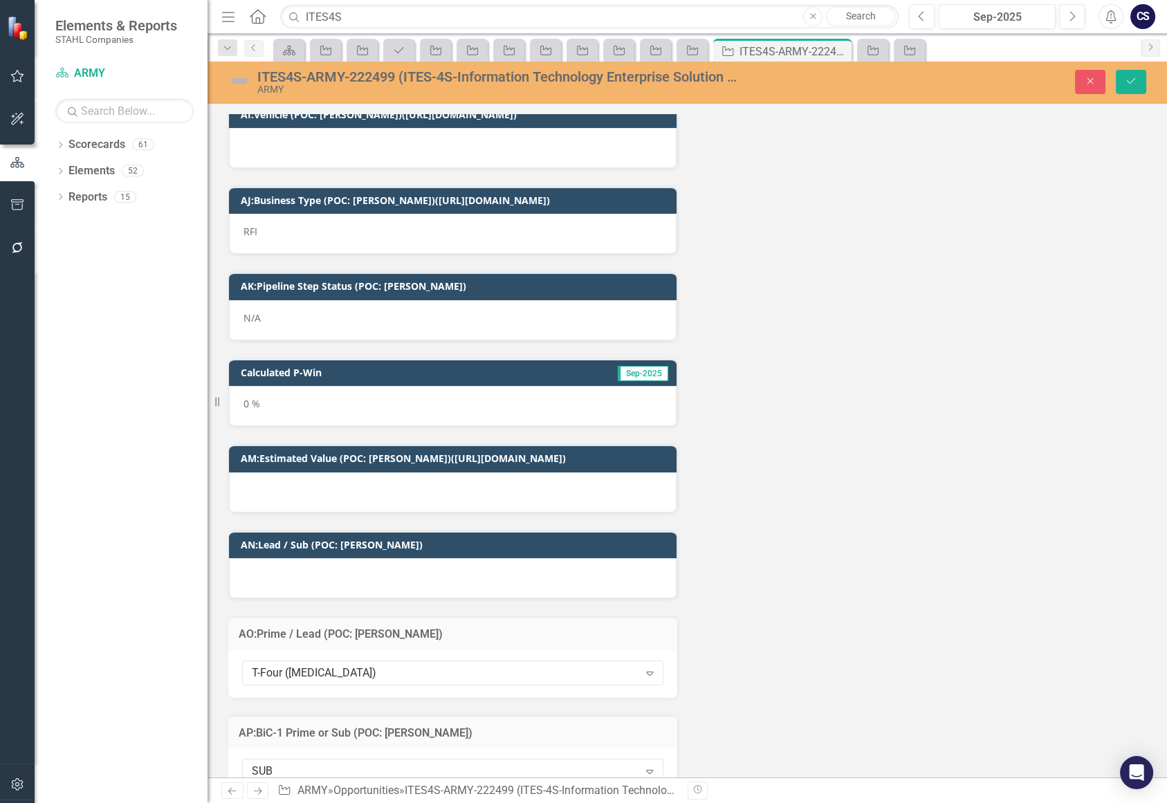
click at [299, 558] on div at bounding box center [453, 578] width 448 height 40
click at [308, 558] on div at bounding box center [453, 578] width 448 height 40
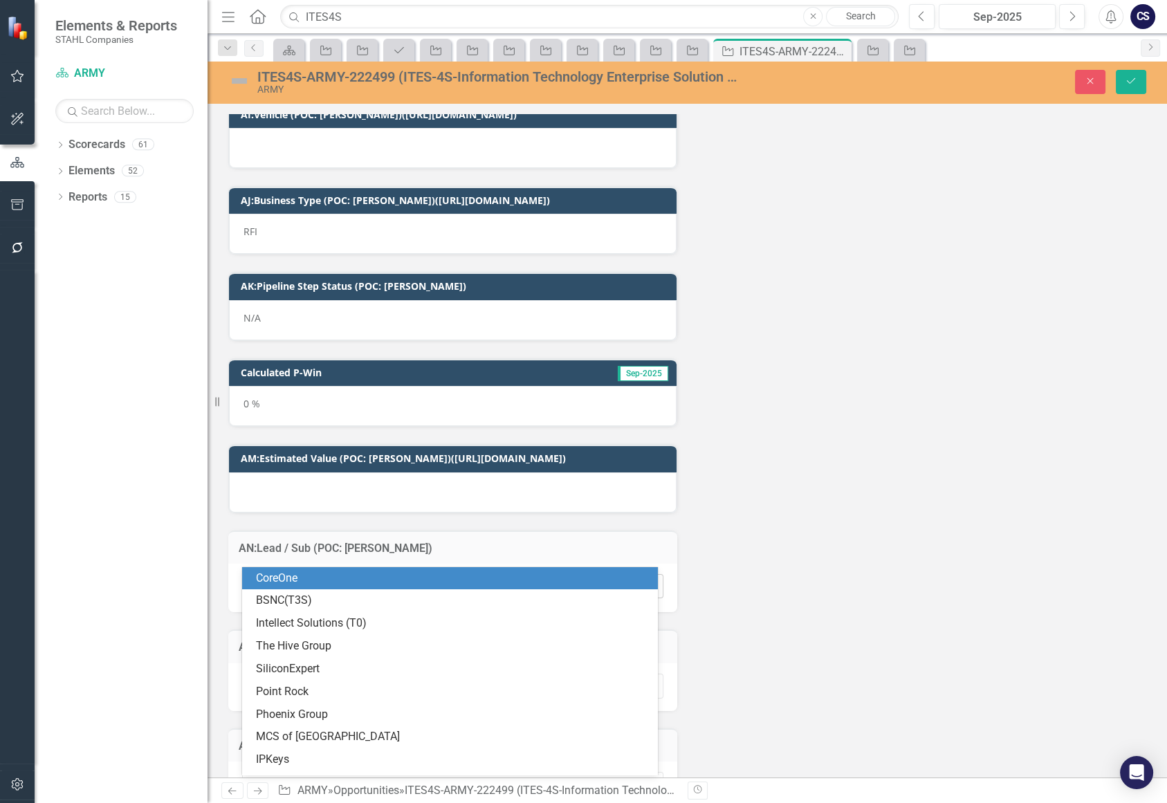
click at [648, 581] on icon "Expand" at bounding box center [650, 586] width 14 height 11
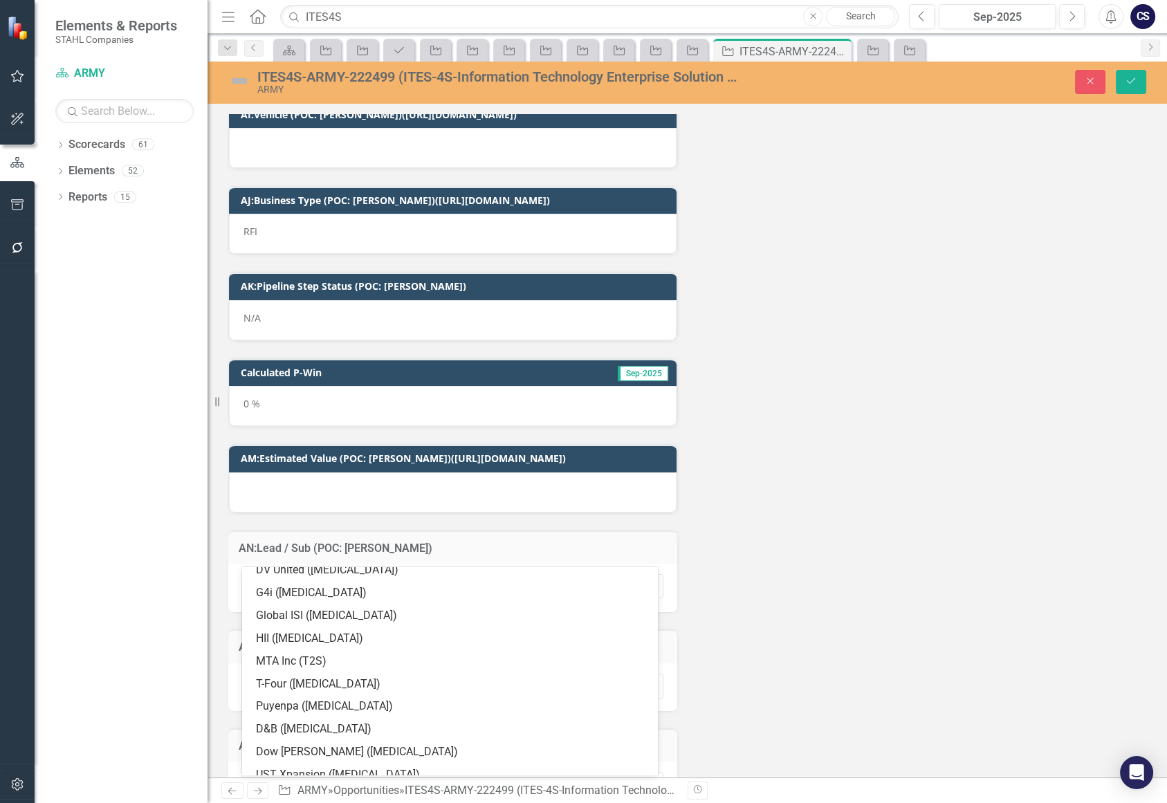
scroll to position [838, 0]
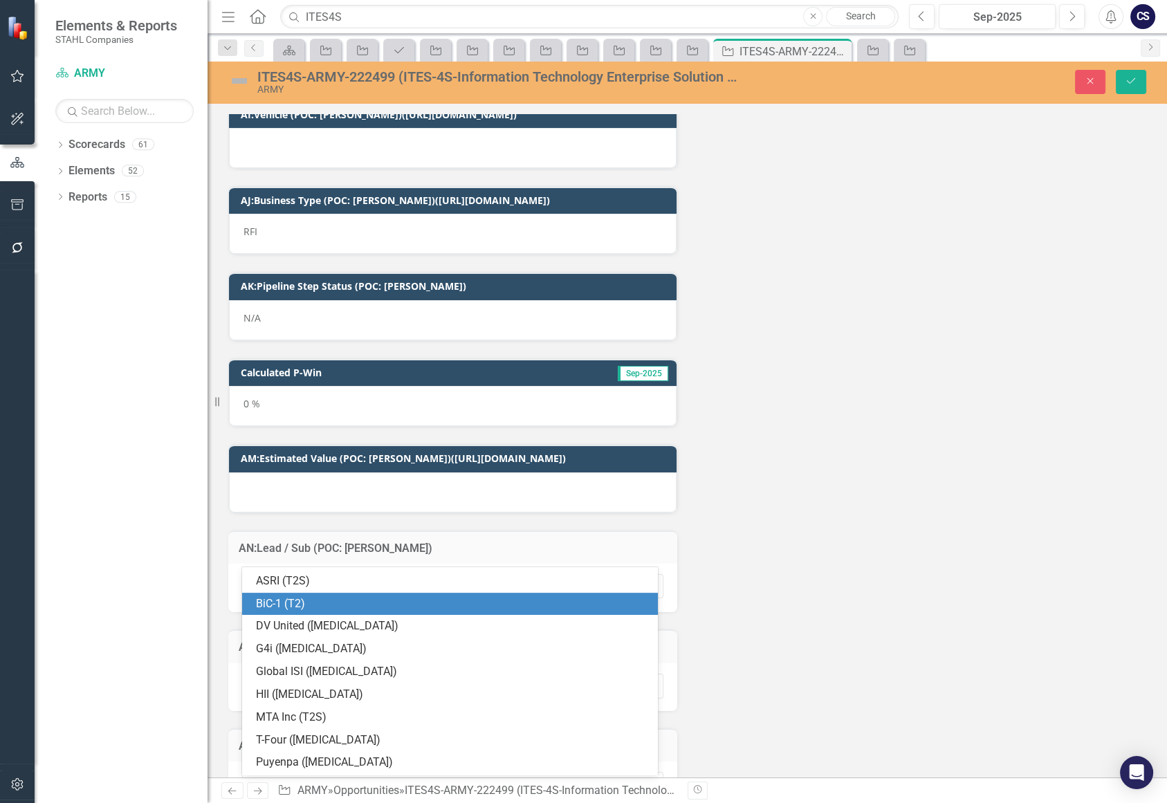
click at [329, 599] on div "BiC-1 (T2)" at bounding box center [453, 604] width 394 height 16
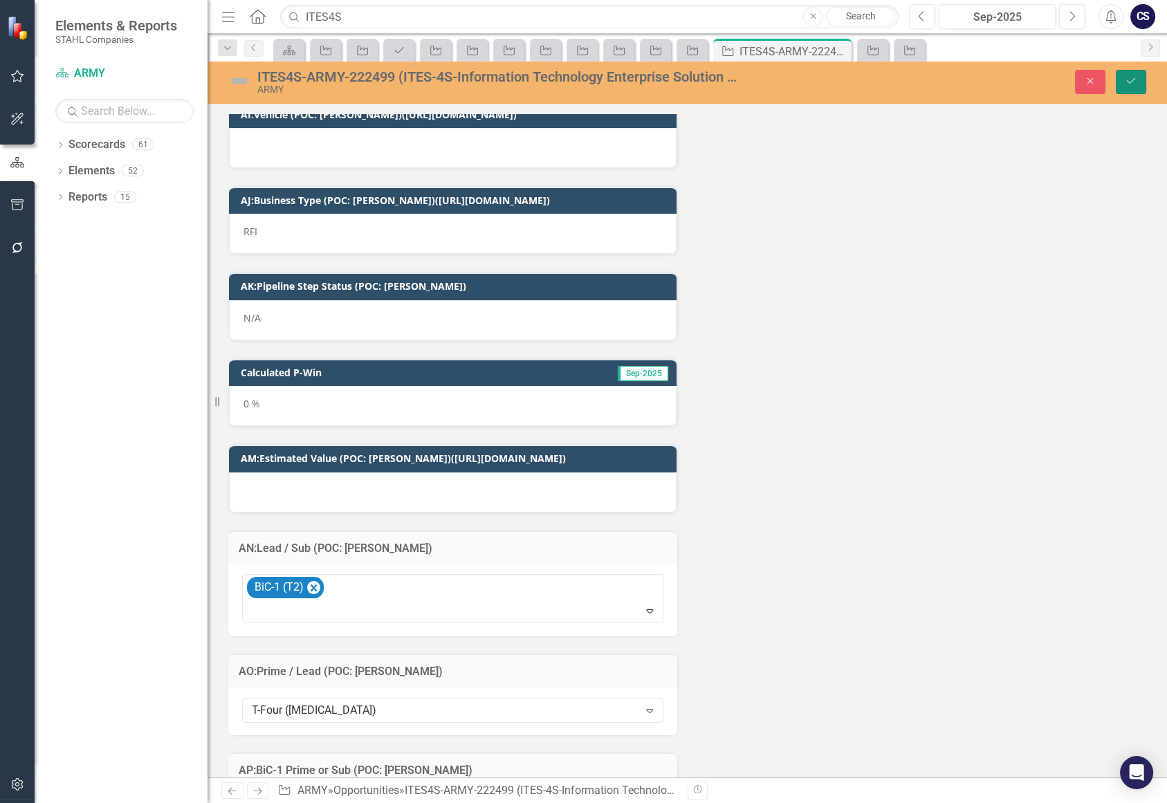
click at [1136, 81] on icon "Save" at bounding box center [1131, 81] width 12 height 10
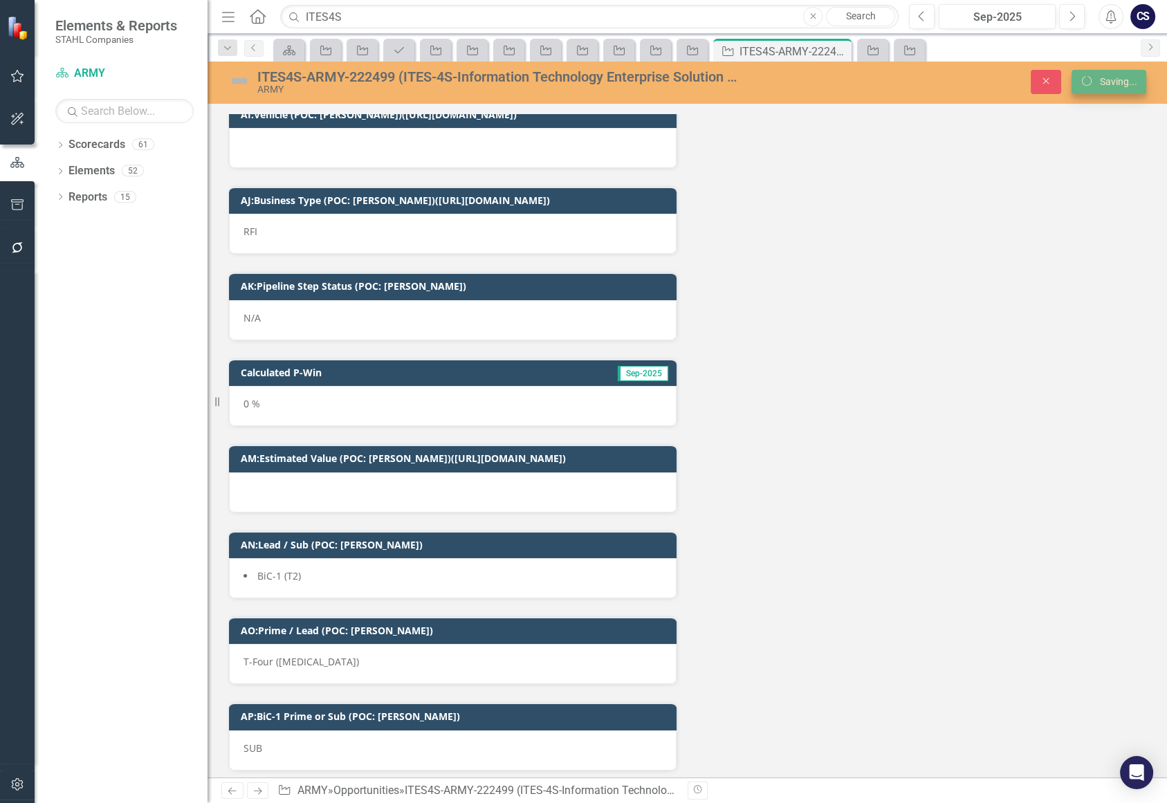
scroll to position [5294, 0]
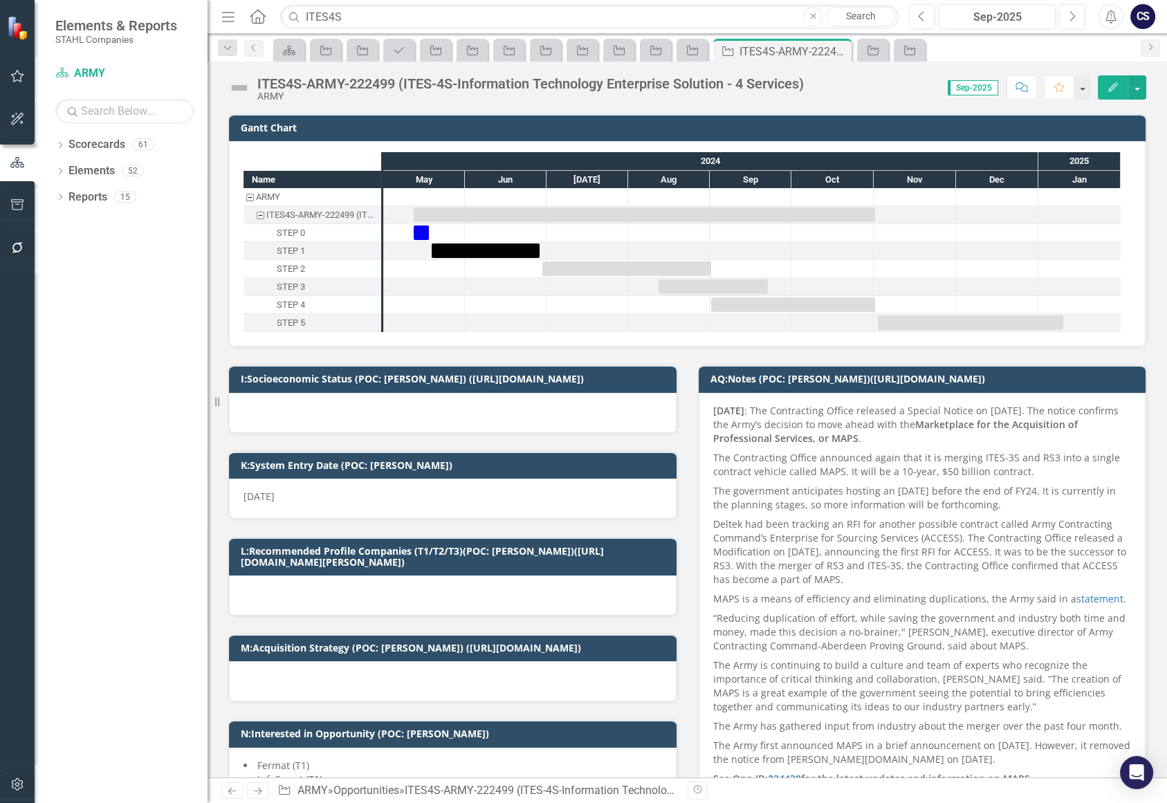
checkbox input "false"
checkbox input "true"
checkbox input "false"
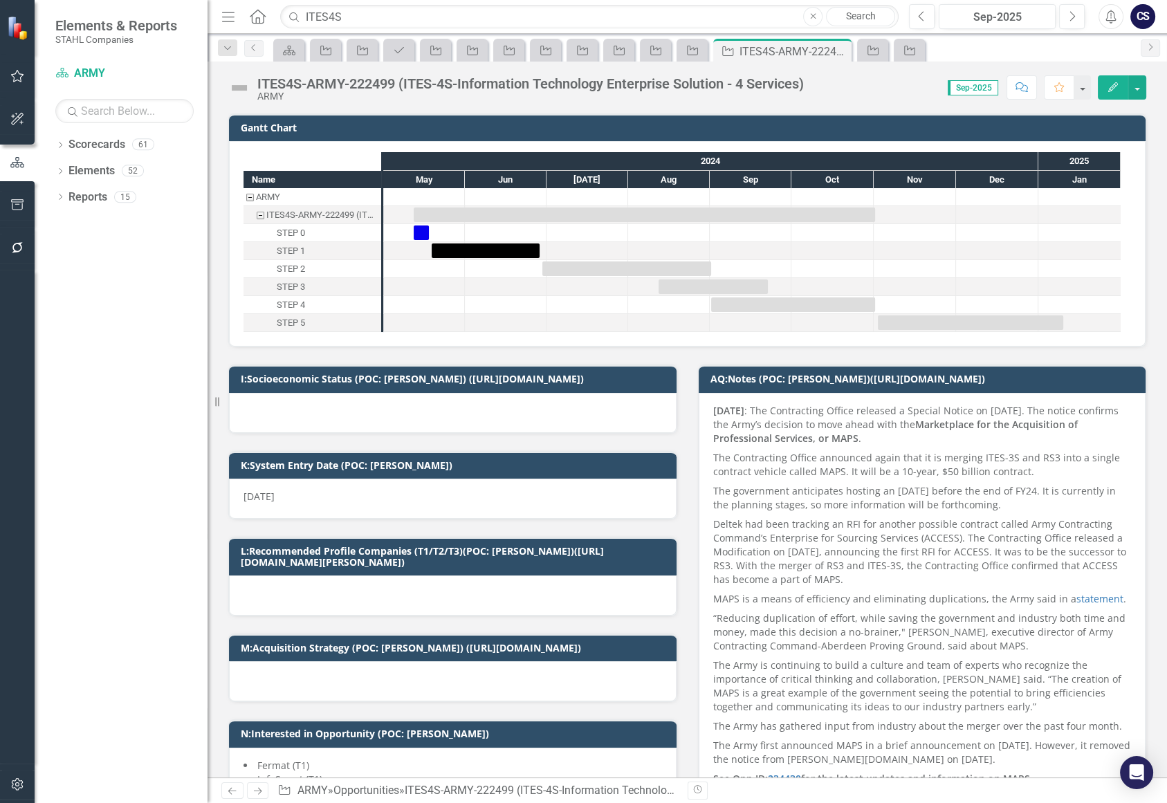
checkbox input "false"
checkbox input "true"
click at [1021, 90] on icon "Comment" at bounding box center [1022, 87] width 12 height 10
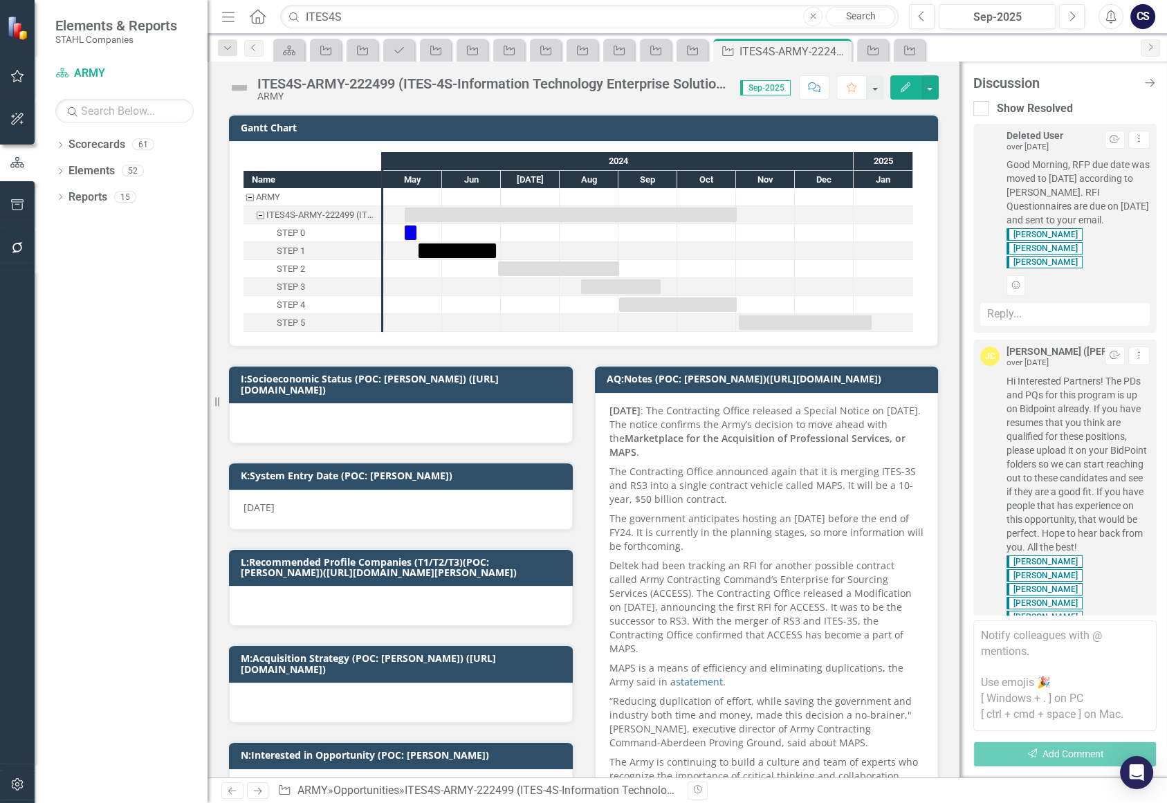
scroll to position [1983, 0]
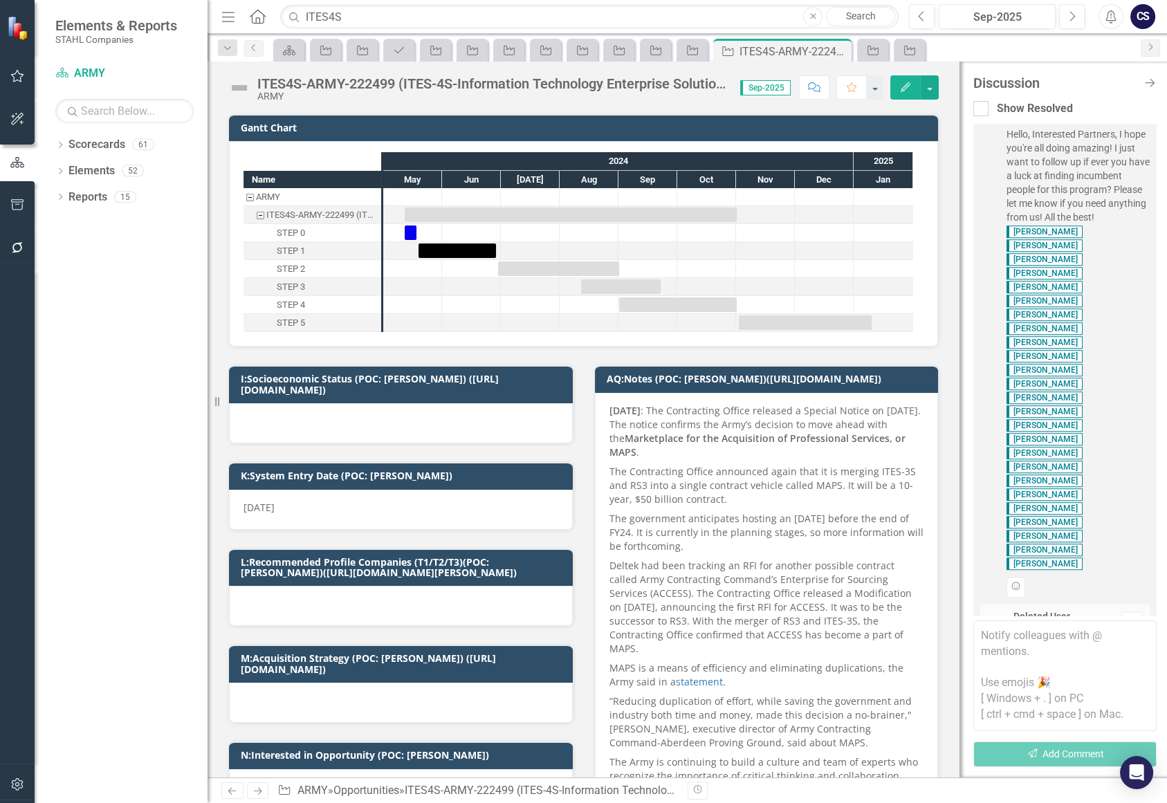
click at [1003, 637] on textarea at bounding box center [1065, 676] width 183 height 111
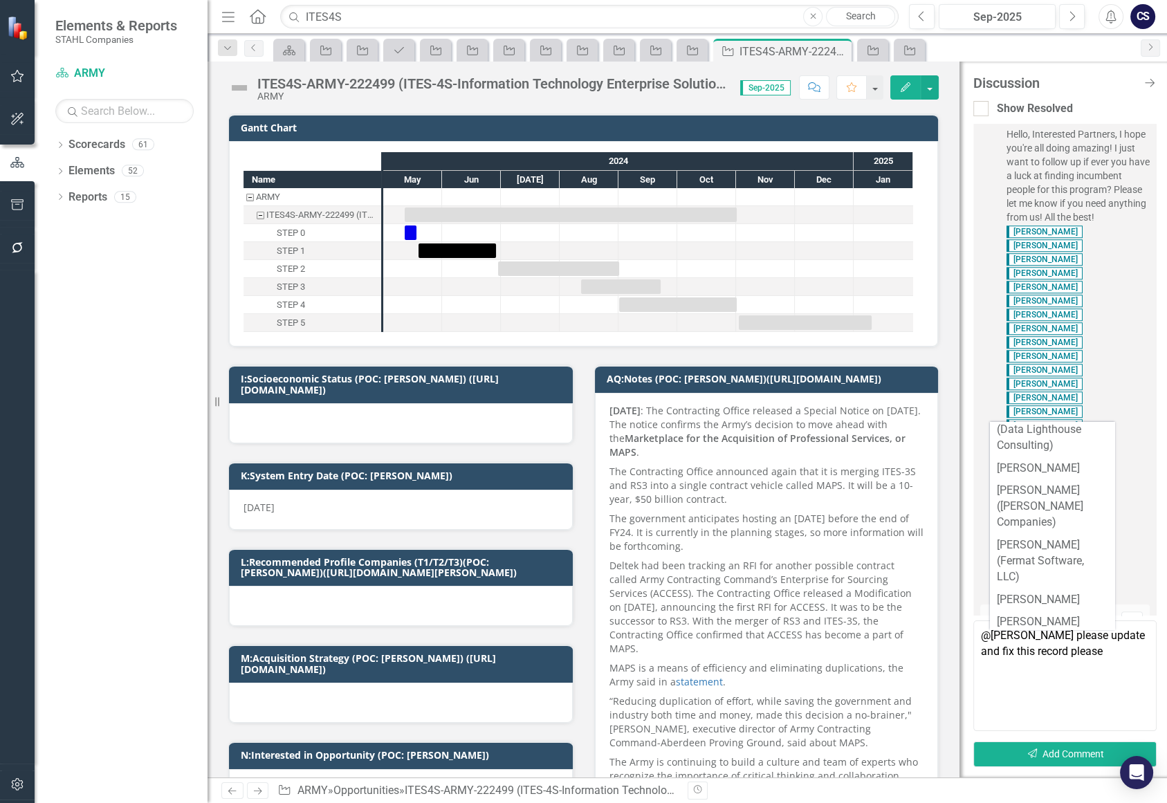
scroll to position [620, 0]
click at [1026, 702] on textarea "@Melissa please update and fix this record please" at bounding box center [1065, 676] width 183 height 111
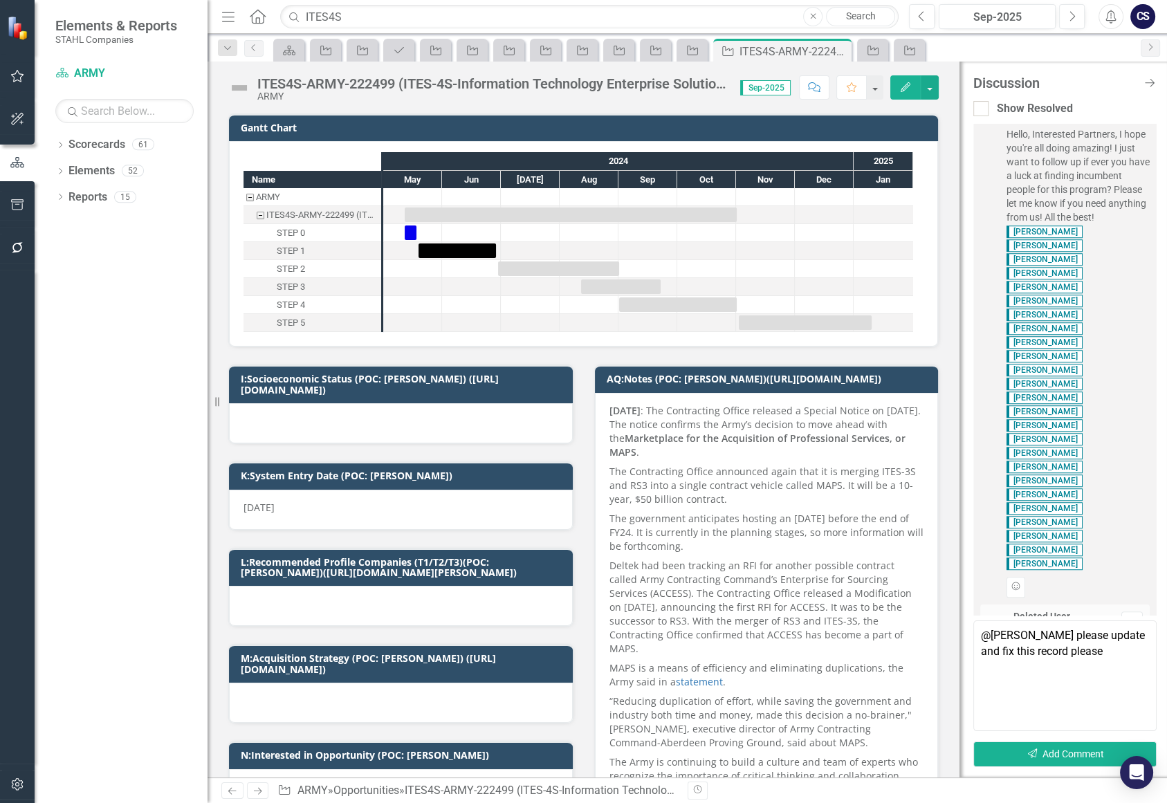
type textarea "@Melissa please update and fix this record please"
click at [1069, 745] on button "Send Add Comment" at bounding box center [1065, 755] width 183 height 26
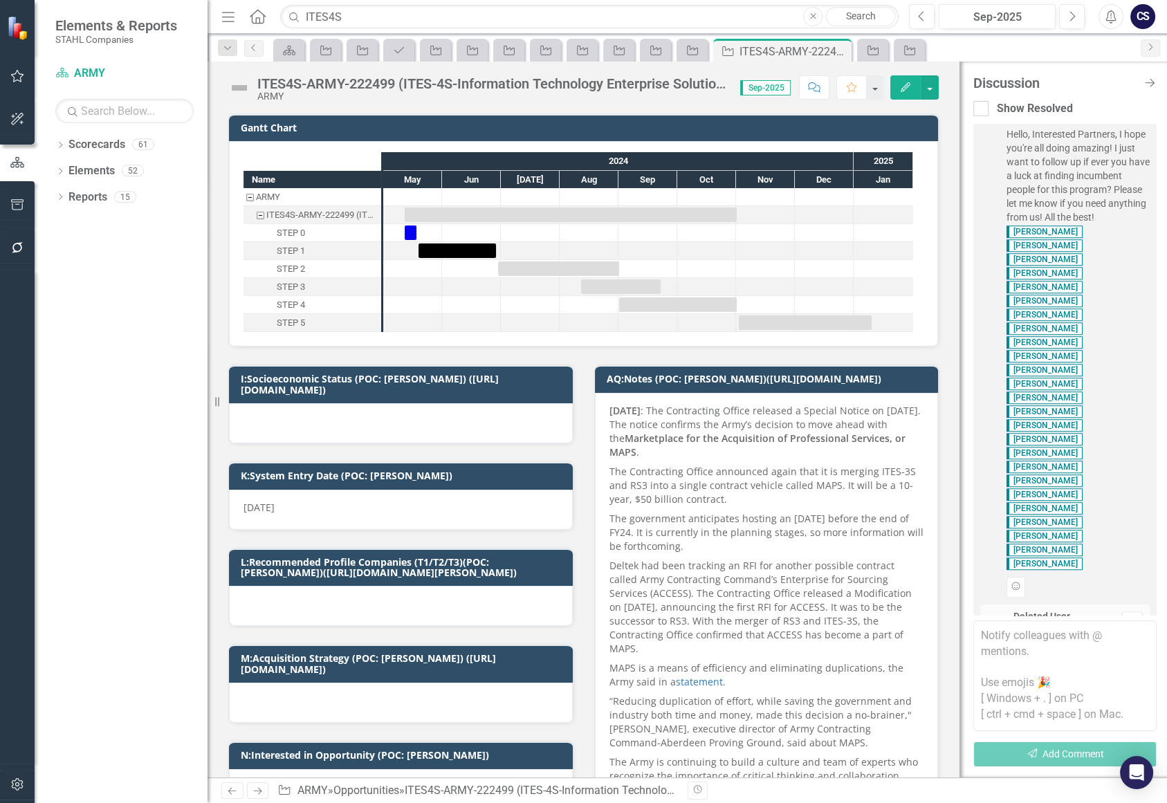
scroll to position [2116, 0]
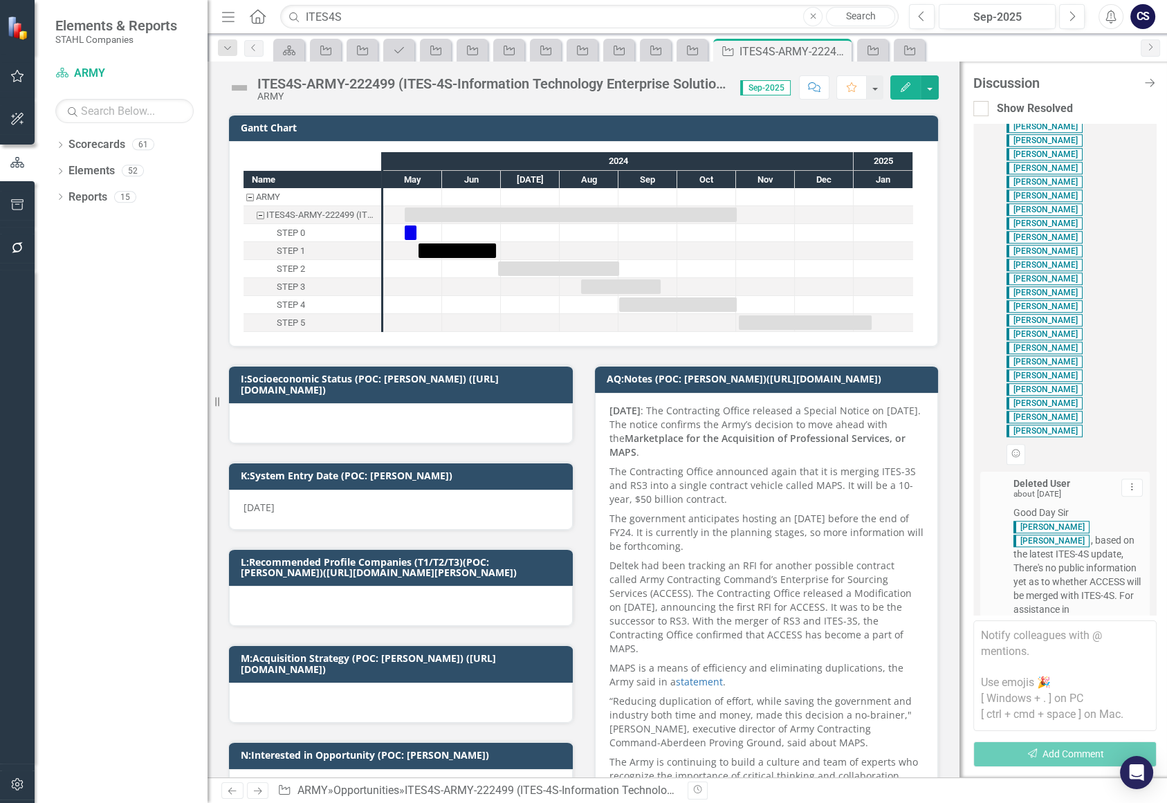
checkbox input "false"
checkbox input "true"
